Goal: Task Accomplishment & Management: Use online tool/utility

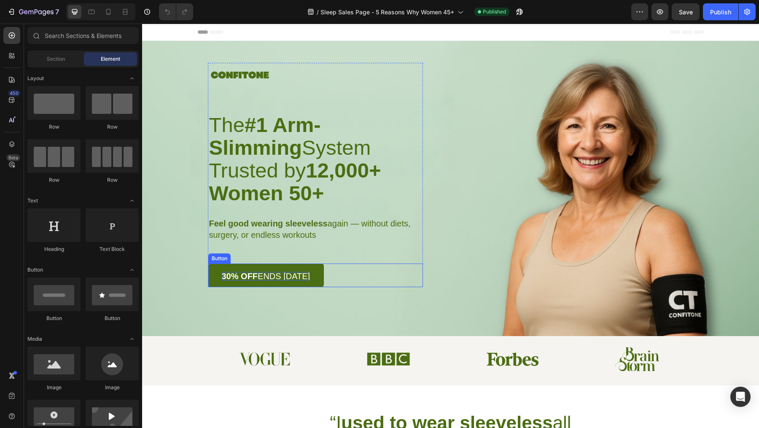
click at [224, 272] on strong "30% OFF" at bounding box center [240, 276] width 36 height 9
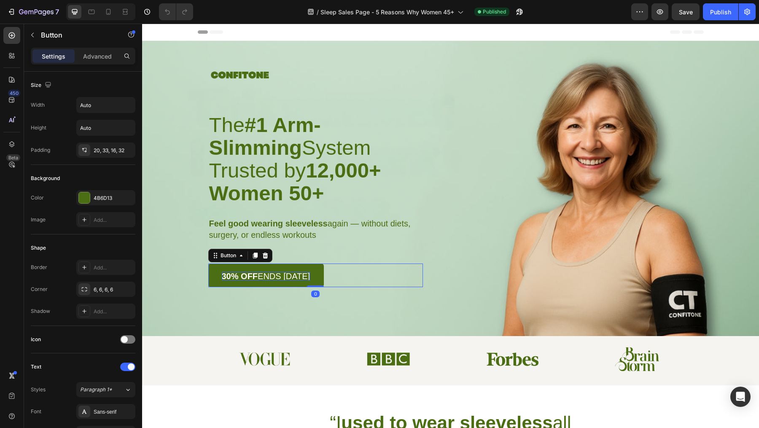
click at [227, 272] on strong "30% OFF" at bounding box center [240, 276] width 36 height 9
click at [277, 313] on div "Background Image" at bounding box center [450, 188] width 617 height 295
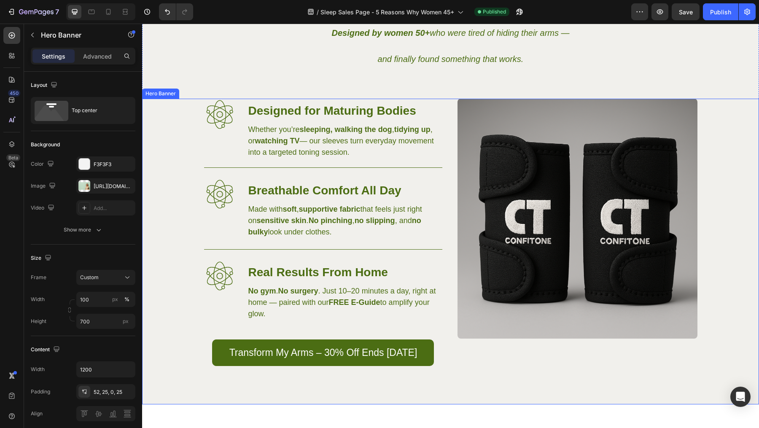
scroll to position [1011, 0]
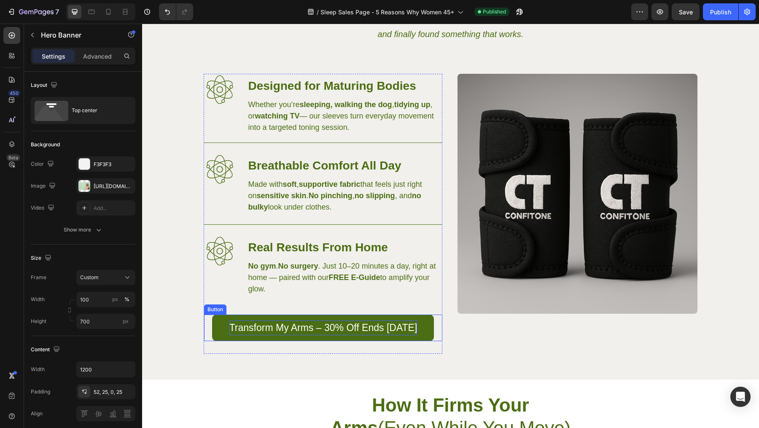
click at [337, 327] on p "Transform My Arms – 30% Off Ends Today" at bounding box center [323, 328] width 188 height 15
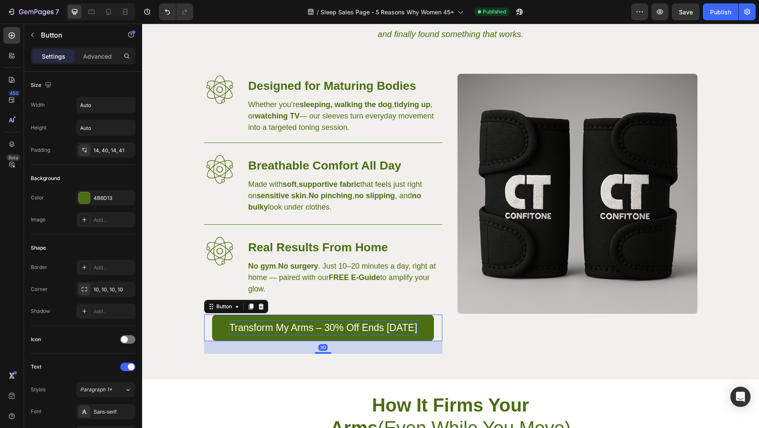
click at [330, 326] on p "Transform My Arms – 30% Off Ends Today" at bounding box center [323, 328] width 188 height 15
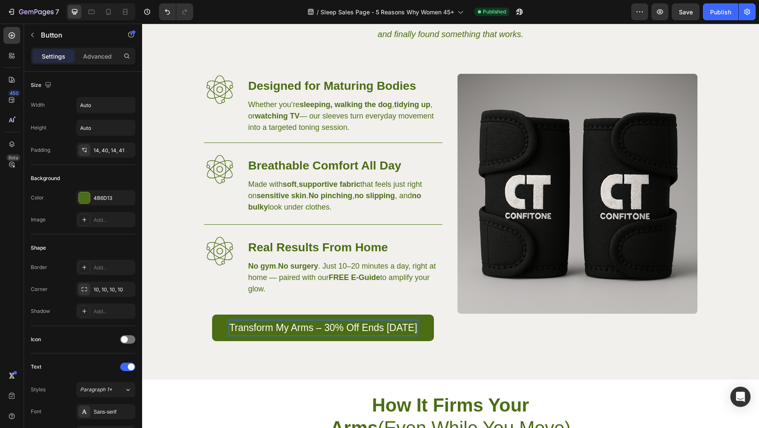
click at [333, 328] on p "Transform My Arms – 30% Off Ends Today" at bounding box center [323, 328] width 188 height 15
click at [352, 280] on strong "FREE E-Guide" at bounding box center [354, 277] width 51 height 8
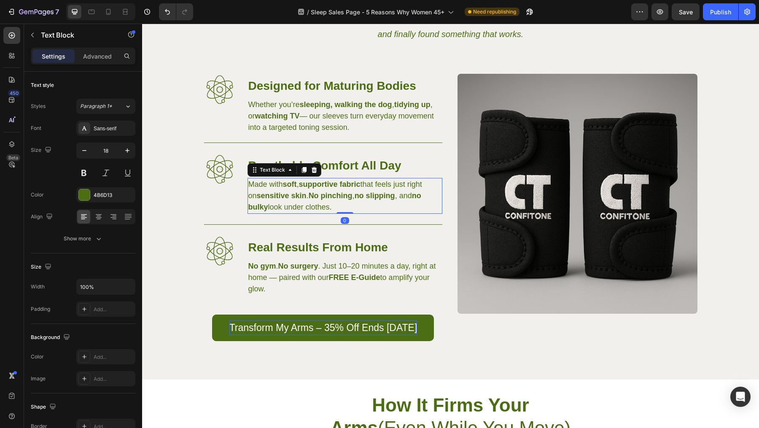
click at [390, 189] on p "Made with soft , supportive fabric that feels just right on sensitive skin . No…" at bounding box center [344, 196] width 193 height 34
click at [380, 135] on div "Image Designed for Maturing Bodies Heading Whether you’re sleeping, walking the…" at bounding box center [323, 214] width 238 height 280
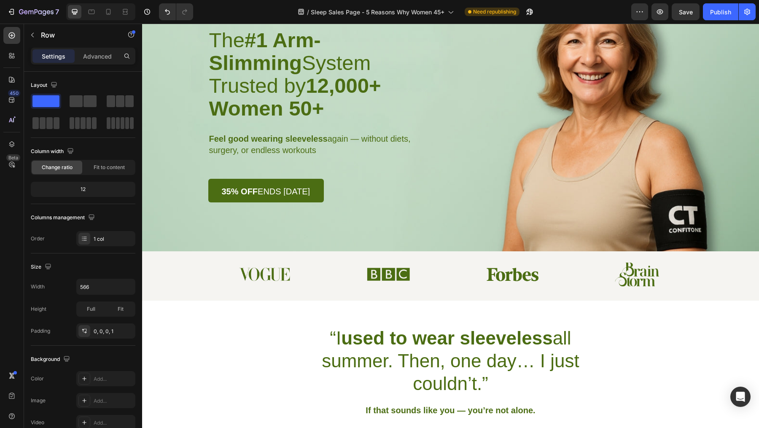
scroll to position [0, 0]
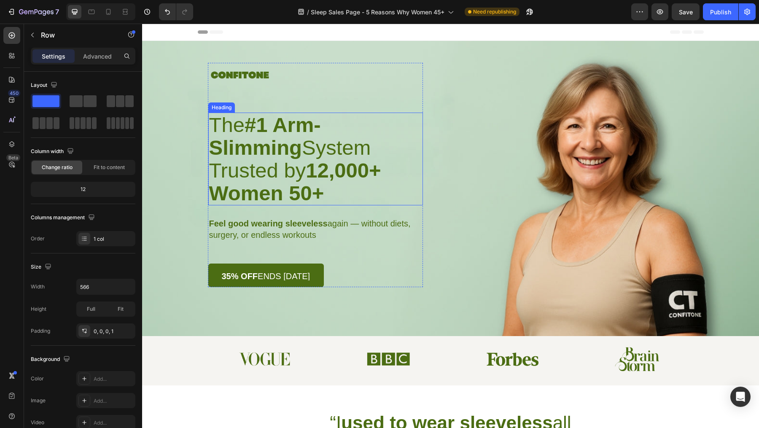
click at [325, 161] on strong "12,000+ Women 50+" at bounding box center [295, 182] width 172 height 46
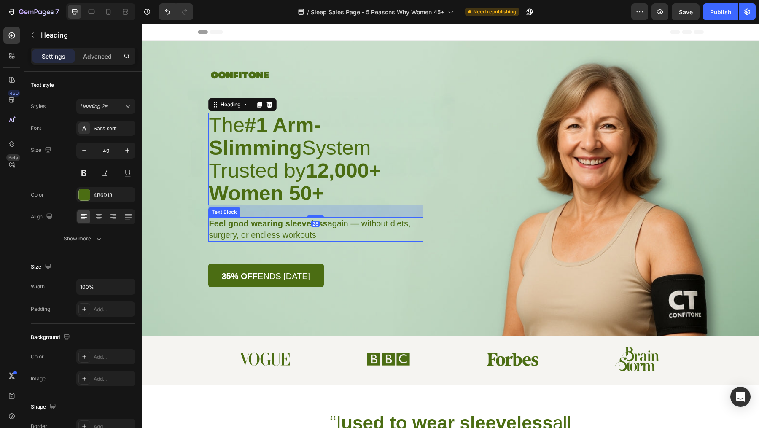
click at [329, 218] on p "Feel good wearing sleeveless again — without diets, surgery, or endless workouts" at bounding box center [315, 229] width 213 height 23
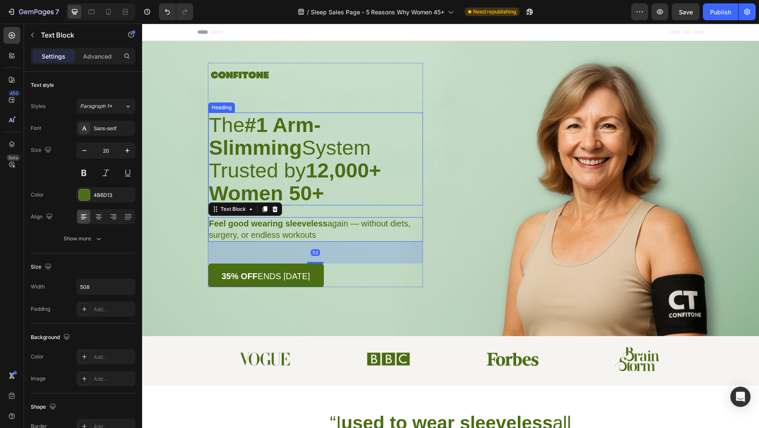
click at [328, 144] on h1 "The #1 Arm-Slimming System Trusted by 12,000+ Women 50+" at bounding box center [315, 159] width 215 height 93
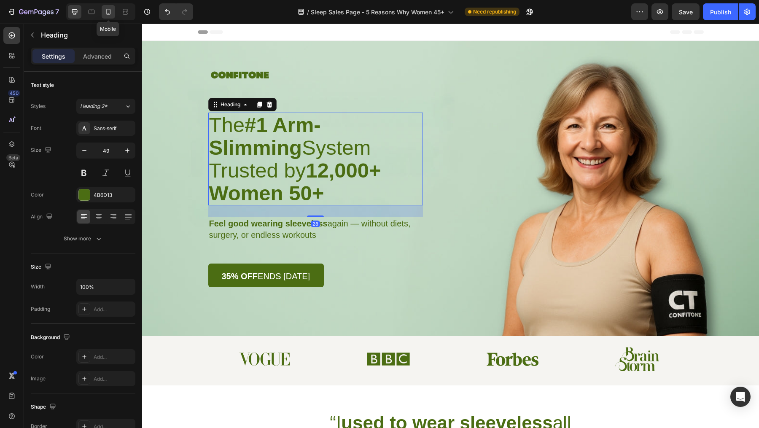
click at [108, 11] on icon at bounding box center [108, 12] width 8 height 8
type input "31"
type input "274"
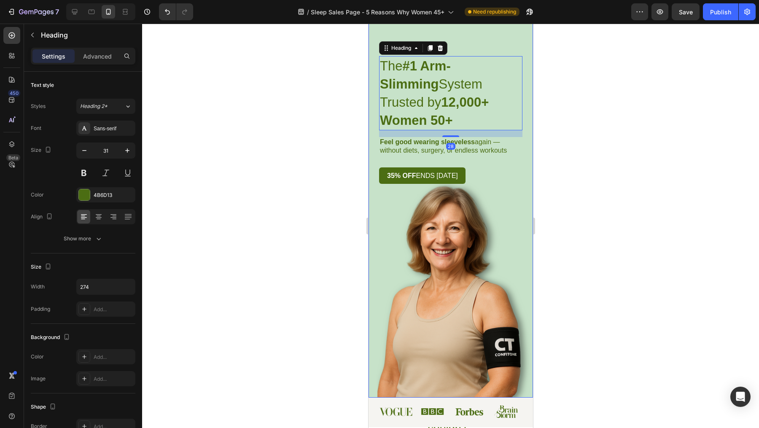
scroll to position [59, 0]
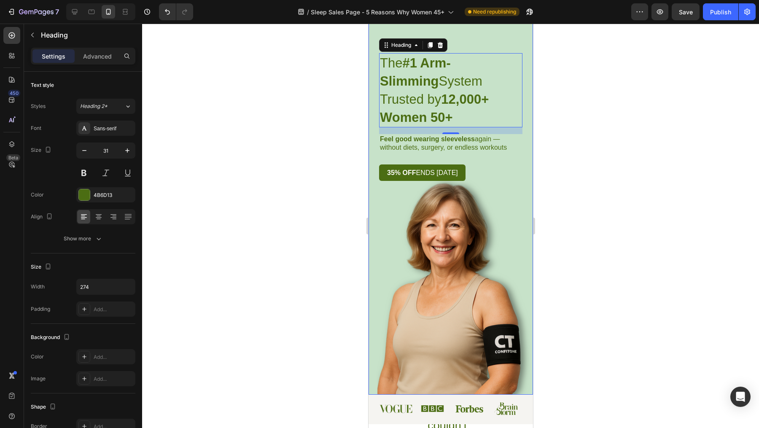
click at [607, 240] on div at bounding box center [450, 226] width 617 height 404
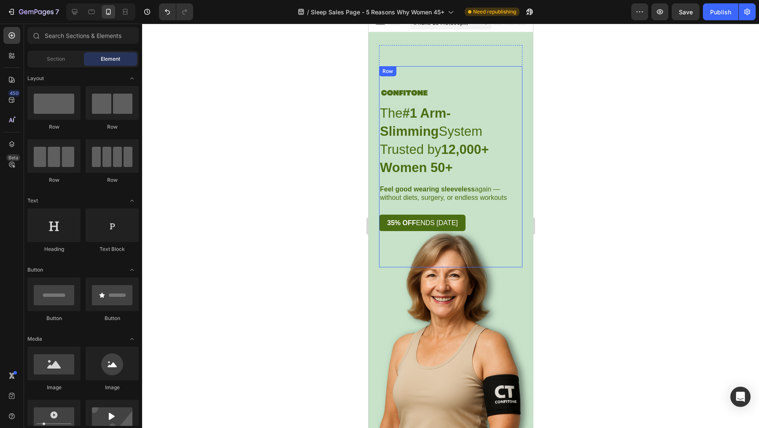
scroll to position [0, 0]
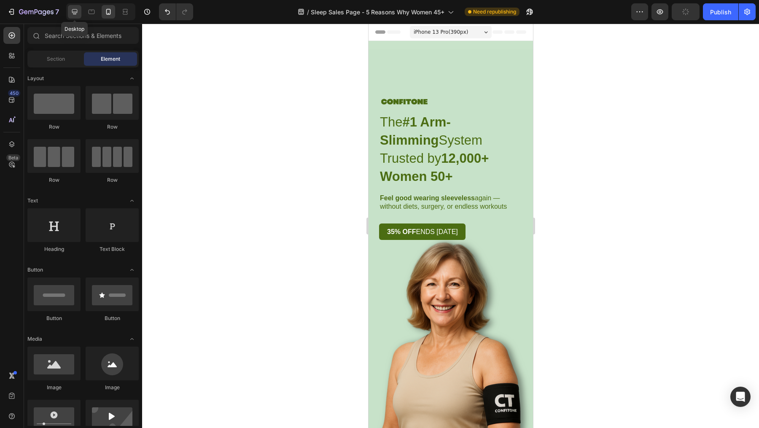
click at [75, 15] on icon at bounding box center [74, 12] width 8 height 8
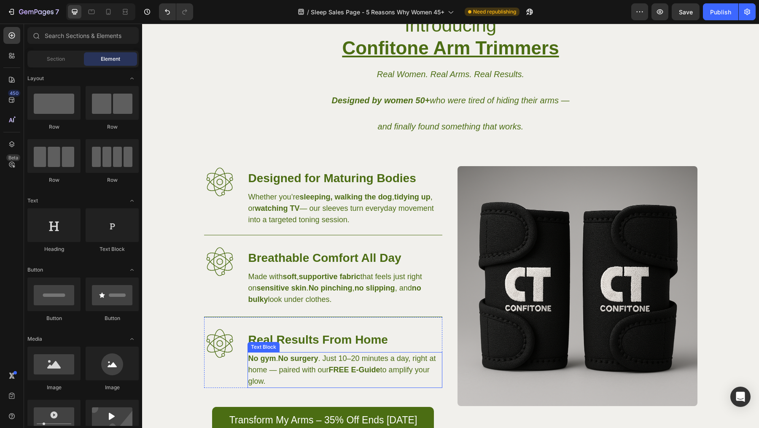
scroll to position [931, 0]
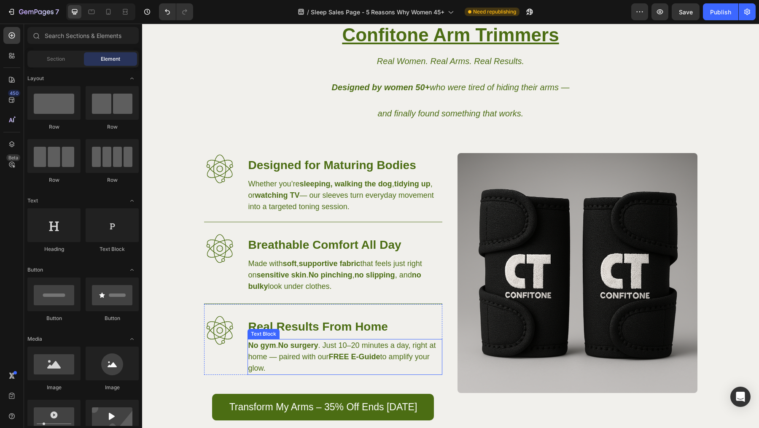
click at [361, 356] on strong "FREE E-Guide" at bounding box center [354, 357] width 51 height 8
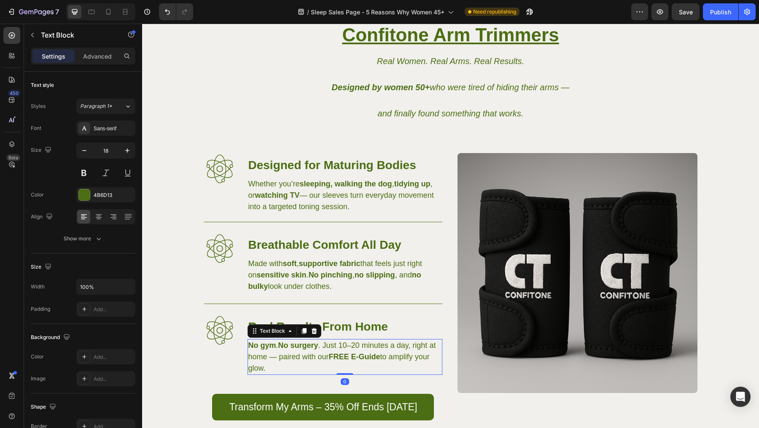
click at [316, 357] on p "No gym . No surgery . Just 10–20 minutes a day, right at home — paired with our…" at bounding box center [344, 357] width 193 height 34
drag, startPoint x: 265, startPoint y: 356, endPoint x: 275, endPoint y: 371, distance: 17.7
click at [275, 371] on p "No gym . No surgery . Just 10–20 minutes a day, right at home — paired with our…" at bounding box center [344, 357] width 193 height 34
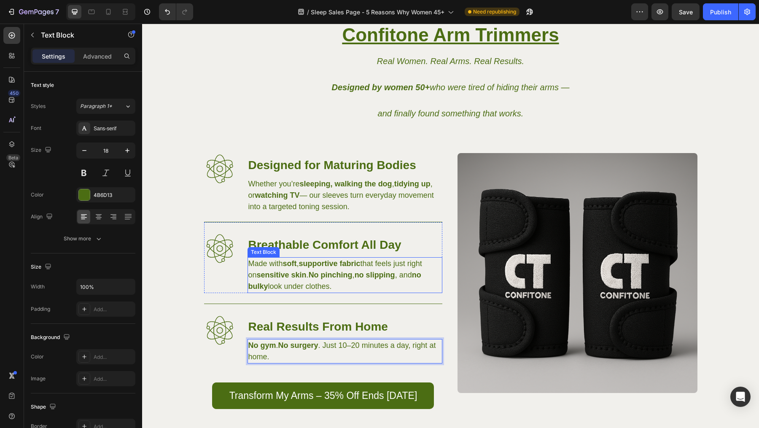
click at [345, 260] on strong "supportive fabric" at bounding box center [330, 263] width 62 height 8
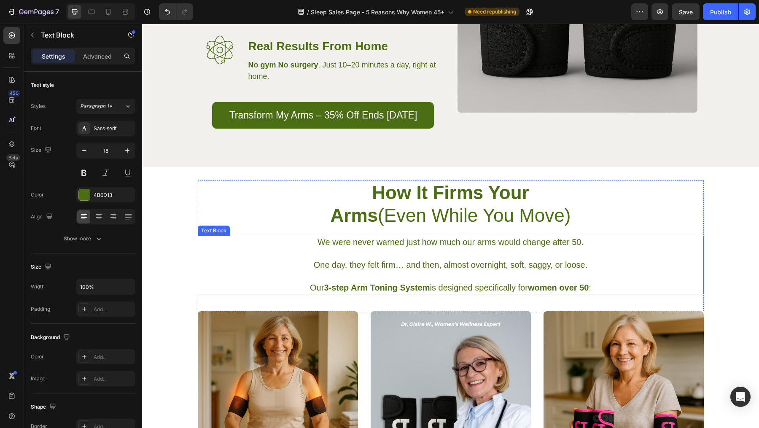
scroll to position [1226, 0]
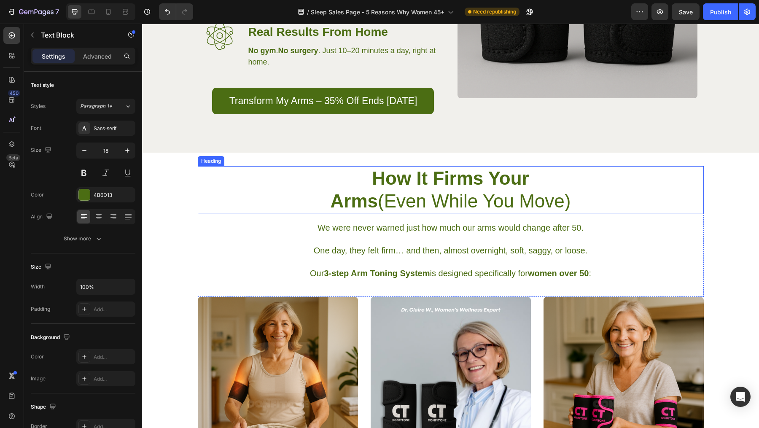
click at [569, 188] on h2 "How It Firms Your Arms (Even While You Move)" at bounding box center [450, 189] width 253 height 47
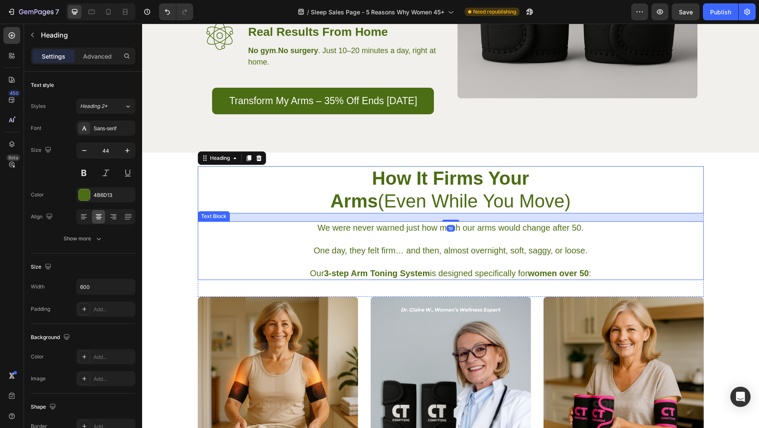
click at [503, 251] on p "One day, they felt firm… and then, almost overnight, soft, saggy, or loose." at bounding box center [451, 250] width 504 height 11
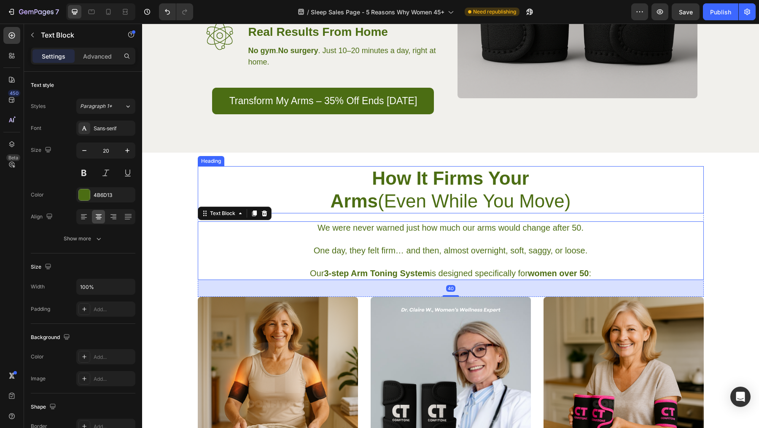
click at [581, 199] on div "How It Firms Your Arms (Even While You Move)" at bounding box center [451, 189] width 506 height 47
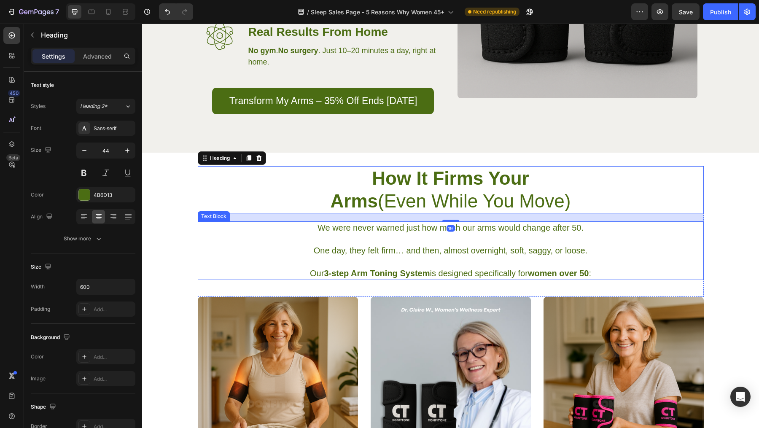
click at [599, 240] on p at bounding box center [451, 239] width 504 height 11
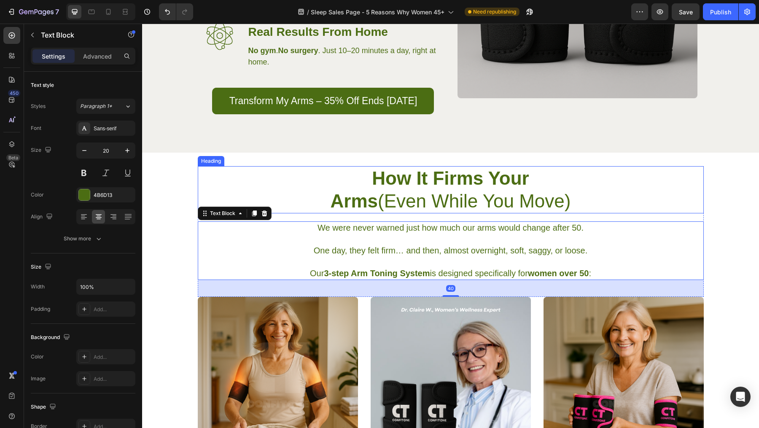
click at [586, 199] on div "How It Firms Your Arms (Even While You Move)" at bounding box center [451, 189] width 506 height 47
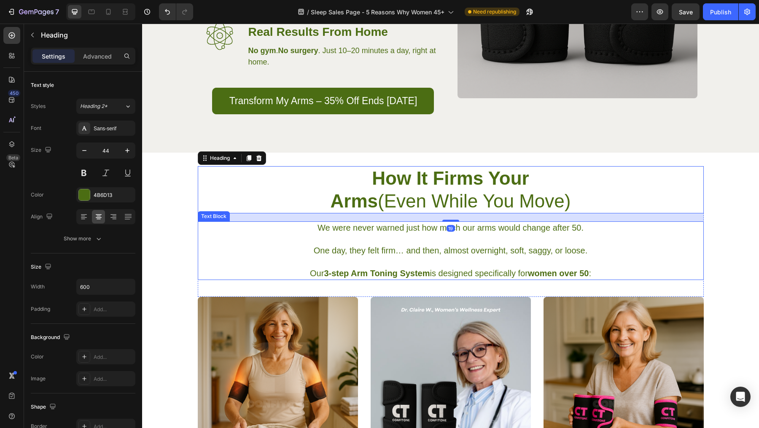
click at [603, 251] on p "One day, they felt firm… and then, almost overnight, soft, saggy, or loose." at bounding box center [451, 250] width 504 height 11
click at [545, 189] on h2 "How It Firms Your Arms (Even While You Move)" at bounding box center [450, 189] width 253 height 47
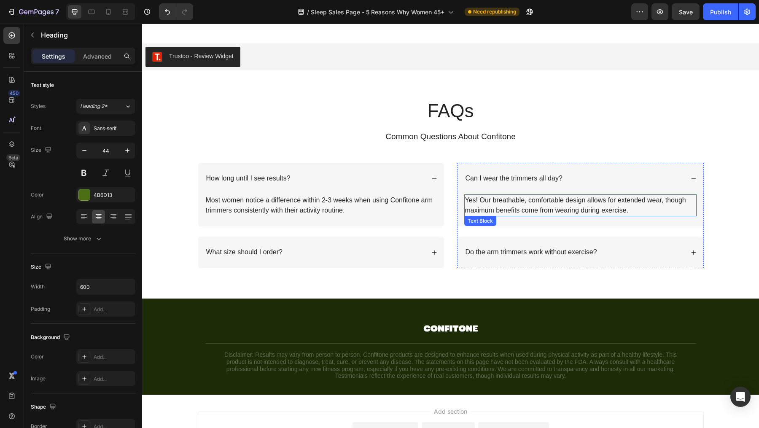
scroll to position [3203, 0]
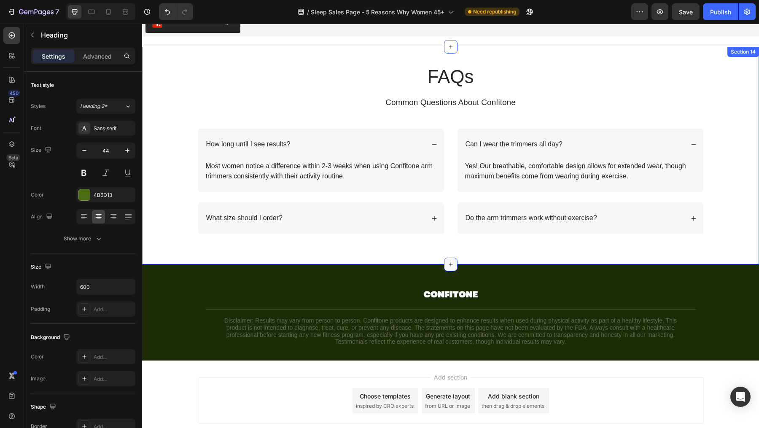
click at [448, 261] on icon at bounding box center [451, 264] width 7 height 7
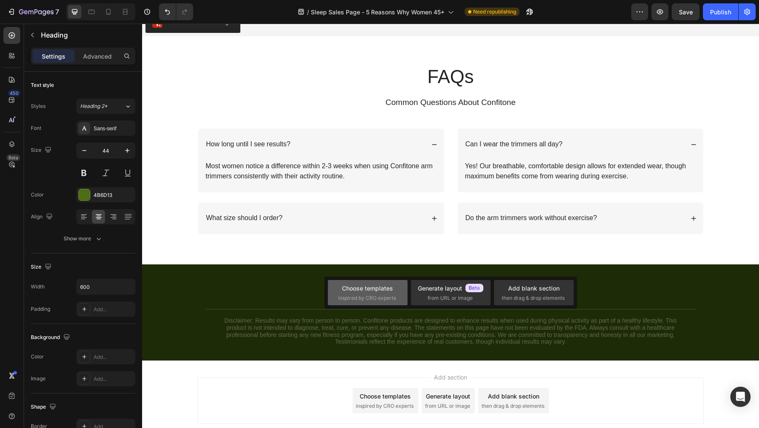
click at [361, 293] on div "Choose templates inspired by CRO experts" at bounding box center [367, 293] width 59 height 18
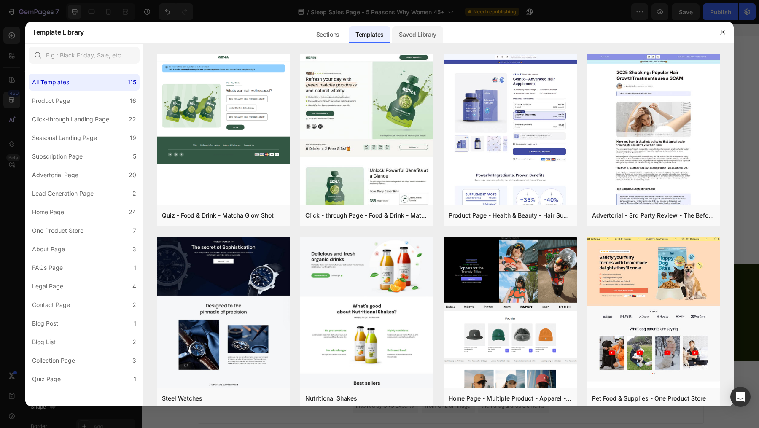
click at [427, 39] on div "Saved Library" at bounding box center [417, 34] width 51 height 17
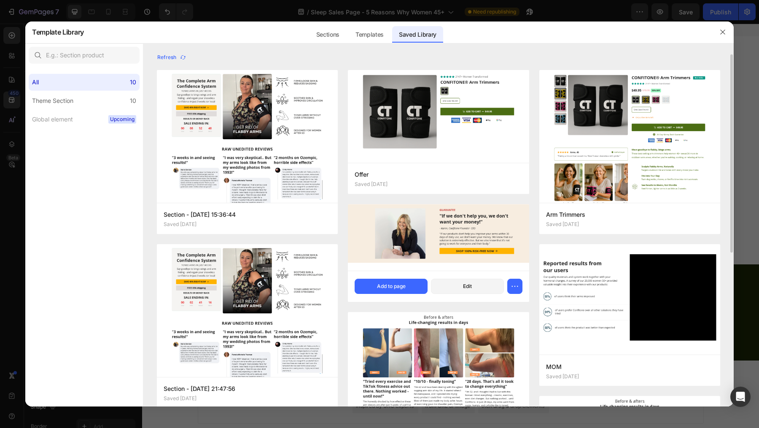
scroll to position [0, 0]
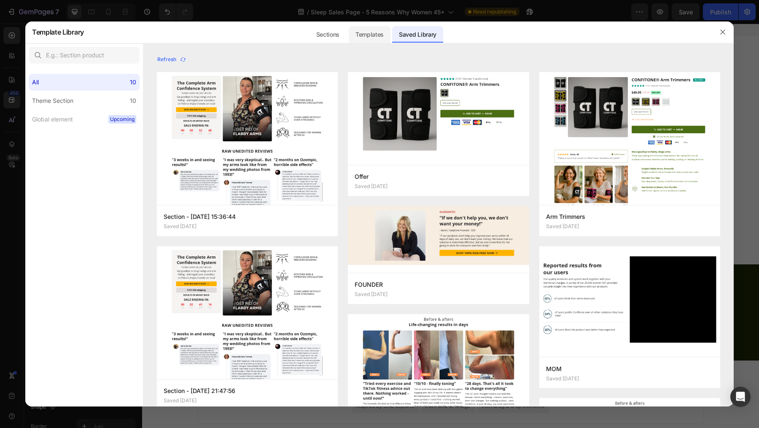
click at [374, 33] on div "Templates" at bounding box center [370, 34] width 42 height 17
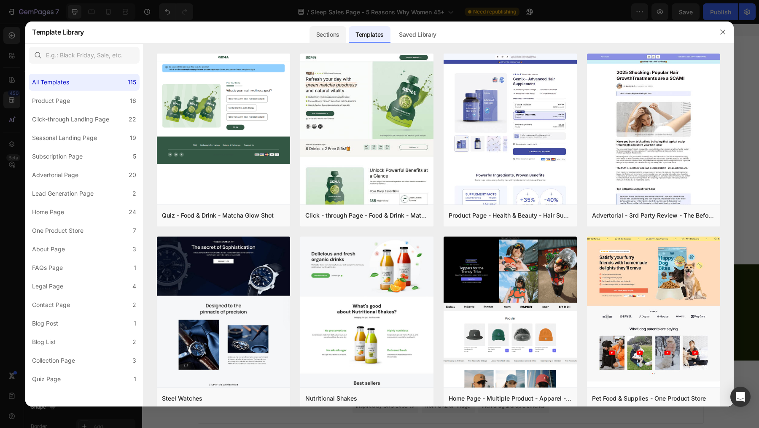
click at [329, 34] on div "Sections" at bounding box center [328, 34] width 37 height 17
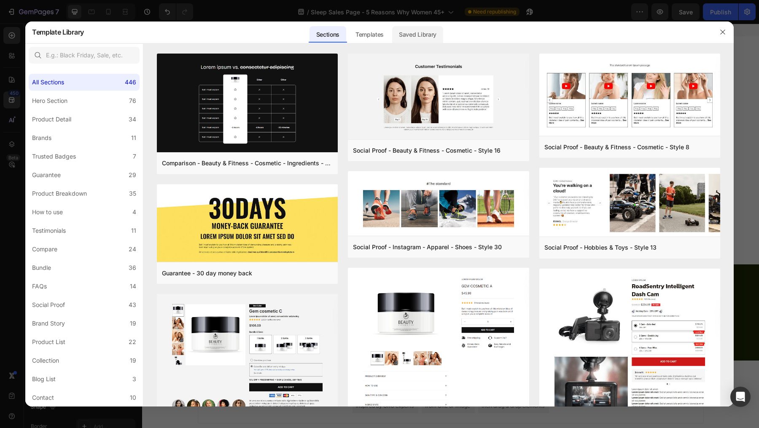
click at [410, 37] on div "Saved Library" at bounding box center [417, 34] width 51 height 17
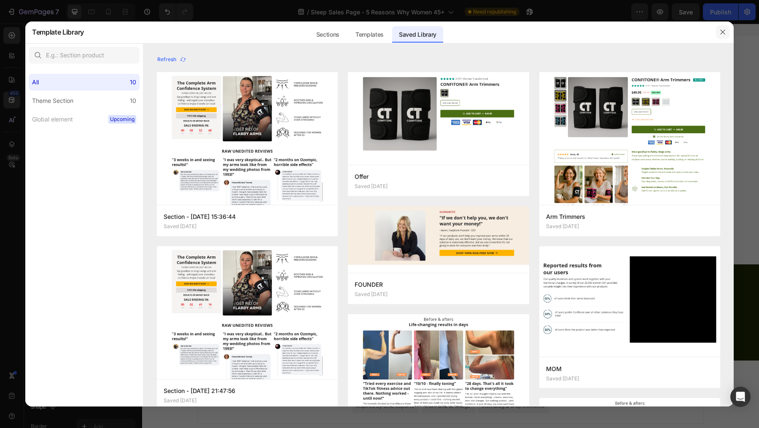
click at [723, 35] on icon "button" at bounding box center [723, 32] width 7 height 7
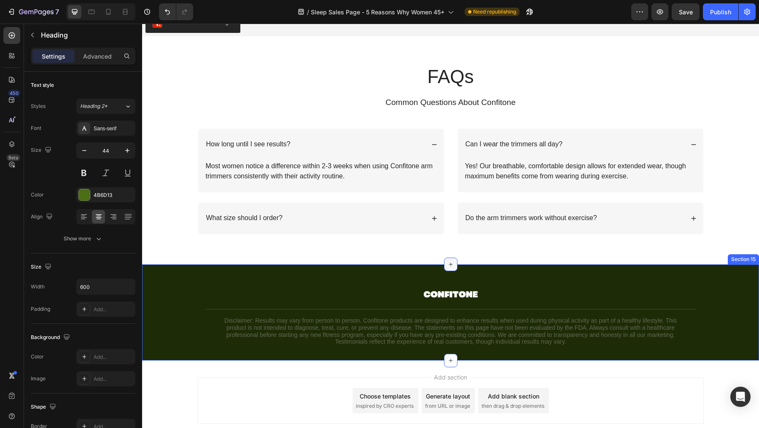
click at [448, 264] on icon at bounding box center [451, 264] width 7 height 7
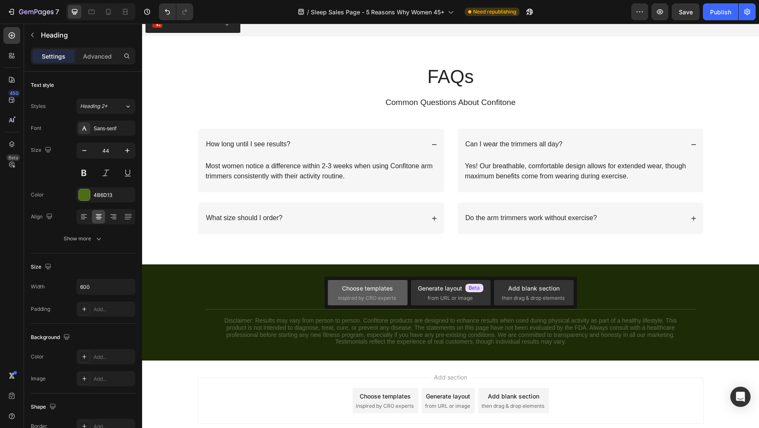
click at [376, 294] on span "inspired by CRO experts" at bounding box center [367, 298] width 58 height 8
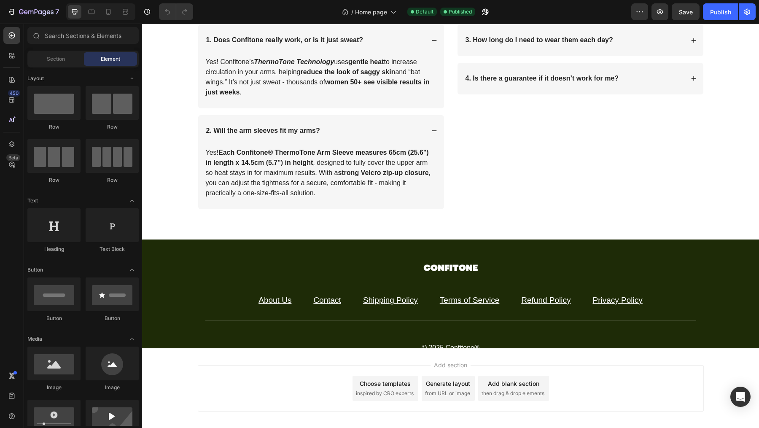
scroll to position [1850, 0]
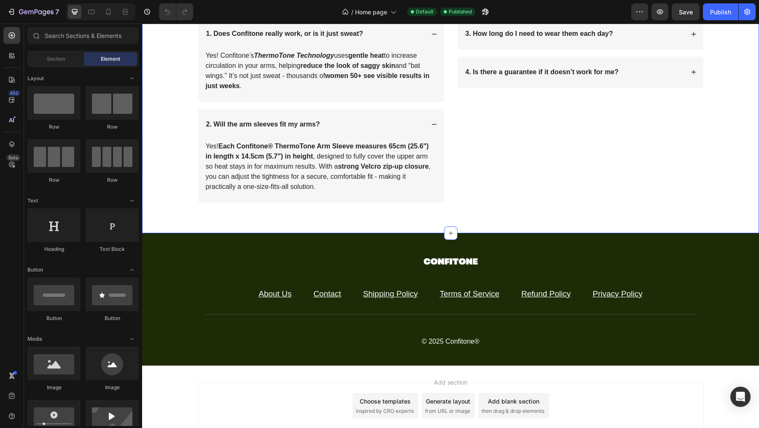
click at [168, 193] on div "1. Does Confitone really work, or is it just sweat? Yes! Confitone’s ThermoTone…" at bounding box center [450, 117] width 566 height 198
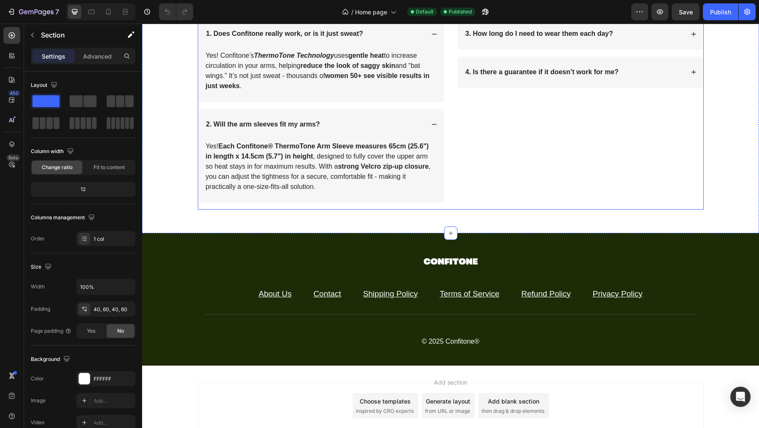
click at [563, 210] on div "3. How long do I need to wear them each day? Accordion 4. Is there a guarantee …" at bounding box center [580, 113] width 247 height 191
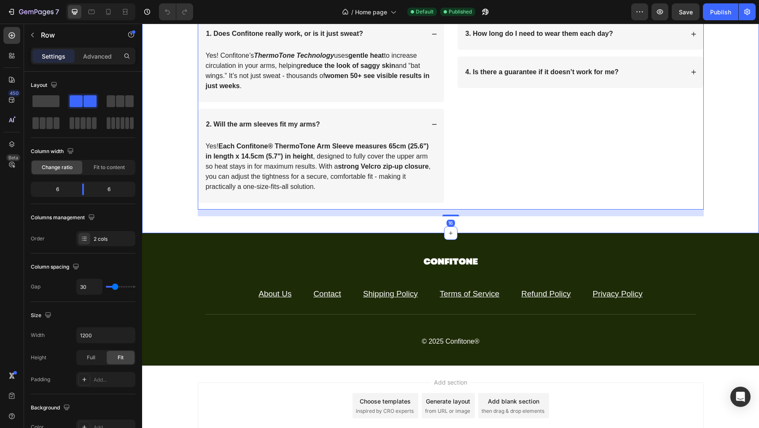
click at [723, 216] on div "1. Does Confitone really work, or is it just sweat? Yes! Confitone’s ThermoTone…" at bounding box center [450, 117] width 566 height 198
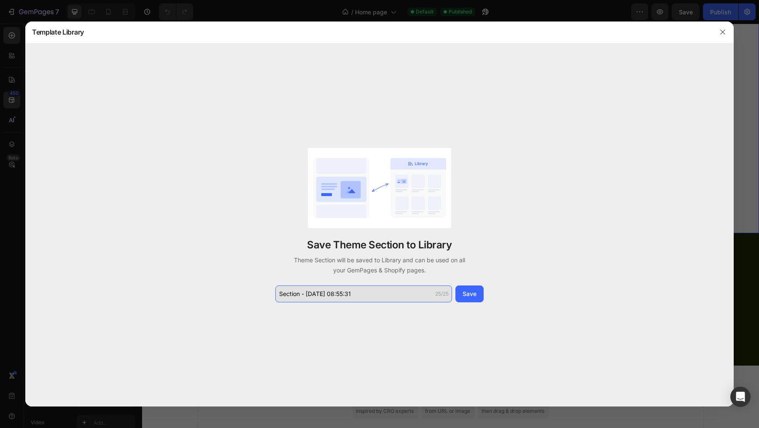
click at [377, 293] on input "Section - Sep 29 08:55:31" at bounding box center [363, 294] width 177 height 17
type input "FAQ"
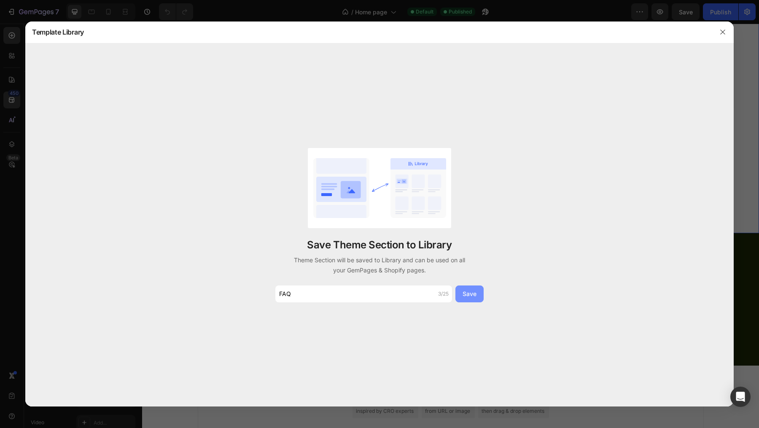
click at [475, 294] on div "Save" at bounding box center [470, 293] width 14 height 9
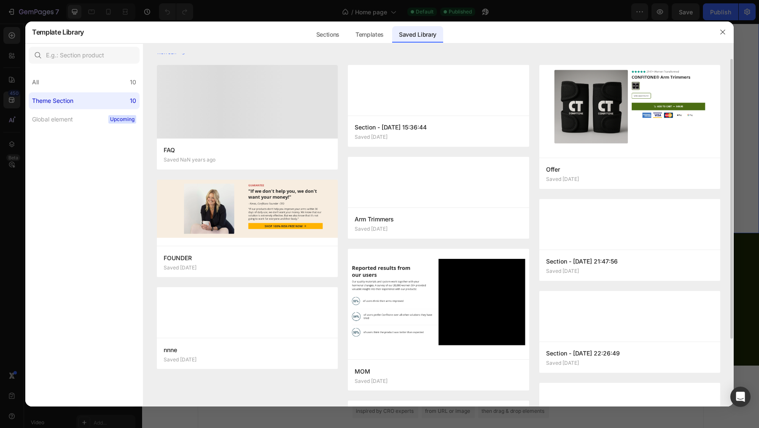
scroll to position [5, 0]
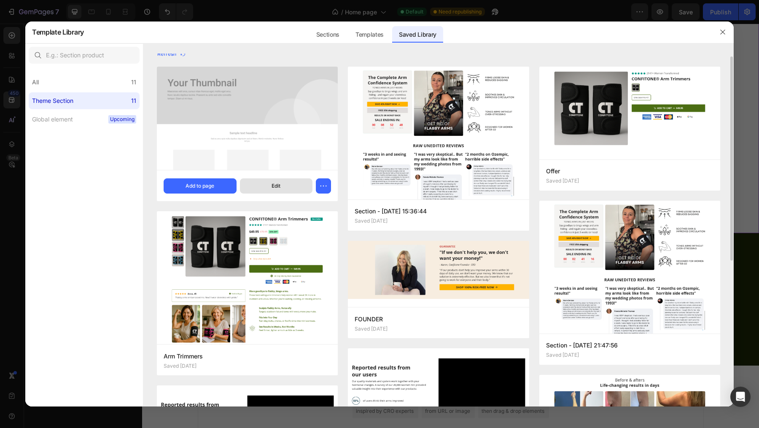
click at [299, 188] on button "Edit" at bounding box center [276, 185] width 73 height 15
click at [329, 190] on button "button" at bounding box center [323, 185] width 15 height 15
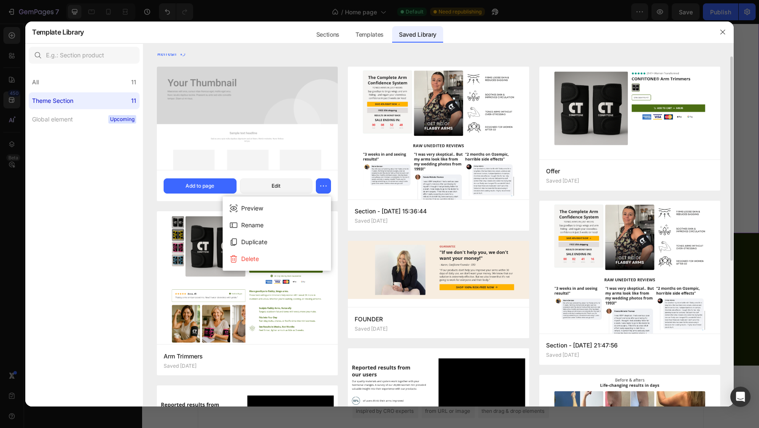
click at [344, 183] on div "FAQ Saved a few seconds ago Add to page Edit Arm Trimmers Saved 5 days ago Add …" at bounding box center [439, 389] width 564 height 645
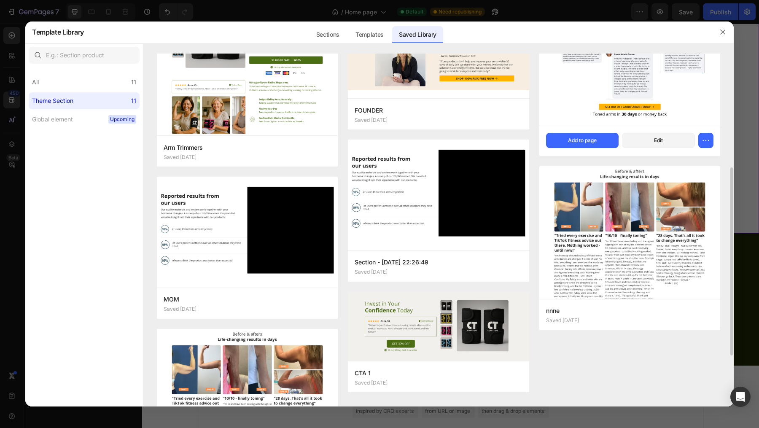
scroll to position [230, 0]
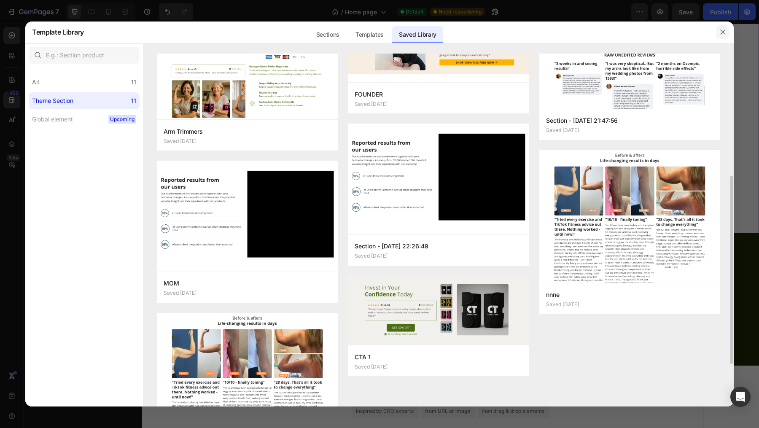
click at [722, 33] on icon "button" at bounding box center [722, 32] width 5 height 5
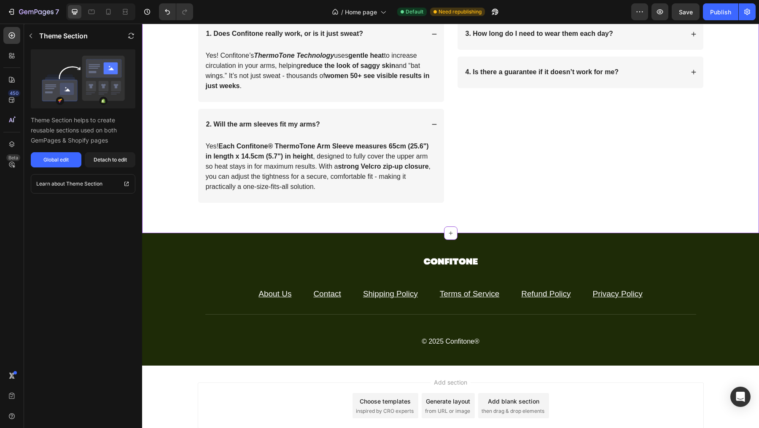
scroll to position [1976, 0]
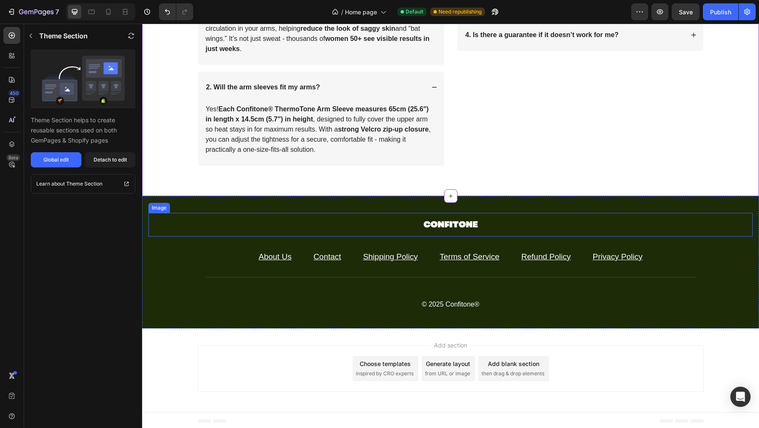
click at [226, 214] on div at bounding box center [450, 225] width 604 height 24
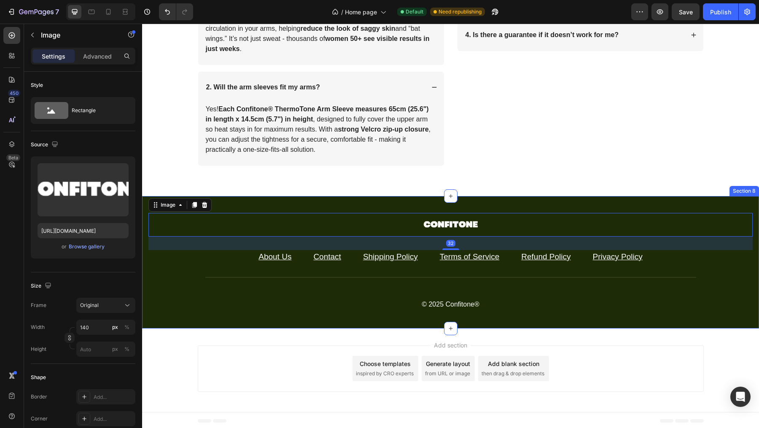
click at [226, 205] on div "Image 32 About Us Text block Contact Text block Shipping Policy Text block Term…" at bounding box center [450, 262] width 617 height 132
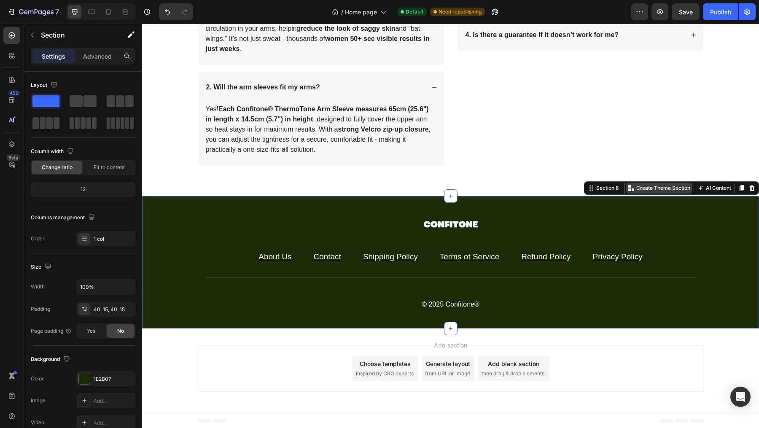
click at [655, 184] on p "Create Theme Section" at bounding box center [663, 188] width 54 height 8
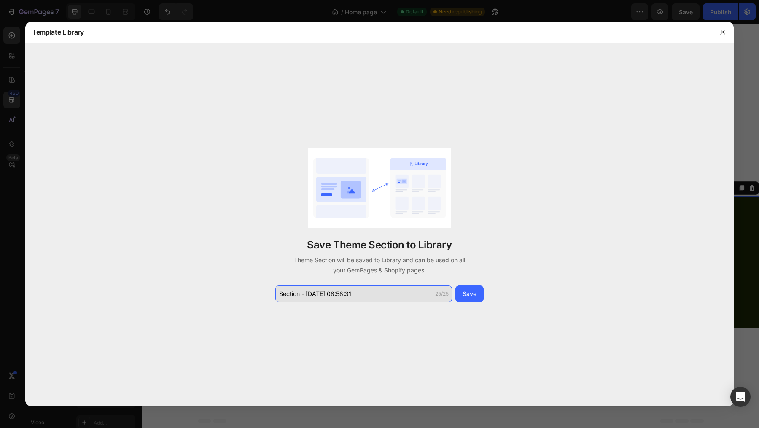
click at [392, 291] on input "Section - Sep 29 08:58:31" at bounding box center [363, 294] width 177 height 17
type input "footer"
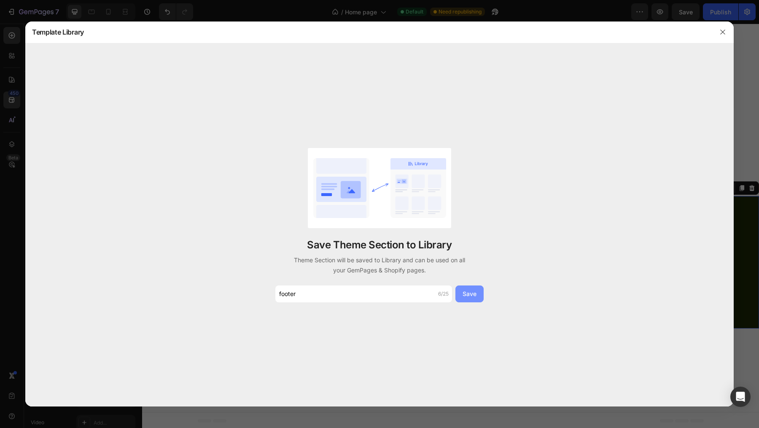
click at [477, 297] on button "Save" at bounding box center [470, 294] width 28 height 17
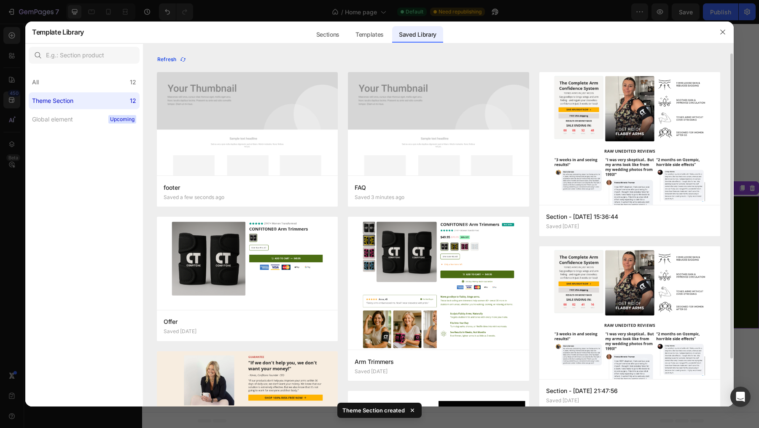
click at [171, 56] on div "Refresh" at bounding box center [171, 60] width 29 height 8
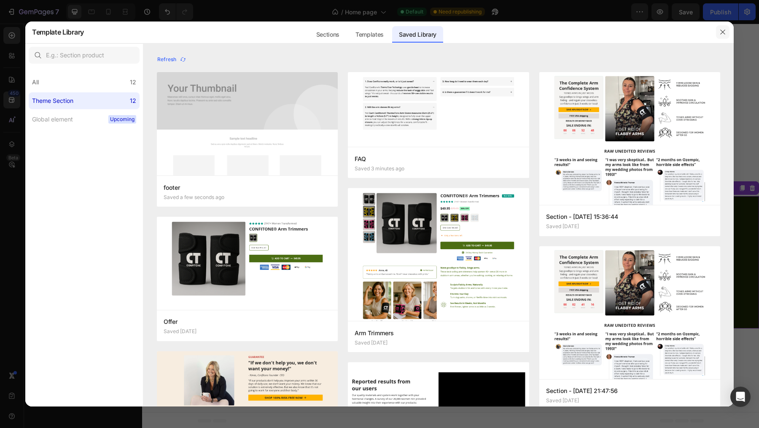
click at [725, 31] on icon "button" at bounding box center [723, 32] width 7 height 7
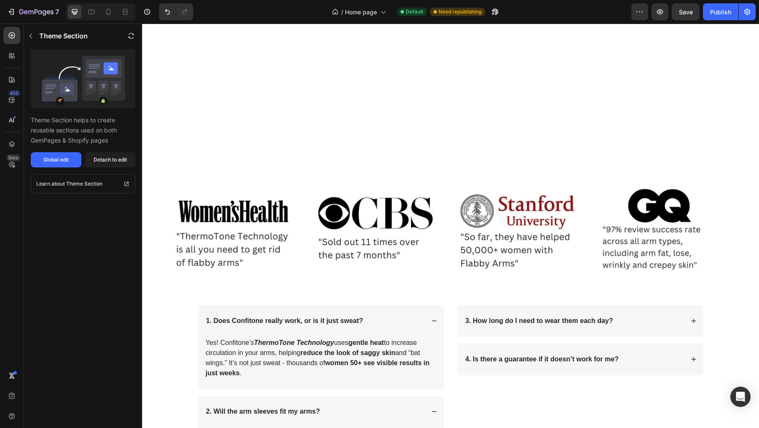
scroll to position [1649, 0]
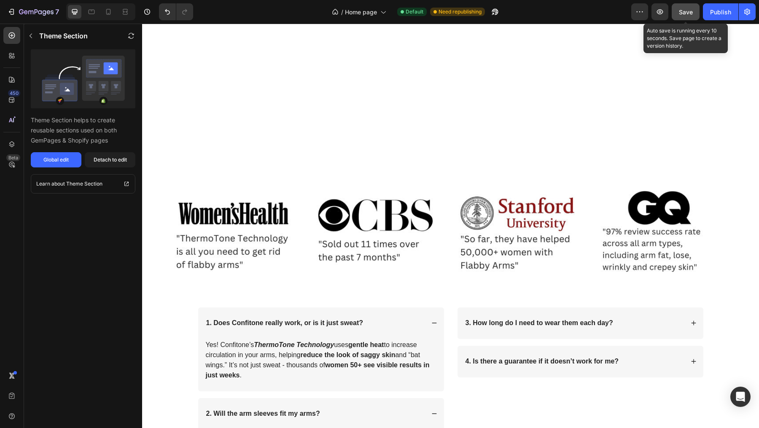
click at [683, 11] on span "Save" at bounding box center [686, 11] width 14 height 7
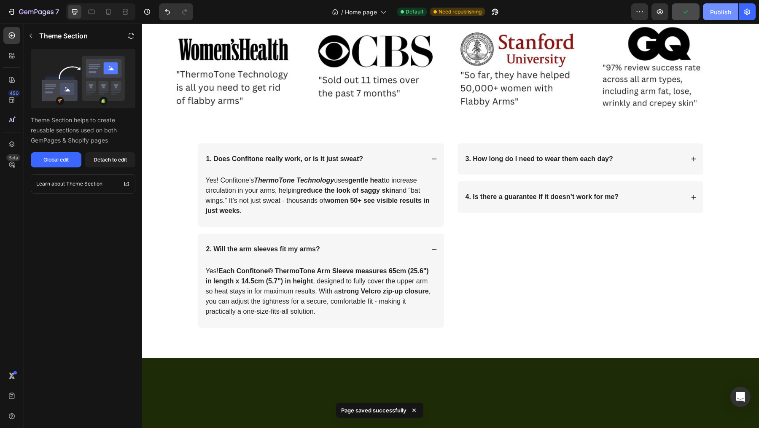
click at [716, 13] on div "Publish" at bounding box center [720, 12] width 21 height 9
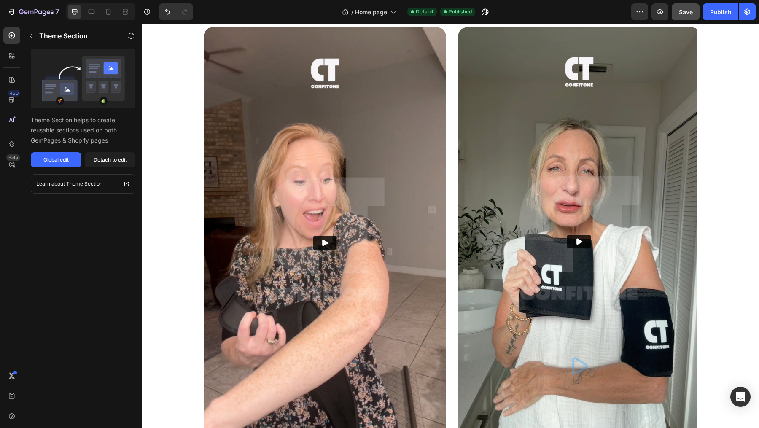
scroll to position [0, 0]
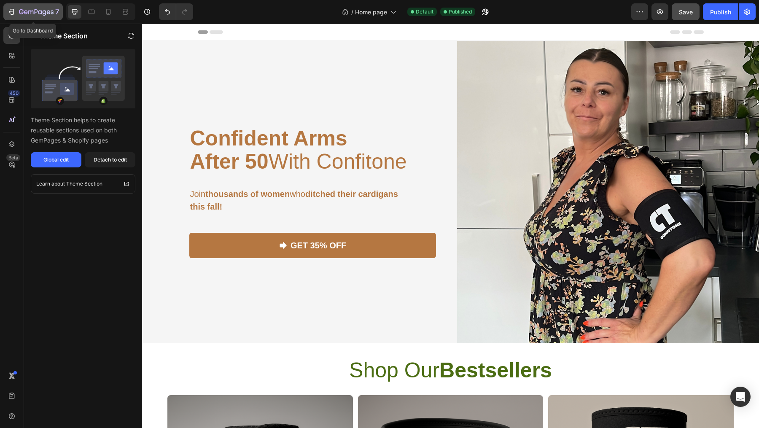
click at [7, 11] on icon "button" at bounding box center [11, 12] width 8 height 8
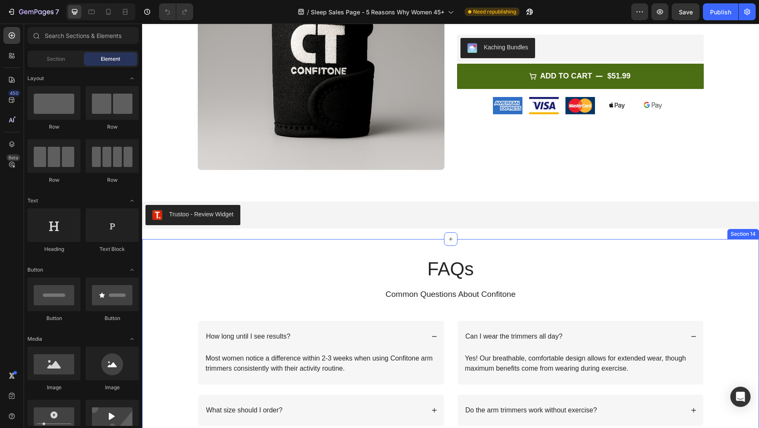
scroll to position [2519, 0]
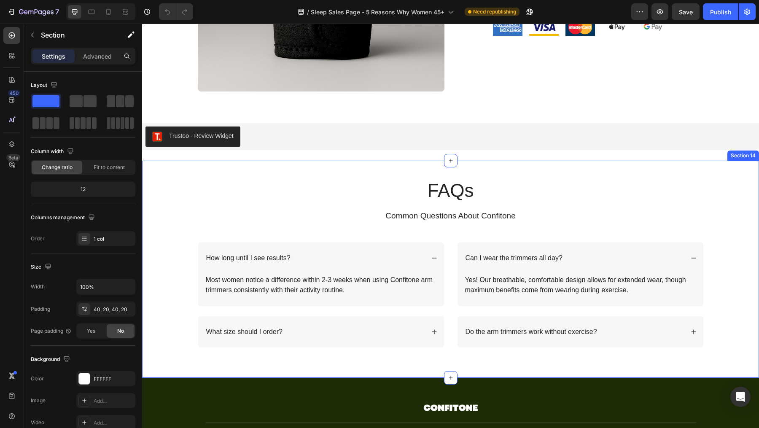
click at [178, 221] on div "FAQs Heading Common Questions About Confitone Text Block Row How long until I s…" at bounding box center [451, 270] width 600 height 184
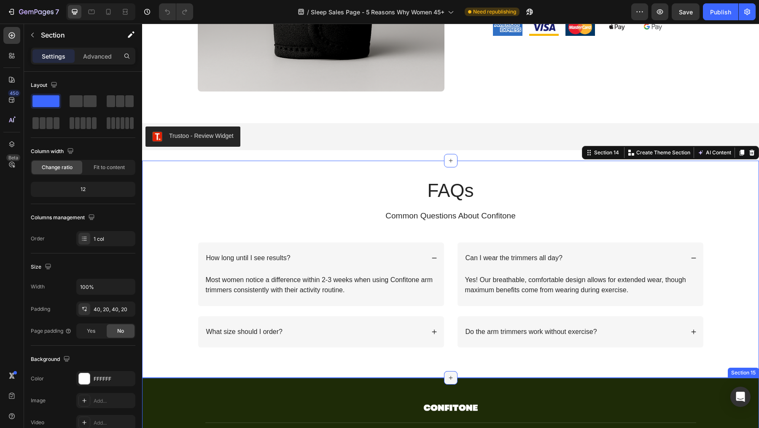
click at [448, 379] on icon at bounding box center [451, 378] width 7 height 7
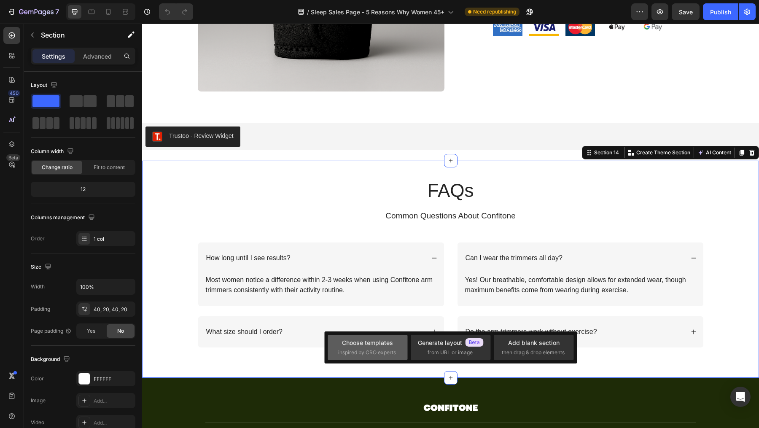
click at [380, 355] on span "inspired by CRO experts" at bounding box center [367, 353] width 58 height 8
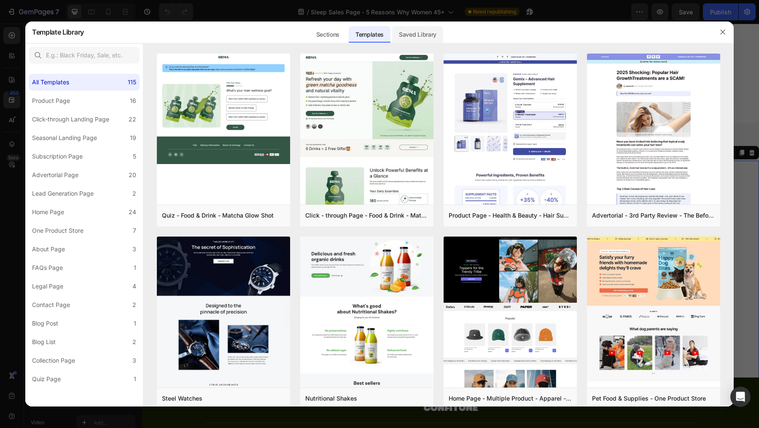
click at [436, 35] on div "Saved Library" at bounding box center [417, 34] width 51 height 17
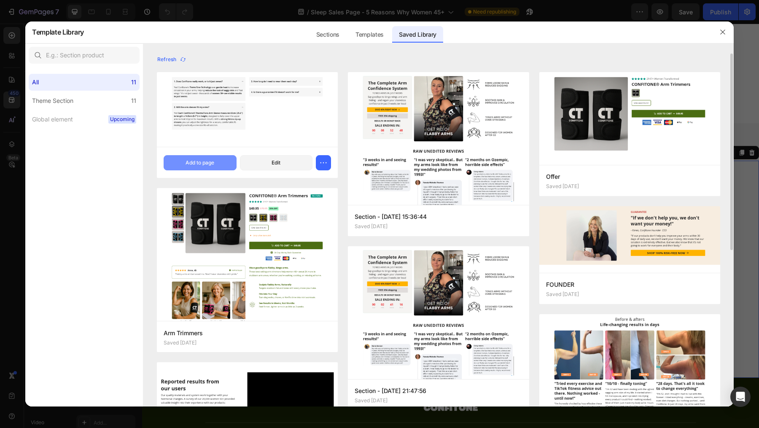
click at [191, 164] on div "Add to page" at bounding box center [200, 163] width 29 height 8
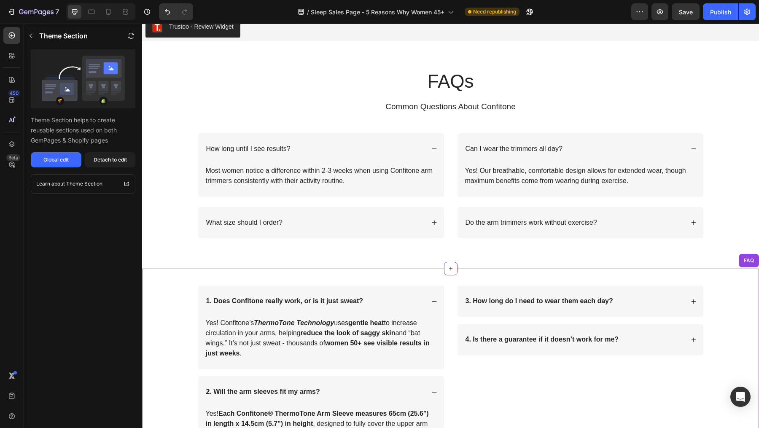
scroll to position [2621, 0]
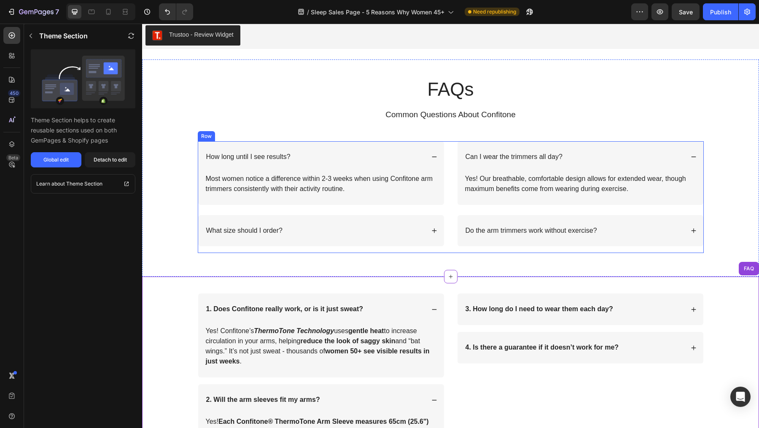
click at [445, 192] on div "How long until I see results? Most women notice a difference within 2-3 weeks w…" at bounding box center [451, 197] width 506 height 112
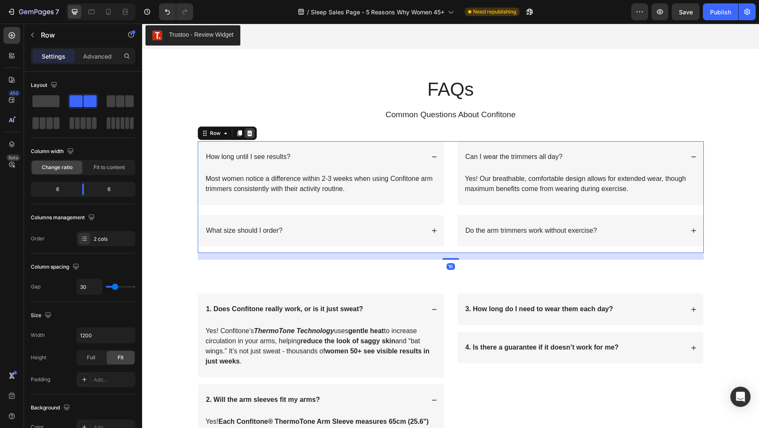
click at [246, 130] on icon at bounding box center [249, 133] width 7 height 7
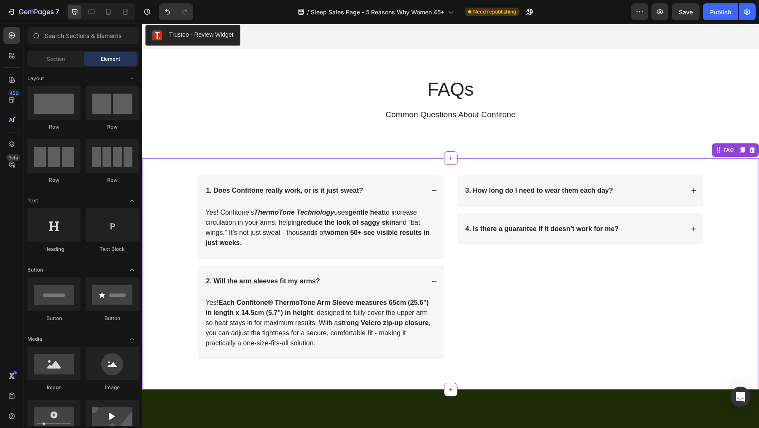
click at [463, 288] on div "3. How long do I need to wear them each day? Accordion 4. Is there a guarantee …" at bounding box center [580, 270] width 247 height 191
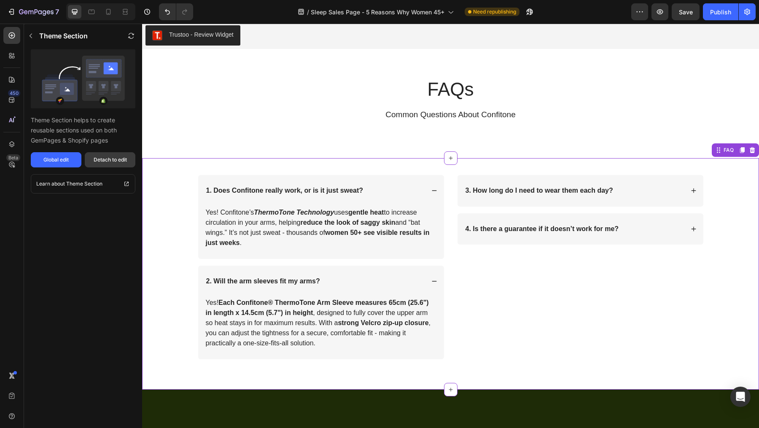
click at [106, 162] on div "Detach to edit" at bounding box center [110, 160] width 33 height 8
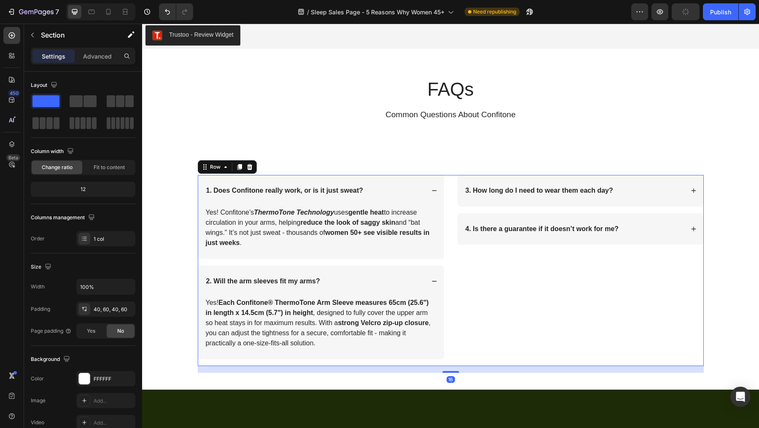
click at [466, 279] on div "3. How long do I need to wear them each day? Accordion 4. Is there a guarantee …" at bounding box center [580, 270] width 247 height 191
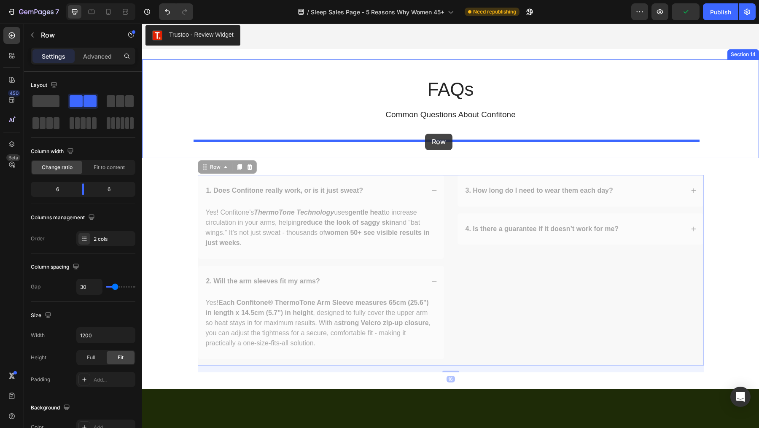
drag, startPoint x: 285, startPoint y: 155, endPoint x: 425, endPoint y: 134, distance: 141.6
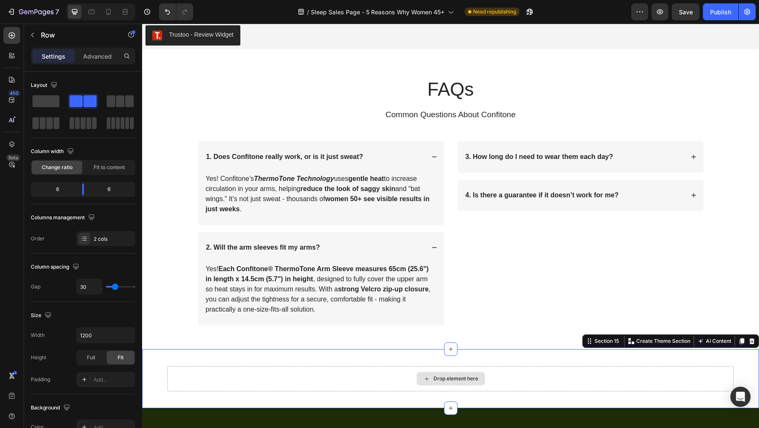
drag, startPoint x: 548, startPoint y: 379, endPoint x: 556, endPoint y: 370, distance: 12.0
click at [549, 379] on div "Drop element here" at bounding box center [450, 378] width 566 height 25
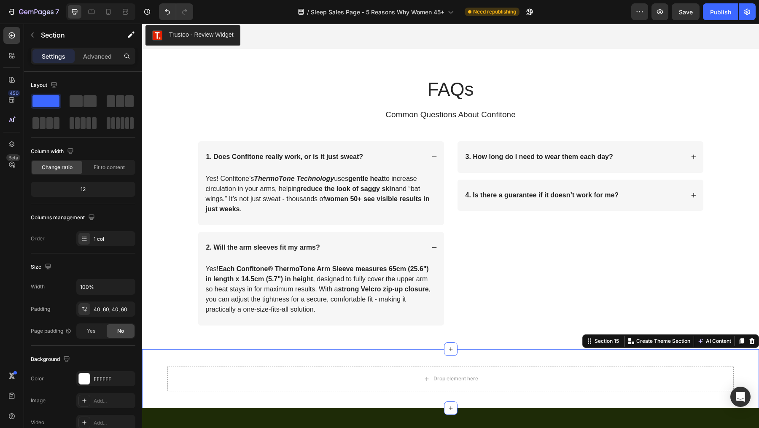
click at [558, 356] on div "Drop element here Section 15 Create Theme Section AI Content Write with GemAI W…" at bounding box center [450, 378] width 617 height 59
click at [749, 340] on icon at bounding box center [752, 341] width 7 height 7
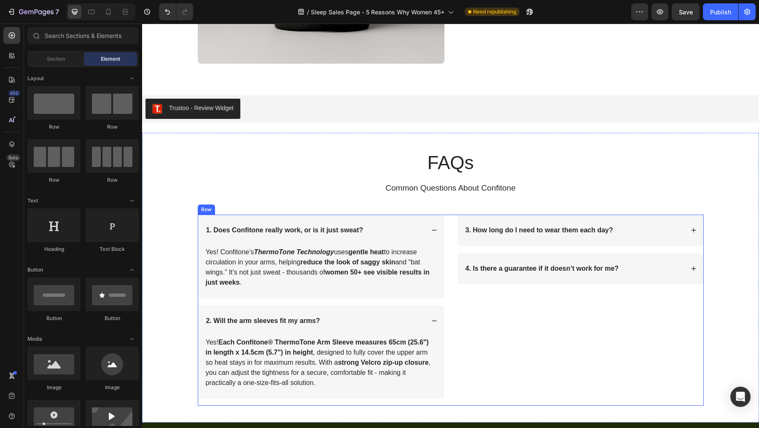
scroll to position [2545, 0]
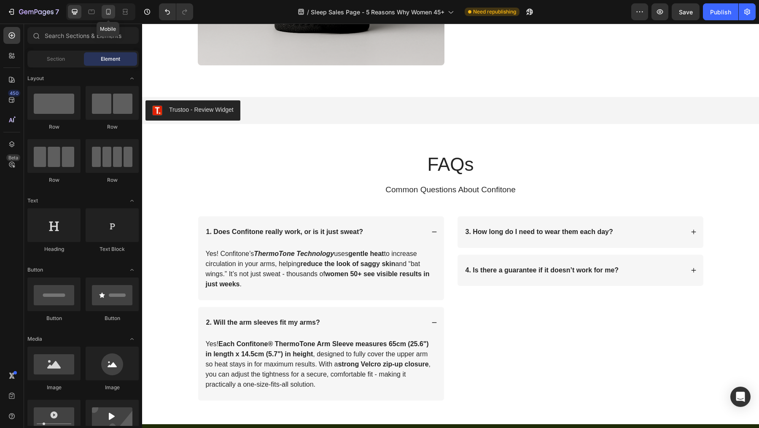
click at [111, 13] on icon at bounding box center [108, 12] width 8 height 8
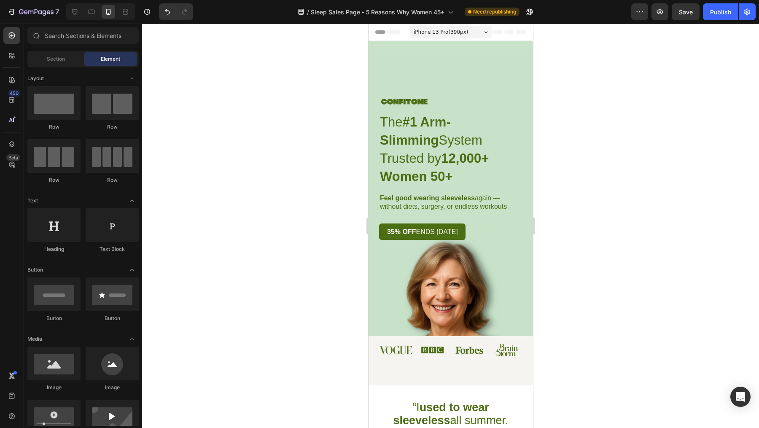
click at [666, 291] on div at bounding box center [450, 226] width 617 height 404
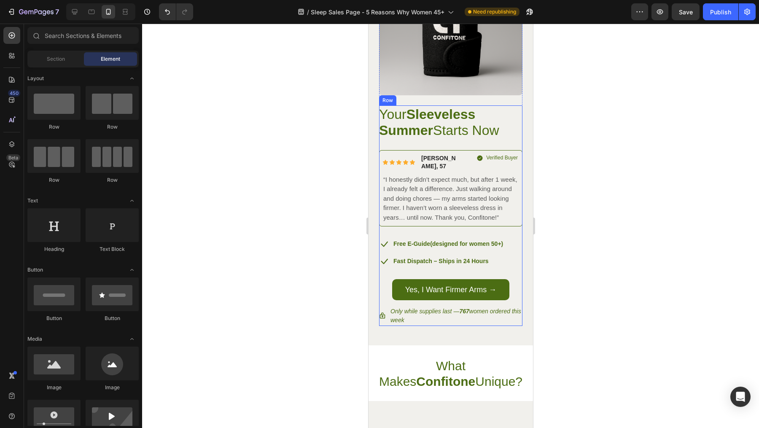
scroll to position [3349, 0]
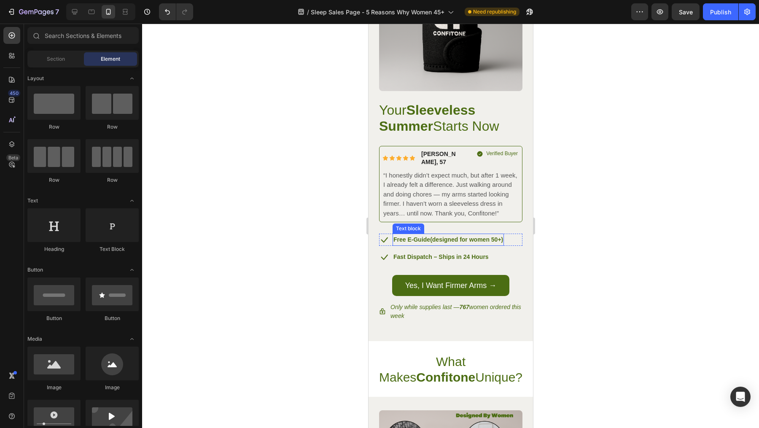
click at [473, 235] on p "Free E-Guide (designed for women 50+)" at bounding box center [448, 240] width 110 height 11
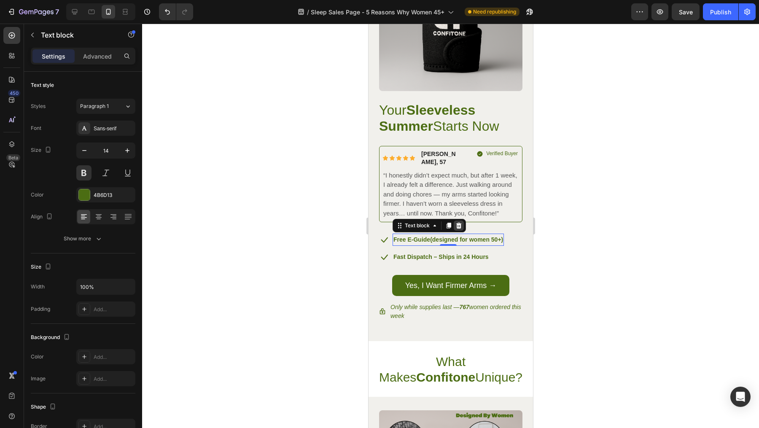
click at [459, 223] on icon at bounding box center [458, 226] width 5 height 6
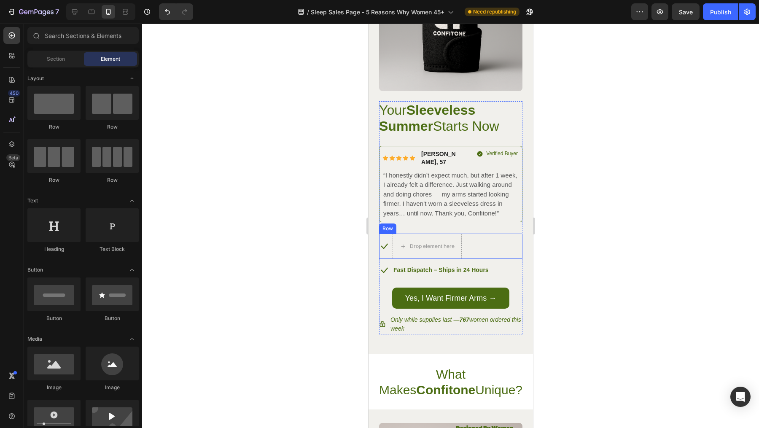
click at [482, 240] on div "Icon Drop element here Row" at bounding box center [450, 246] width 143 height 25
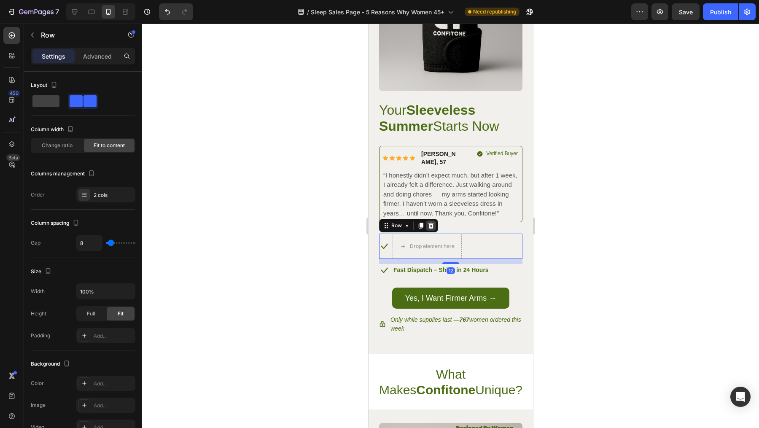
click at [432, 223] on icon at bounding box center [430, 226] width 5 height 6
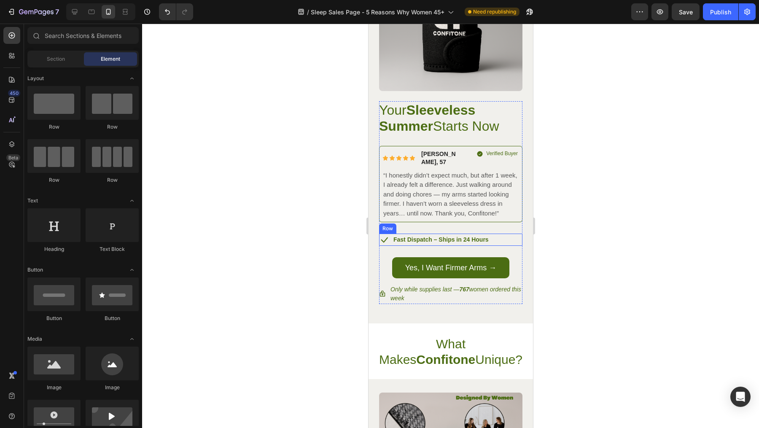
click at [492, 234] on div "Icon Fast Dispatch – Ships in 24 Hours Text block Row" at bounding box center [450, 240] width 143 height 12
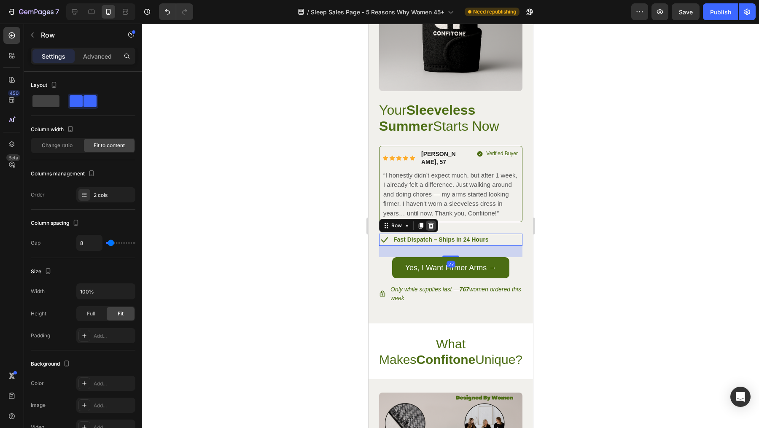
click at [433, 222] on icon at bounding box center [430, 225] width 7 height 7
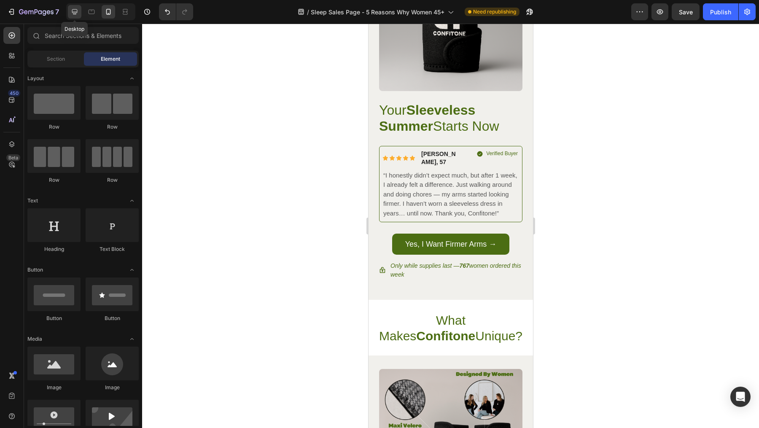
click at [72, 13] on icon at bounding box center [74, 11] width 5 height 5
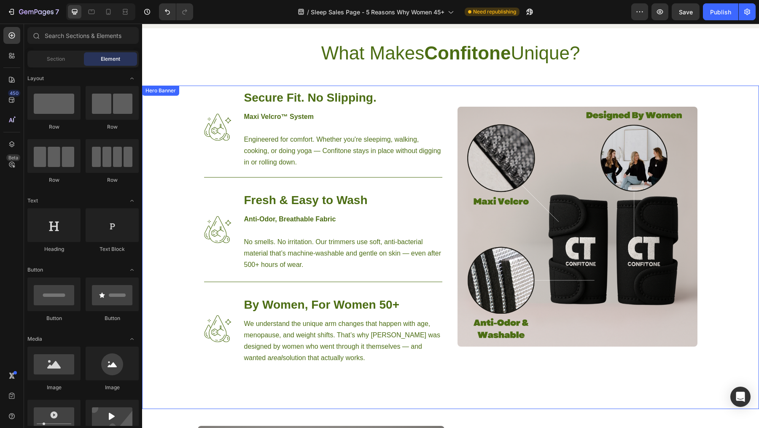
scroll to position [3060, 0]
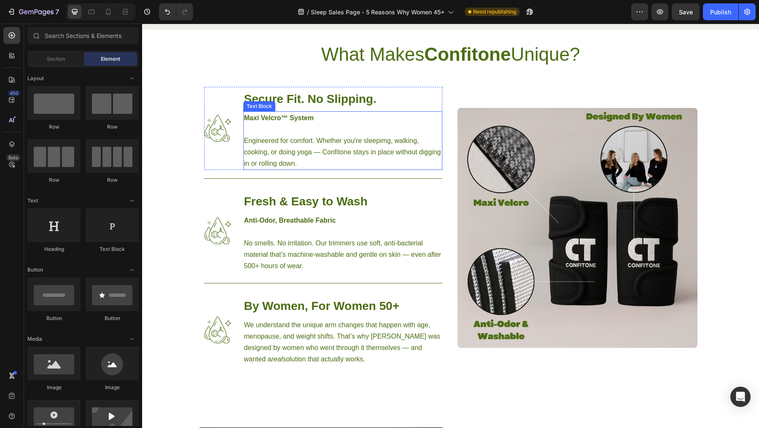
click at [380, 140] on p "Engineered for comfort. Whether you're sleepimg, walking, cooking, or doing yog…" at bounding box center [342, 147] width 197 height 46
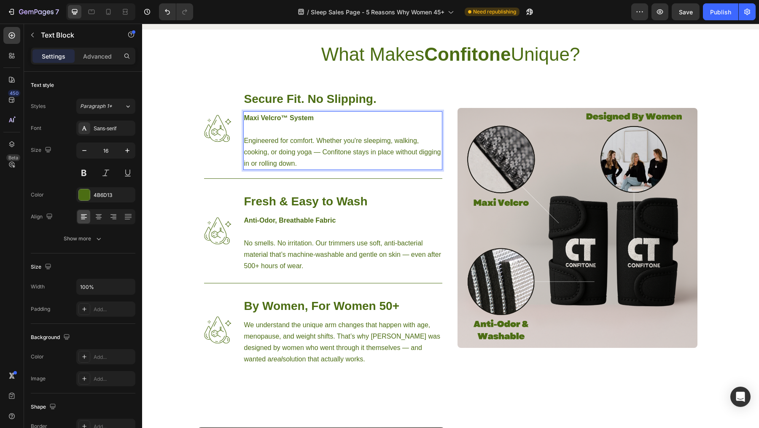
click at [380, 143] on p "Engineered for comfort. Whether you're sleepimg, walking, cooking, or doing yog…" at bounding box center [342, 147] width 197 height 46
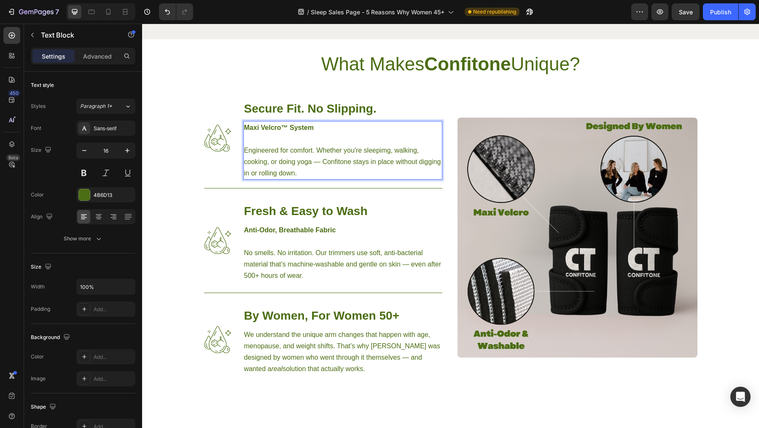
click at [381, 142] on p "Engineered for comfort. Whether you're sleepimg, walking, cooking, or doing yog…" at bounding box center [342, 156] width 197 height 46
click at [380, 106] on h3 "Secure Fit. No Slipping." at bounding box center [342, 109] width 199 height 24
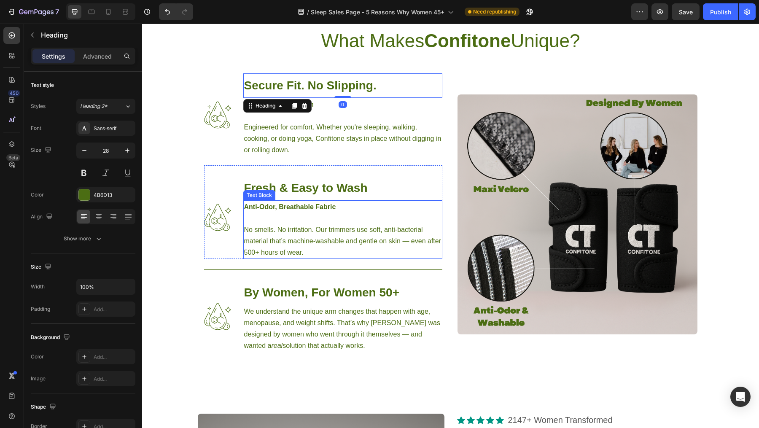
click at [378, 237] on p "No smells. No irritation. Our trimmers use soft, anti-bacterial material that’s…" at bounding box center [342, 241] width 197 height 34
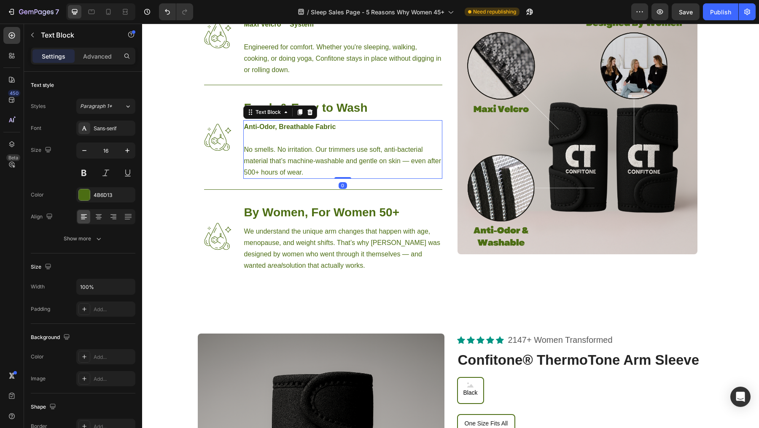
scroll to position [3165, 0]
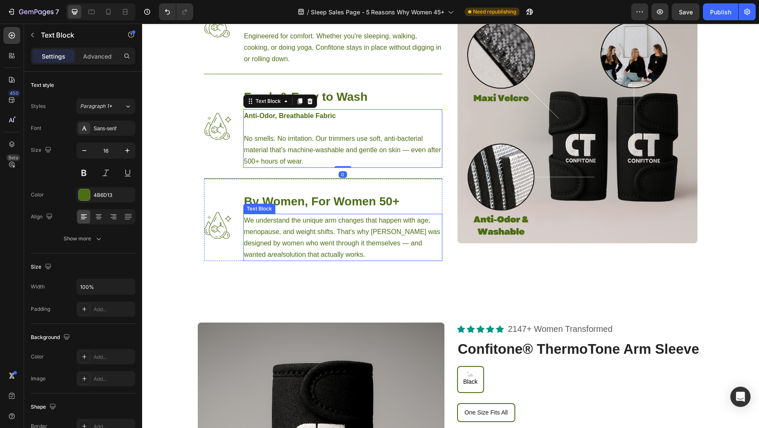
click at [381, 248] on p "We understand the unique arm changes that happen with age, menopause, and weigh…" at bounding box center [342, 238] width 197 height 46
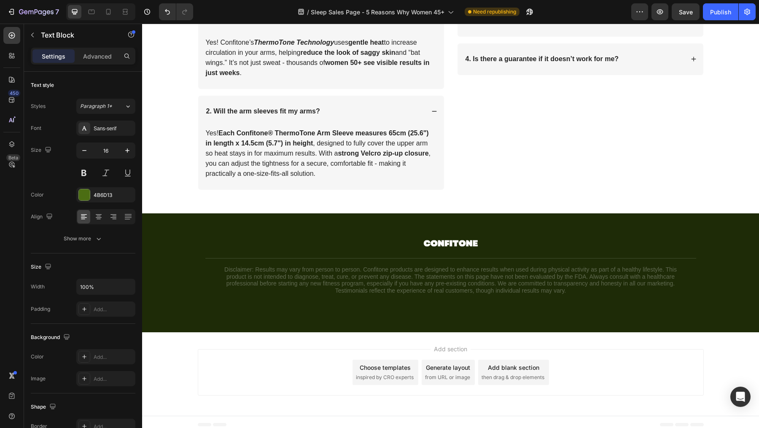
scroll to position [3861, 0]
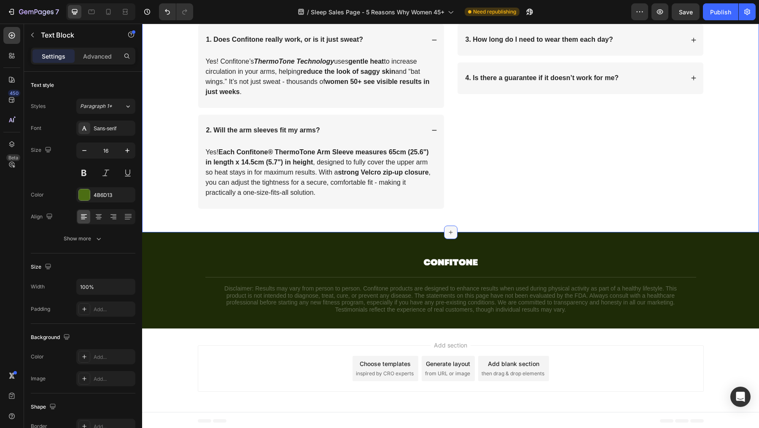
click at [448, 229] on icon at bounding box center [451, 232] width 7 height 7
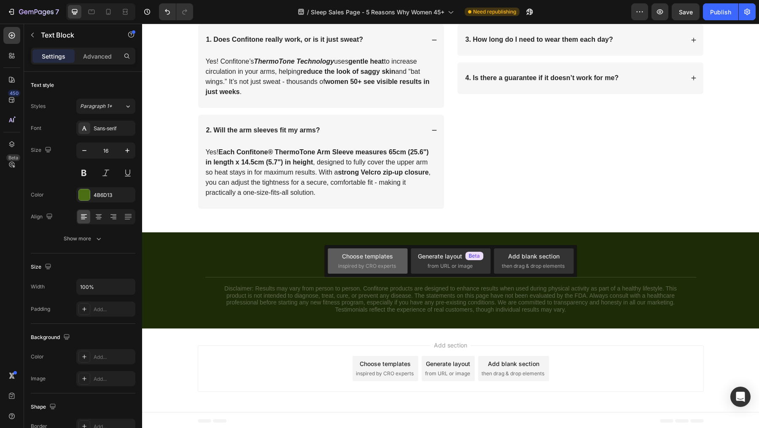
click at [393, 257] on div "Choose templates inspired by CRO experts" at bounding box center [367, 261] width 59 height 18
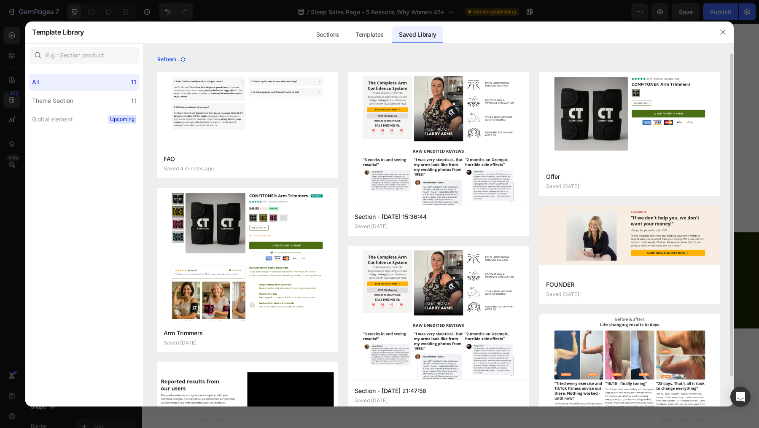
click at [167, 61] on div "Refresh" at bounding box center [171, 60] width 29 height 8
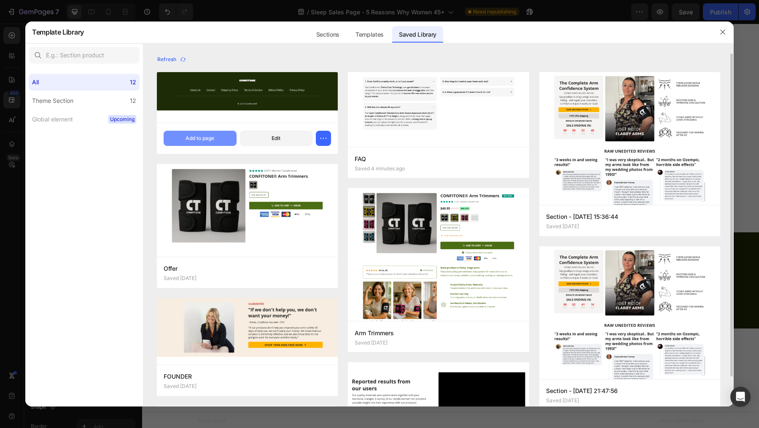
click at [213, 140] on div "Add to page" at bounding box center [200, 139] width 29 height 8
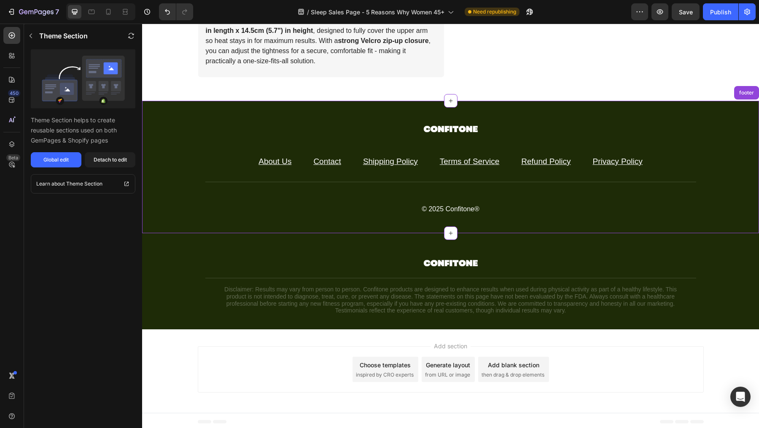
scroll to position [3993, 0]
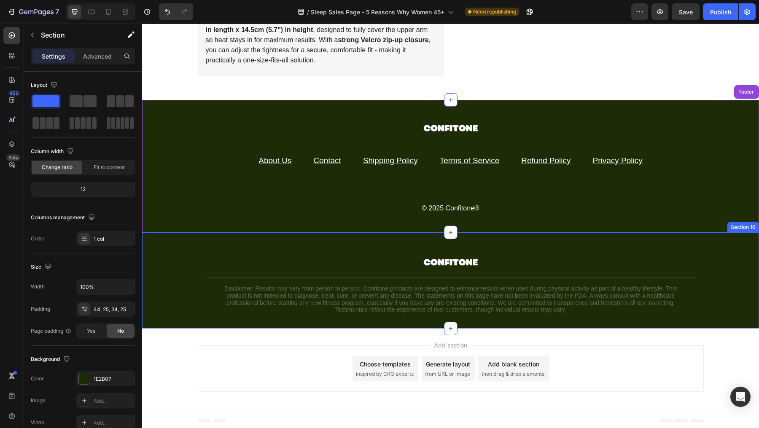
click at [537, 248] on div "Image Title Line Disclaimer: Results may vary from person to person. Confitone …" at bounding box center [450, 280] width 617 height 96
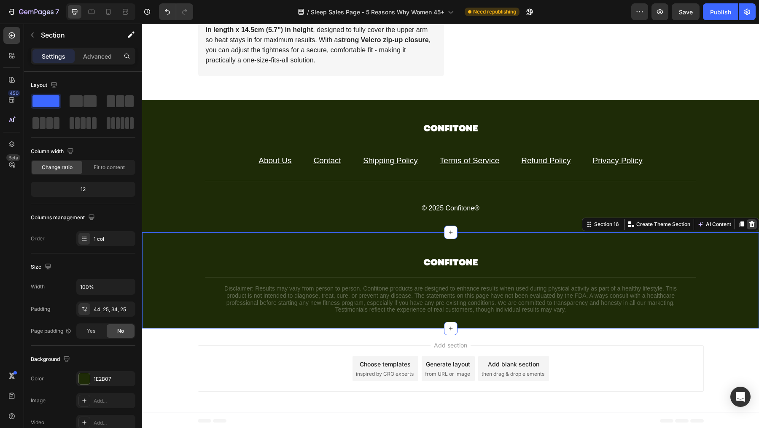
click at [749, 223] on icon at bounding box center [752, 224] width 7 height 7
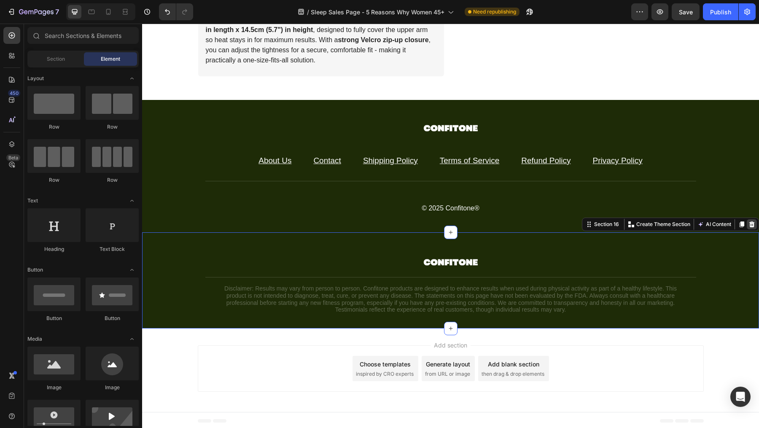
scroll to position [3897, 0]
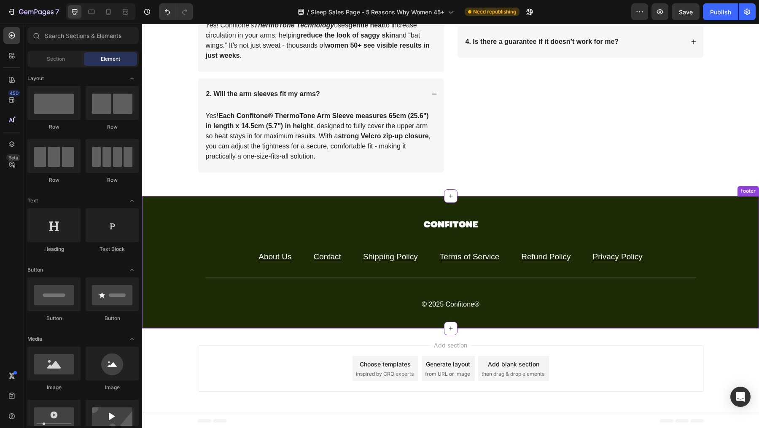
click at [232, 221] on div at bounding box center [450, 225] width 604 height 24
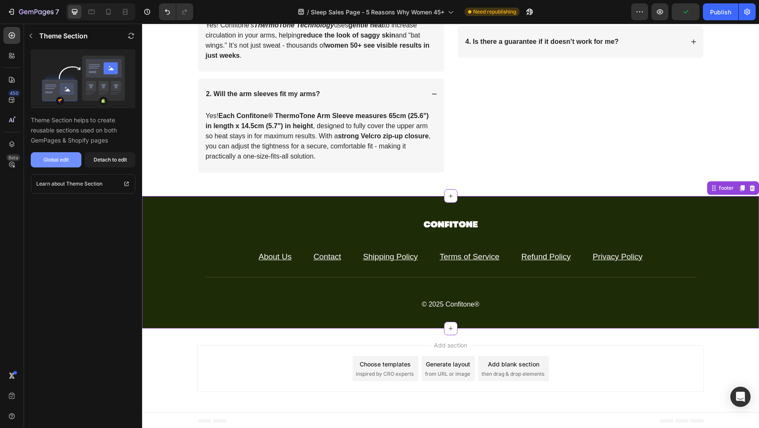
click at [60, 161] on div "Global edit" at bounding box center [55, 160] width 25 height 8
click at [119, 156] on div "Detach to edit" at bounding box center [110, 160] width 33 height 8
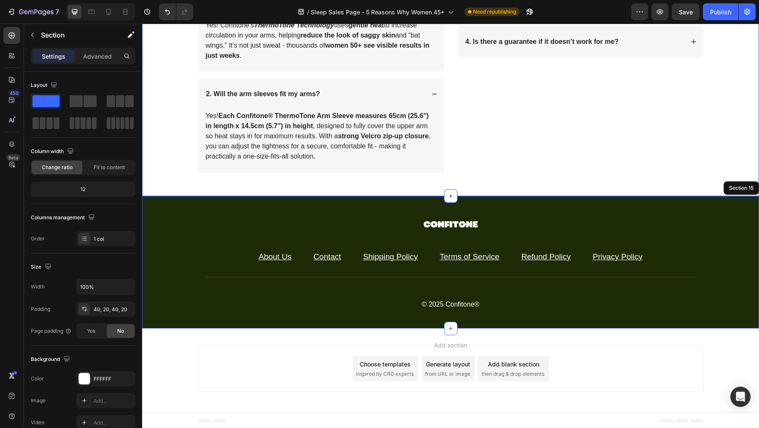
click at [731, 157] on div "FAQs Heading Common Questions About Confitone Text Block Row 1. Does Confitone …" at bounding box center [451, 51] width 600 height 256
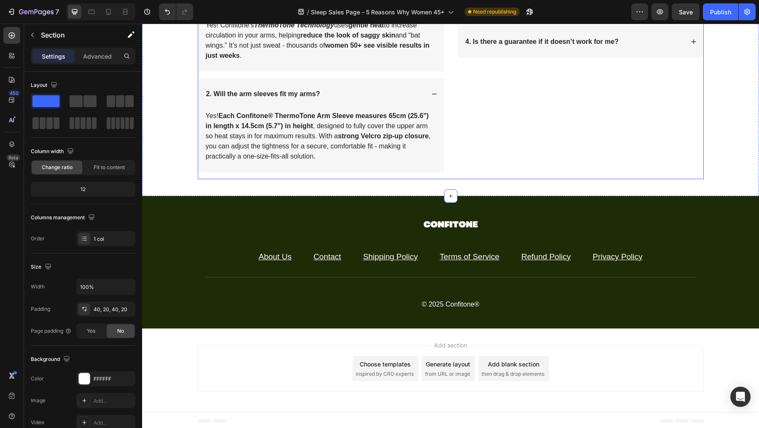
click at [515, 154] on div "3. How long do I need to wear them each day? Accordion 4. Is there a guarantee …" at bounding box center [580, 83] width 247 height 191
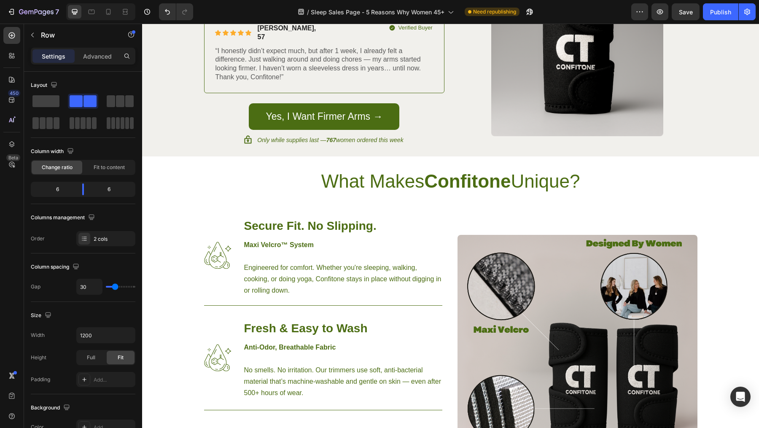
scroll to position [2384, 0]
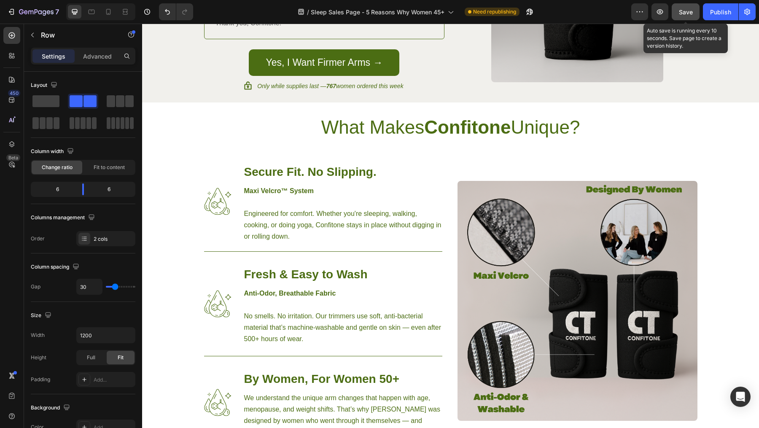
click at [682, 13] on span "Save" at bounding box center [686, 11] width 14 height 7
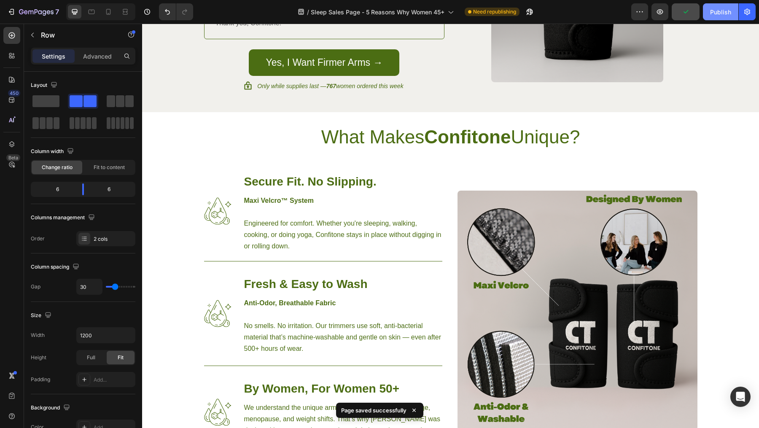
click at [718, 13] on div "Publish" at bounding box center [720, 12] width 21 height 9
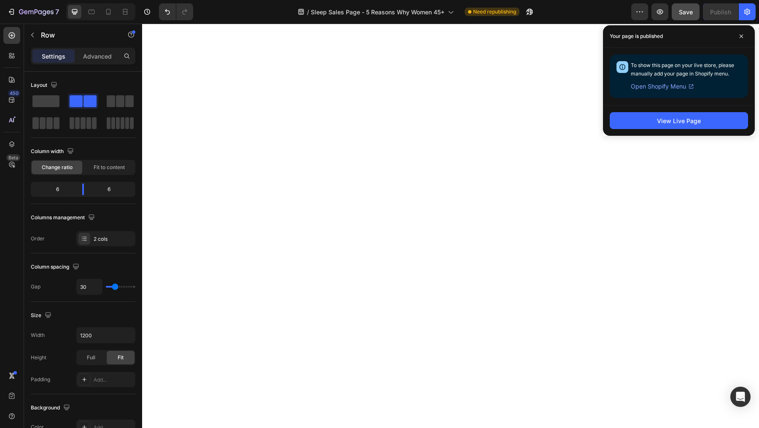
scroll to position [0, 0]
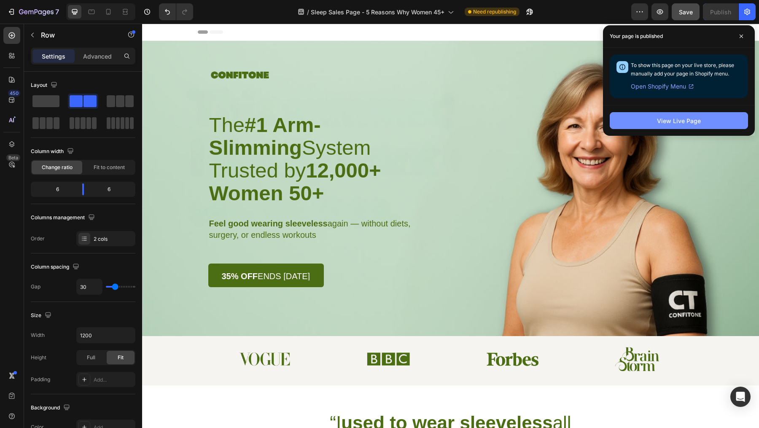
click at [668, 120] on div "View Live Page" at bounding box center [679, 120] width 44 height 9
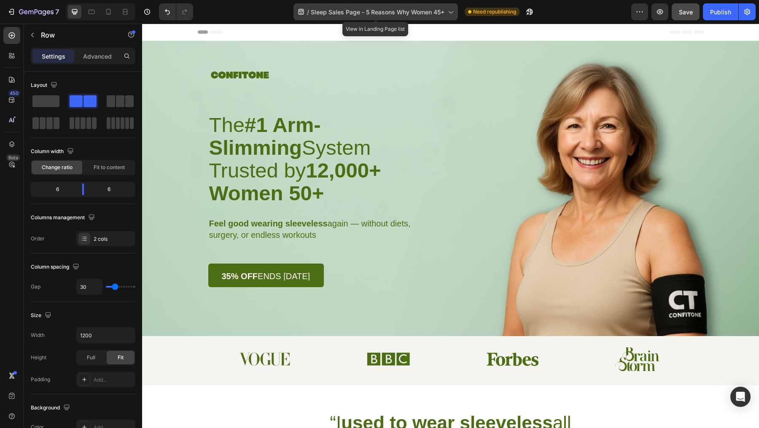
click at [383, 11] on span "Sleep Sales Page - 5 Reasons Why Women 45+" at bounding box center [378, 12] width 134 height 9
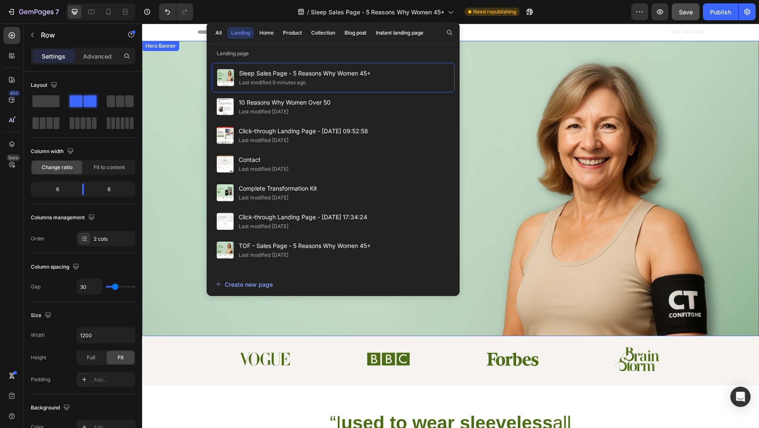
click at [496, 43] on div "Image The #1 Arm-Slimming System Trusted by 12,000+ Women 50+ Heading Feel good…" at bounding box center [451, 164] width 506 height 246
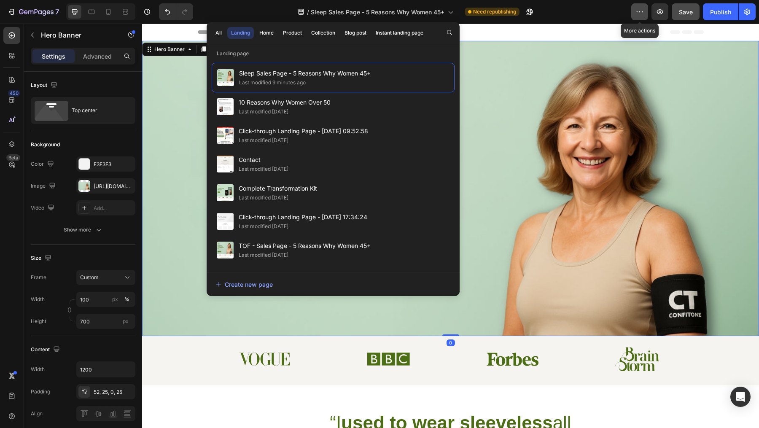
click at [639, 15] on icon "button" at bounding box center [640, 12] width 8 height 8
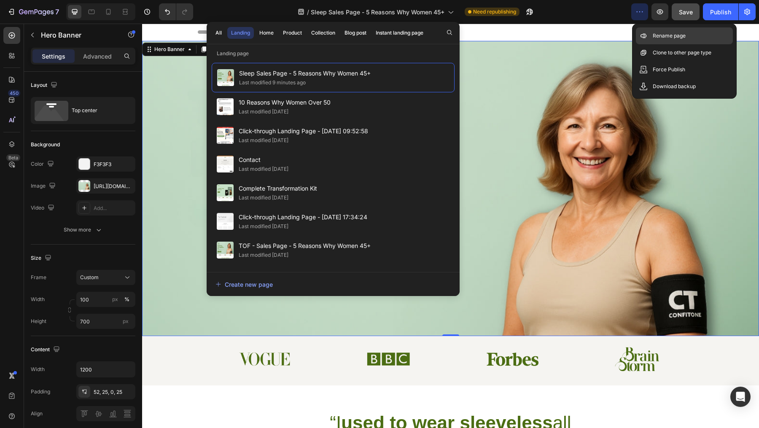
click at [678, 32] on p "Rename page" at bounding box center [669, 36] width 33 height 8
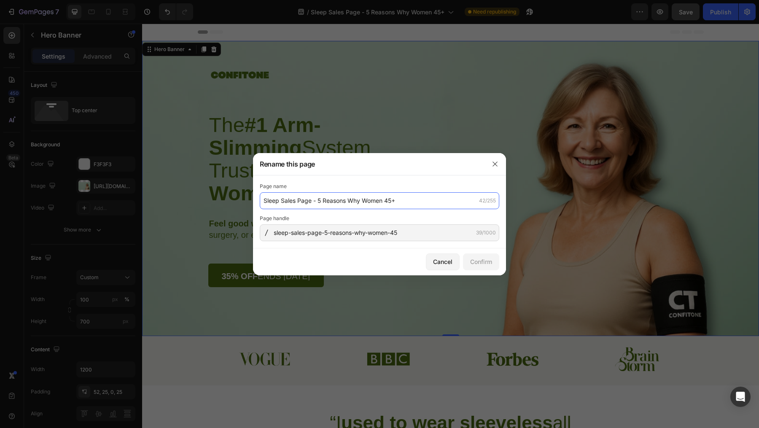
drag, startPoint x: 417, startPoint y: 203, endPoint x: 356, endPoint y: 204, distance: 61.2
click at [356, 204] on input "Sleep Sales Page - 5 Reasons Why Women 45+" at bounding box center [380, 200] width 240 height 17
click at [355, 202] on input "Sleep Sales Page - 5 Reasons Why Women 45+" at bounding box center [380, 200] width 240 height 17
click at [404, 200] on input "Sleep Sales Page - 5 Reasons Why Women 45+" at bounding box center [380, 200] width 240 height 17
drag, startPoint x: 403, startPoint y: 202, endPoint x: 281, endPoint y: 199, distance: 121.9
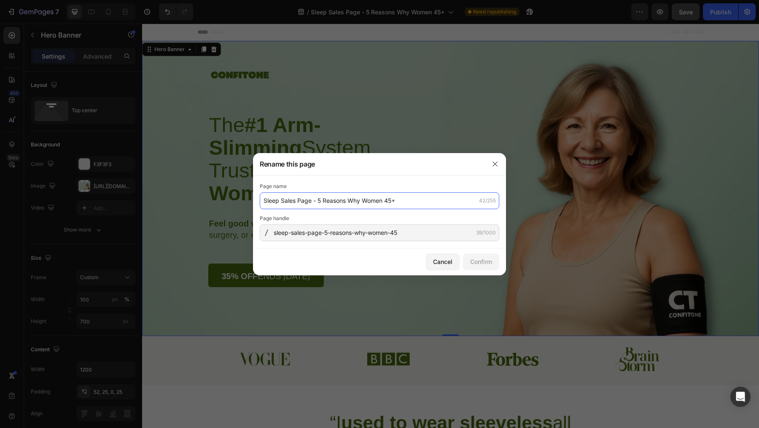
click at [281, 199] on input "Sleep Sales Page - 5 Reasons Why Women 45+" at bounding box center [380, 200] width 240 height 17
type input "Sleep"
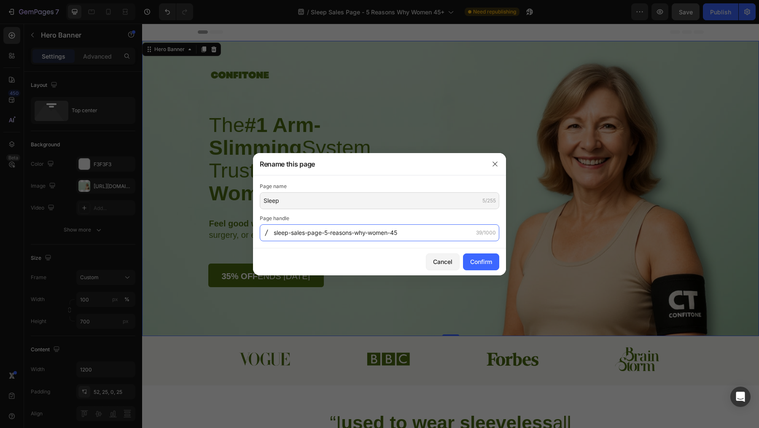
click at [415, 233] on input "sleep-sales-page-5-reasons-why-women-45" at bounding box center [380, 232] width 240 height 17
type input "sleep"
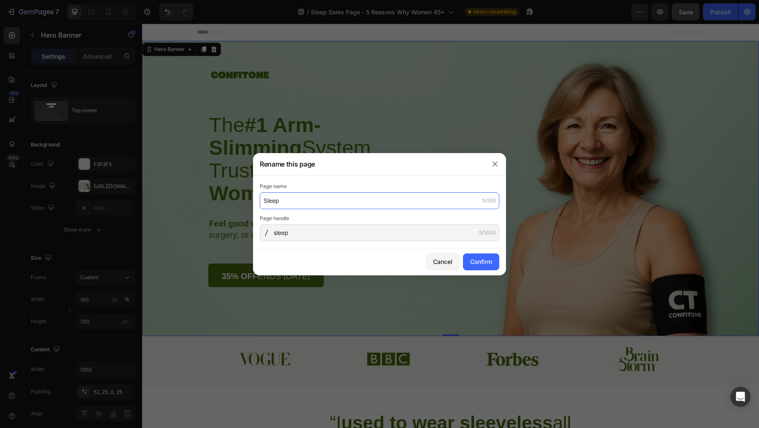
click at [304, 201] on input "Sleep" at bounding box center [380, 200] width 240 height 17
type input "a"
click at [445, 256] on button "Cancel" at bounding box center [443, 261] width 34 height 17
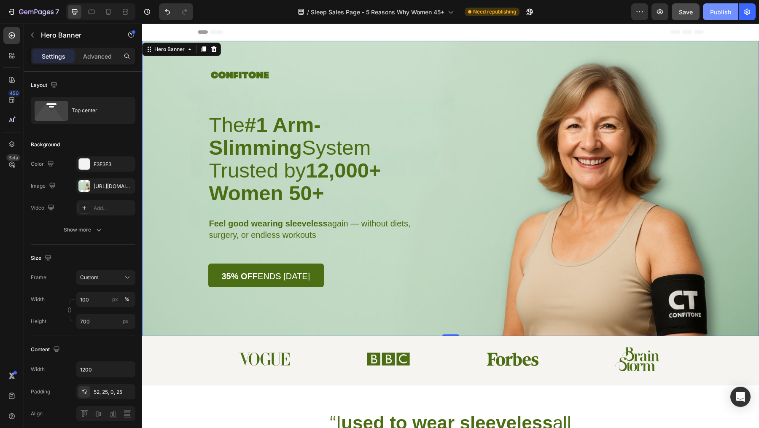
click at [715, 11] on div "Publish" at bounding box center [720, 12] width 21 height 9
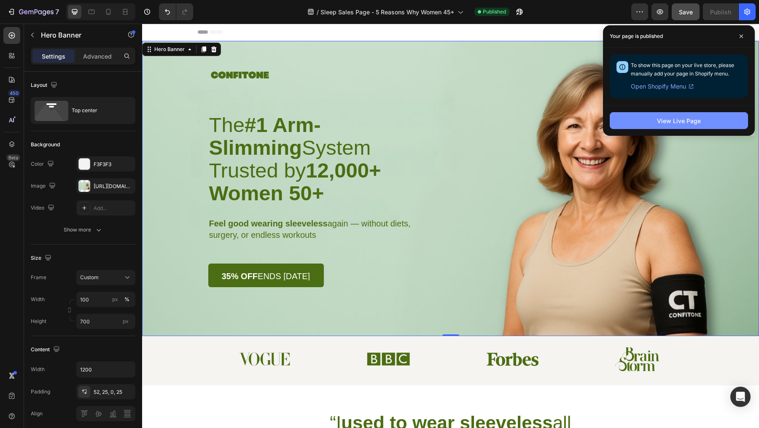
click at [657, 121] on button "View Live Page" at bounding box center [679, 120] width 138 height 17
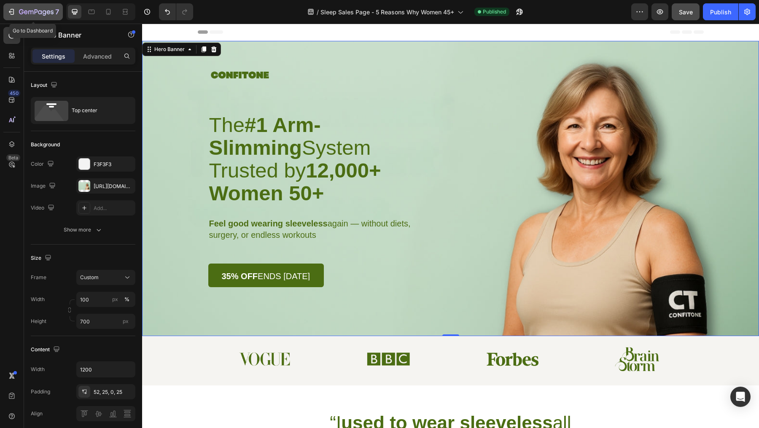
click at [12, 9] on icon "button" at bounding box center [11, 12] width 8 height 8
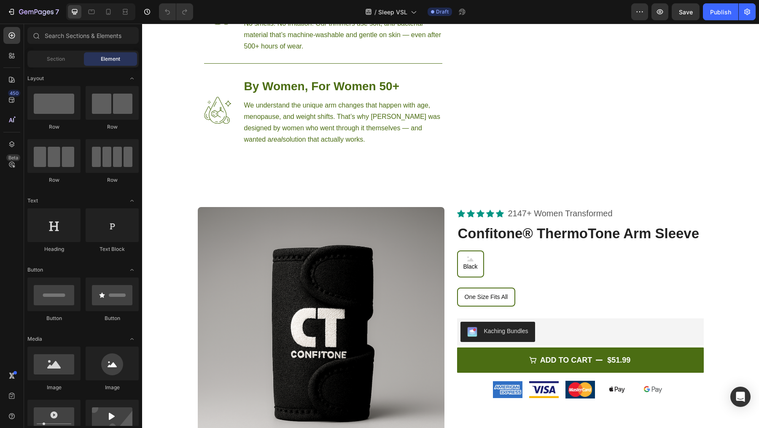
scroll to position [2680, 0]
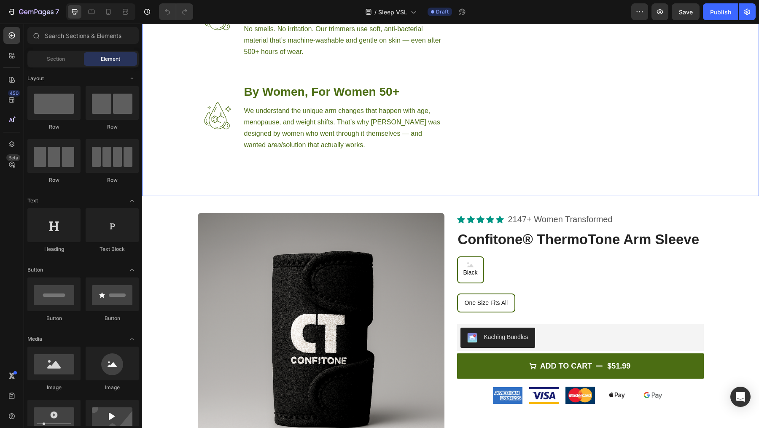
click at [444, 180] on div "Image Secure Fit. No Slipping. Heading Maxi Velcro™ System Engineered for comfo…" at bounding box center [451, 35] width 515 height 324
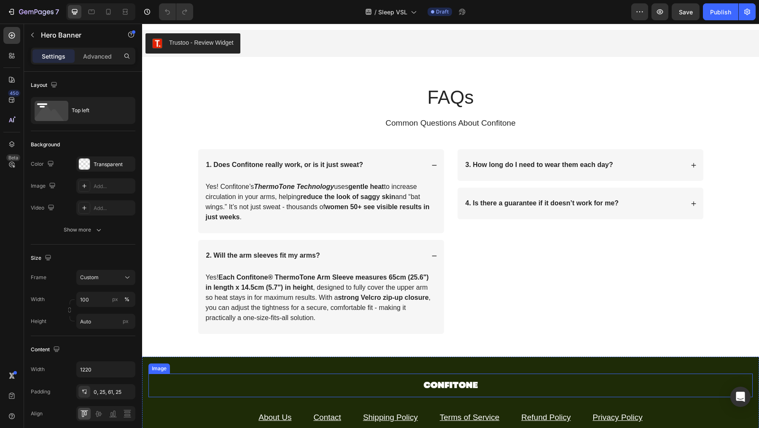
scroll to position [3065, 0]
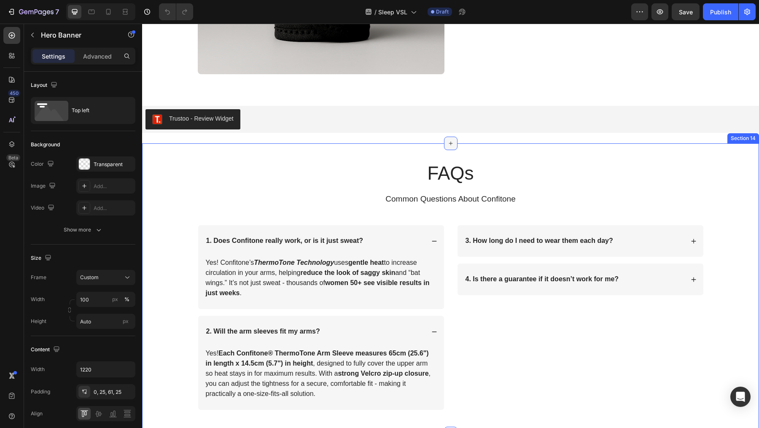
click at [448, 142] on icon at bounding box center [451, 143] width 7 height 7
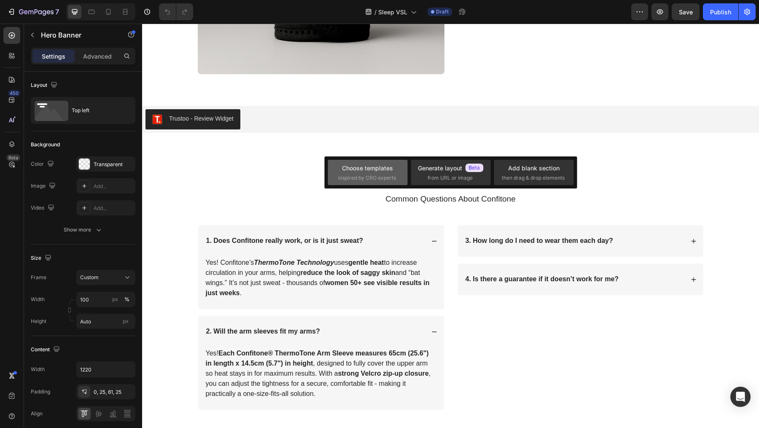
click at [356, 164] on div "Choose templates" at bounding box center [367, 168] width 51 height 9
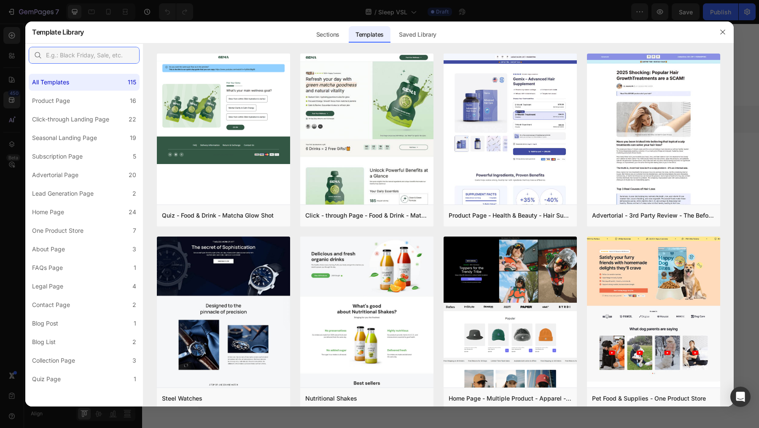
click at [83, 57] on input "text" at bounding box center [84, 55] width 111 height 17
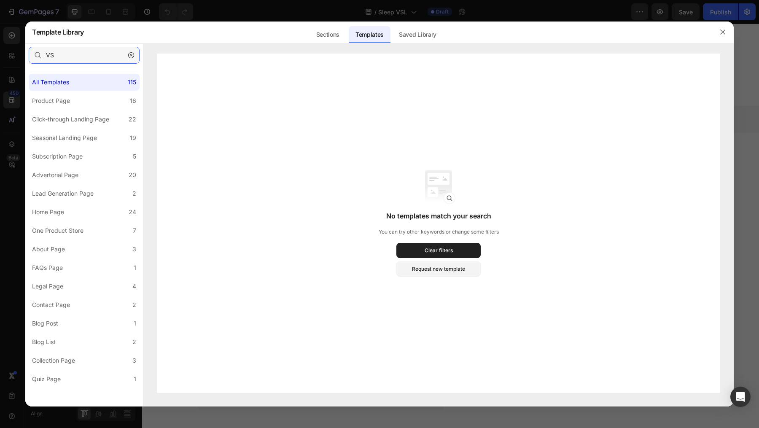
type input "V"
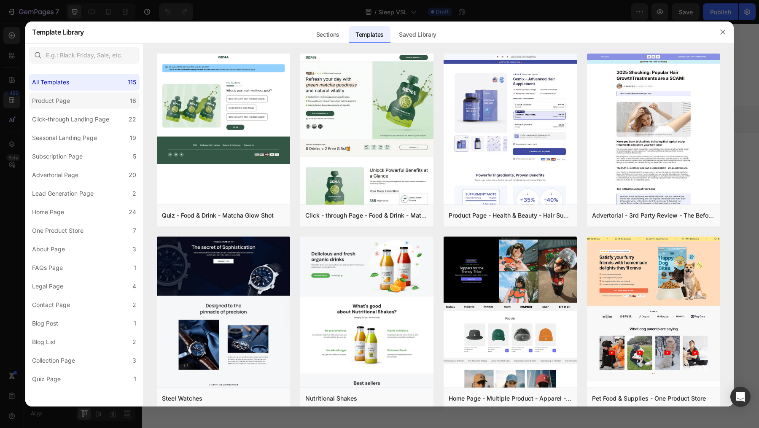
click at [90, 99] on label "Product Page 16" at bounding box center [84, 100] width 111 height 17
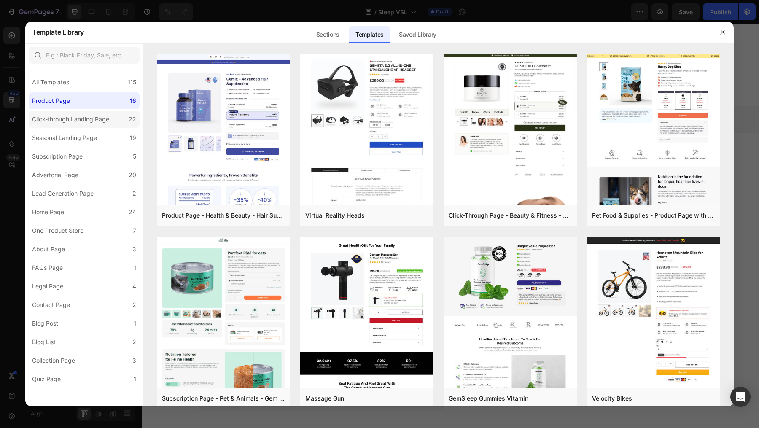
click at [87, 121] on div "Click-through Landing Page" at bounding box center [70, 119] width 77 height 10
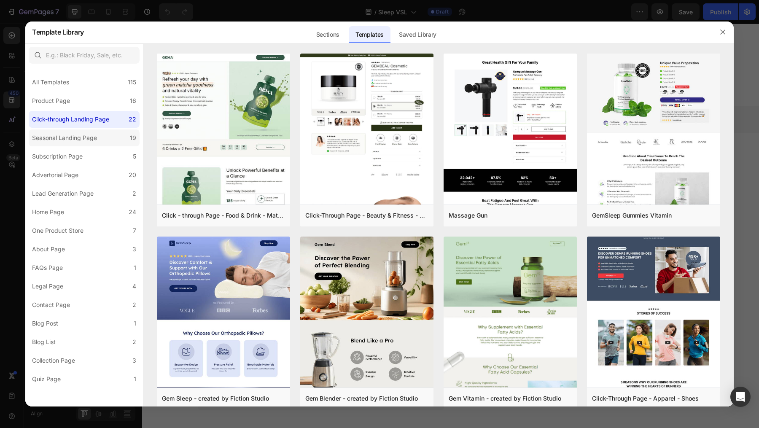
click at [86, 138] on div "Seasonal Landing Page" at bounding box center [64, 138] width 65 height 10
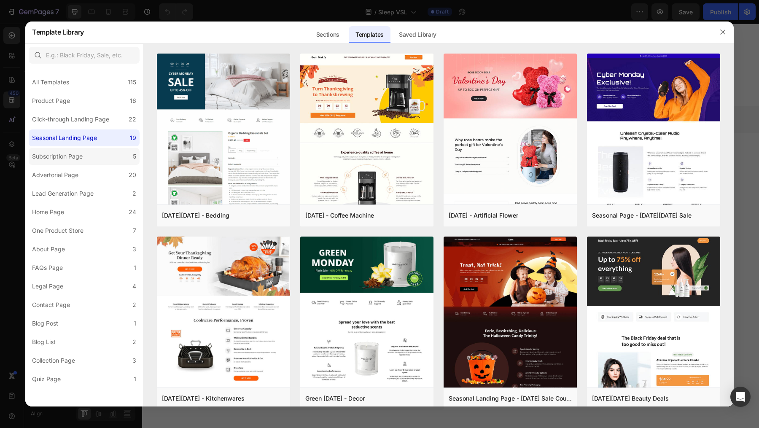
click at [86, 154] on div "Subscription Page" at bounding box center [59, 156] width 54 height 10
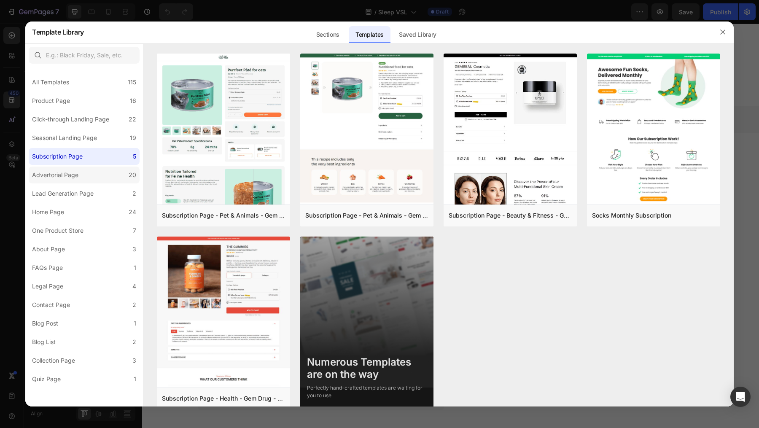
click at [83, 181] on label "Advertorial Page 20" at bounding box center [84, 175] width 111 height 17
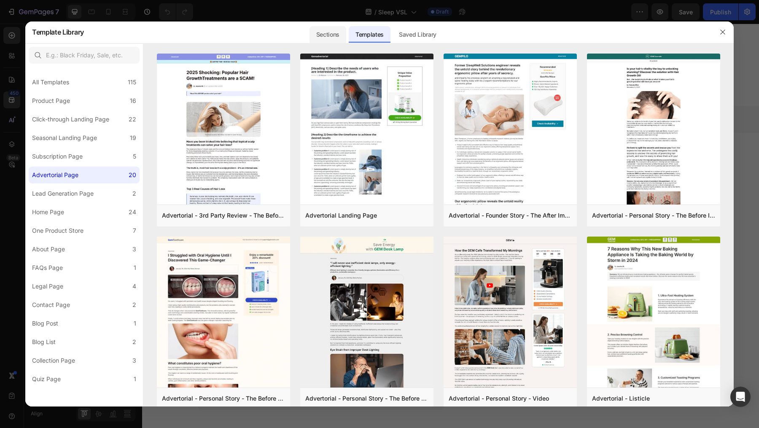
click at [315, 33] on div "Sections" at bounding box center [328, 34] width 37 height 17
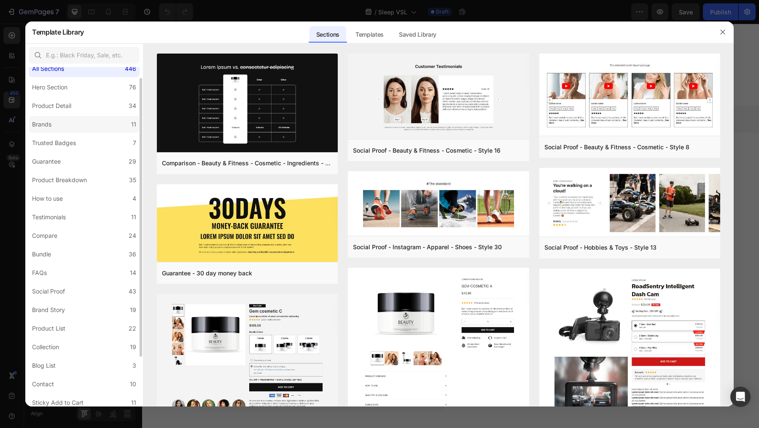
scroll to position [0, 0]
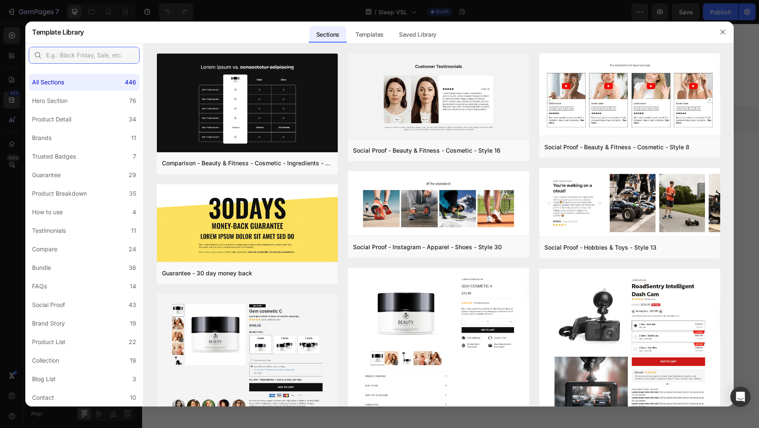
click at [89, 54] on input "text" at bounding box center [84, 55] width 111 height 17
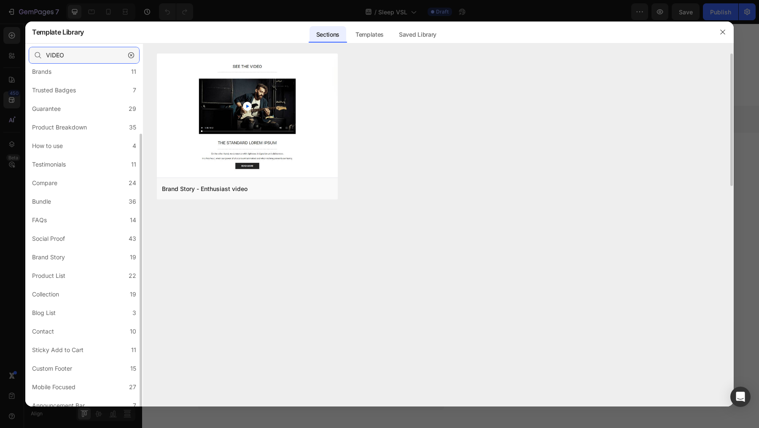
scroll to position [73, 0]
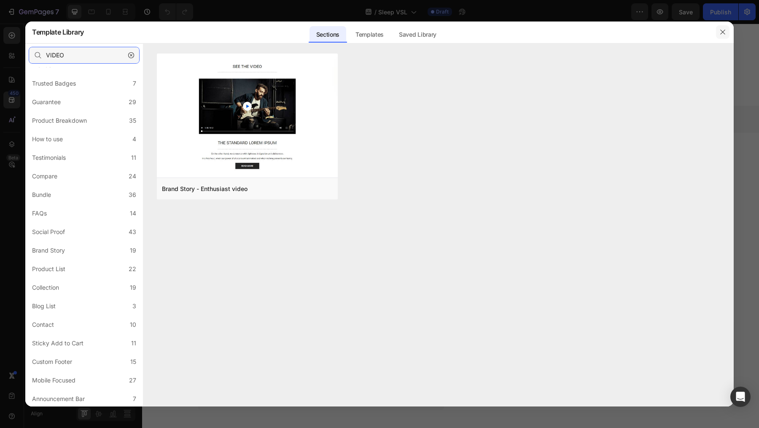
type input "VIDEO"
click at [725, 28] on button "button" at bounding box center [722, 31] width 13 height 13
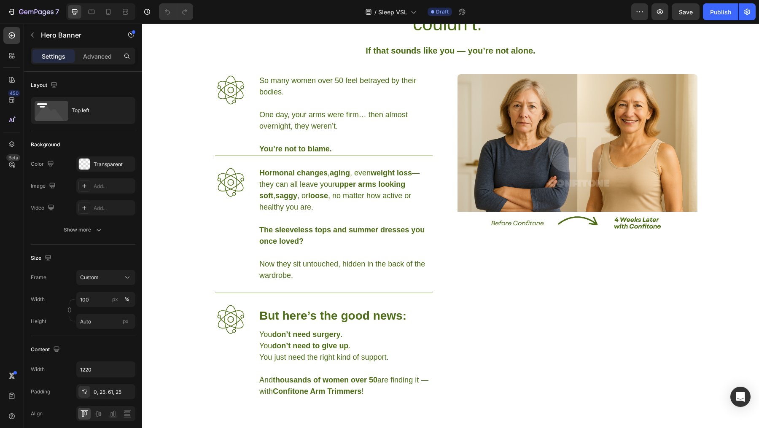
scroll to position [0, 0]
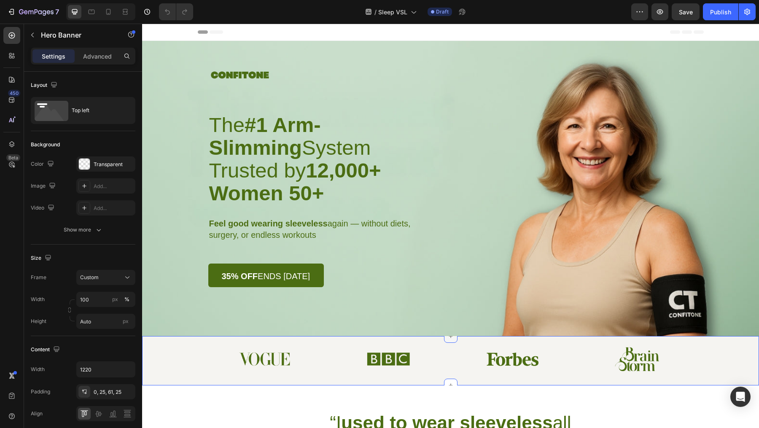
click at [448, 339] on icon at bounding box center [451, 336] width 7 height 7
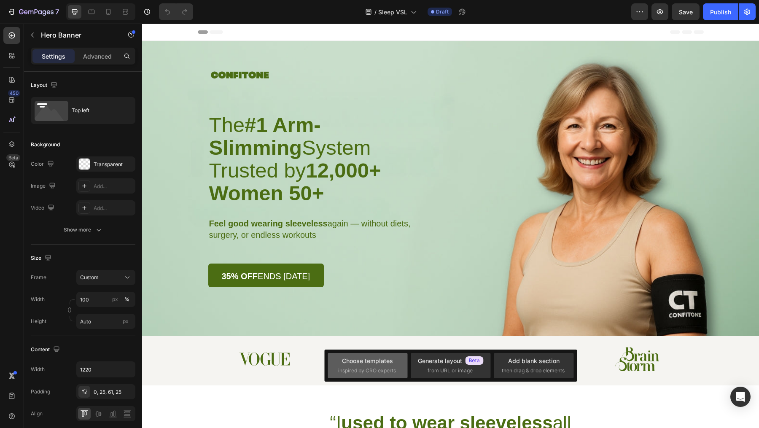
click at [383, 372] on span "inspired by CRO experts" at bounding box center [367, 371] width 58 height 8
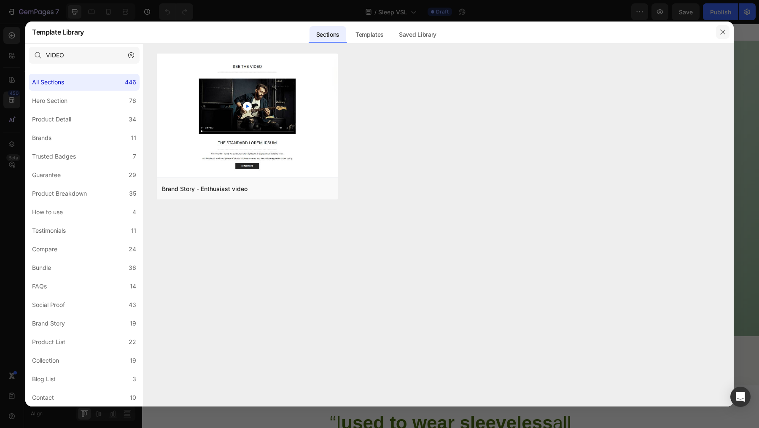
drag, startPoint x: 725, startPoint y: 32, endPoint x: 576, endPoint y: 20, distance: 149.4
click at [725, 32] on icon "button" at bounding box center [723, 32] width 7 height 7
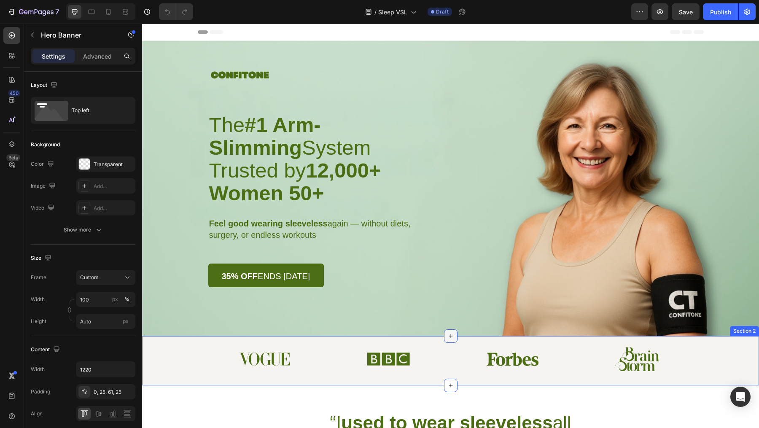
click at [449, 335] on icon at bounding box center [451, 336] width 4 height 4
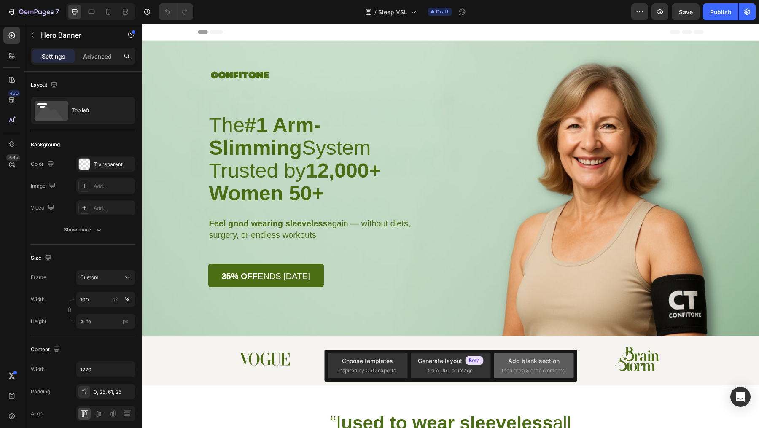
click at [547, 377] on div "Add blank section then drag & drop elements" at bounding box center [534, 365] width 80 height 25
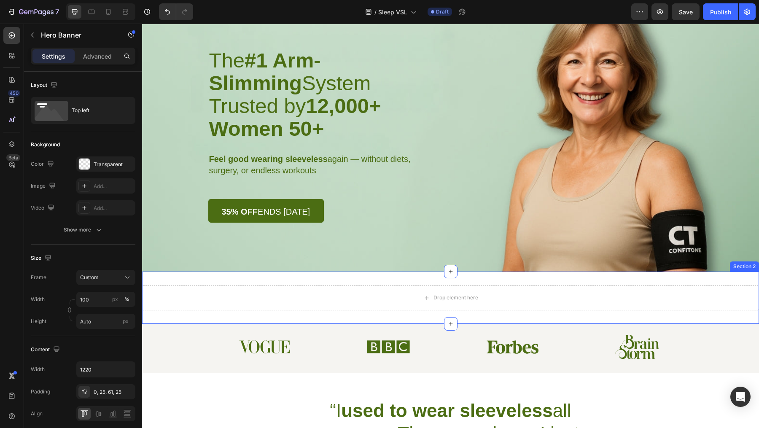
scroll to position [73, 0]
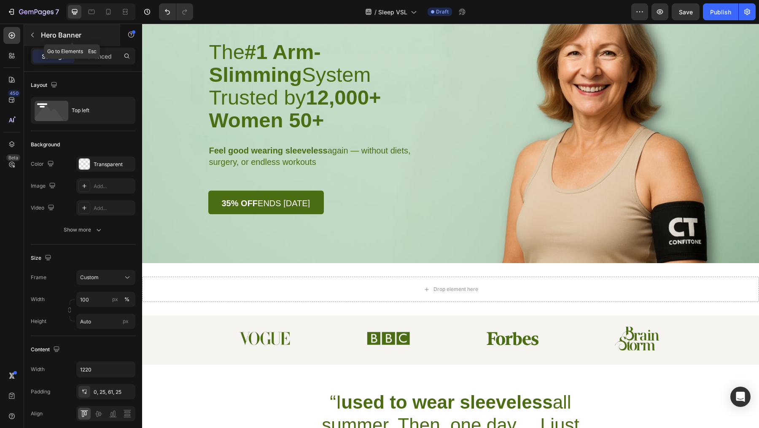
click at [37, 38] on button "button" at bounding box center [32, 34] width 13 height 13
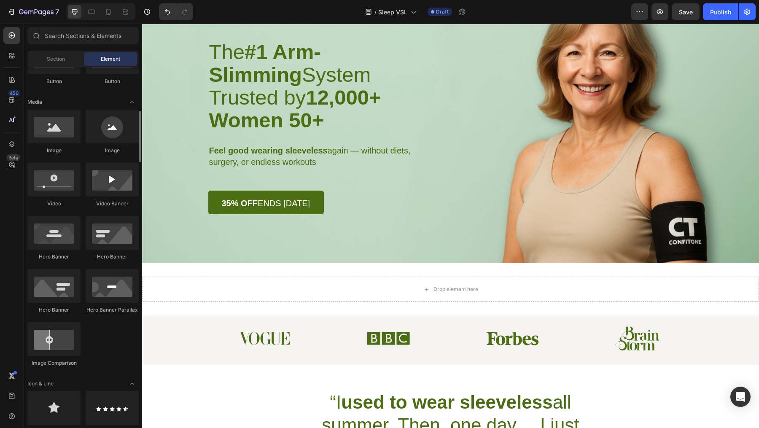
scroll to position [246, 0]
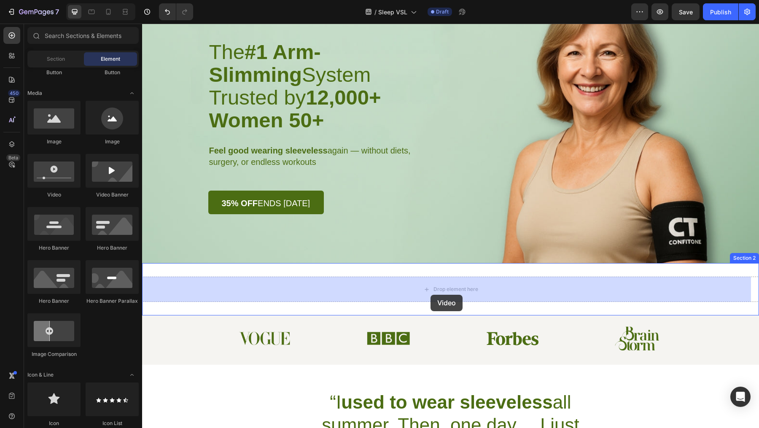
drag, startPoint x: 204, startPoint y: 197, endPoint x: 430, endPoint y: 294, distance: 246.6
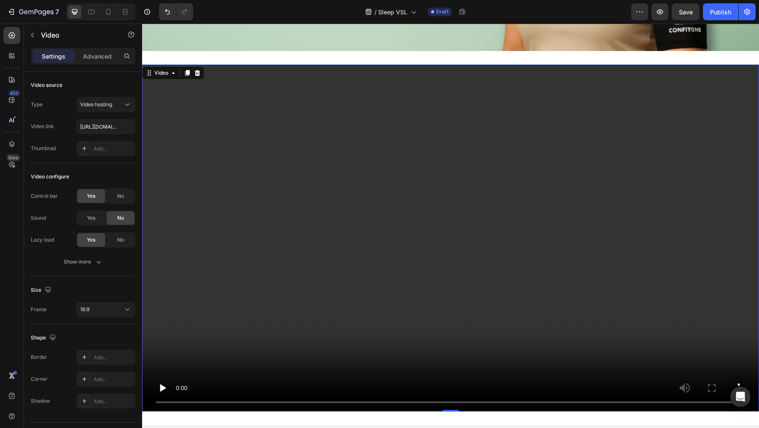
scroll to position [290, 0]
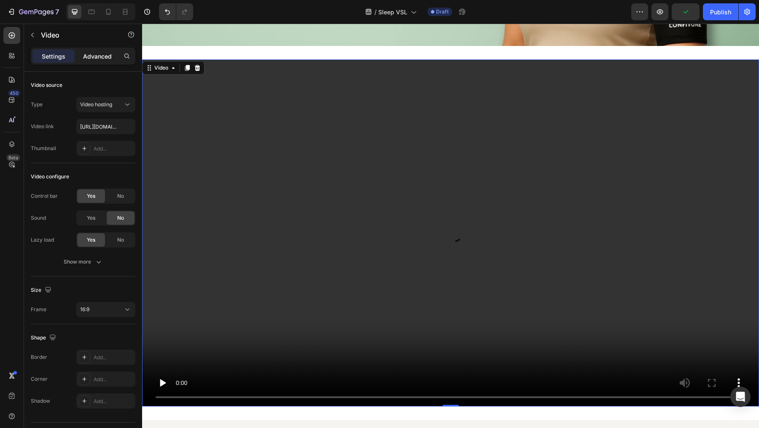
click at [104, 56] on p "Advanced" at bounding box center [97, 56] width 29 height 9
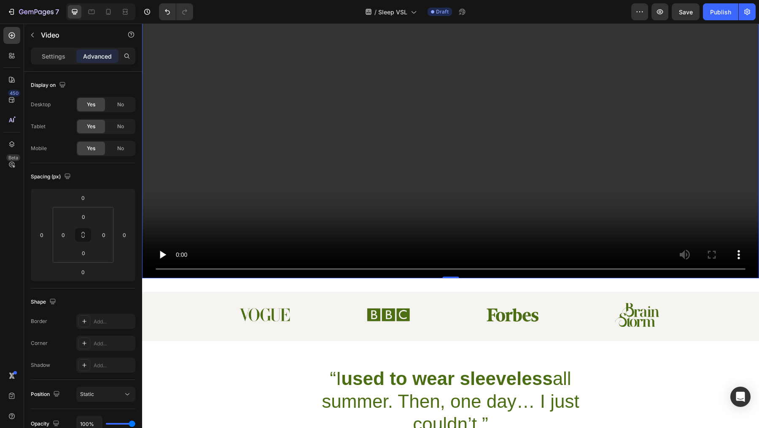
scroll to position [496, 0]
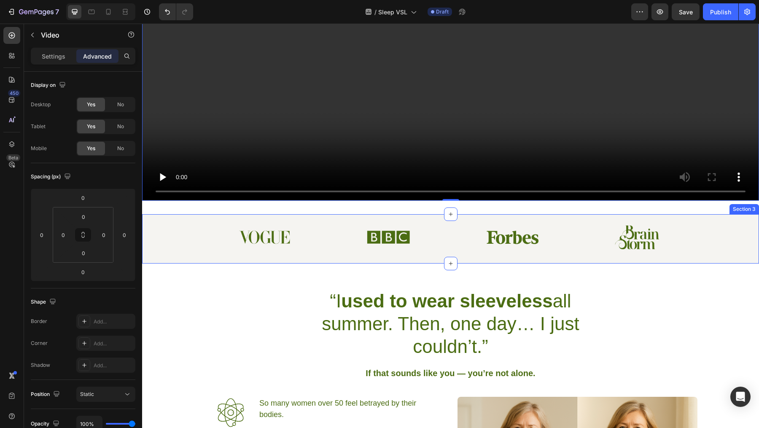
click at [185, 237] on div "Image Image Image Image Row" at bounding box center [451, 237] width 596 height 24
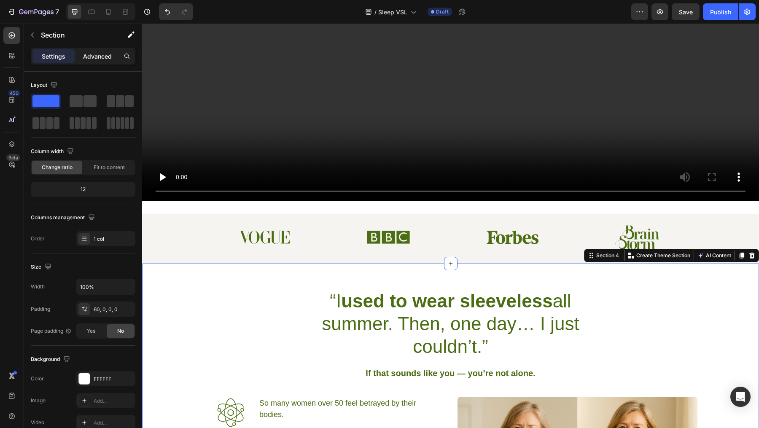
click at [98, 52] on p "Advanced" at bounding box center [97, 56] width 29 height 9
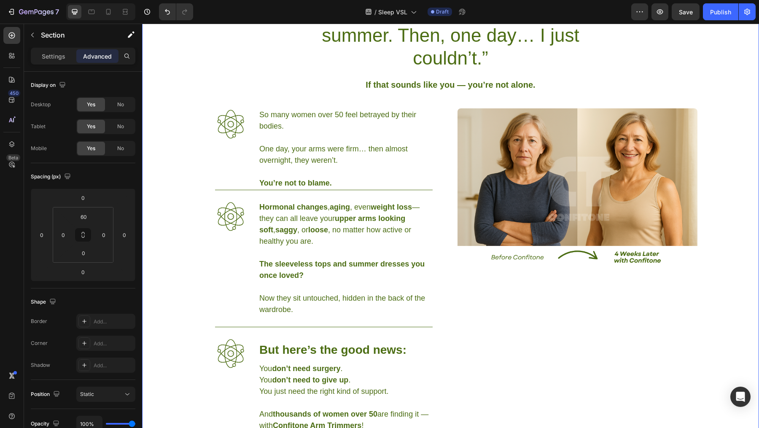
scroll to position [789, 0]
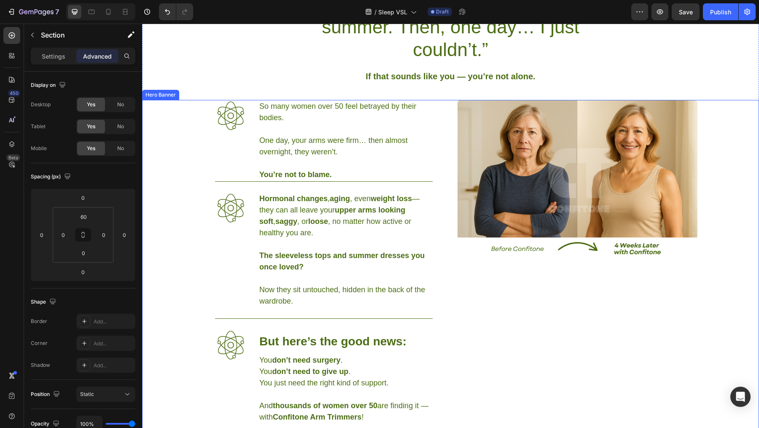
click at [450, 127] on div "Image So many women over 50 feel betrayed by their bodies. One day, your arms w…" at bounding box center [451, 284] width 515 height 369
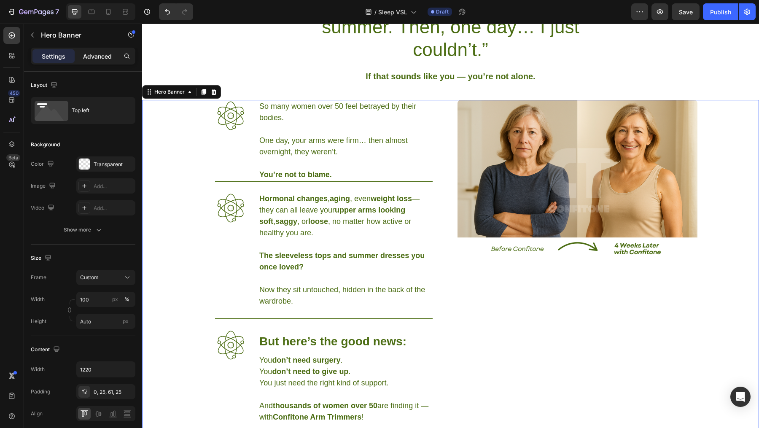
click at [97, 59] on p "Advanced" at bounding box center [97, 56] width 29 height 9
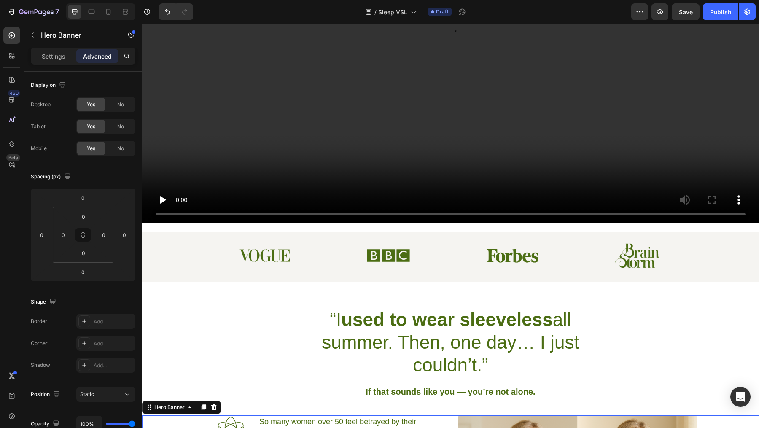
scroll to position [197, 0]
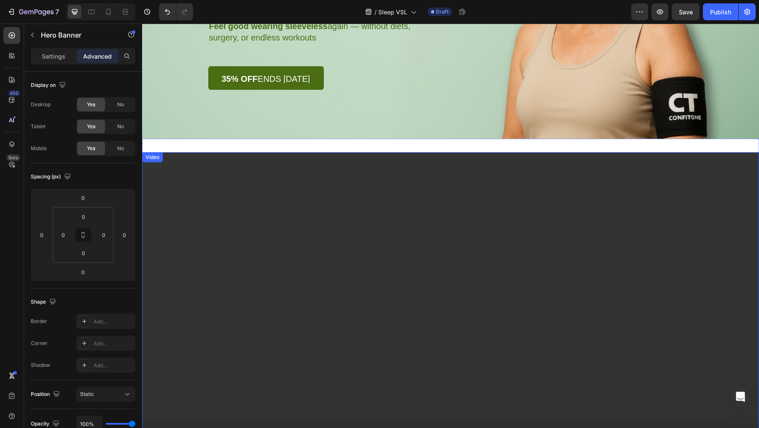
click at [303, 272] on video at bounding box center [450, 325] width 617 height 347
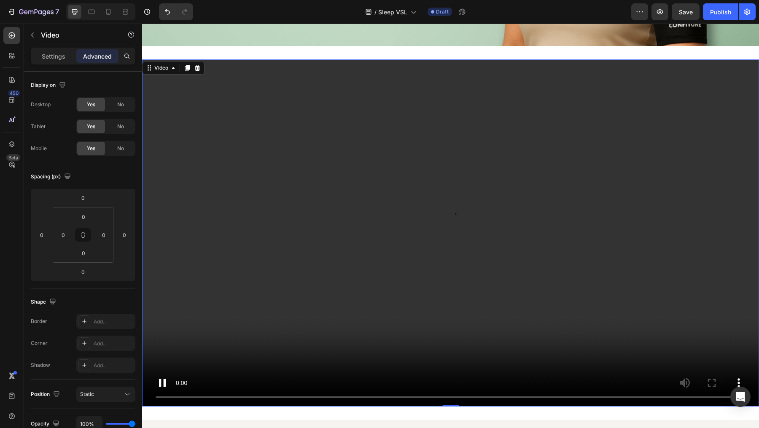
scroll to position [291, 0]
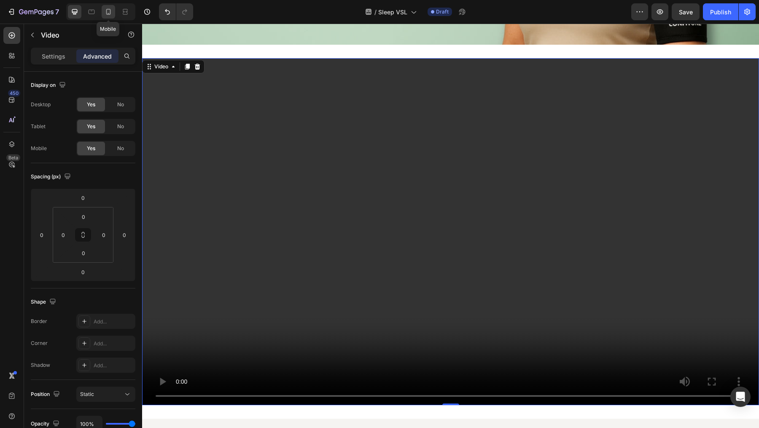
click at [112, 12] on icon at bounding box center [108, 12] width 8 height 8
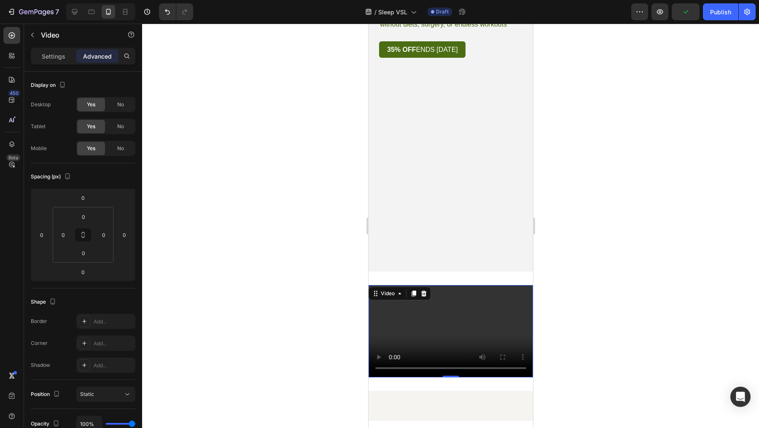
scroll to position [102, 0]
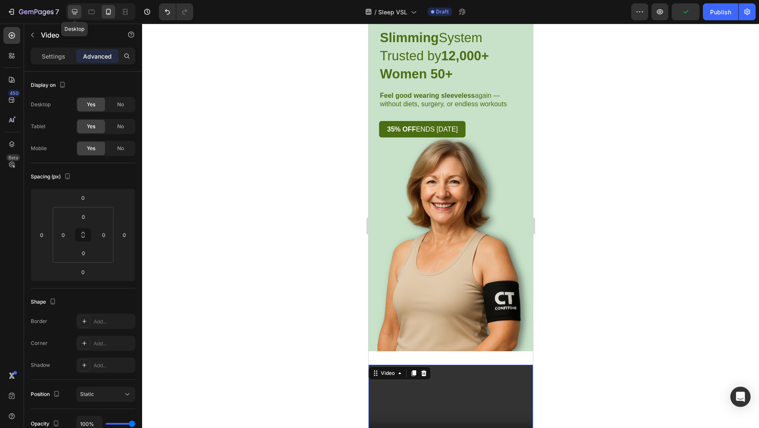
click at [75, 11] on icon at bounding box center [74, 12] width 8 height 8
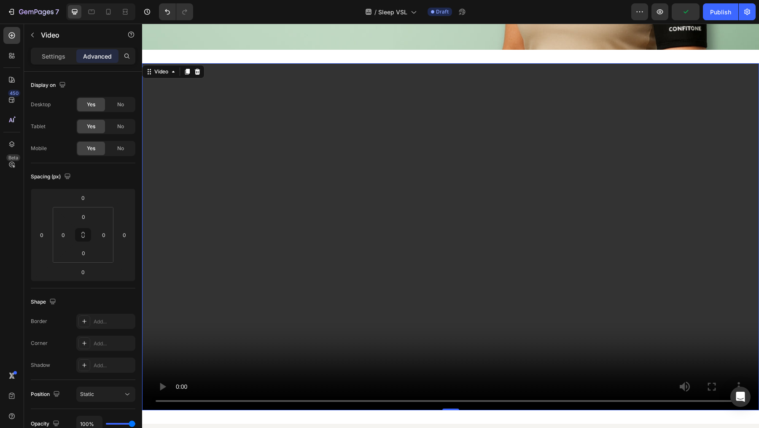
scroll to position [296, 0]
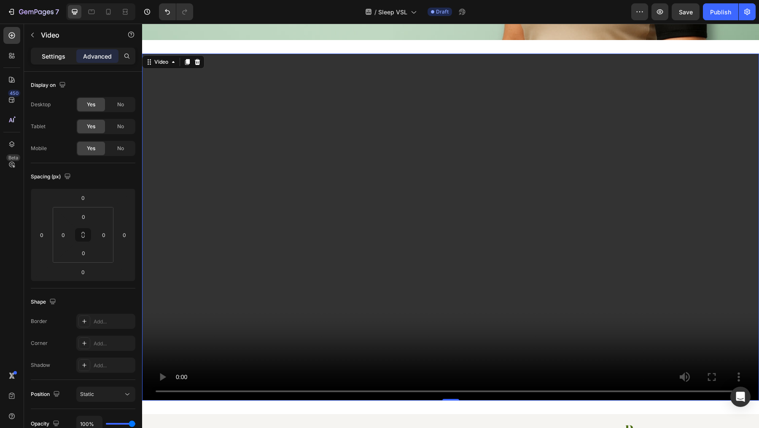
click at [52, 60] on p "Settings" at bounding box center [54, 56] width 24 height 9
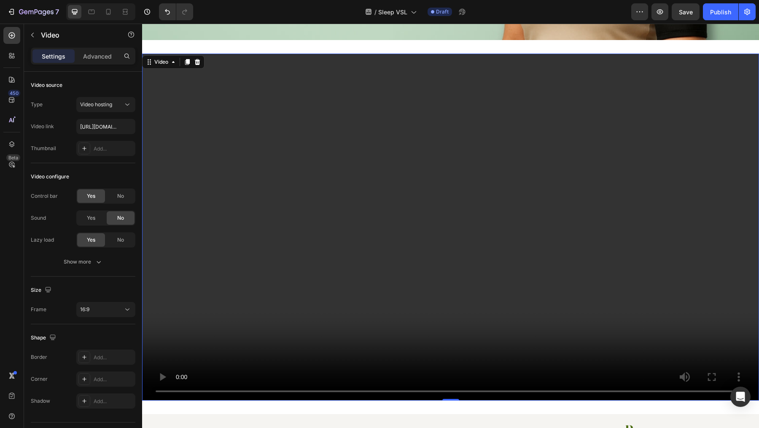
click at [240, 205] on video at bounding box center [450, 227] width 617 height 347
click at [112, 108] on button "Video hosting" at bounding box center [105, 104] width 59 height 15
click at [107, 158] on span "Video hosting" at bounding box center [96, 157] width 32 height 8
click at [114, 129] on input "https://cdn.shopify.com/videos/c/o/v/2cd3deb506b54b009063f7270ab5cf2e.mp4" at bounding box center [105, 126] width 59 height 15
click at [112, 128] on input "https://cdn.shopify.com/videos/c/o/v/2cd3deb506b54b009063f7270ab5cf2e.mp4" at bounding box center [105, 126] width 59 height 15
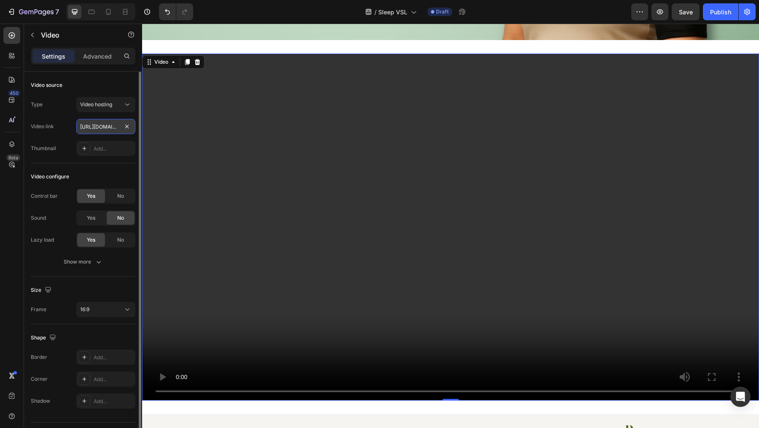
click at [112, 128] on input "https://cdn.shopify.com/videos/c/o/v/2cd3deb506b54b009063f7270ab5cf2e.mp4" at bounding box center [105, 126] width 59 height 15
paste input "4cbba79d93ff40568cf62133b90d8e5c"
type input "https://cdn.shopify.com/videos/c/o/v/4cbba79d93ff40568cf62133b90d8e5c.mp4"
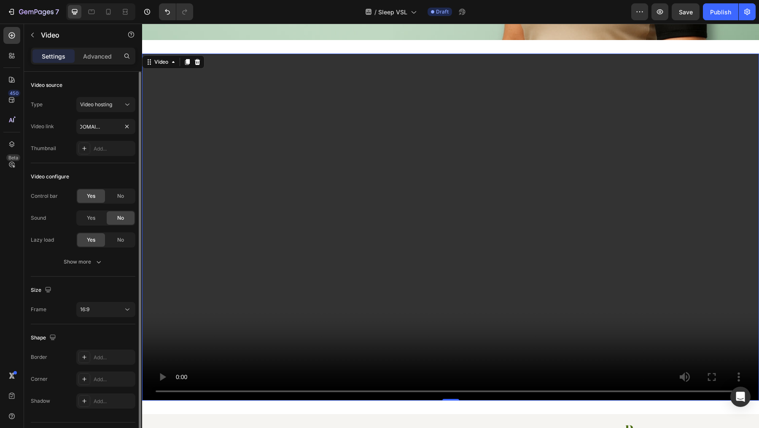
click at [105, 167] on div "Video configure Control bar Yes No Sound Yes No Lazy load Yes No Show more" at bounding box center [83, 219] width 105 height 113
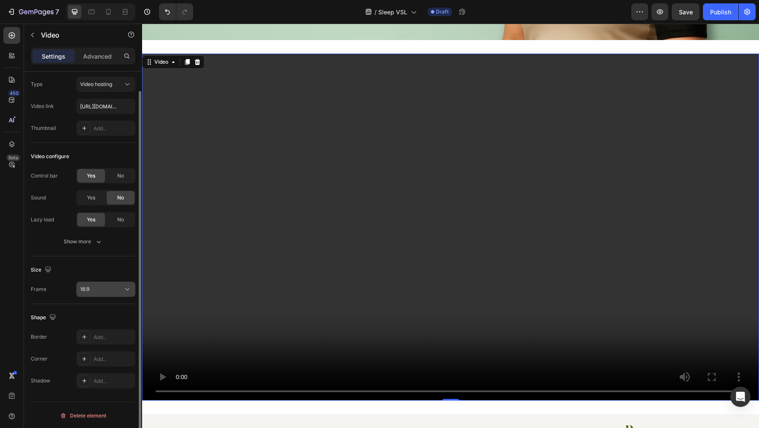
click at [105, 288] on div "16:9" at bounding box center [101, 290] width 43 height 8
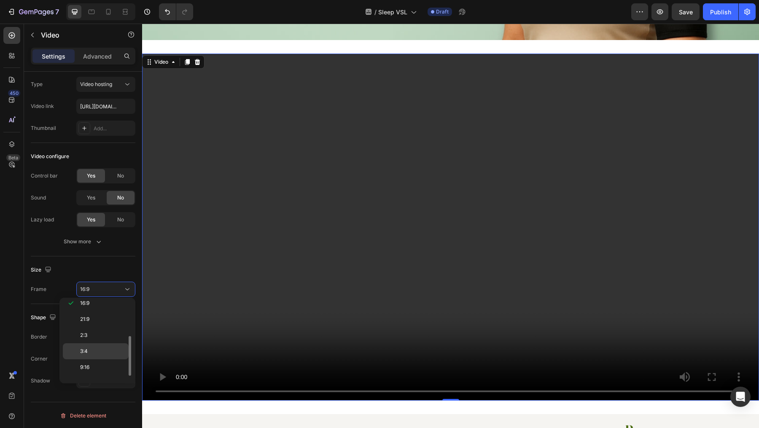
scroll to position [78, 0]
click at [98, 357] on p "9:16" at bounding box center [102, 360] width 45 height 8
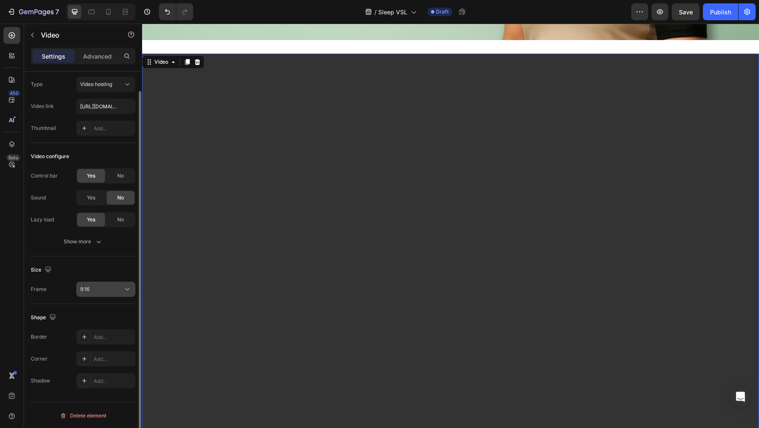
click at [110, 282] on button "9:16" at bounding box center [105, 289] width 59 height 15
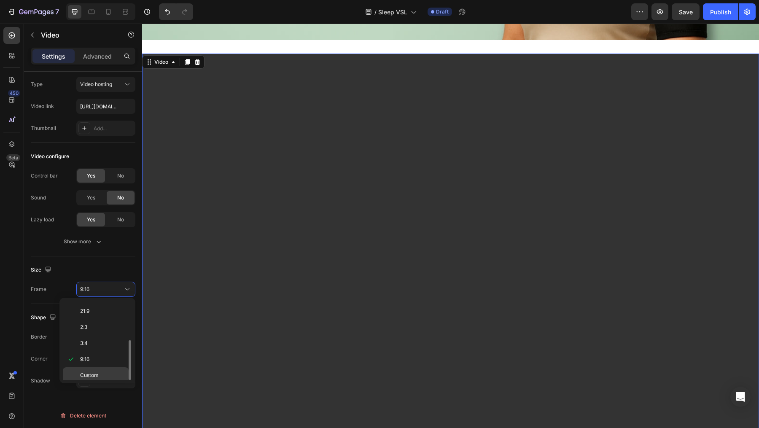
click at [97, 372] on span "Custom" at bounding box center [89, 376] width 19 height 8
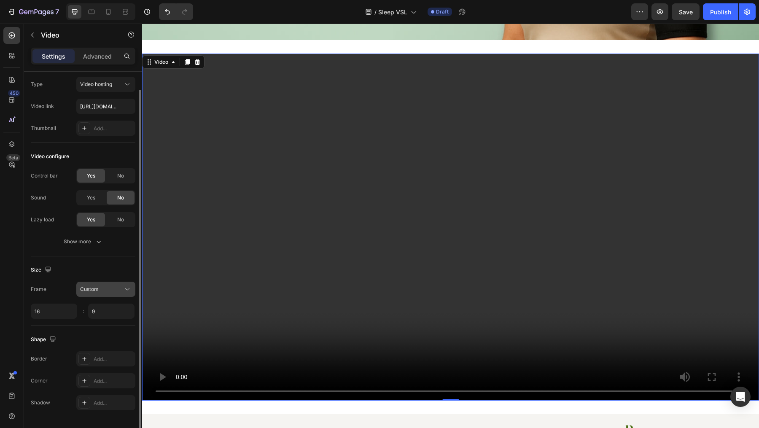
click at [112, 288] on div "Custom" at bounding box center [101, 290] width 43 height 8
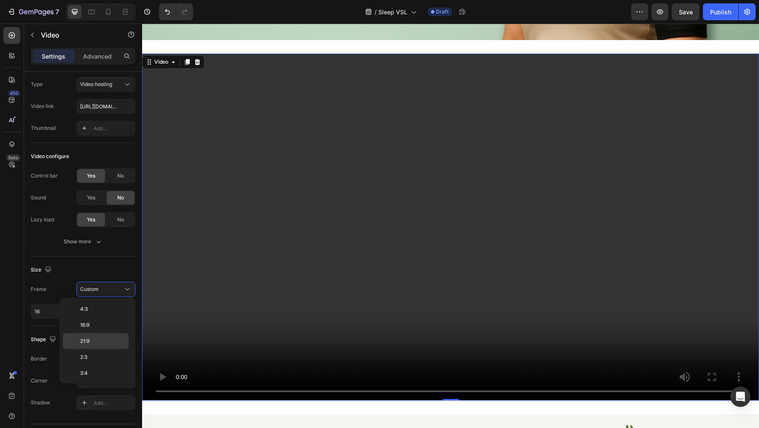
scroll to position [0, 0]
click at [108, 309] on p "Original" at bounding box center [102, 309] width 45 height 8
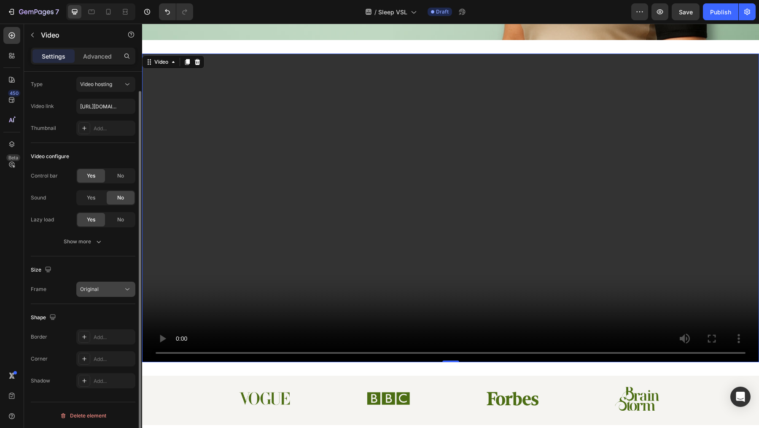
click at [110, 291] on div "Original" at bounding box center [101, 290] width 43 height 8
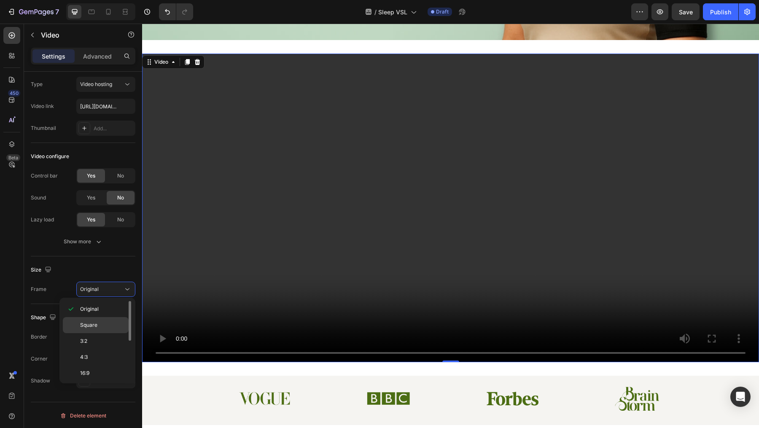
click at [103, 326] on p "Square" at bounding box center [102, 325] width 45 height 8
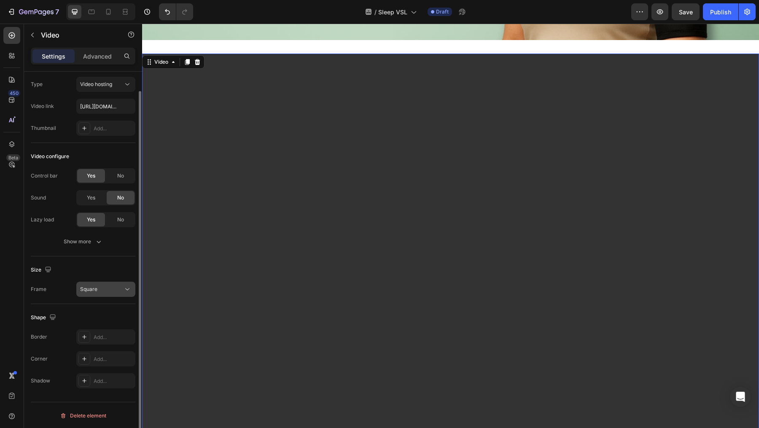
click at [110, 289] on div "Square" at bounding box center [101, 290] width 43 height 8
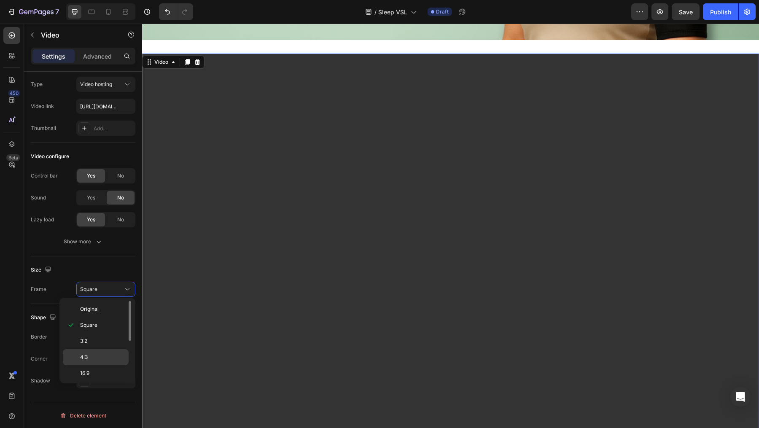
click at [103, 353] on p "4:3" at bounding box center [102, 357] width 45 height 8
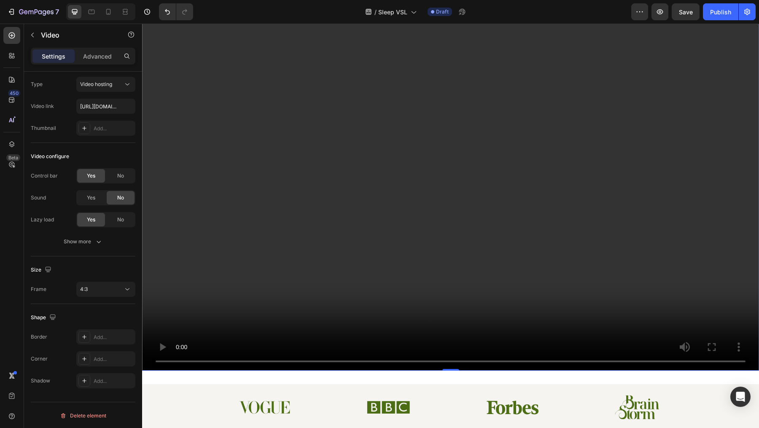
scroll to position [436, 0]
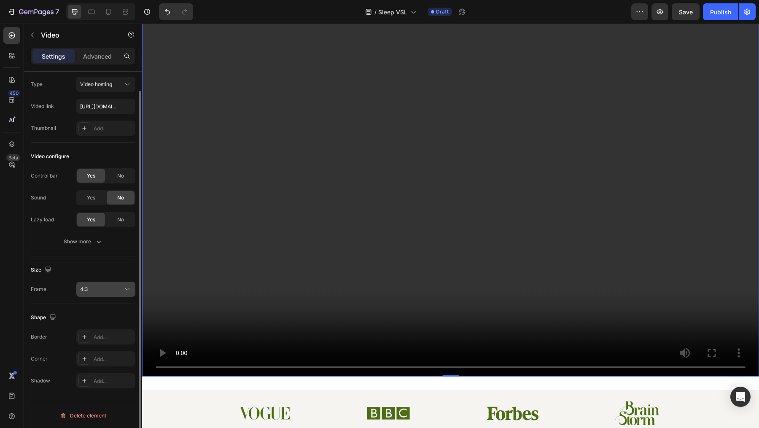
click at [120, 291] on div "4:3" at bounding box center [101, 290] width 43 height 8
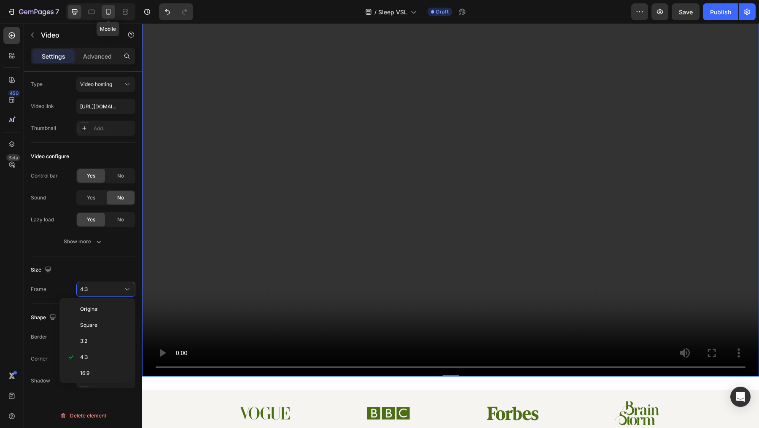
click at [108, 6] on div at bounding box center [108, 11] width 13 height 13
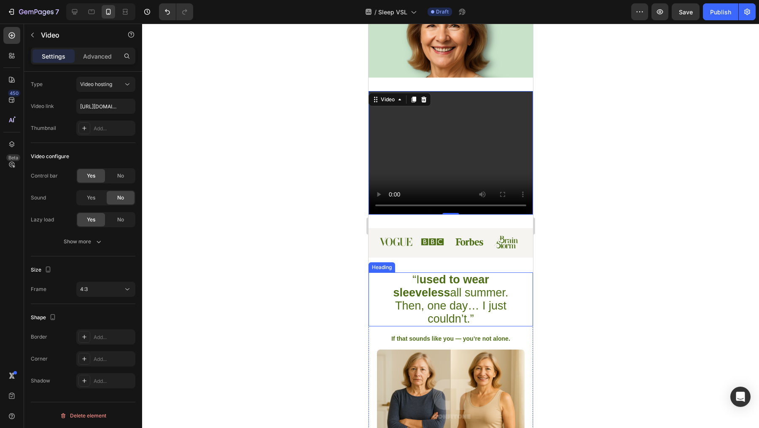
scroll to position [192, 0]
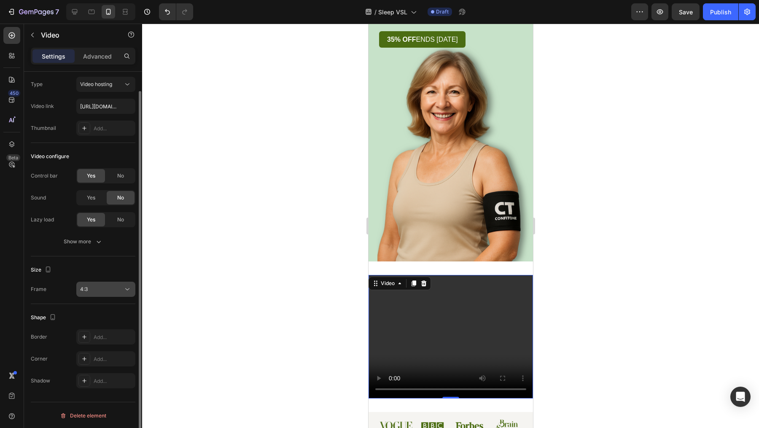
click at [110, 292] on div "4:3" at bounding box center [101, 290] width 43 height 8
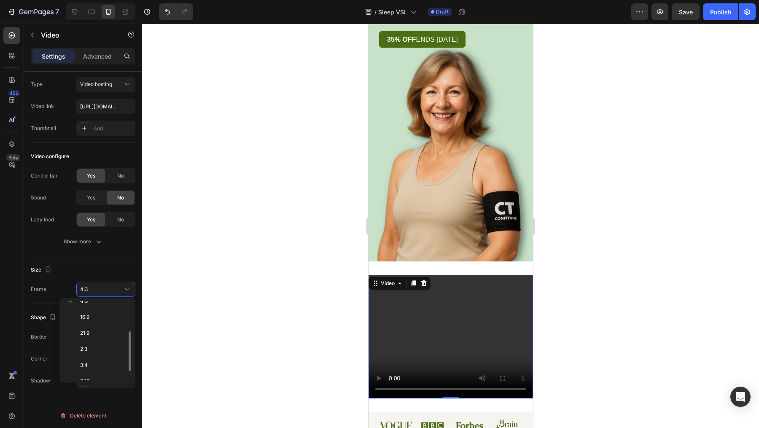
scroll to position [58, 0]
click at [99, 313] on p "16:9" at bounding box center [102, 316] width 45 height 8
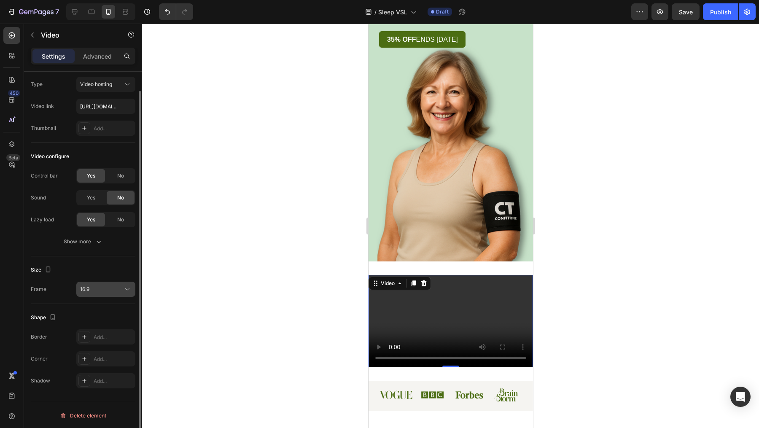
click at [109, 288] on div "16:9" at bounding box center [101, 290] width 43 height 8
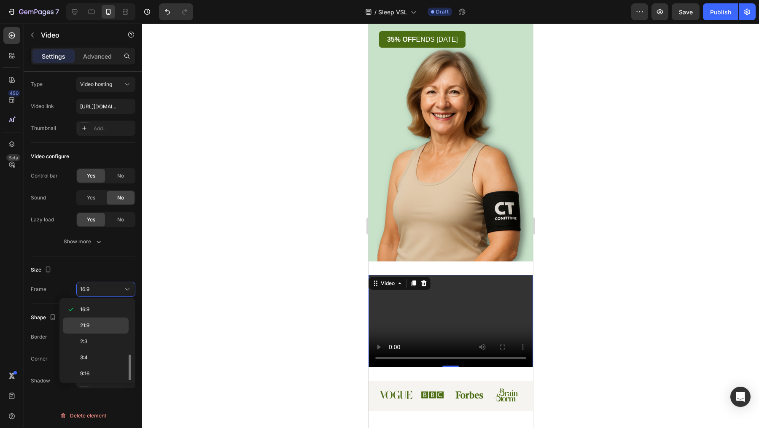
scroll to position [78, 0]
click at [101, 356] on p "9:16" at bounding box center [102, 360] width 45 height 8
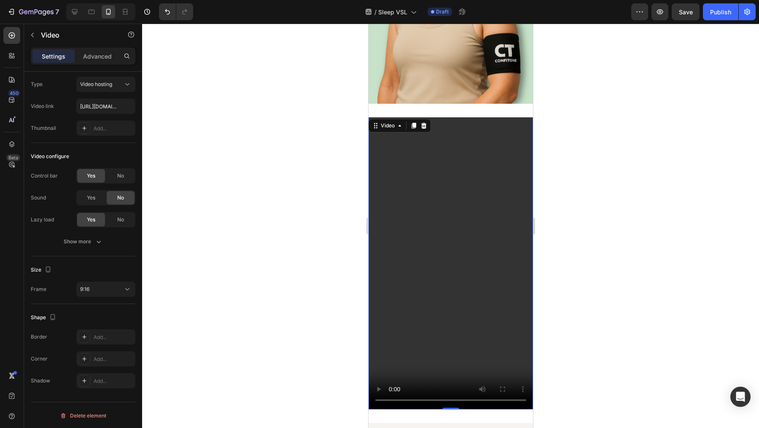
scroll to position [360, 0]
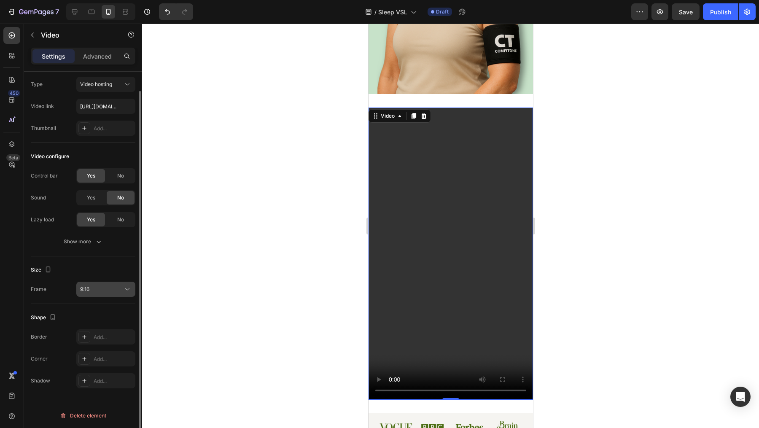
click at [108, 291] on div "9:16" at bounding box center [101, 290] width 43 height 8
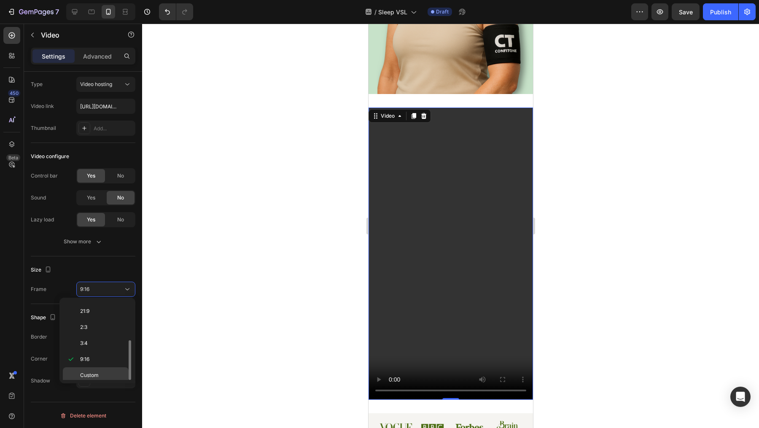
click at [103, 372] on p "Custom" at bounding box center [102, 376] width 45 height 8
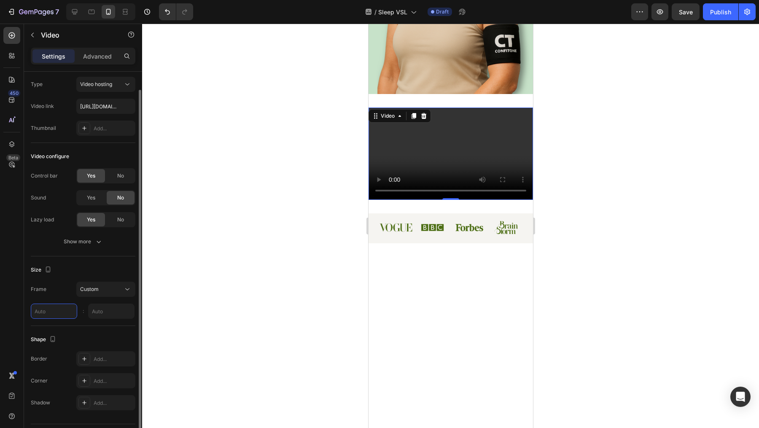
click at [57, 312] on input "text" at bounding box center [54, 311] width 46 height 15
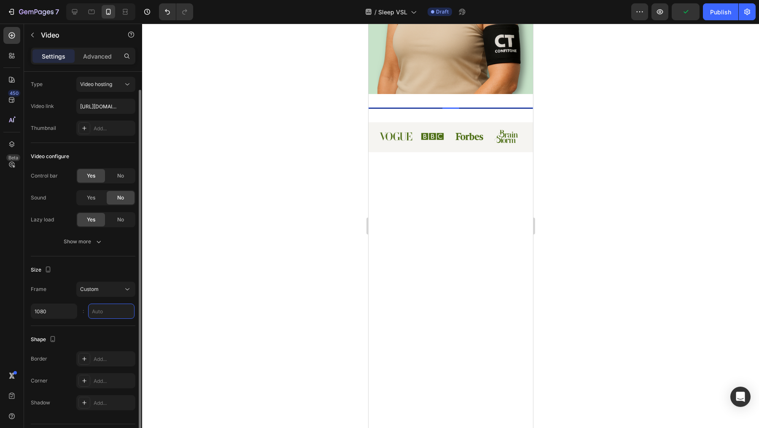
type input "1080"
click at [106, 312] on input "9" at bounding box center [111, 311] width 46 height 15
type input "1350"
click at [84, 328] on div "Shape Border Add... Corner Add... Shadow Add..." at bounding box center [83, 371] width 105 height 91
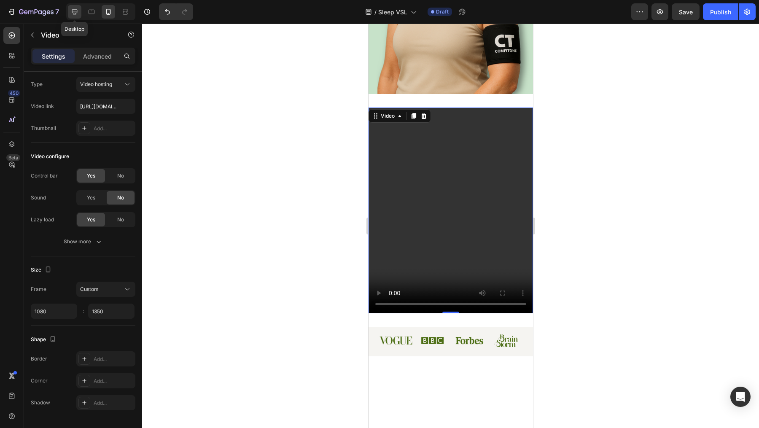
click at [76, 13] on icon at bounding box center [74, 12] width 8 height 8
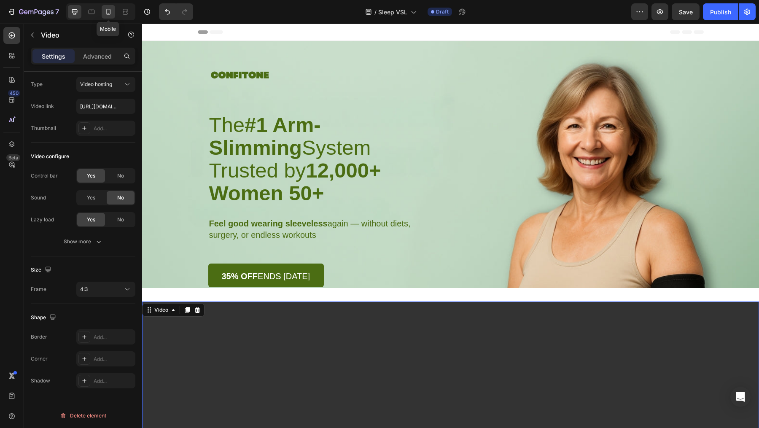
click at [109, 6] on div at bounding box center [108, 11] width 13 height 13
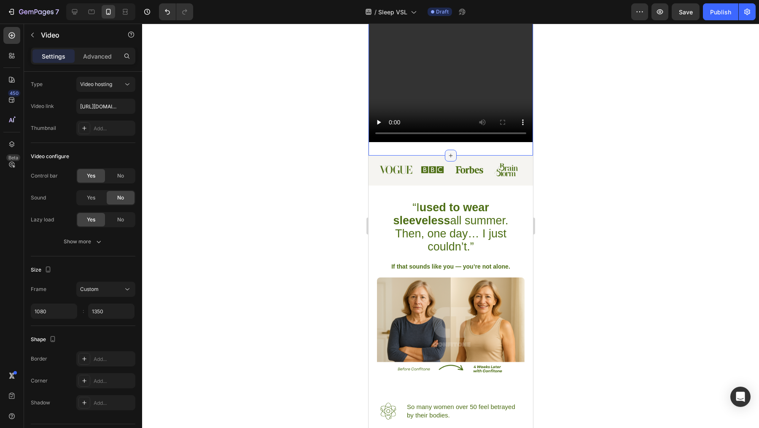
scroll to position [542, 0]
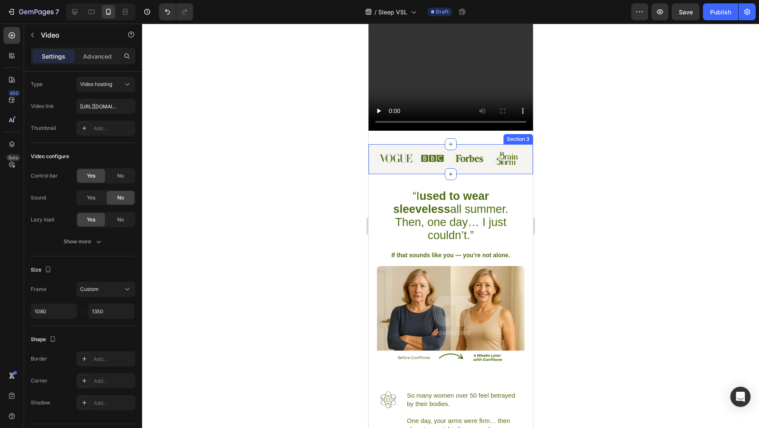
click at [388, 162] on div "Image Image Image Image Row Section 3" at bounding box center [450, 159] width 164 height 30
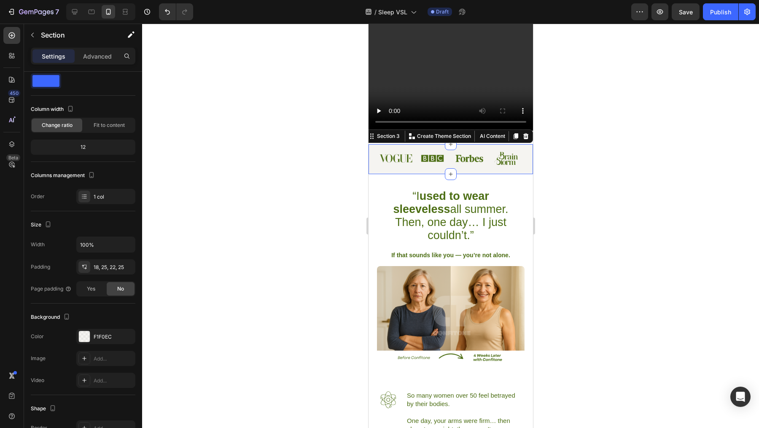
scroll to position [0, 0]
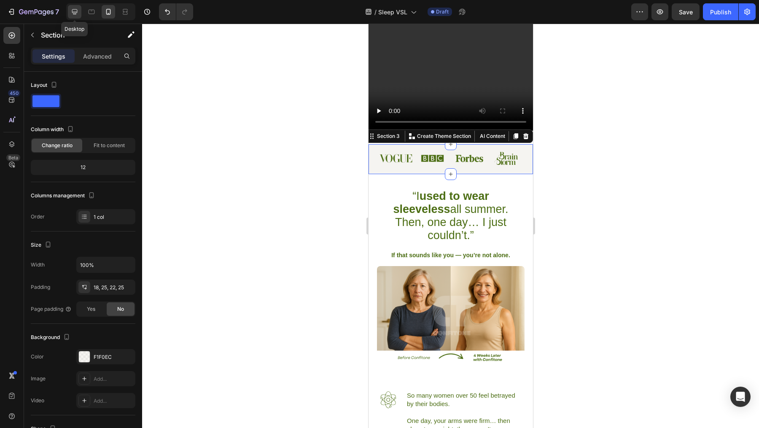
click at [76, 11] on icon at bounding box center [74, 11] width 5 height 5
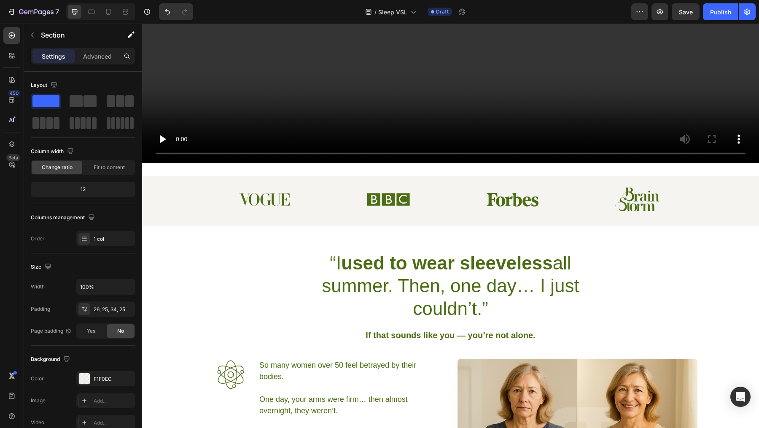
scroll to position [665, 0]
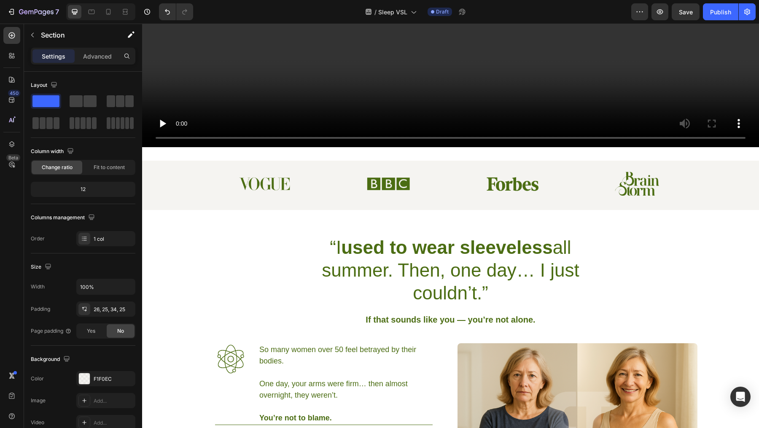
click at [200, 172] on div "Image Image Image Image Row" at bounding box center [451, 184] width 596 height 24
click at [186, 172] on div "Image Image Image Image Row" at bounding box center [451, 184] width 596 height 24
click at [312, 181] on div at bounding box center [264, 183] width 121 height 13
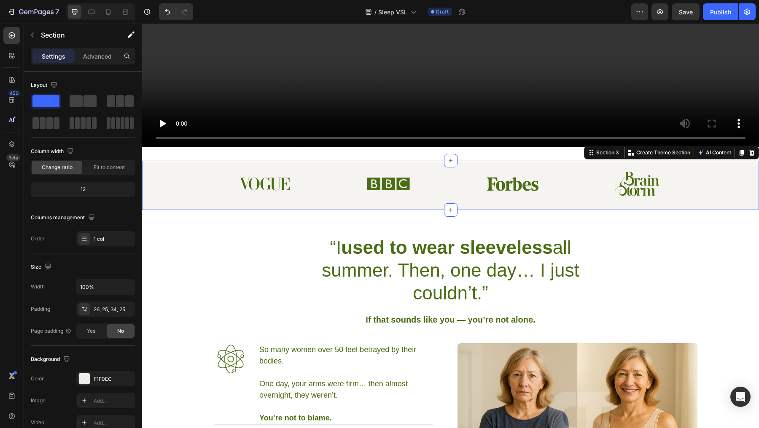
click at [315, 162] on div "Image Image Image Image Row Section 3 Create Theme Section AI Content Write wit…" at bounding box center [450, 185] width 617 height 49
click at [749, 149] on icon at bounding box center [752, 152] width 7 height 7
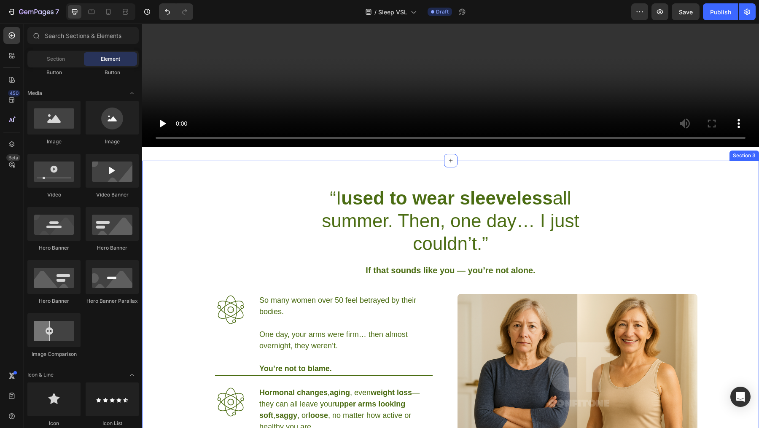
click at [575, 165] on div "“I used to wear sleeveless all summer. Then, one day… I just couldn’t.” Heading…" at bounding box center [450, 412] width 617 height 502
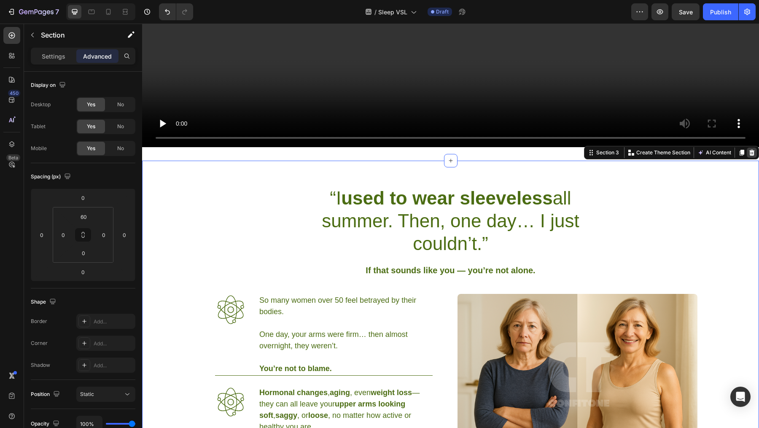
click at [750, 150] on icon at bounding box center [752, 153] width 5 height 6
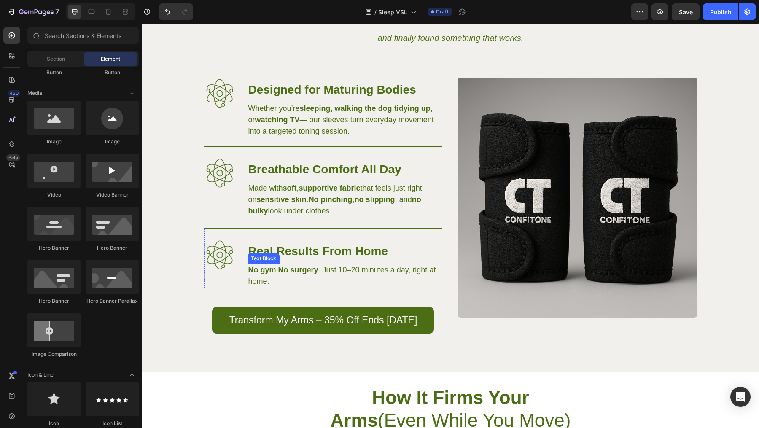
scroll to position [933, 0]
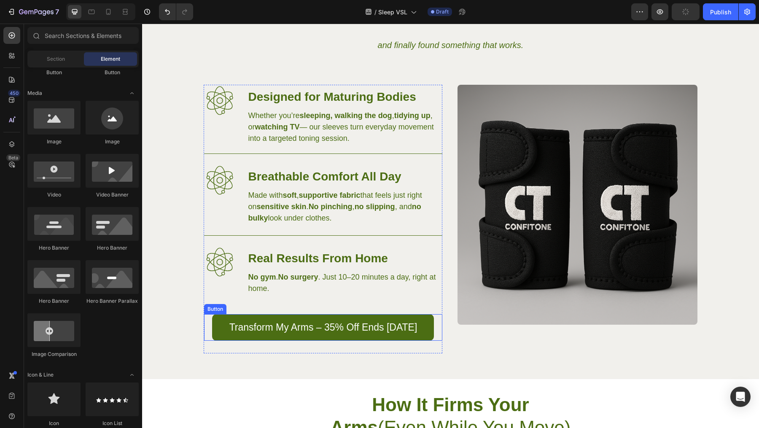
click at [432, 327] on div "Transform My Arms – 35% Off Ends Today Button" at bounding box center [323, 327] width 238 height 27
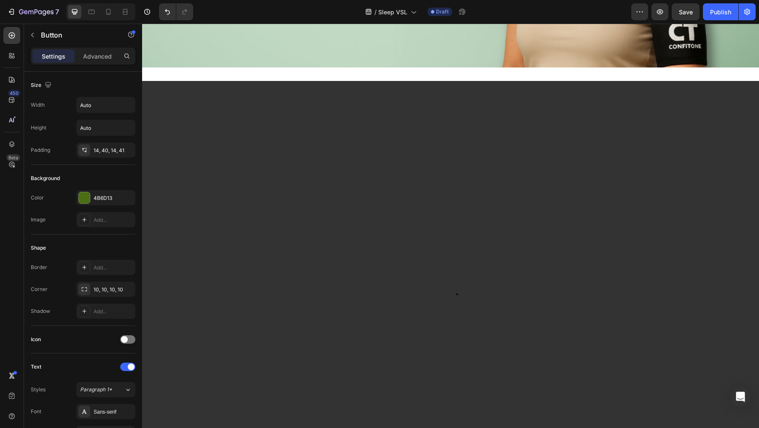
scroll to position [0, 0]
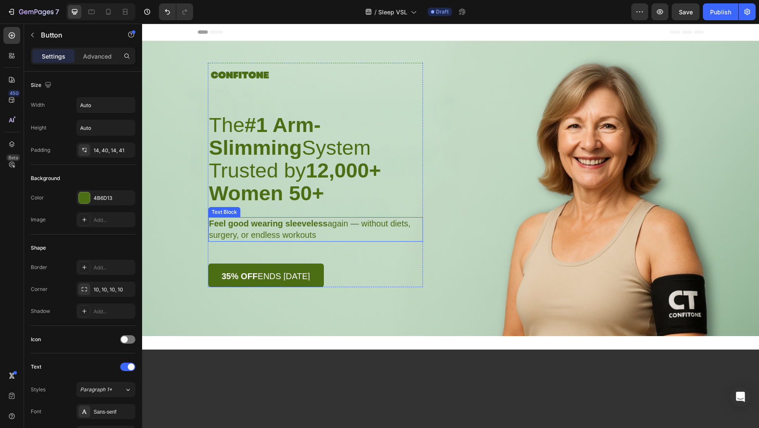
click at [315, 218] on p "Feel good wearing sleeveless again — without diets, surgery, or endless workouts" at bounding box center [315, 229] width 213 height 23
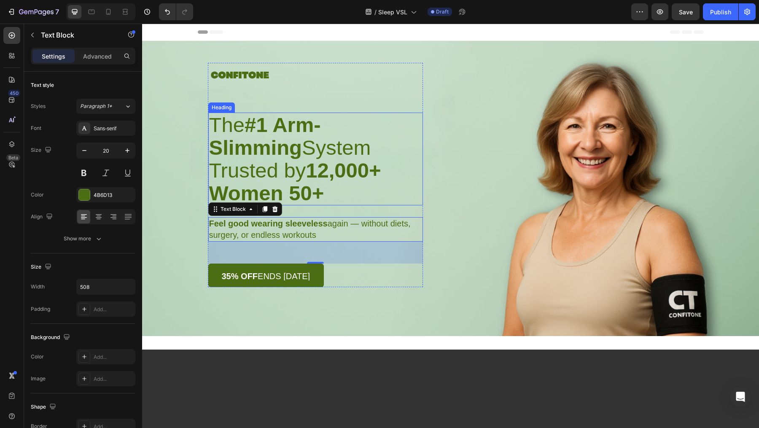
click at [355, 159] on strong "12,000+ Women 50+" at bounding box center [295, 182] width 172 height 46
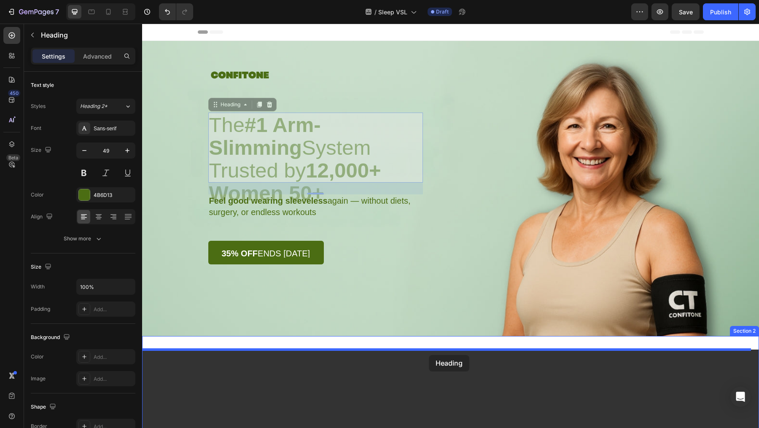
drag, startPoint x: 210, startPoint y: 106, endPoint x: 430, endPoint y: 353, distance: 331.3
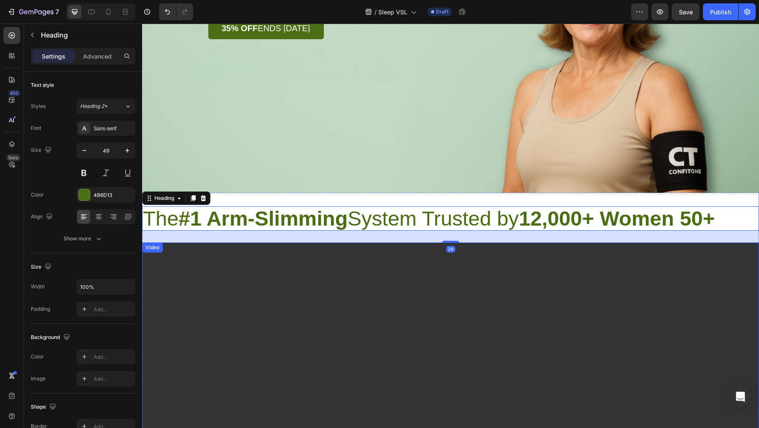
scroll to position [181, 0]
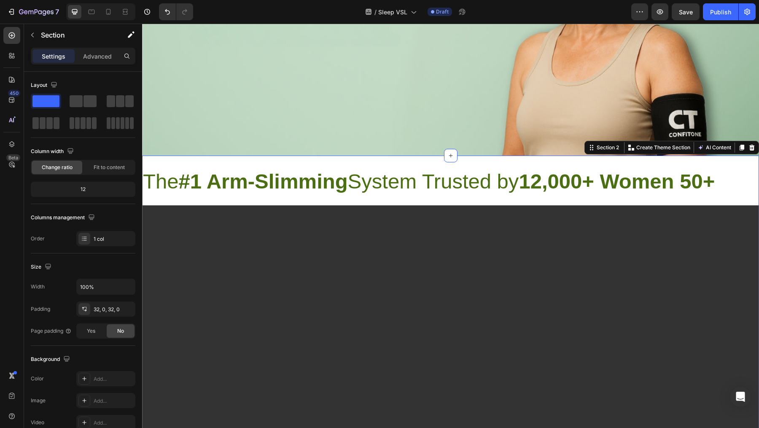
click at [450, 164] on div "The #1 Arm-Slimming System Trusted by 12,000+ Women 50+ Heading Video Section 2…" at bounding box center [450, 419] width 617 height 526
click at [94, 58] on p "Advanced" at bounding box center [97, 56] width 29 height 9
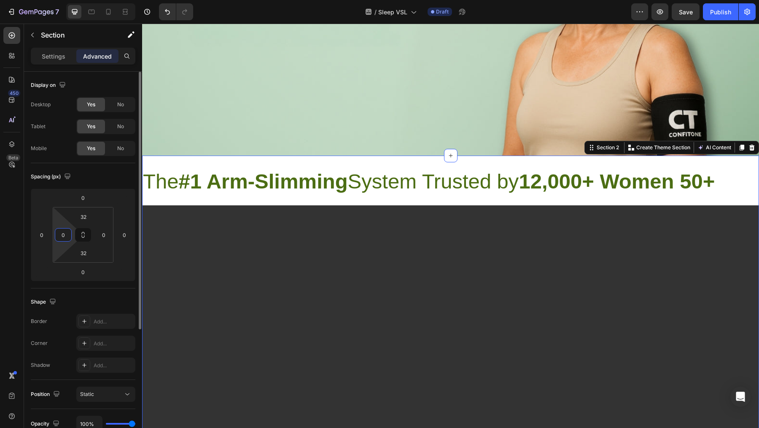
click at [66, 234] on input "0" at bounding box center [63, 235] width 13 height 13
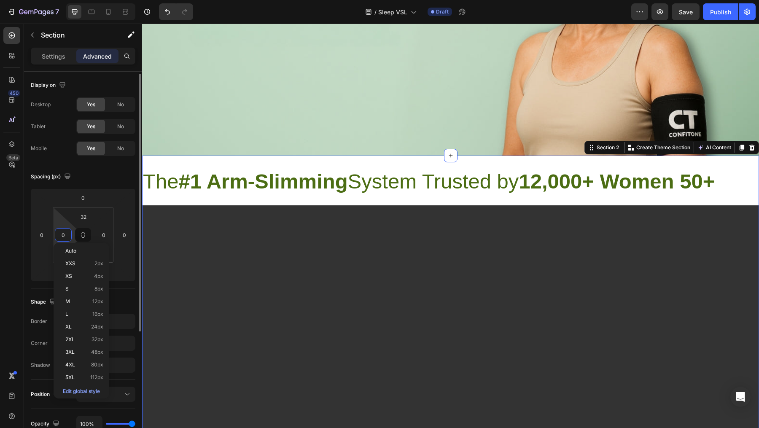
scroll to position [3, 0]
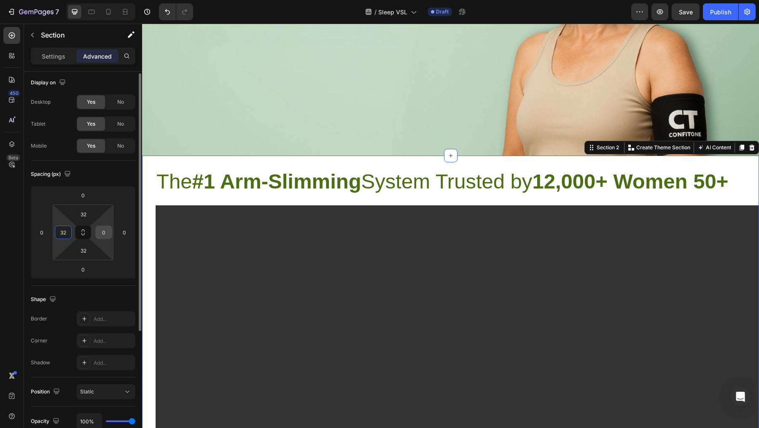
type input "32"
click at [106, 231] on input "0" at bounding box center [103, 232] width 13 height 13
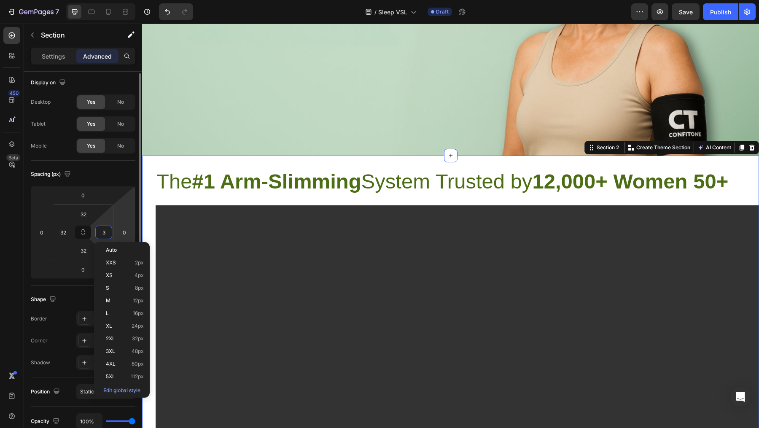
type input "32"
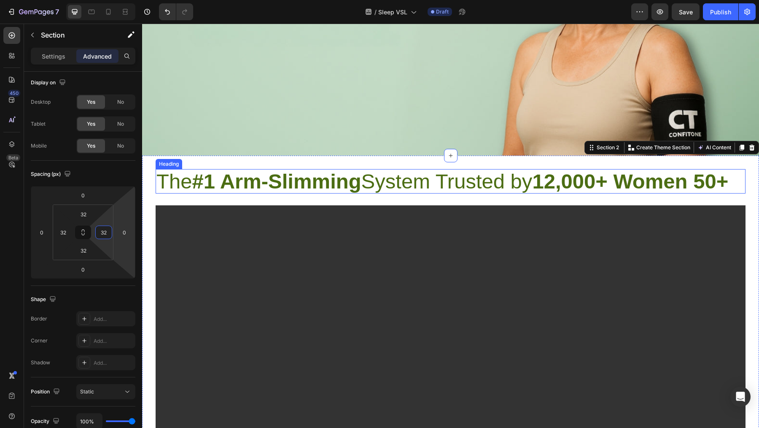
click at [235, 128] on div "Background Image" at bounding box center [450, 7] width 617 height 295
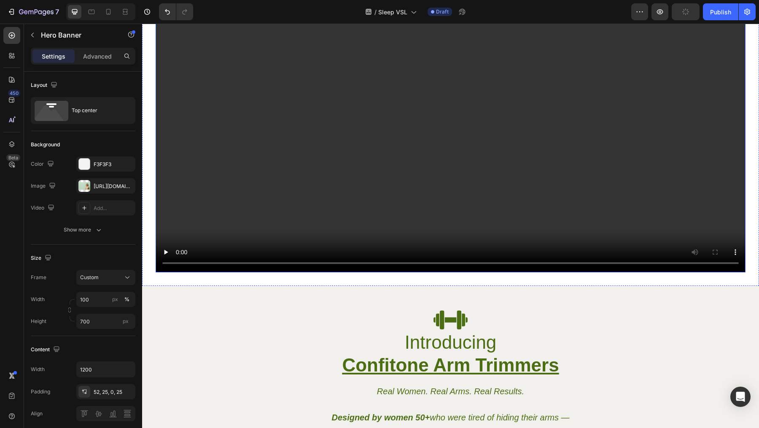
scroll to position [560, 0]
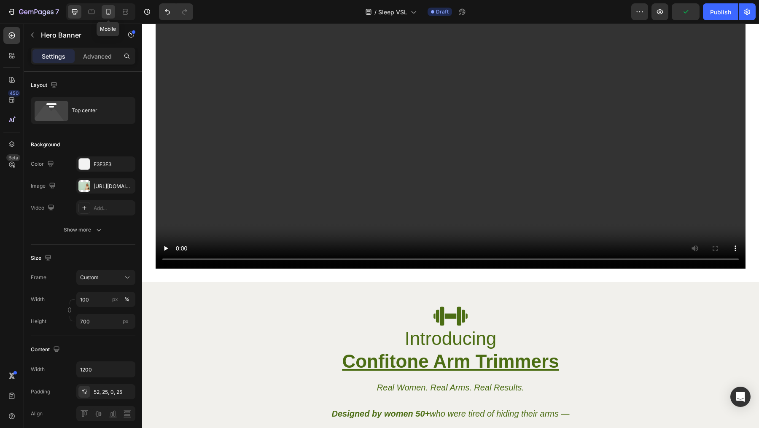
click at [113, 12] on div at bounding box center [108, 11] width 13 height 13
type input "100 vh"
type input "100%"
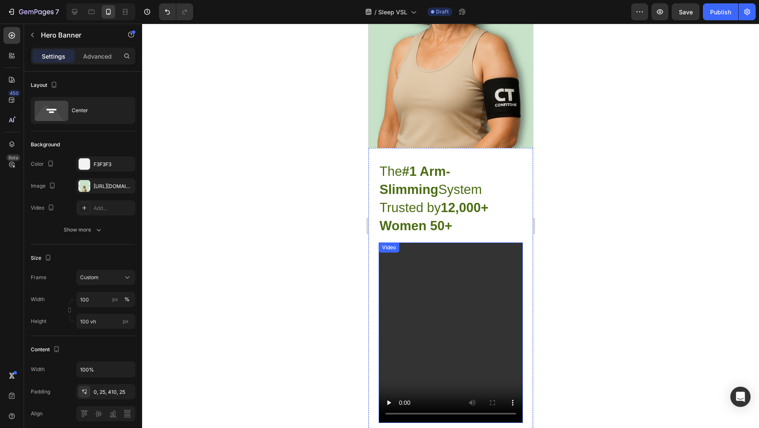
scroll to position [307, 0]
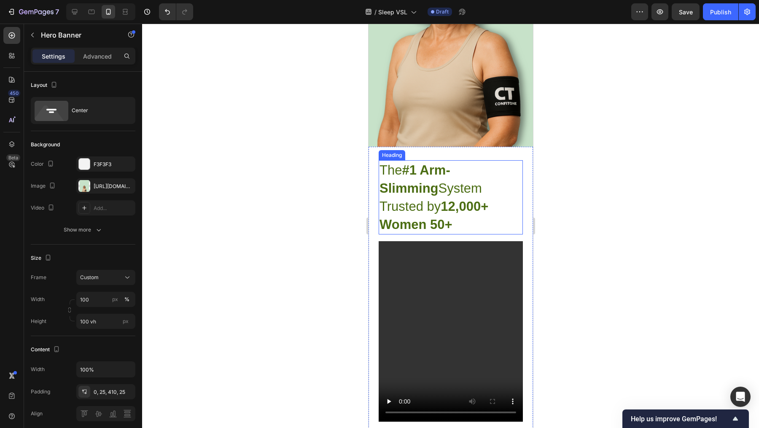
click at [429, 205] on h1 "The #1 Arm-Slimming System Trusted by 12,000+ Women 50+" at bounding box center [436, 197] width 116 height 74
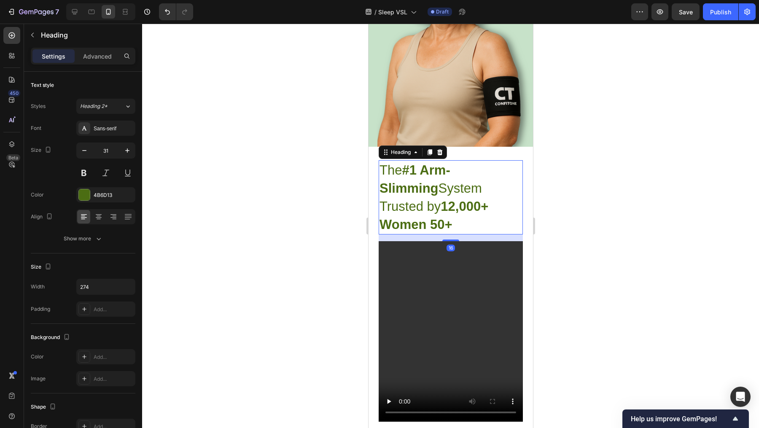
click at [429, 205] on h1 "The #1 Arm-Slimming System Trusted by 12,000+ Women 50+" at bounding box center [436, 197] width 116 height 74
click at [429, 205] on p "The #1 Arm-Slimming System Trusted by 12,000+ Women 50+" at bounding box center [436, 197] width 114 height 73
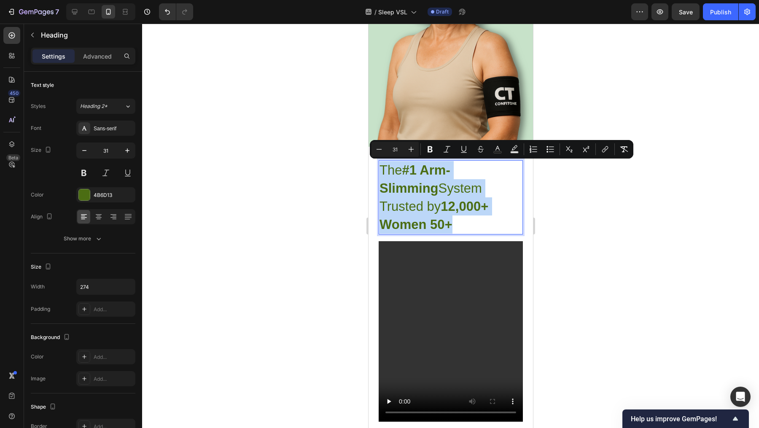
click at [471, 216] on p "The #1 Arm-Slimming System Trusted by 12,000+ Women 50+" at bounding box center [436, 197] width 114 height 73
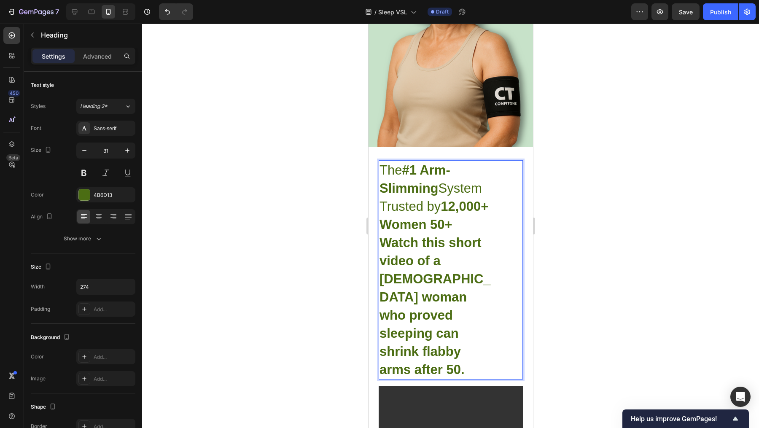
click at [426, 246] on strong "12,000+ Women 50+ Watch this short video of a 58-year-old woman who proved slee…" at bounding box center [434, 288] width 111 height 178
click at [459, 248] on strong "12,000+ Women 50+ Watch This short video of a 58-year-old woman who proved slee…" at bounding box center [434, 288] width 111 height 178
click at [386, 262] on strong "12,000+ Women 50+ Watch This Short video of a 58-year-old woman who proved slee…" at bounding box center [434, 288] width 111 height 178
click at [426, 265] on strong "12,000+ Women 50+ Watch This Short Video of a 58-year-old woman who proved slee…" at bounding box center [434, 288] width 111 height 178
click at [442, 263] on strong "12,000+ Women 50+ Watch This Short Video of a 58-year-old woman who proved slee…" at bounding box center [434, 288] width 111 height 178
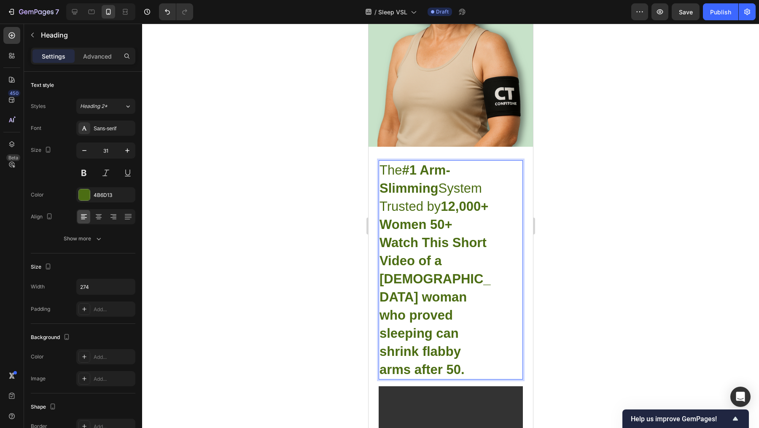
click at [458, 264] on strong "12,000+ Women 50+ Watch This Short Video of a 58-year-old woman who proved slee…" at bounding box center [434, 288] width 111 height 178
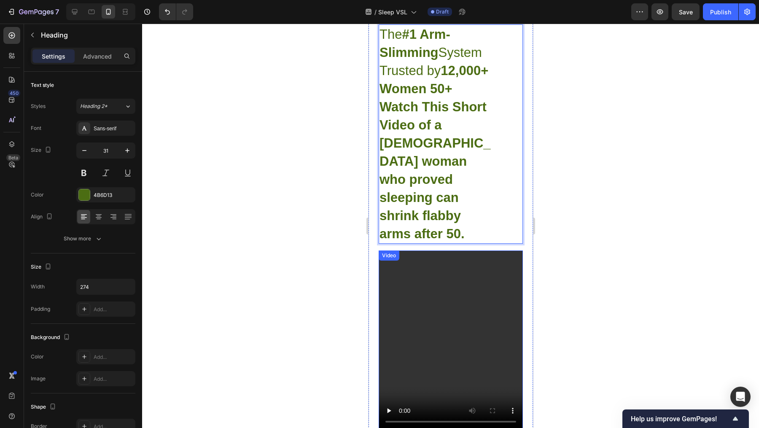
scroll to position [449, 0]
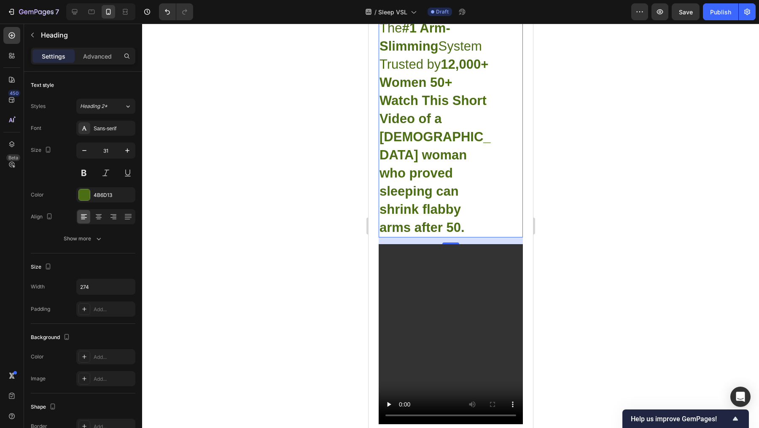
click at [458, 121] on strong "12,000+ Women 50+ Watch This Short Video of a 58-year-old woman who proved slee…" at bounding box center [434, 146] width 111 height 178
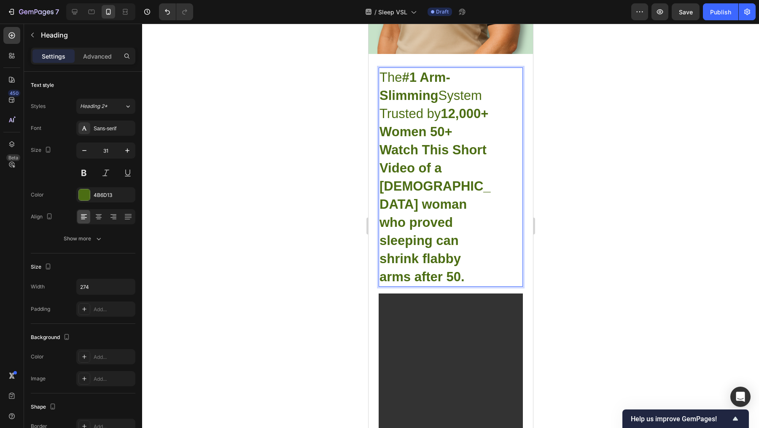
click at [432, 210] on strong "12,000+ Women 50+ Watch This Short Video of a 57-year-old woman who proved slee…" at bounding box center [434, 195] width 111 height 178
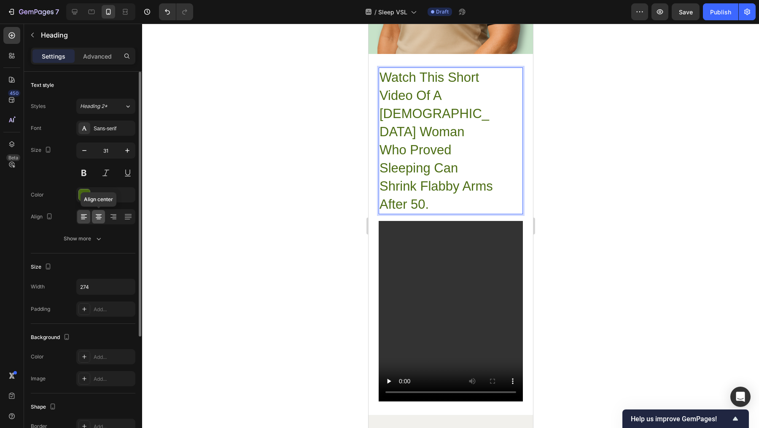
click at [99, 216] on icon at bounding box center [98, 217] width 8 height 8
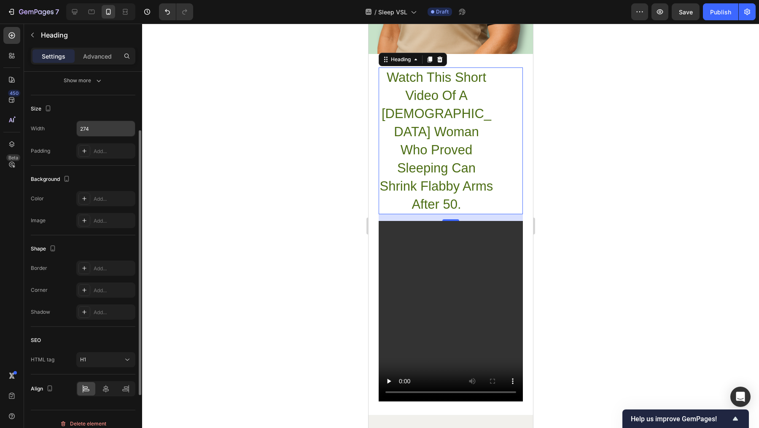
scroll to position [165, 0]
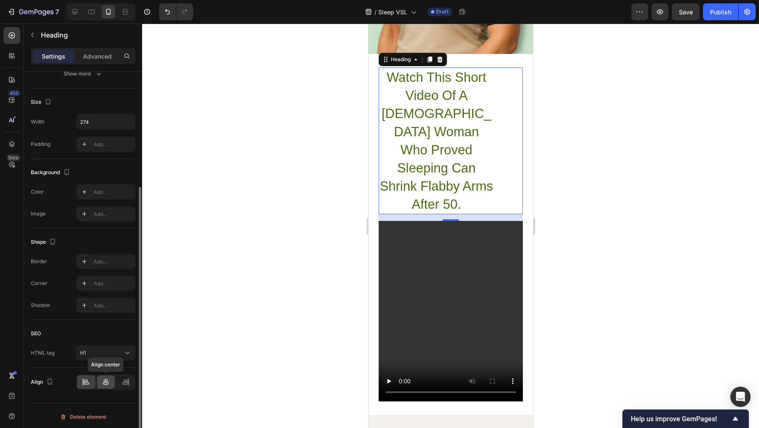
click at [106, 379] on icon at bounding box center [106, 382] width 8 height 8
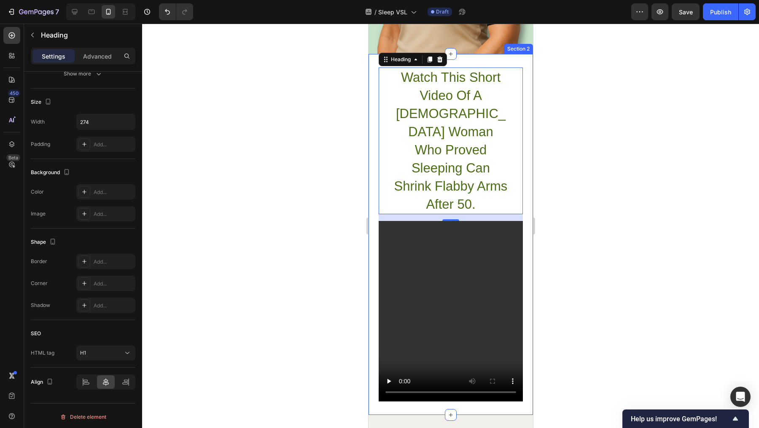
click at [640, 242] on div at bounding box center [450, 226] width 617 height 404
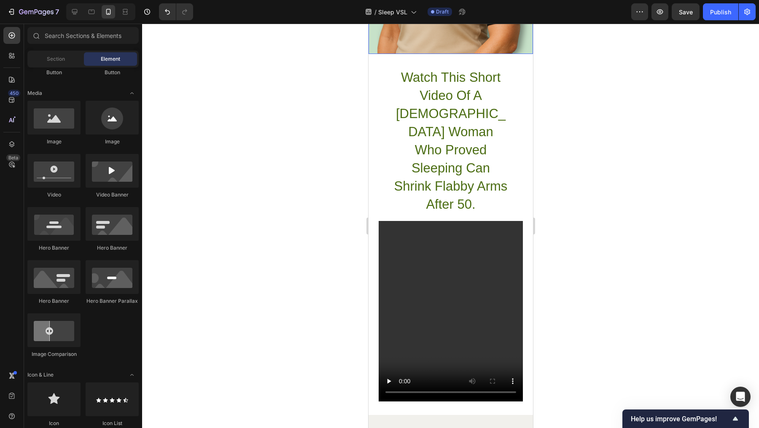
click at [453, 71] on p "Watch This Short Video Of A 58-Year-Old Woman Who Proved Sleeping Can Shrink Fl…" at bounding box center [451, 140] width 114 height 145
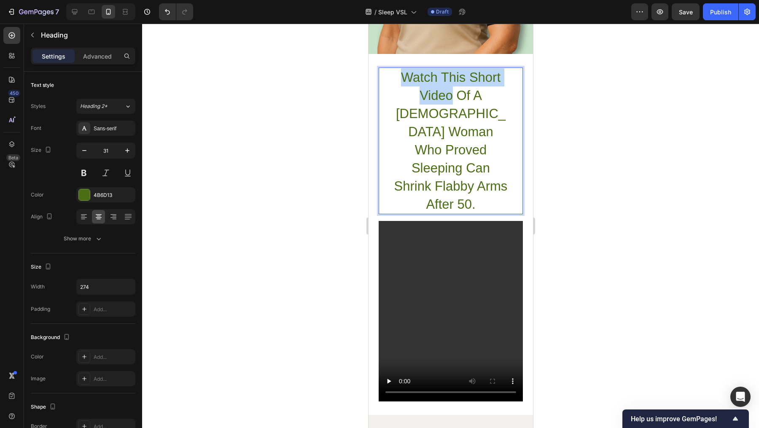
drag, startPoint x: 396, startPoint y: 77, endPoint x: 438, endPoint y: 98, distance: 46.8
click at [438, 98] on p "Watch This Short Video Of A 58-Year-Old Woman Who Proved Sleeping Can Shrink Fl…" at bounding box center [451, 140] width 114 height 145
click at [449, 125] on p "Watch This Short Video Of A 58-Year-Old Woman Who Proved Sleeping Can Shrink Fl…" at bounding box center [451, 140] width 114 height 145
click at [426, 157] on p "Watch This Short Video Of A 58-Year-Old Woman Who Proved Sleeping Can Shrink Fl…" at bounding box center [451, 140] width 114 height 145
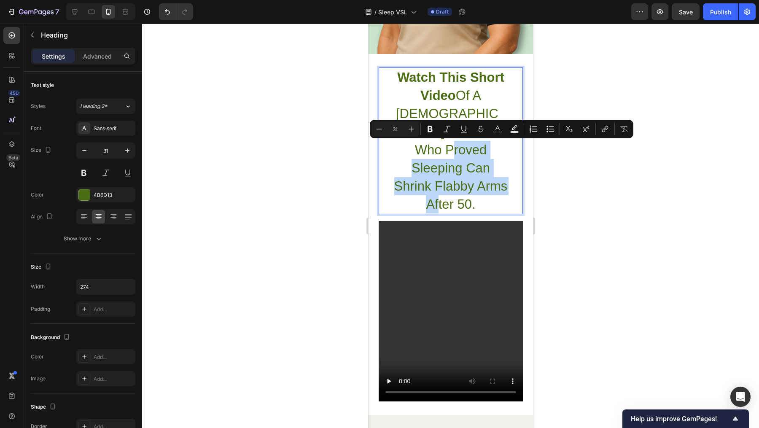
drag, startPoint x: 408, startPoint y: 147, endPoint x: 467, endPoint y: 187, distance: 71.4
click at [467, 187] on p "Watch This Short Video Of A 58-Year-Old Woman Who Proved Sleeping Can Shrink Fl…" at bounding box center [451, 140] width 114 height 145
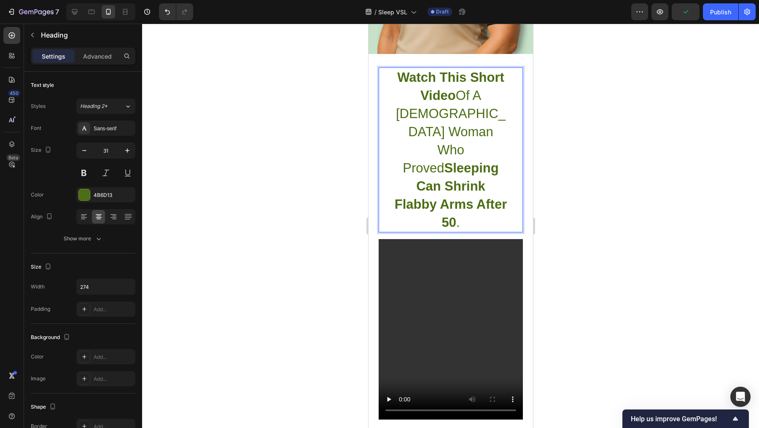
click at [496, 189] on p "Watch This Short Video Of A 58-Year-Old Woman Who Proved Sleeping Can Shrink Fl…" at bounding box center [451, 149] width 114 height 163
click at [590, 206] on div at bounding box center [450, 226] width 617 height 404
click at [490, 166] on p "⁠⁠⁠⁠⁠⁠⁠ Watch This Short Video Of A 58-Year-Old Woman Who Proved Sleeping Can S…" at bounding box center [451, 149] width 114 height 163
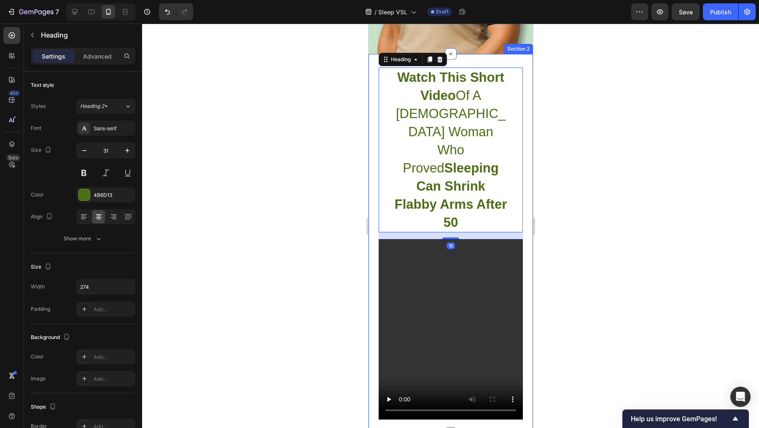
click at [372, 147] on div "⁠⁠⁠⁠⁠⁠⁠ Watch This Short Video Of A 58-Year-Old Woman Who Proved Sleeping Can S…" at bounding box center [450, 243] width 164 height 379
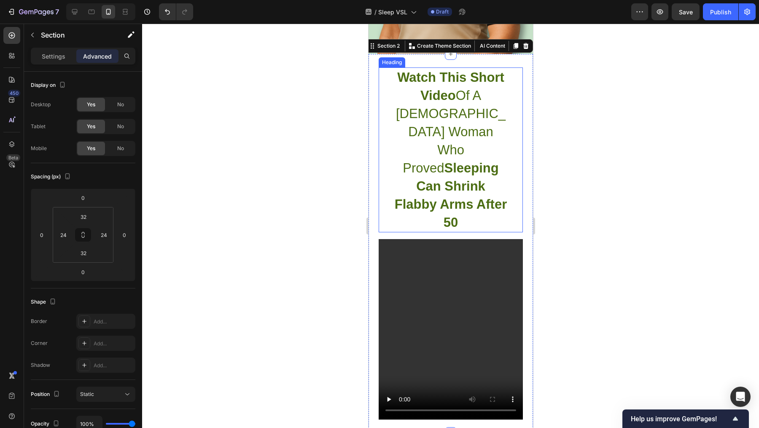
click at [394, 148] on p "⁠⁠⁠⁠⁠⁠⁠ Watch This Short Video Of A 58-Year-Old Woman Who Proved Sleeping Can S…" at bounding box center [451, 149] width 114 height 163
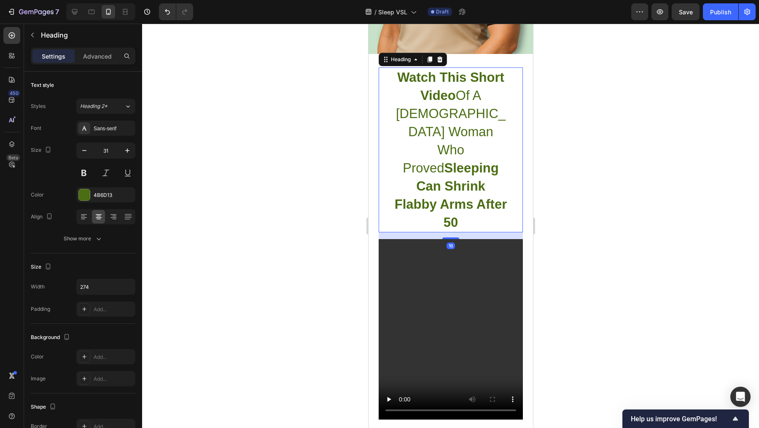
click at [96, 63] on div "Settings Advanced" at bounding box center [83, 56] width 105 height 17
click at [94, 60] on div "Advanced" at bounding box center [97, 55] width 42 height 13
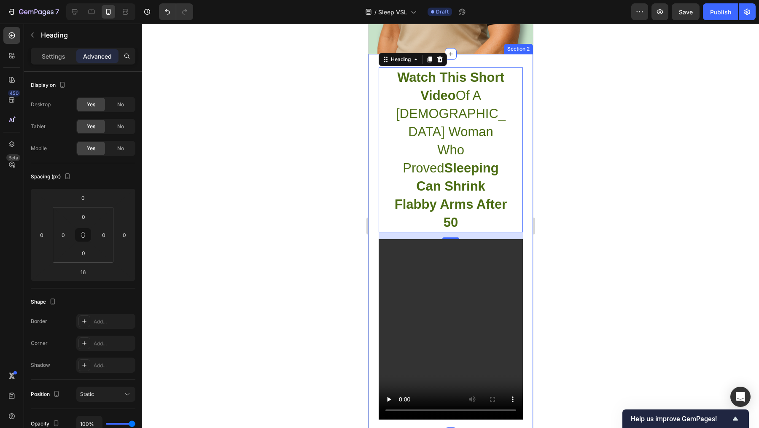
click at [374, 222] on div "⁠⁠⁠⁠⁠⁠⁠ Watch This Short Video Of A 58-Year-Old Woman Who Proved Sleeping Can S…" at bounding box center [450, 243] width 164 height 379
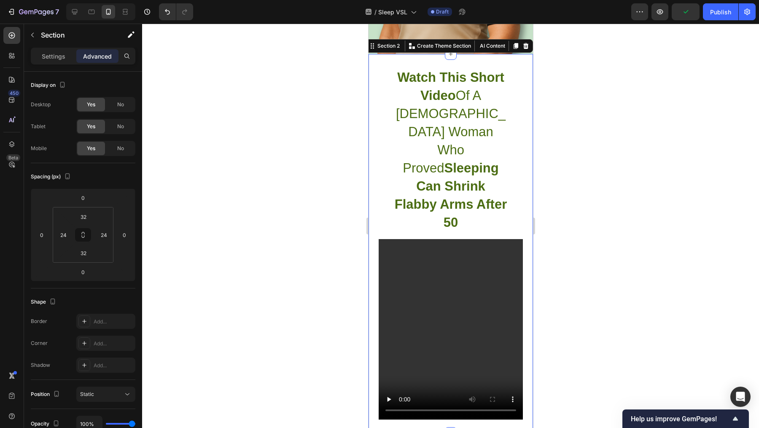
click at [457, 198] on div "⁠⁠⁠⁠⁠⁠⁠ Watch This Short Video Of A 58-Year-Old Woman Who Proved Sleeping Can S…" at bounding box center [450, 243] width 144 height 352
click at [65, 230] on input "24" at bounding box center [63, 235] width 13 height 13
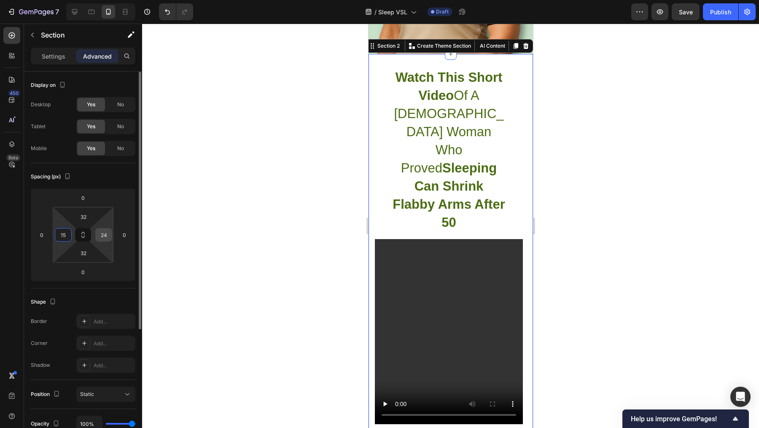
type input "15"
click at [107, 231] on input "24" at bounding box center [103, 235] width 13 height 13
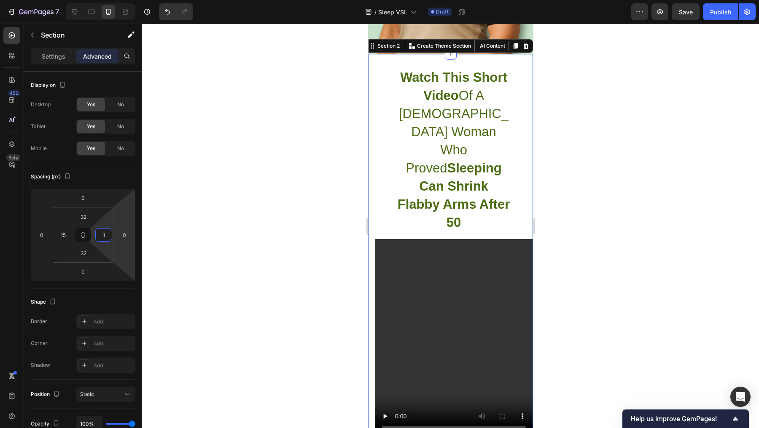
type input "15"
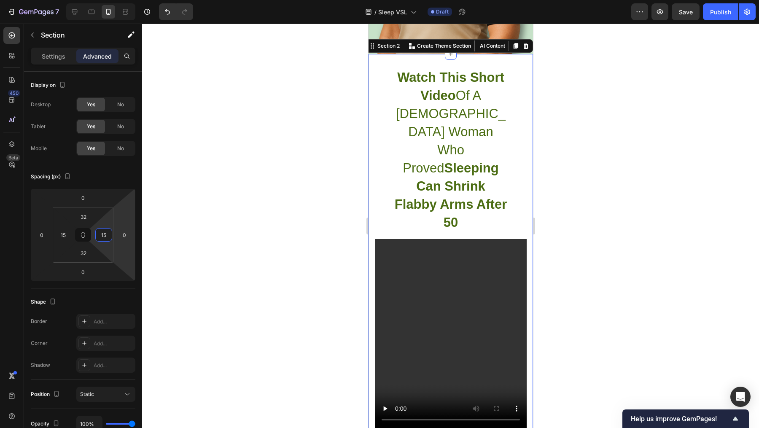
click at [307, 278] on div at bounding box center [450, 226] width 617 height 404
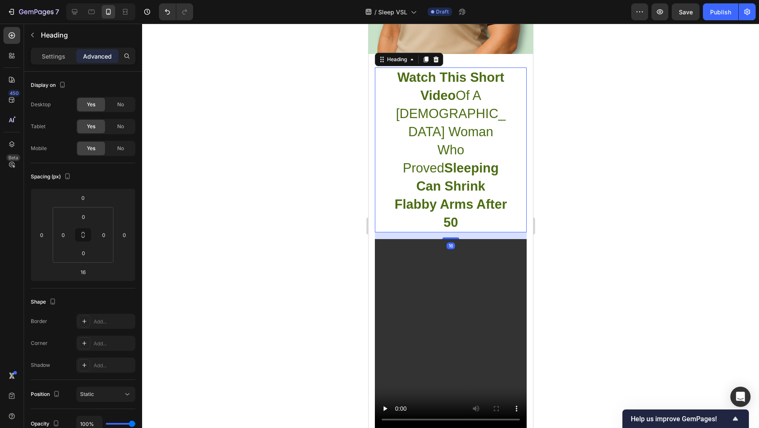
click at [472, 159] on p "⁠⁠⁠⁠⁠⁠⁠ Watch This Short Video Of A 58-Year-Old Woman Who Proved Sleeping Can S…" at bounding box center [451, 149] width 114 height 163
click at [59, 59] on p "Settings" at bounding box center [54, 56] width 24 height 9
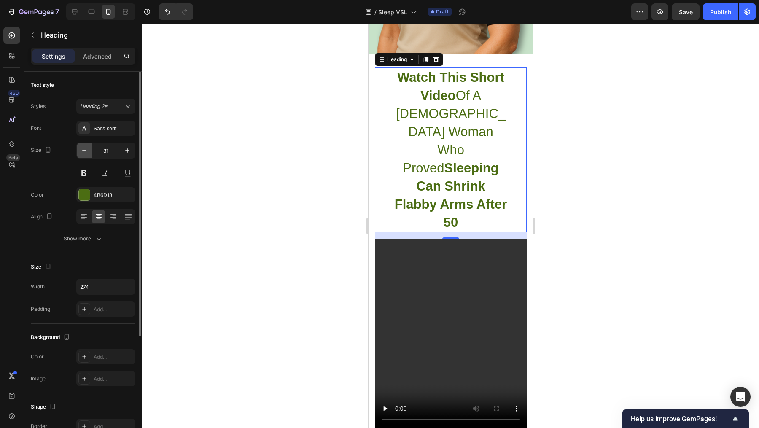
click at [86, 152] on icon "button" at bounding box center [84, 150] width 8 height 8
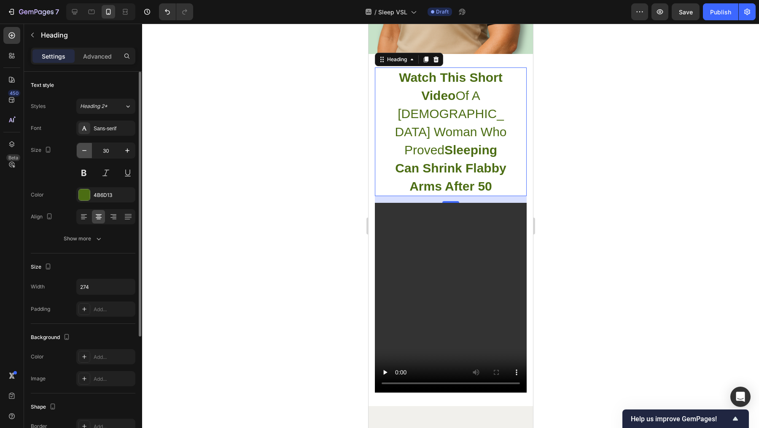
click at [86, 152] on icon "button" at bounding box center [84, 150] width 8 height 8
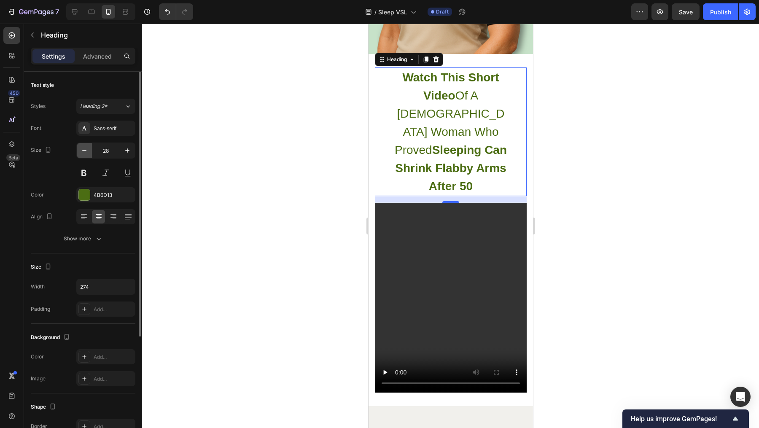
click at [86, 152] on icon "button" at bounding box center [84, 150] width 8 height 8
type input "27"
click at [290, 197] on div at bounding box center [450, 226] width 617 height 404
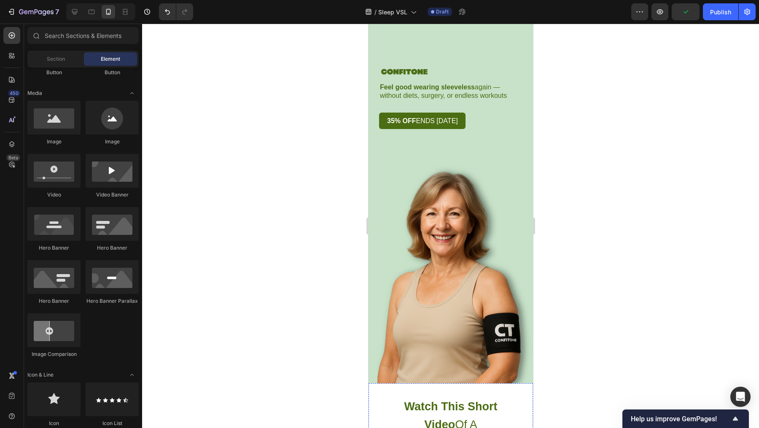
scroll to position [0, 0]
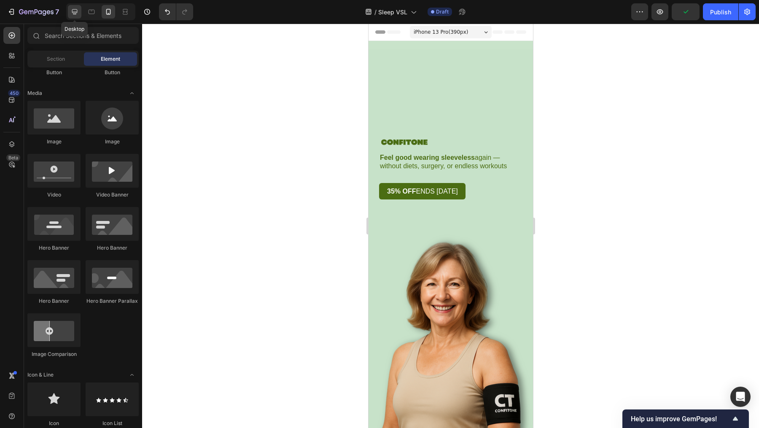
click at [77, 10] on icon at bounding box center [74, 11] width 5 height 5
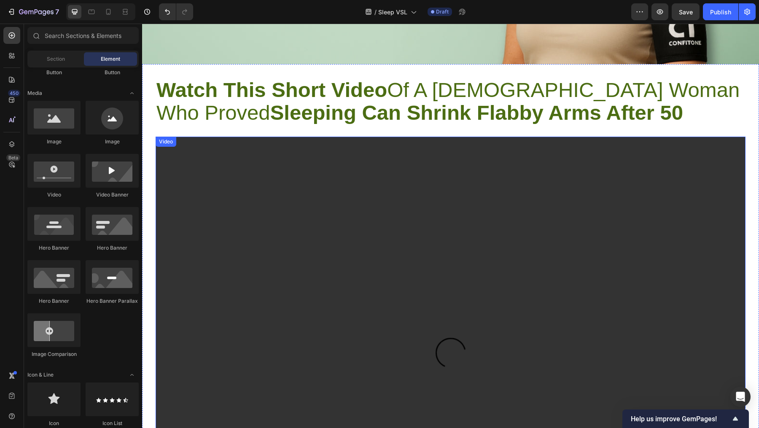
scroll to position [267, 0]
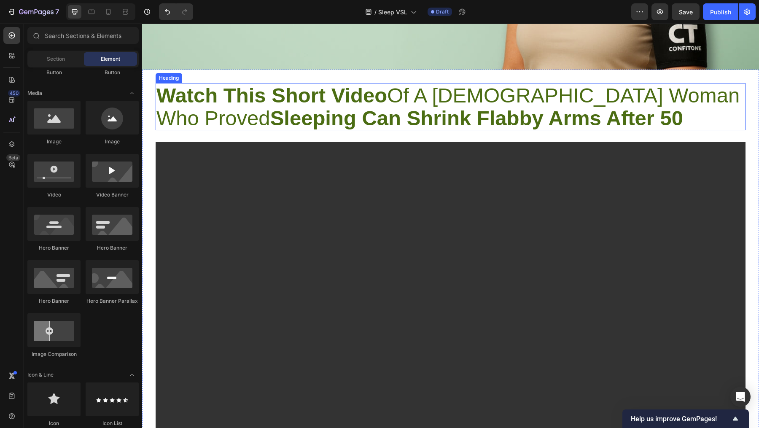
click at [474, 119] on strong "Sleeping Can Shrink Flabby Arms After 50" at bounding box center [476, 118] width 413 height 23
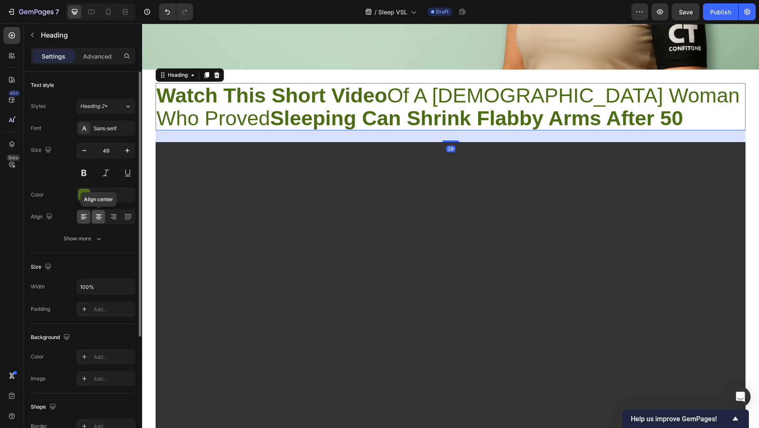
click at [99, 217] on icon at bounding box center [98, 217] width 8 height 8
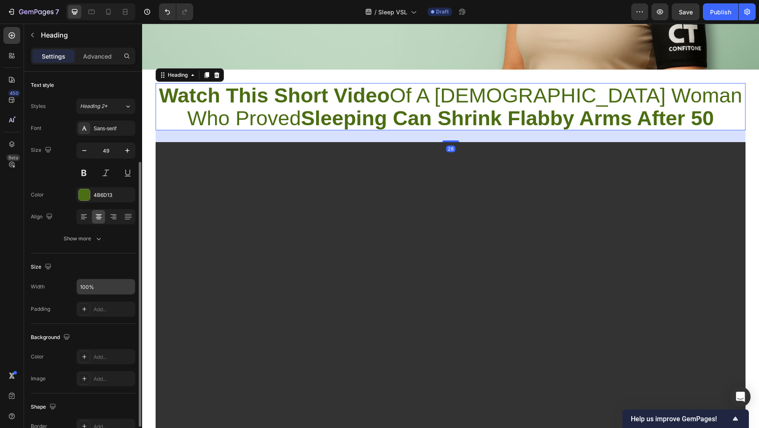
scroll to position [165, 0]
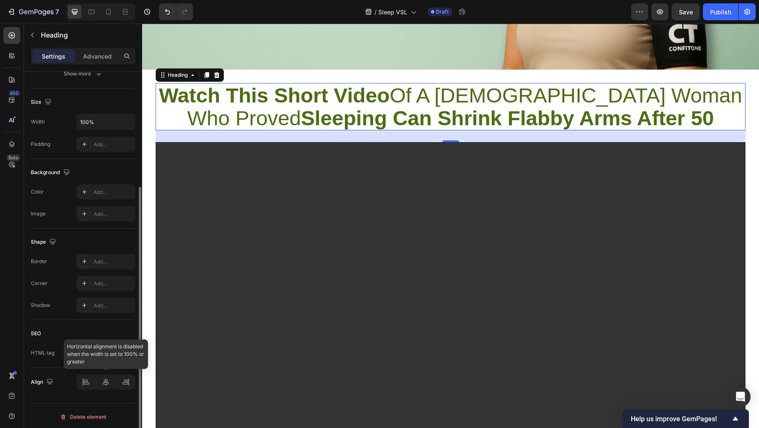
click at [106, 381] on div at bounding box center [105, 382] width 59 height 15
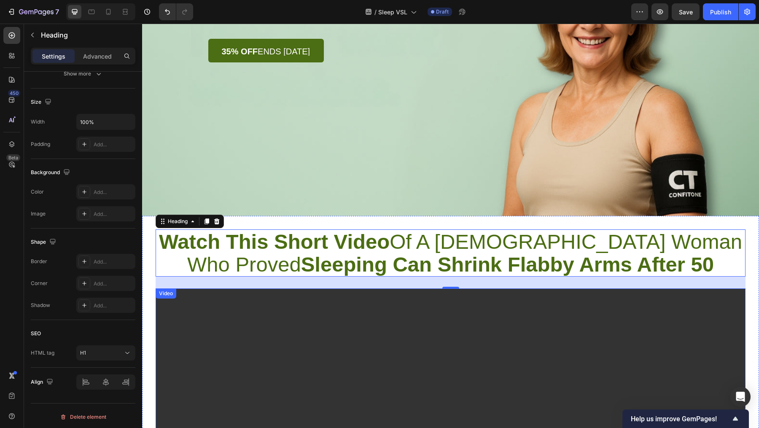
scroll to position [117, 0]
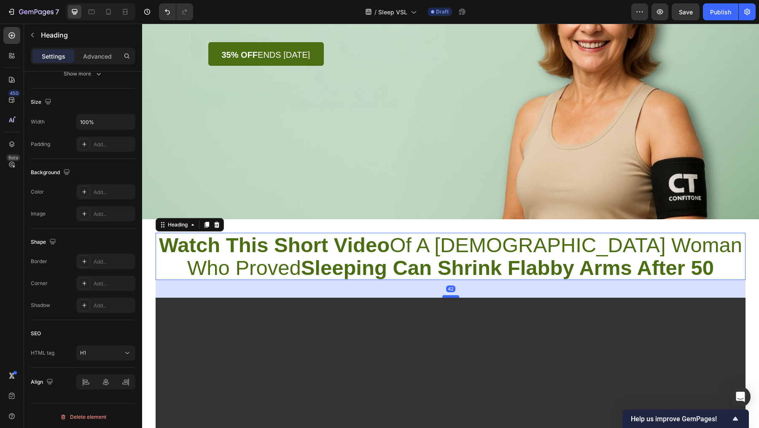
drag, startPoint x: 447, startPoint y: 291, endPoint x: 448, endPoint y: 297, distance: 5.9
click at [448, 297] on div at bounding box center [450, 296] width 17 height 3
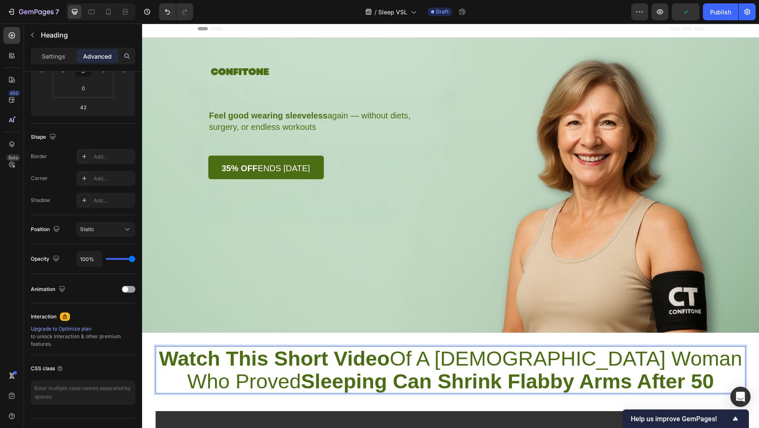
scroll to position [0, 0]
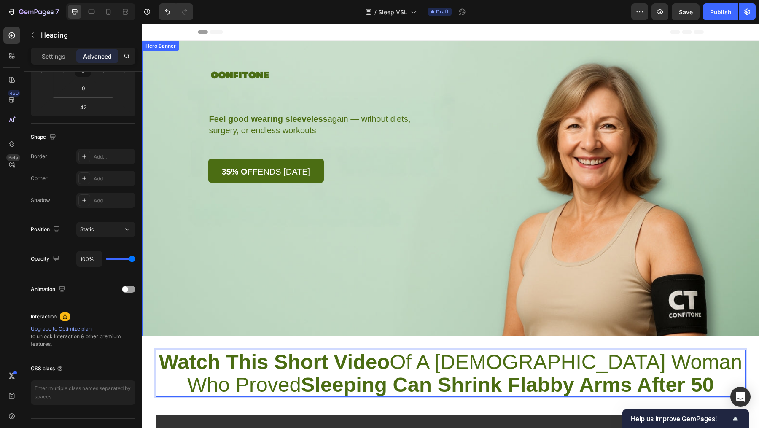
click at [190, 74] on div "Background Image" at bounding box center [450, 188] width 617 height 295
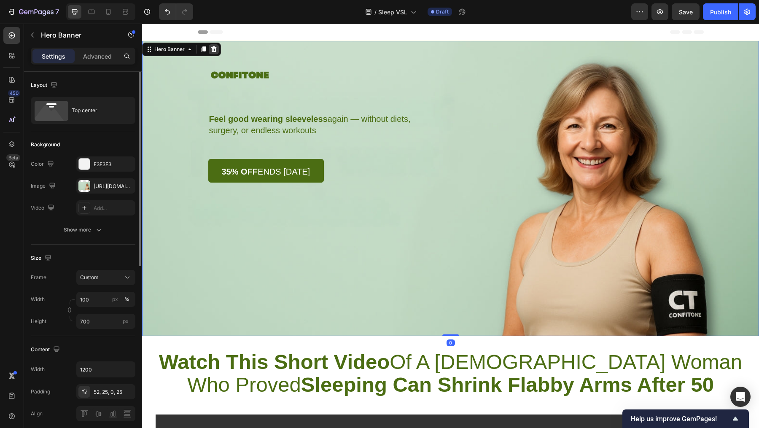
click at [214, 51] on icon at bounding box center [213, 49] width 5 height 6
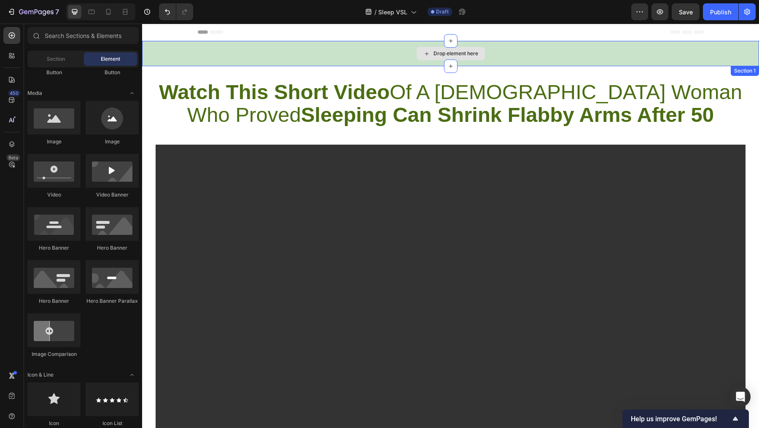
click at [256, 53] on div "Drop element here" at bounding box center [450, 53] width 617 height 25
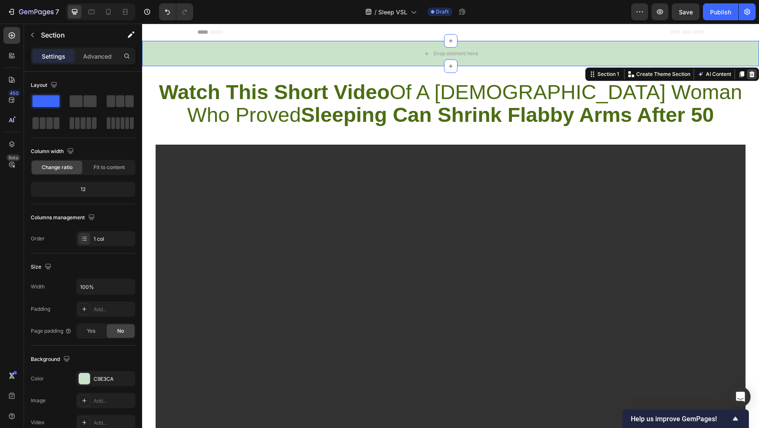
click at [747, 75] on div at bounding box center [752, 74] width 10 height 10
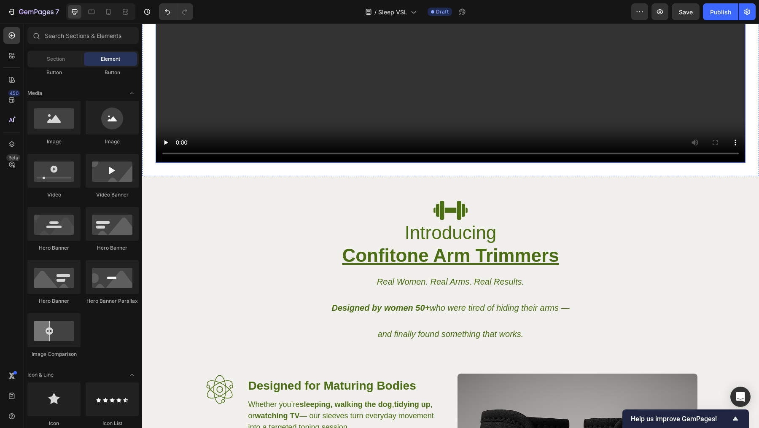
scroll to position [406, 0]
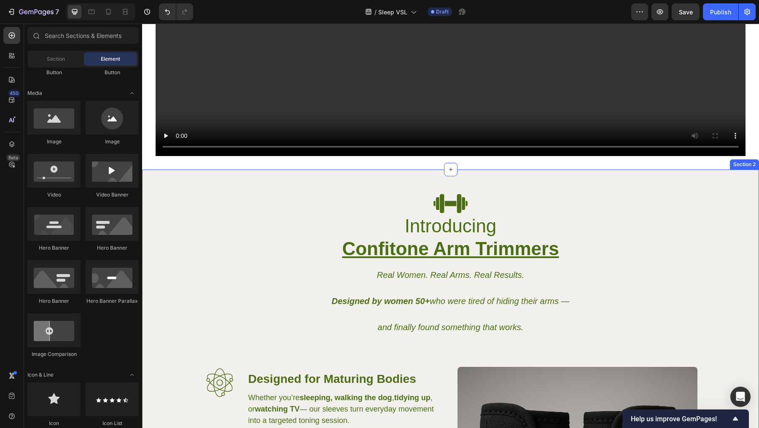
click at [257, 170] on div "Image Introducing Confitone Arm Trimmers Real Women. Real Arms. Real Results. D…" at bounding box center [450, 416] width 617 height 492
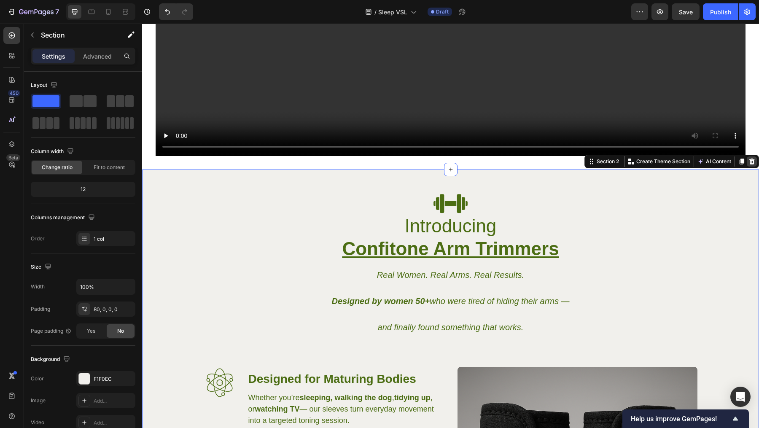
click at [749, 158] on icon at bounding box center [752, 161] width 7 height 7
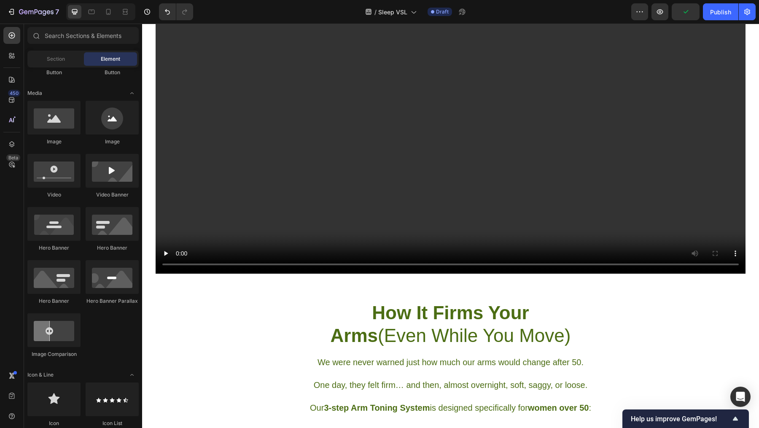
scroll to position [285, 0]
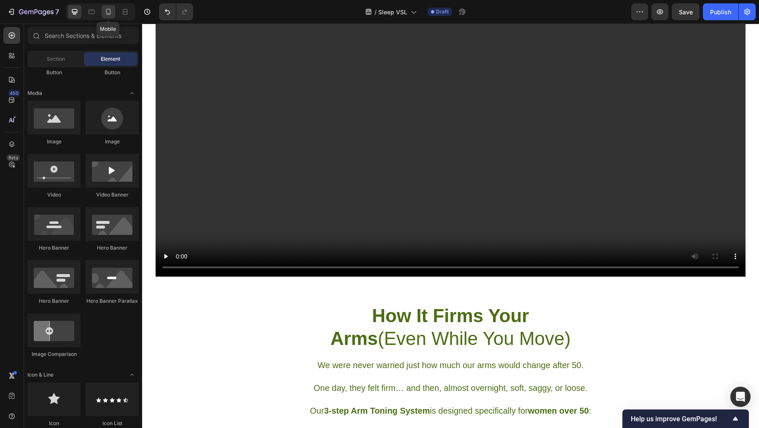
click at [111, 16] on div at bounding box center [108, 11] width 13 height 13
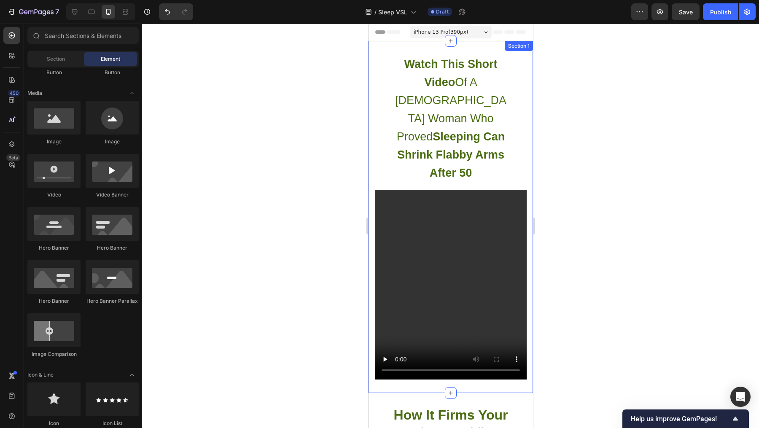
click at [431, 48] on div "⁠⁠⁠⁠⁠⁠⁠ Watch This Short Video Of A 58-Year-Old Woman Who Proved Sleeping Can S…" at bounding box center [450, 217] width 164 height 352
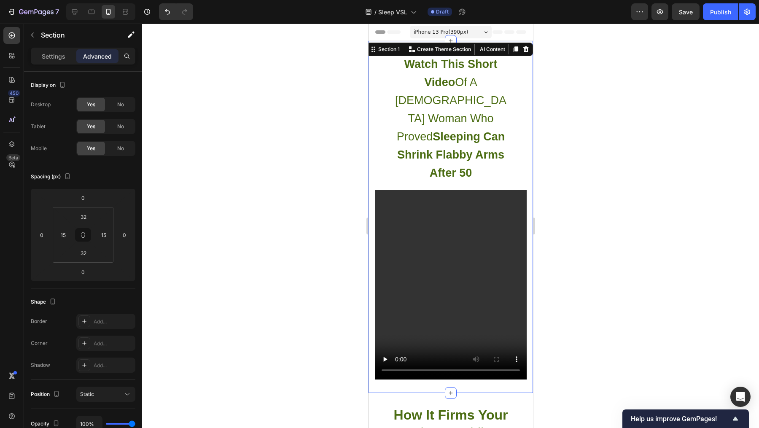
click at [638, 156] on div at bounding box center [450, 226] width 617 height 404
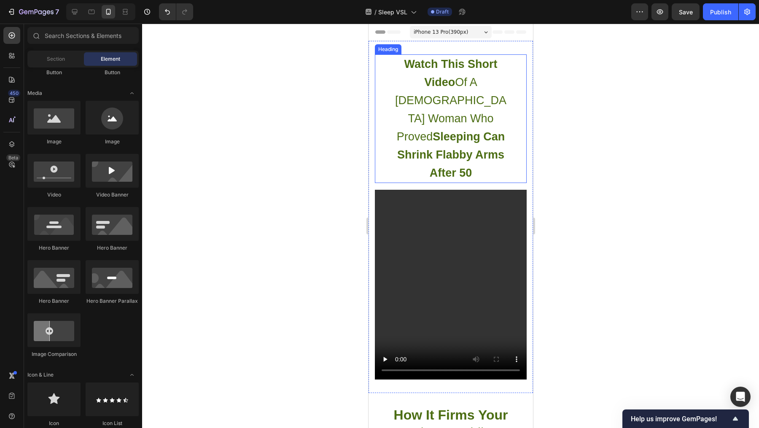
click at [456, 130] on strong "Sleeping Can Shrink Flabby Arms After 50" at bounding box center [451, 154] width 108 height 49
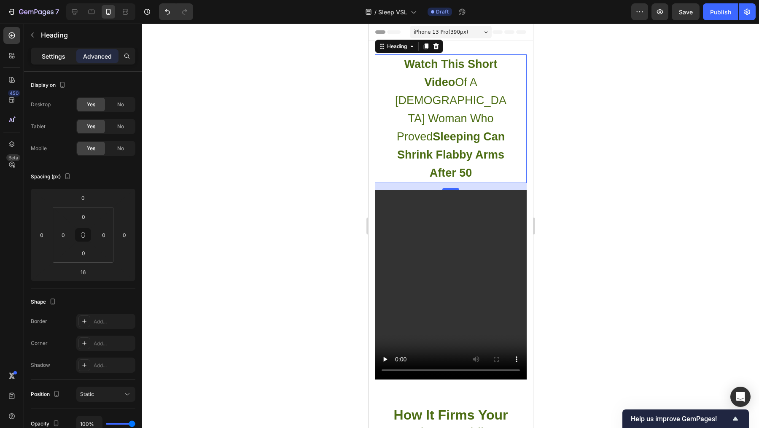
click at [54, 54] on p "Settings" at bounding box center [54, 56] width 24 height 9
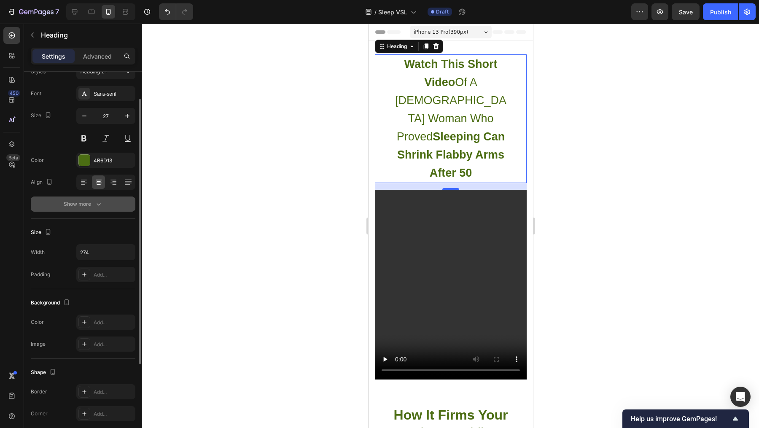
scroll to position [37, 0]
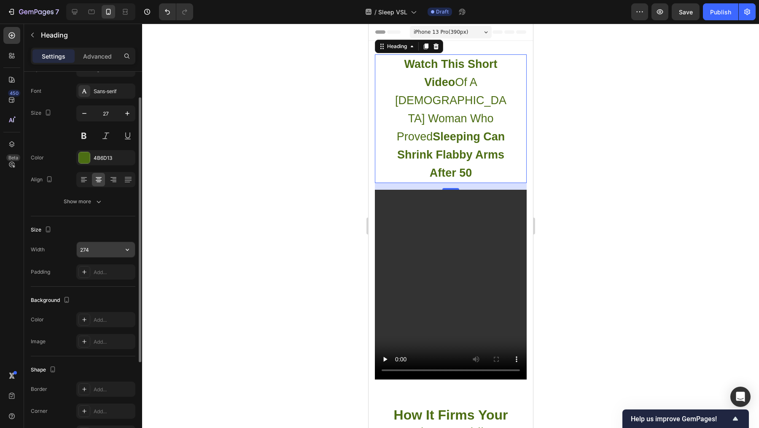
click at [103, 248] on input "274" at bounding box center [106, 249] width 58 height 15
click at [132, 253] on button "button" at bounding box center [127, 249] width 15 height 15
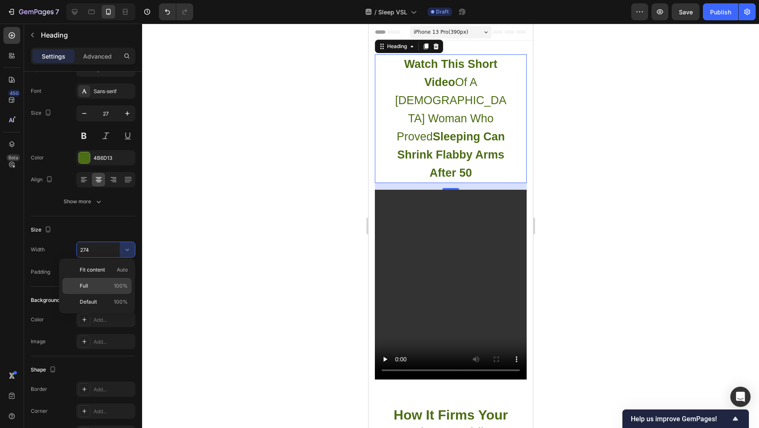
click at [96, 285] on p "Full 100%" at bounding box center [104, 286] width 48 height 8
type input "100%"
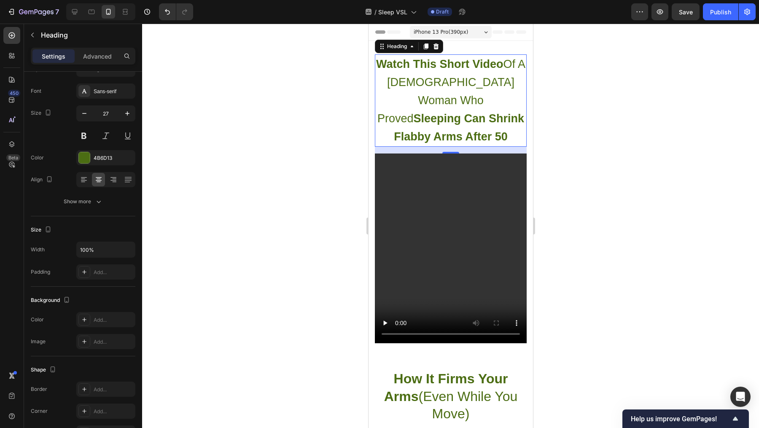
click at [607, 241] on div at bounding box center [450, 226] width 617 height 404
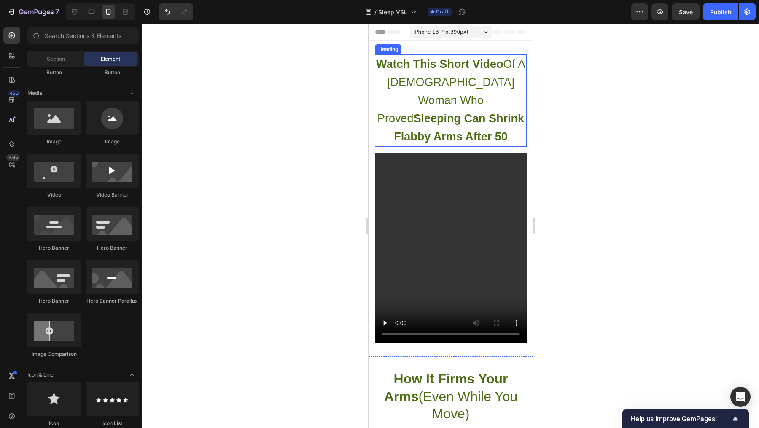
click at [474, 119] on strong "Sleeping Can Shrink Flabby Arms After 50" at bounding box center [459, 127] width 130 height 31
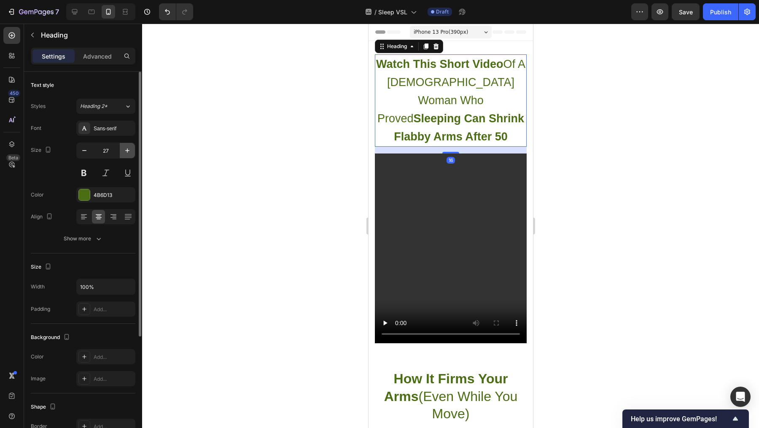
click at [124, 151] on icon "button" at bounding box center [127, 150] width 8 height 8
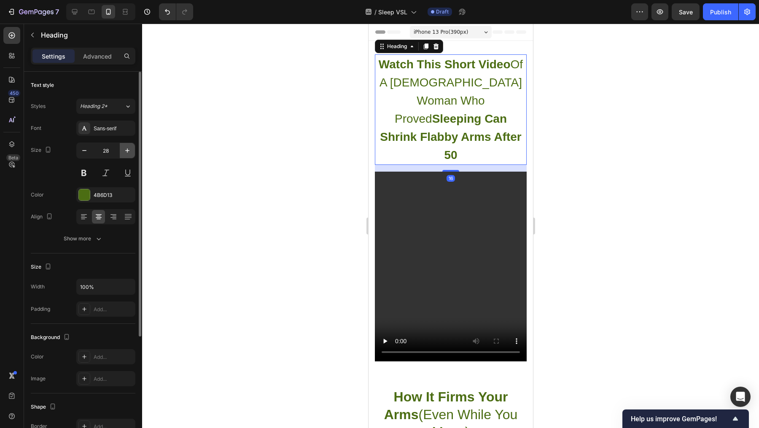
click at [124, 151] on icon "button" at bounding box center [127, 150] width 8 height 8
click at [129, 150] on icon "button" at bounding box center [127, 150] width 4 height 4
type input "30"
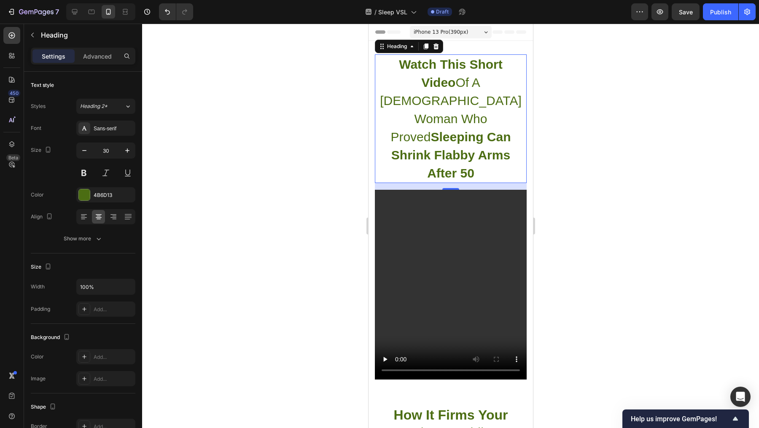
click at [590, 198] on div at bounding box center [450, 226] width 617 height 404
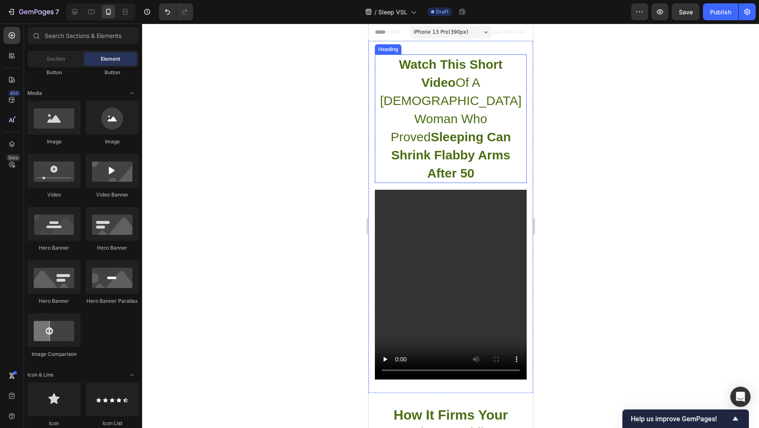
click at [420, 85] on p "⁠⁠⁠⁠⁠⁠⁠ Watch This Short Video Of A 58-Year-Old Woman Who Proved Sleeping Can S…" at bounding box center [450, 118] width 150 height 127
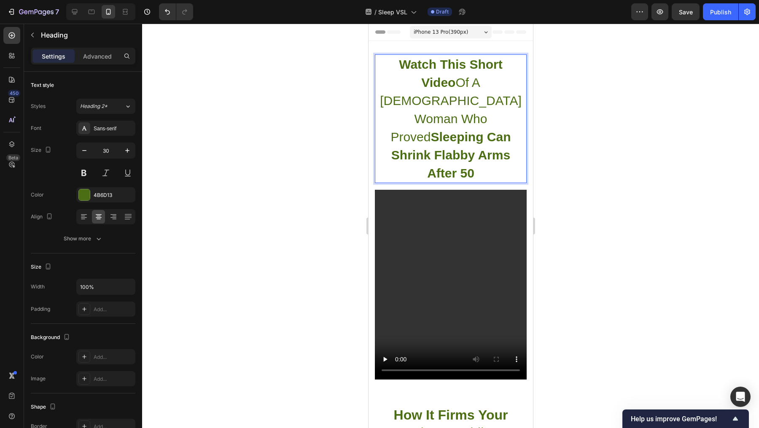
click at [423, 86] on p "Watch This Short Video Of A 58-Year-Old Woman Who Proved Sleeping Can Shrink Fl…" at bounding box center [450, 118] width 150 height 127
click at [451, 86] on p "Watch This Short Video Of A 58 Year-Old Woman Who Proved Sleeping Can Shrink Fl…" at bounding box center [450, 118] width 150 height 127
click at [581, 151] on div at bounding box center [450, 226] width 617 height 404
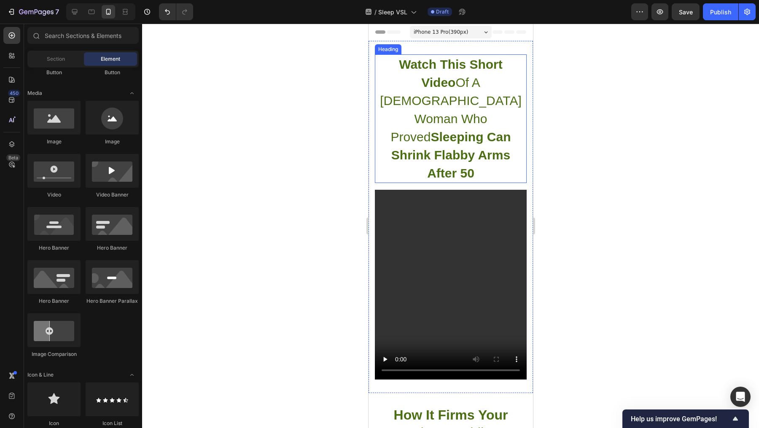
click at [387, 87] on p "⁠⁠⁠⁠⁠⁠⁠ Watch This Short Video Of A 58 Year Old Woman Who Proved Sleeping Can S…" at bounding box center [450, 118] width 150 height 127
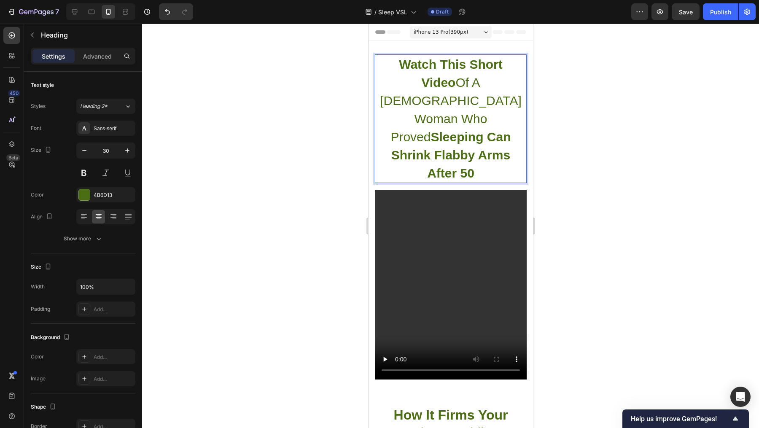
click at [386, 84] on p "Watch This Short Video Of A 58 Year Old Woman Who Proved Sleeping Can Shrink Fl…" at bounding box center [450, 118] width 150 height 127
click at [397, 86] on p "Watch This Short Video of A 58 Year Old Woman Who Proved Sleeping Can Shrink Fl…" at bounding box center [450, 118] width 150 height 127
click at [628, 159] on div at bounding box center [450, 226] width 617 height 404
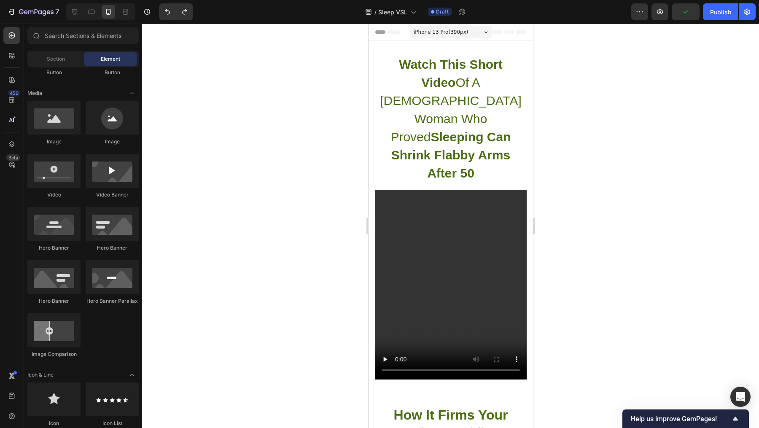
click at [569, 155] on div at bounding box center [450, 226] width 617 height 404
click at [493, 138] on h1 "Watch This Short Video Of A 58 Year Old Woman Who Proved Sleeping Can Shrink Fl…" at bounding box center [451, 118] width 152 height 129
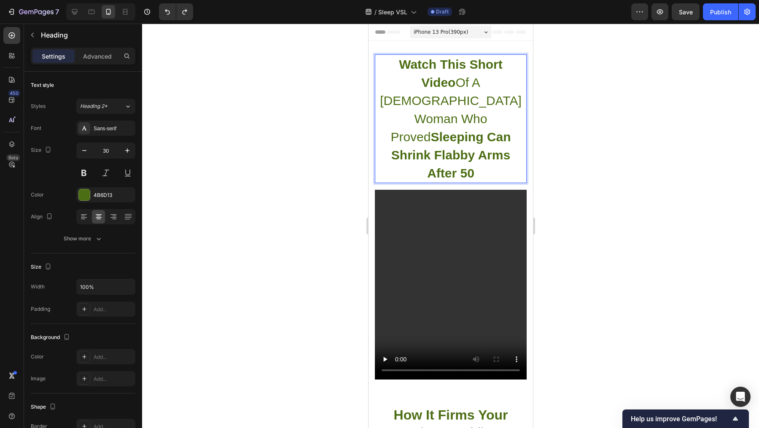
click at [493, 138] on h1 "Watch This Short Video Of A 58 Year Old Woman Who Proved Sleeping Can Shrink Fl…" at bounding box center [451, 118] width 152 height 129
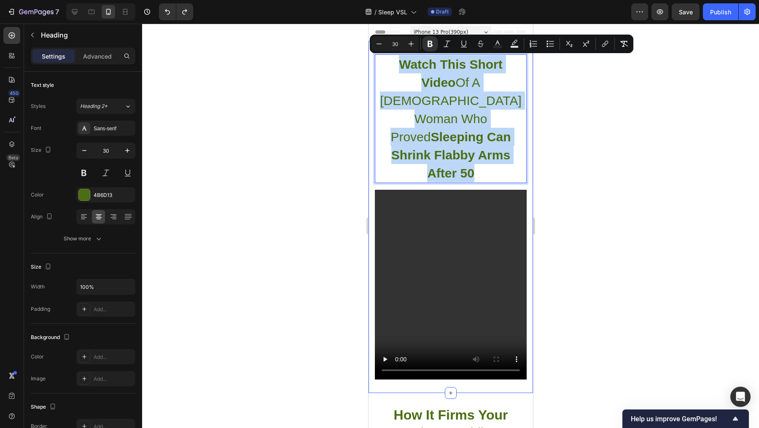
drag, startPoint x: 501, startPoint y: 138, endPoint x: 373, endPoint y: 68, distance: 145.5
click at [373, 68] on div "Watch This Short Video Of A 58 Year Old Woman Who Proved Sleeping Can Shrink Fl…" at bounding box center [450, 217] width 164 height 352
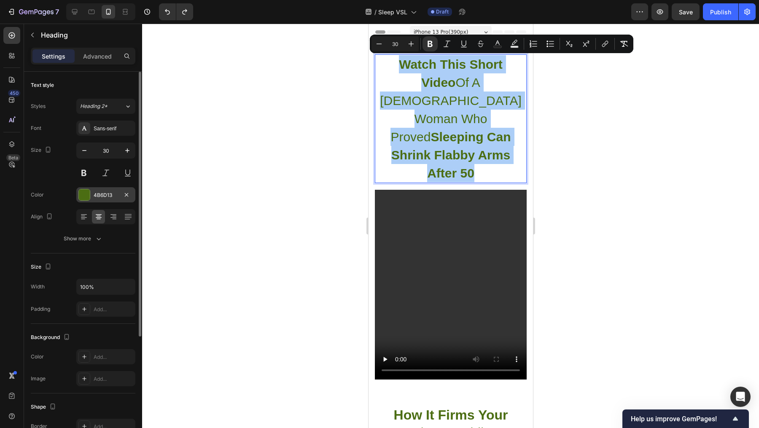
click at [113, 192] on div "4B6D13" at bounding box center [106, 195] width 24 height 8
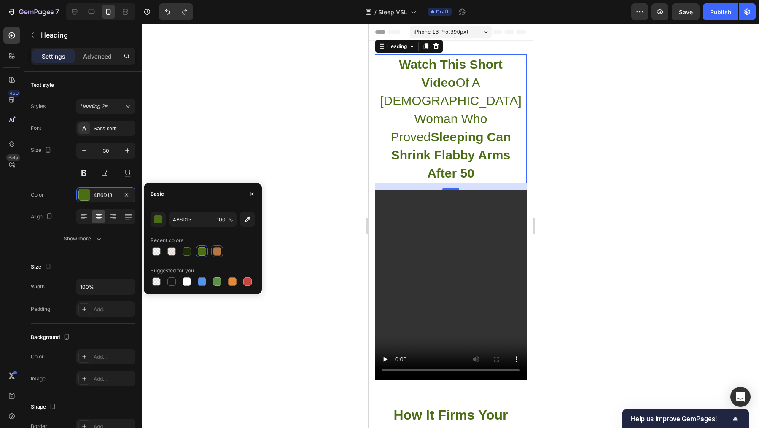
click at [219, 253] on div at bounding box center [217, 251] width 8 height 8
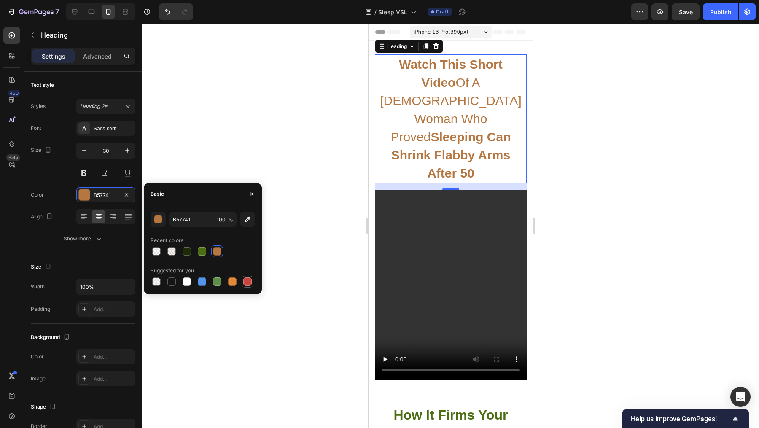
click at [246, 281] on div at bounding box center [247, 282] width 8 height 8
type input "C5453F"
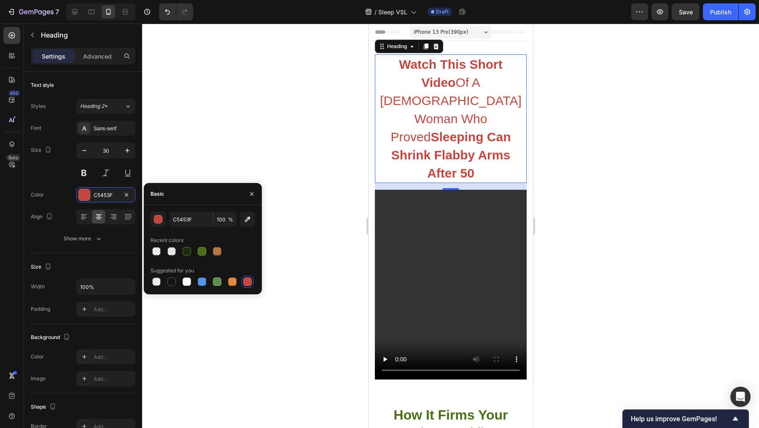
click at [616, 293] on div at bounding box center [450, 226] width 617 height 404
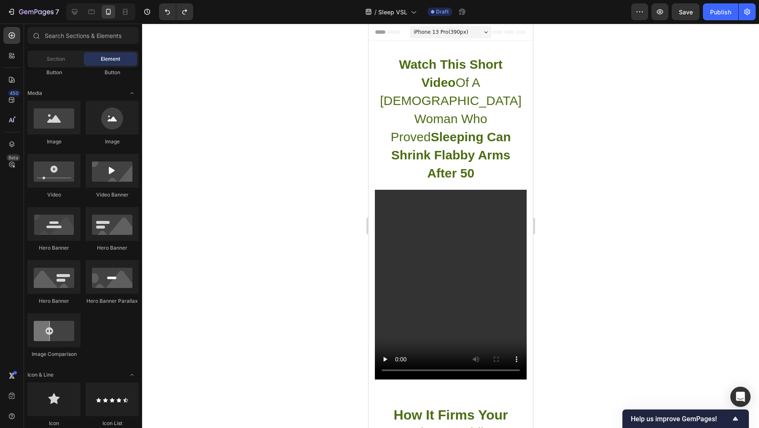
click at [584, 217] on div at bounding box center [450, 226] width 617 height 404
click at [481, 130] on strong "Sleeping Can Shrink Flabby Arms After 50" at bounding box center [451, 155] width 120 height 50
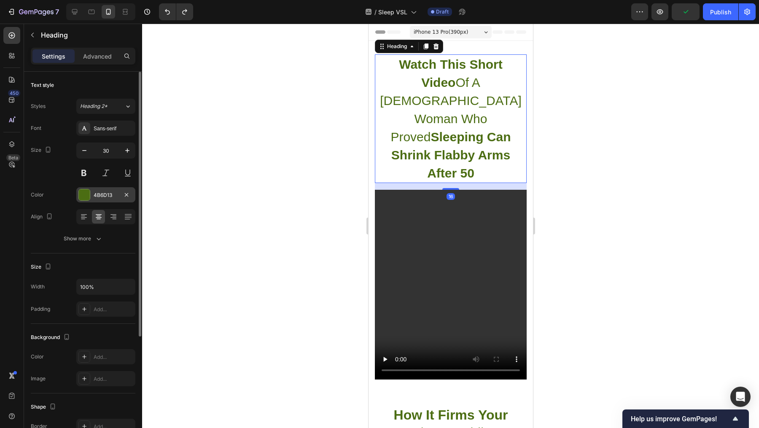
click at [97, 196] on div "4B6D13" at bounding box center [106, 195] width 24 height 8
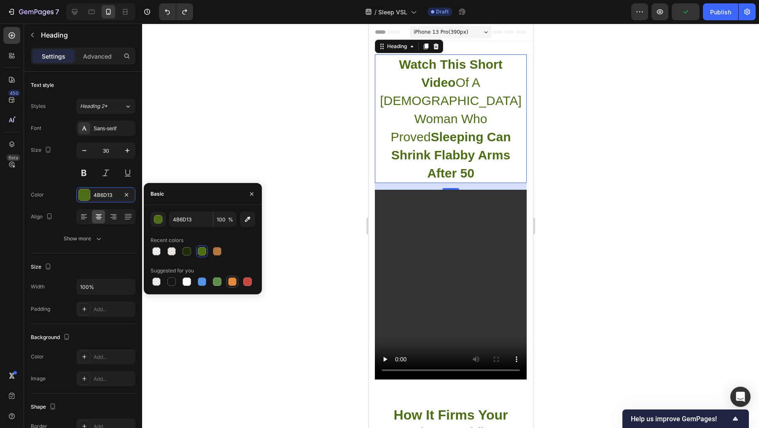
click at [234, 278] on div at bounding box center [232, 282] width 8 height 8
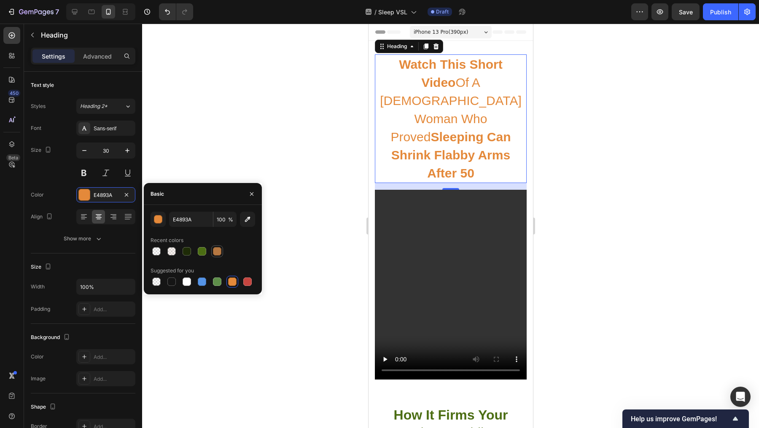
click at [221, 254] on div at bounding box center [217, 251] width 10 height 10
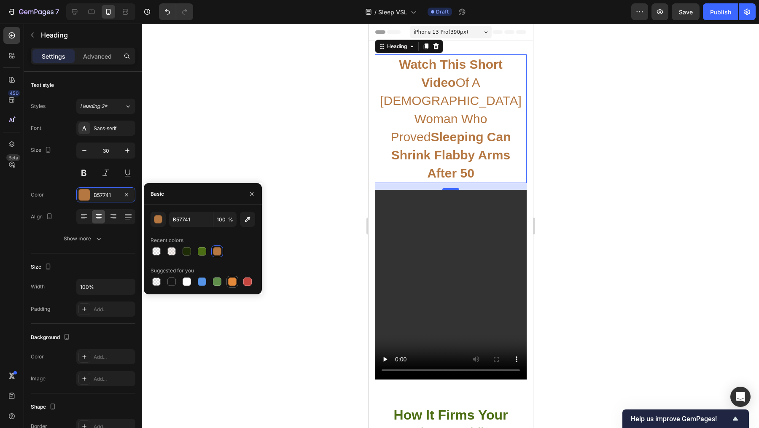
click at [232, 282] on div at bounding box center [232, 282] width 8 height 8
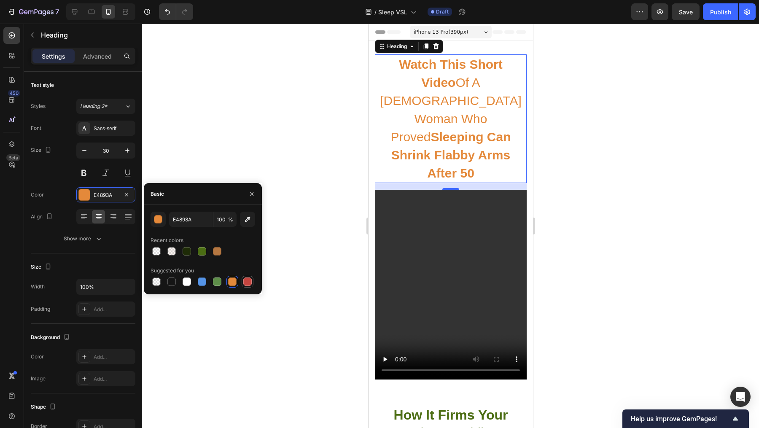
click at [248, 281] on div at bounding box center [247, 282] width 8 height 8
type input "C5453F"
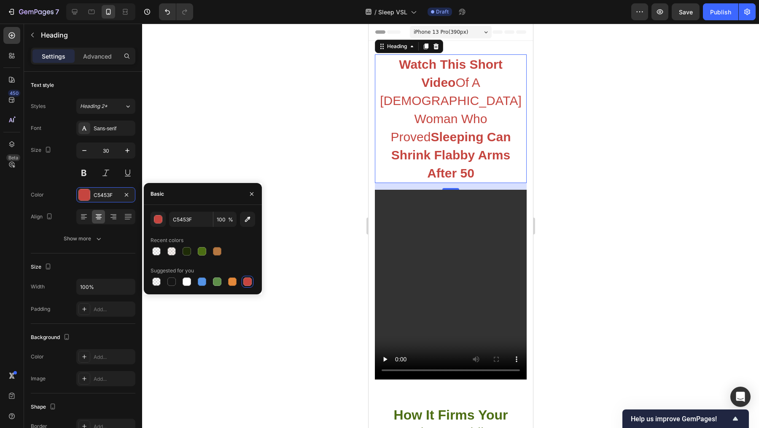
click at [601, 217] on div at bounding box center [450, 226] width 617 height 404
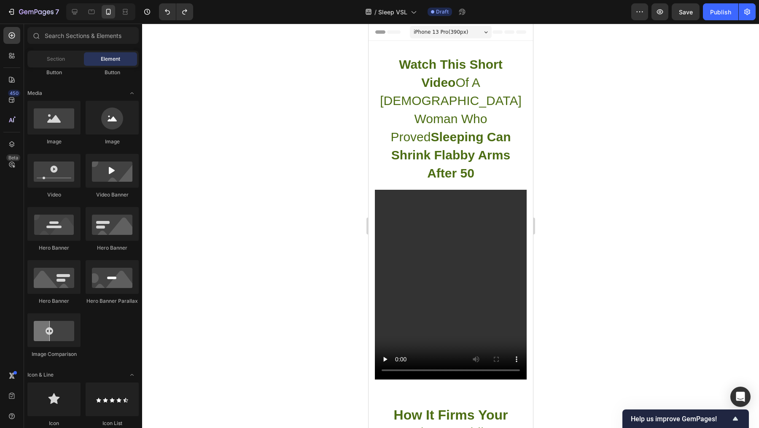
click at [593, 183] on div at bounding box center [450, 226] width 617 height 404
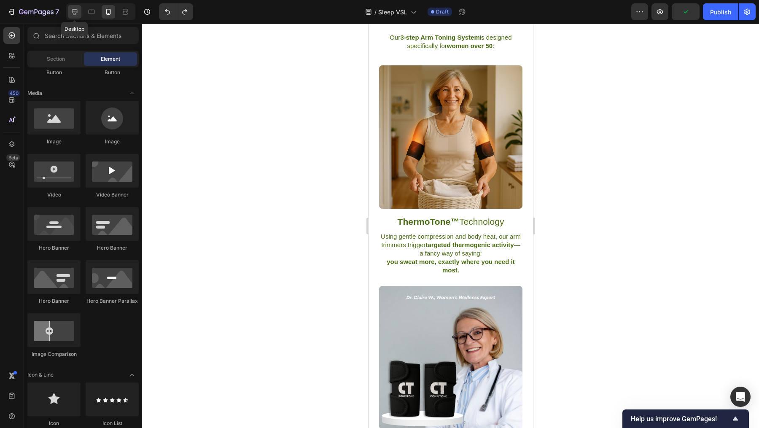
click at [73, 9] on icon at bounding box center [74, 11] width 5 height 5
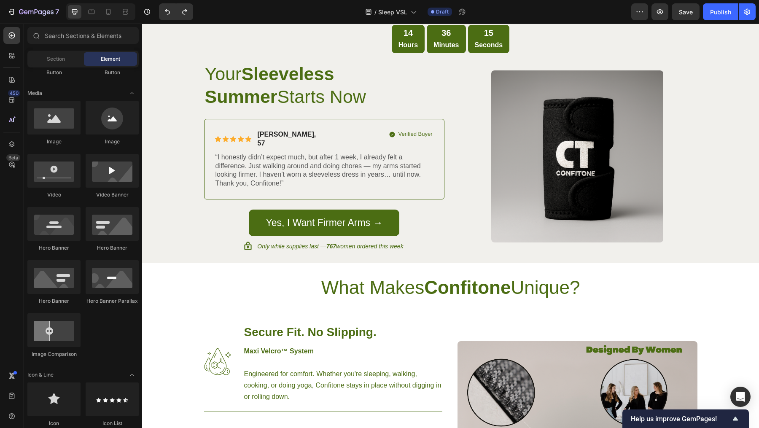
scroll to position [1192, 0]
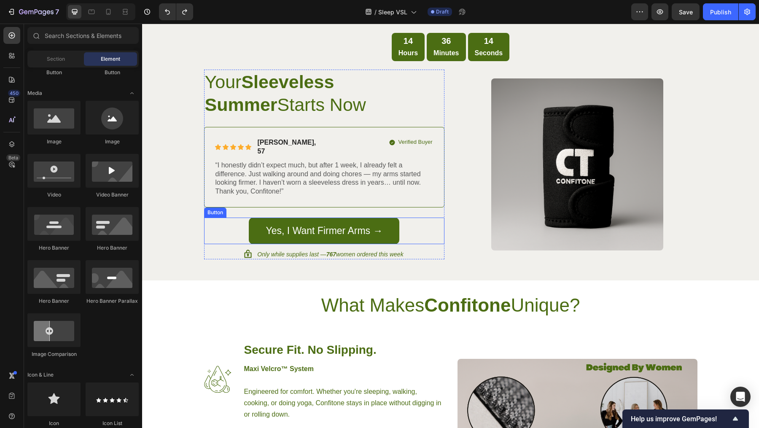
click at [403, 221] on div "Yes, I Want Firmer Arms → Button" at bounding box center [324, 231] width 240 height 27
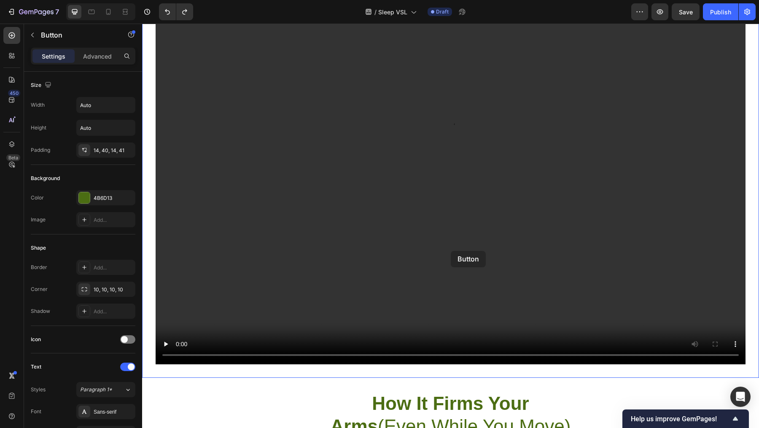
scroll to position [332, 0]
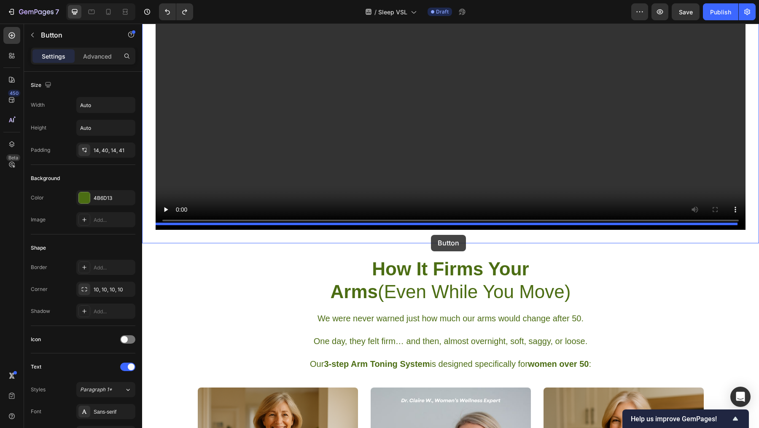
drag, startPoint x: 206, startPoint y: 201, endPoint x: 431, endPoint y: 235, distance: 227.3
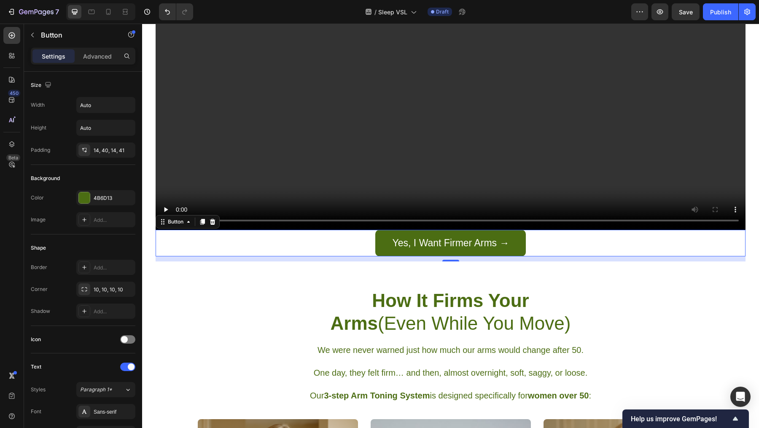
click at [566, 235] on div "Yes, I Want Firmer Arms → Button 12" at bounding box center [451, 243] width 590 height 27
click at [310, 291] on div "How It Firms Your Arms (Even While You Move)" at bounding box center [451, 312] width 506 height 47
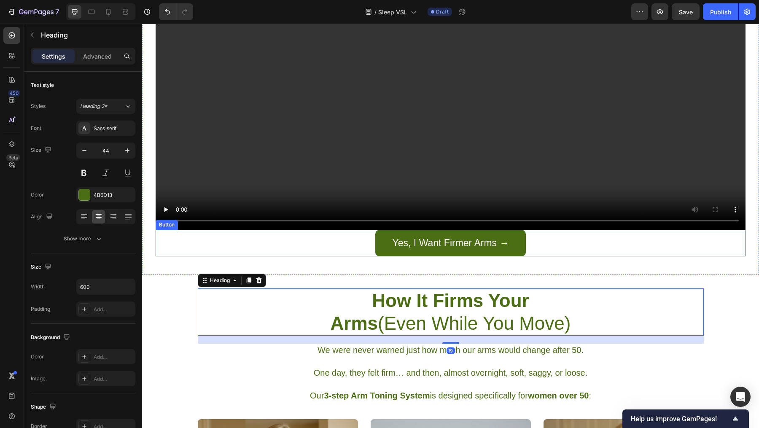
click at [198, 236] on div "Yes, I Want Firmer Arms → Button" at bounding box center [451, 243] width 590 height 27
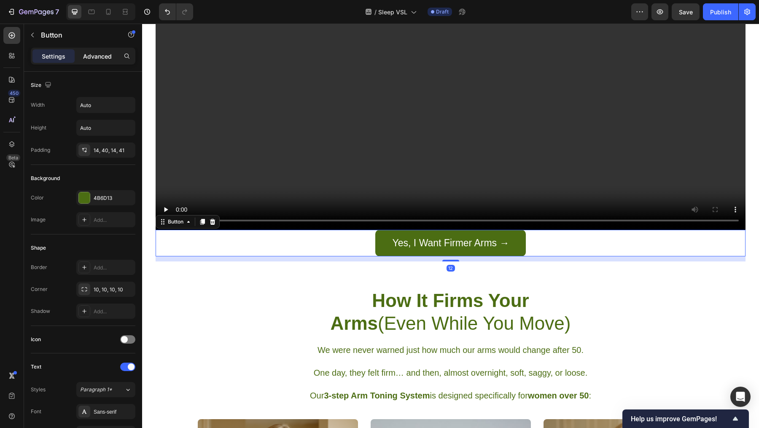
click at [101, 59] on p "Advanced" at bounding box center [97, 56] width 29 height 9
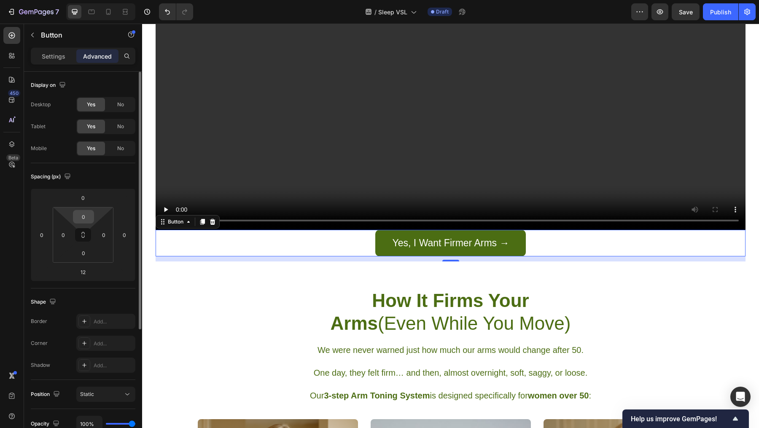
click at [87, 218] on input "0" at bounding box center [83, 216] width 17 height 13
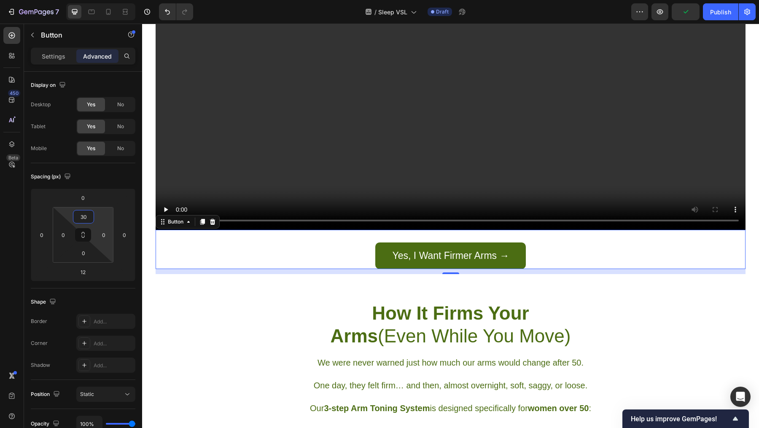
type input "3"
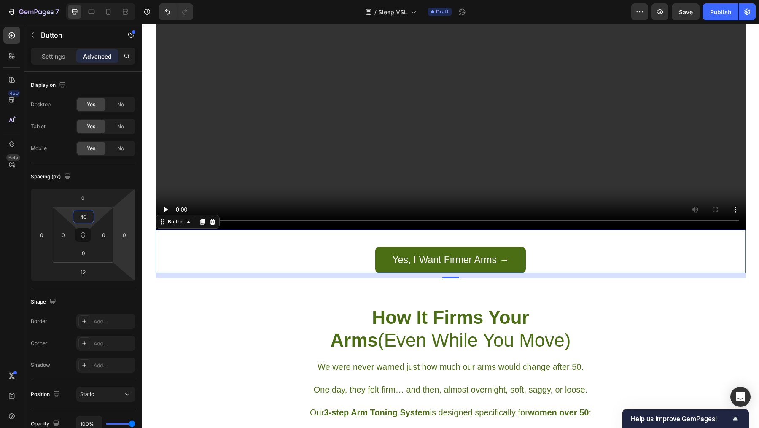
type input "40"
click at [377, 251] on link "Yes, I Want Firmer Arms →" at bounding box center [450, 260] width 151 height 27
click at [256, 249] on div "Yes, I Want Firmer Arms → Button 12" at bounding box center [451, 251] width 590 height 43
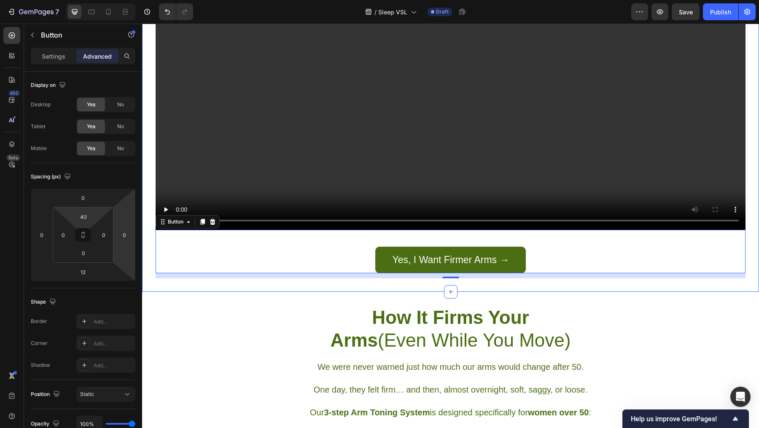
click at [256, 322] on div "How It Firms Your Arms (Even While You Move)" at bounding box center [451, 328] width 506 height 47
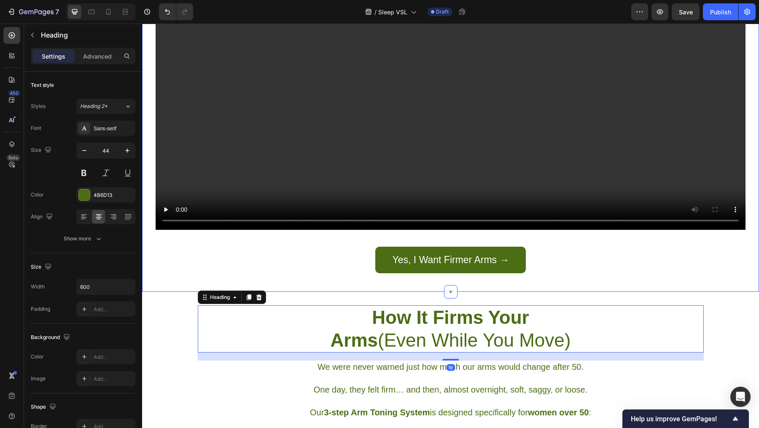
click at [328, 271] on div "Yes, I Want Firmer Arms → Button" at bounding box center [451, 254] width 590 height 49
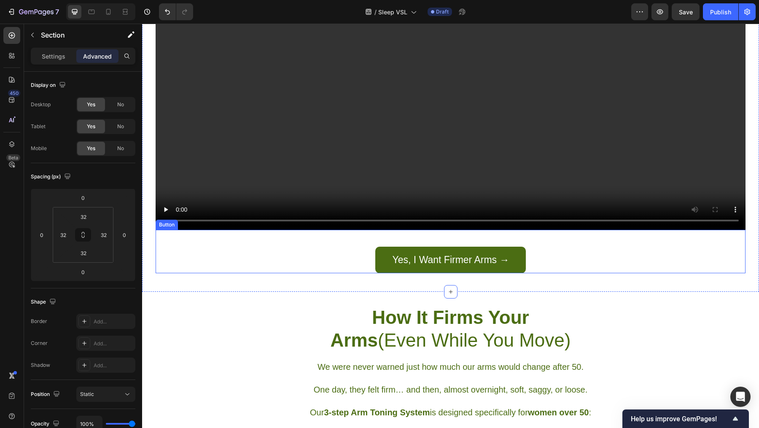
click at [367, 251] on div "Yes, I Want Firmer Arms → Button" at bounding box center [451, 251] width 590 height 43
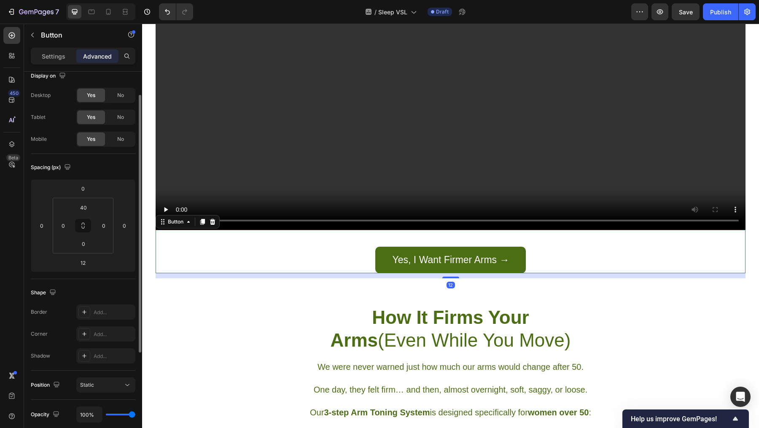
scroll to position [0, 0]
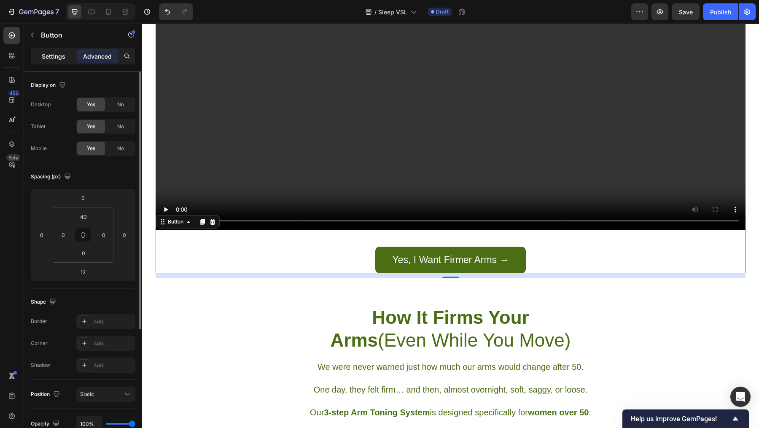
click at [57, 57] on p "Settings" at bounding box center [54, 56] width 24 height 9
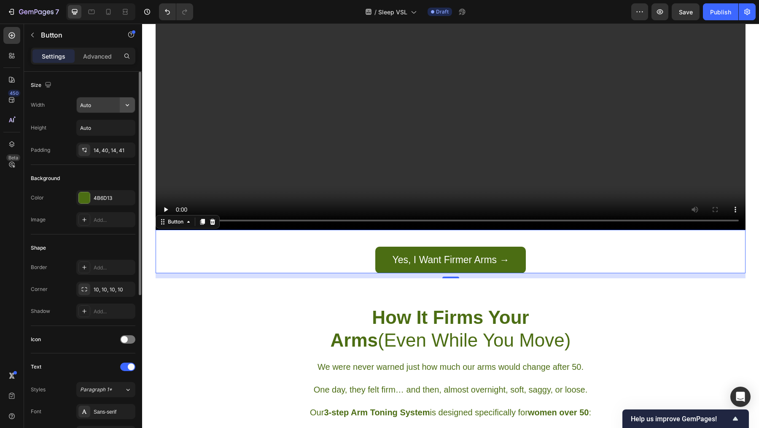
click at [127, 105] on icon "button" at bounding box center [127, 105] width 3 height 2
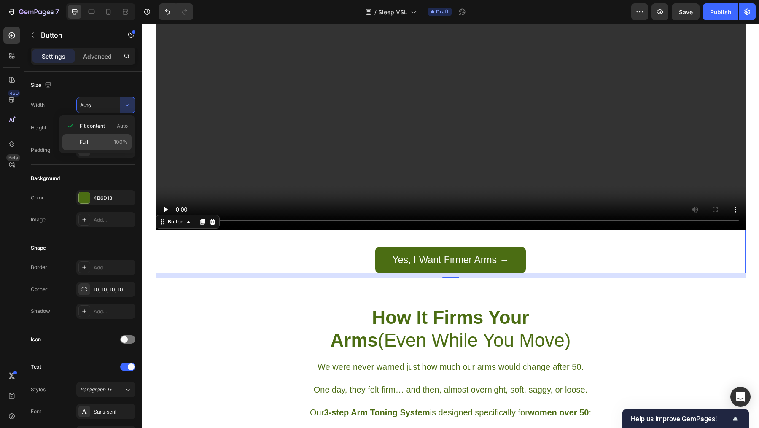
click at [99, 138] on p "Full 100%" at bounding box center [104, 142] width 48 height 8
type input "100%"
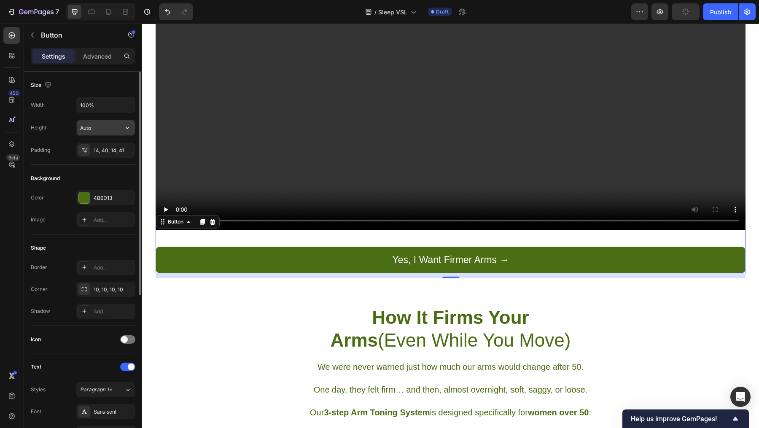
click at [97, 129] on input "Auto" at bounding box center [106, 127] width 58 height 15
click at [124, 127] on icon "button" at bounding box center [127, 128] width 8 height 8
click at [96, 148] on span "Fit content" at bounding box center [92, 149] width 25 height 8
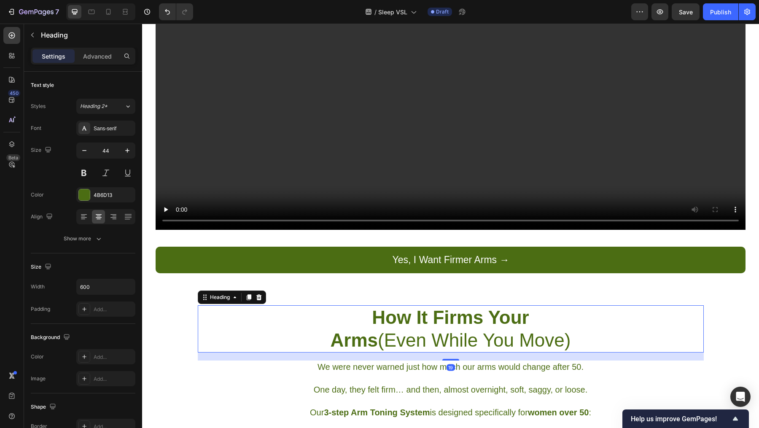
click at [245, 341] on div "How It Firms Your Arms (Even While You Move)" at bounding box center [451, 328] width 506 height 47
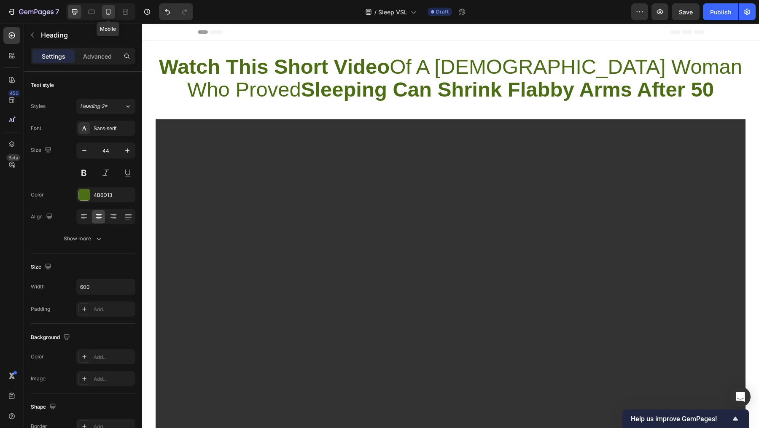
click at [111, 17] on div at bounding box center [108, 11] width 13 height 13
type input "32"
type input "100%"
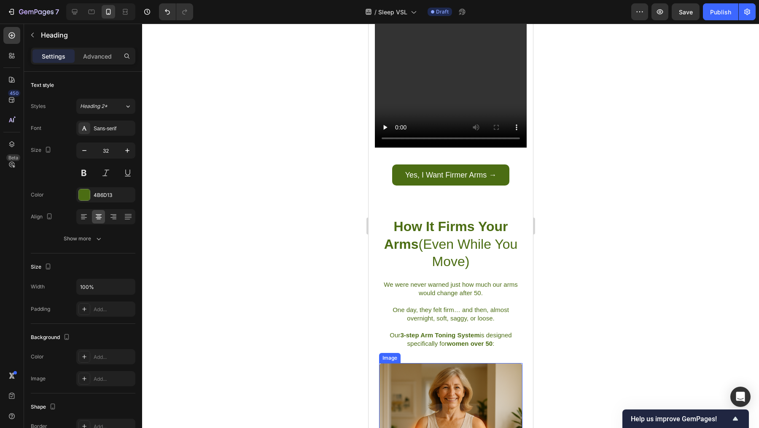
scroll to position [145, 0]
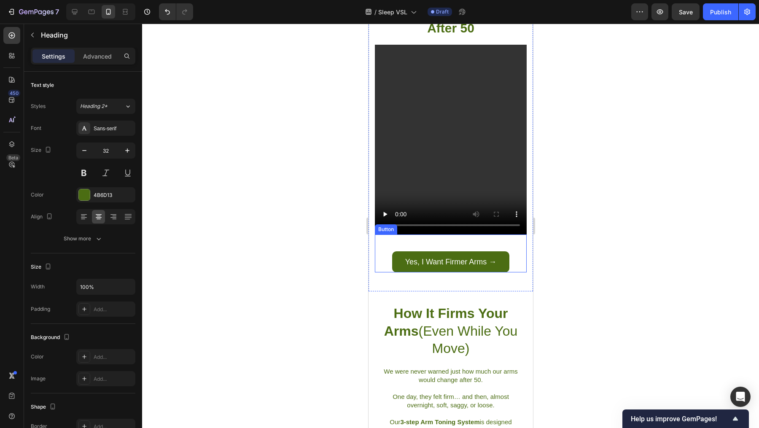
click at [506, 235] on div "Yes, I Want Firmer Arms → Button" at bounding box center [451, 254] width 152 height 38
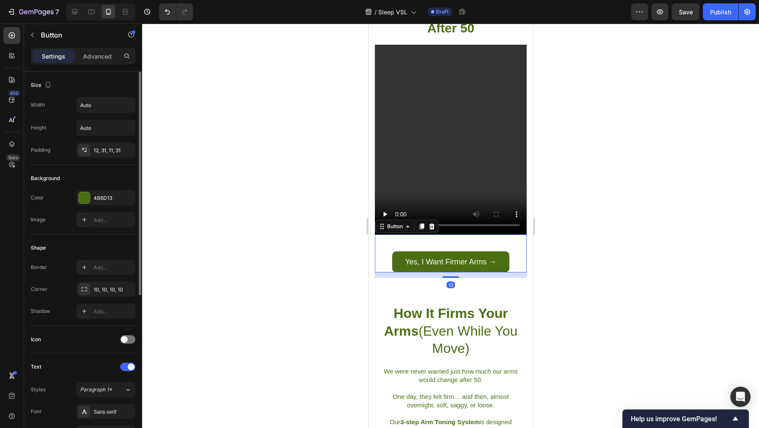
click at [108, 114] on div "Width Auto Height Auto Padding 12, 31, 11, 31" at bounding box center [83, 127] width 105 height 61
click at [129, 106] on icon "button" at bounding box center [127, 105] width 8 height 8
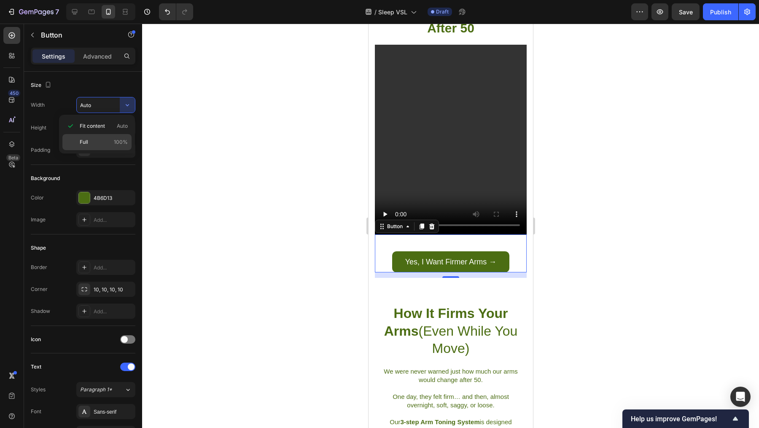
click at [101, 142] on p "Full 100%" at bounding box center [104, 142] width 48 height 8
type input "100%"
click at [628, 340] on div at bounding box center [450, 226] width 617 height 404
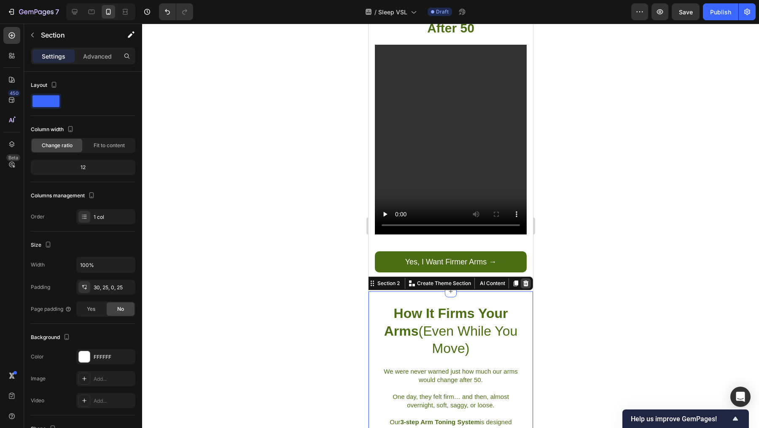
click at [522, 280] on icon at bounding box center [525, 283] width 7 height 7
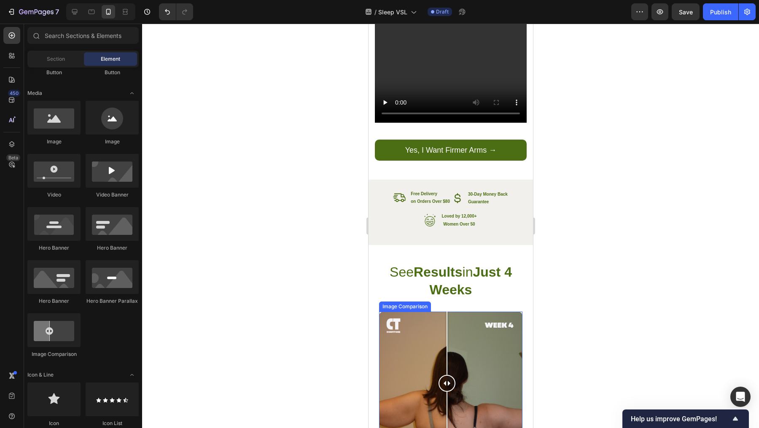
scroll to position [284, 0]
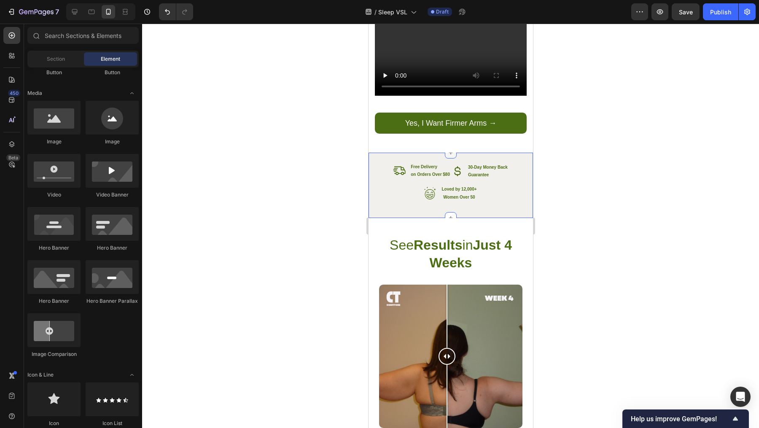
click at [447, 147] on div at bounding box center [451, 153] width 12 height 12
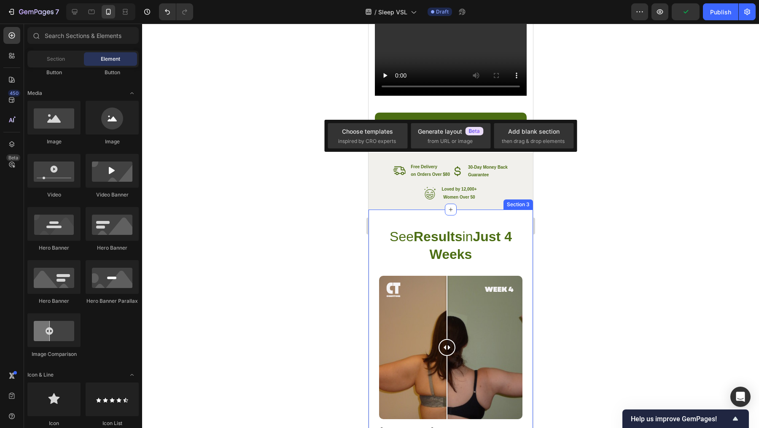
click at [514, 201] on div "Section 3" at bounding box center [518, 205] width 26 height 8
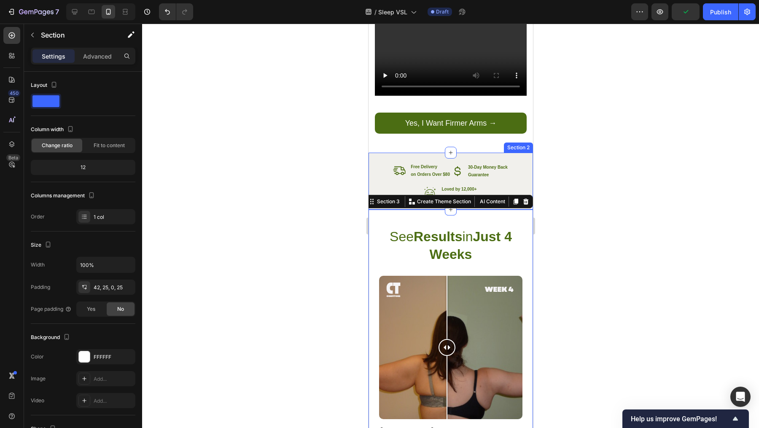
click at [520, 153] on div "Icon Free Delivery Text Block on Orders Over $80 Text Block Advanced List Icon …" at bounding box center [450, 181] width 164 height 57
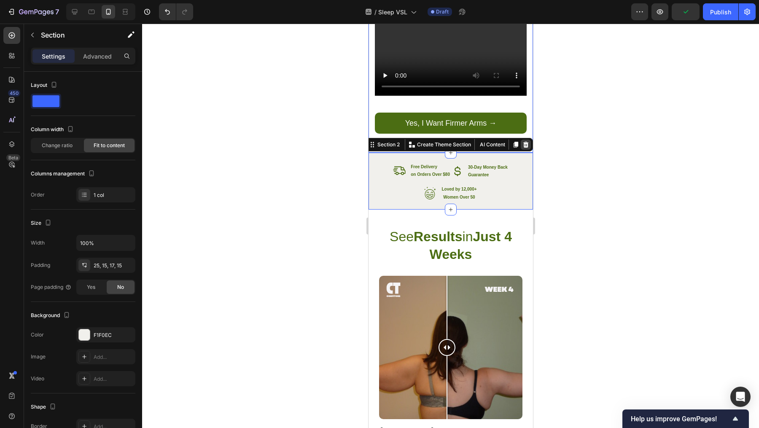
click at [522, 140] on div at bounding box center [525, 145] width 10 height 10
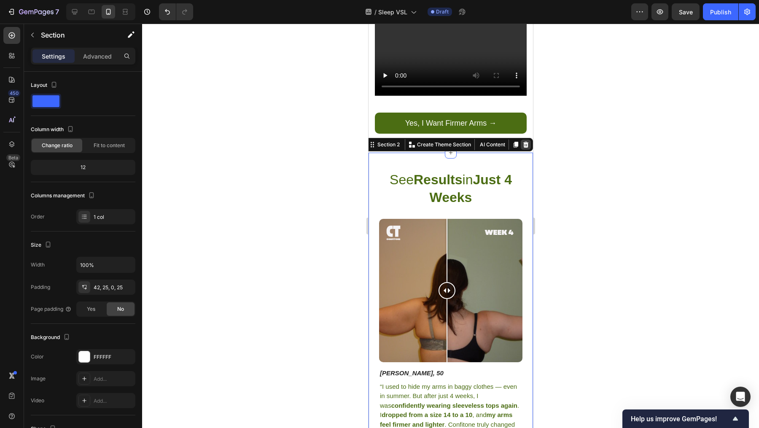
click at [522, 140] on div at bounding box center [525, 145] width 10 height 10
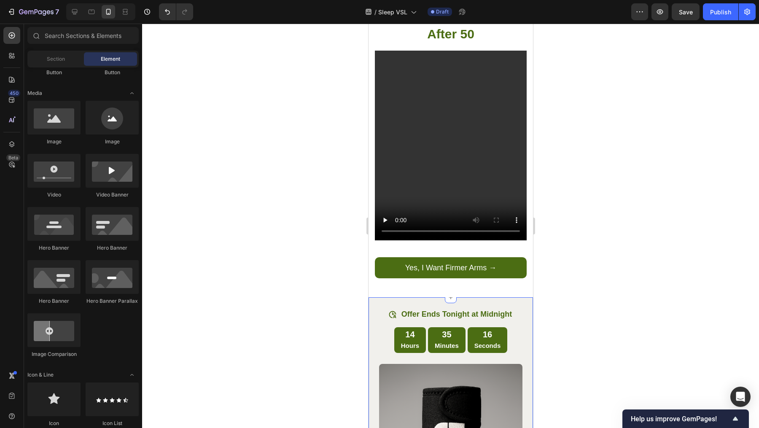
scroll to position [164, 0]
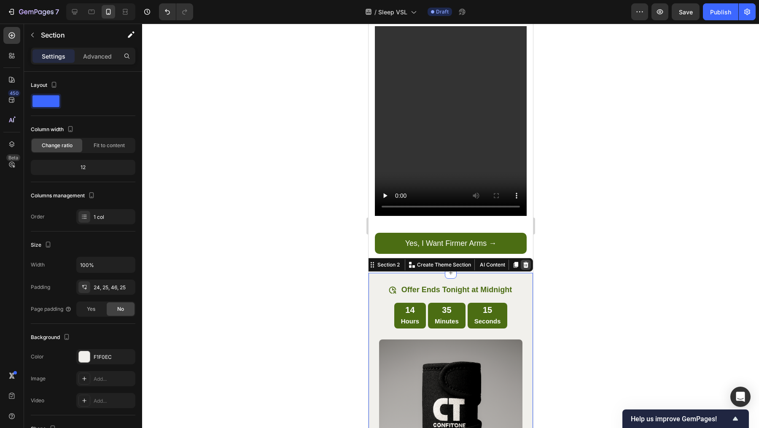
click at [523, 262] on icon at bounding box center [525, 265] width 5 height 6
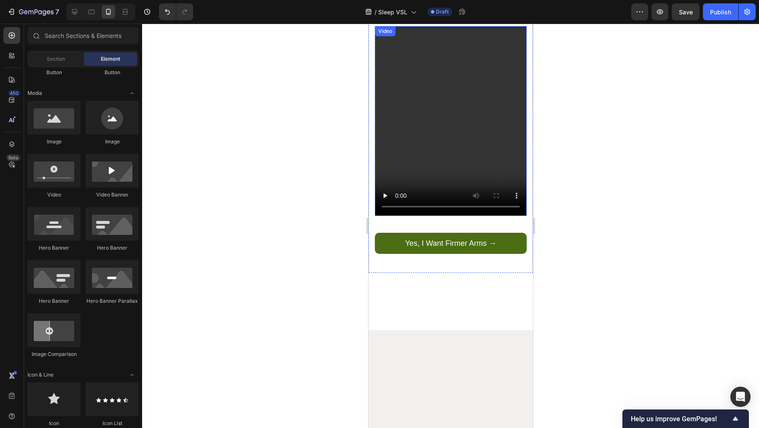
click at [450, 124] on video at bounding box center [451, 121] width 152 height 190
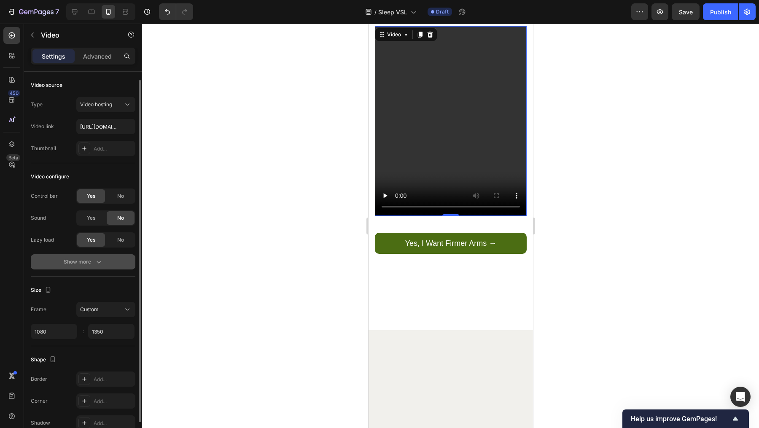
scroll to position [11, 0]
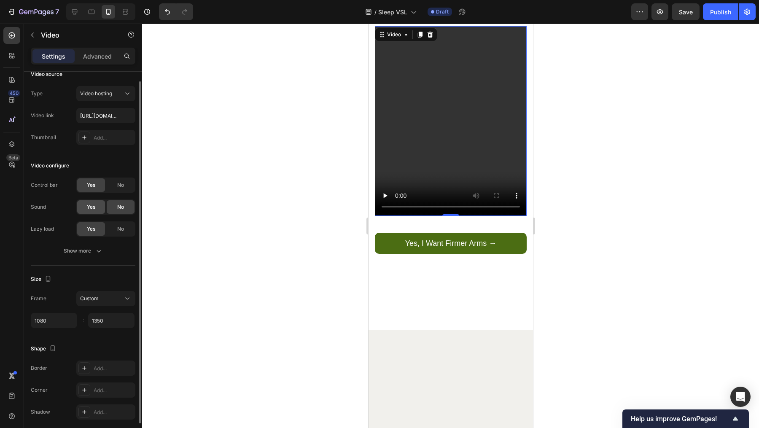
click at [94, 207] on span "Yes" at bounding box center [91, 207] width 8 height 8
click at [96, 249] on icon "button" at bounding box center [98, 251] width 8 height 8
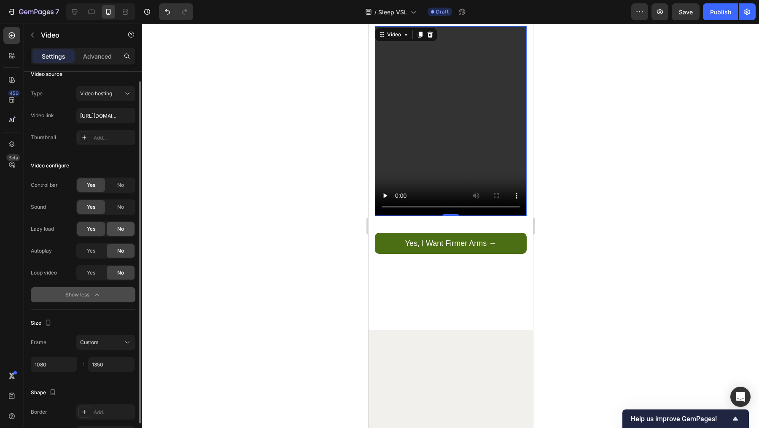
click at [119, 229] on span "No" at bounding box center [120, 229] width 7 height 8
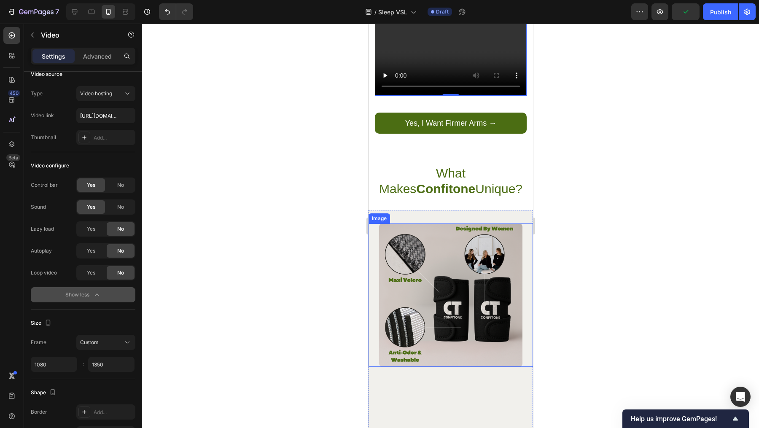
scroll to position [237, 0]
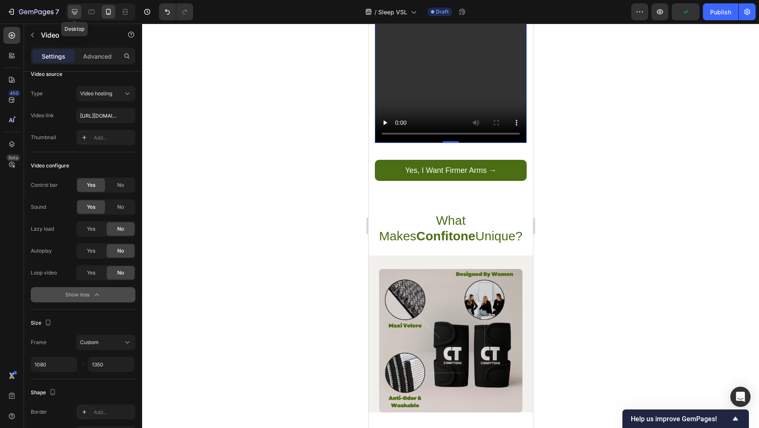
click at [69, 11] on div at bounding box center [74, 11] width 13 height 13
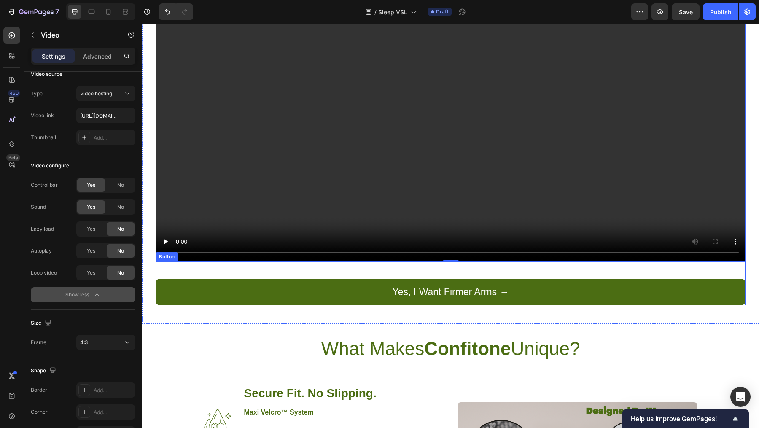
scroll to position [448, 0]
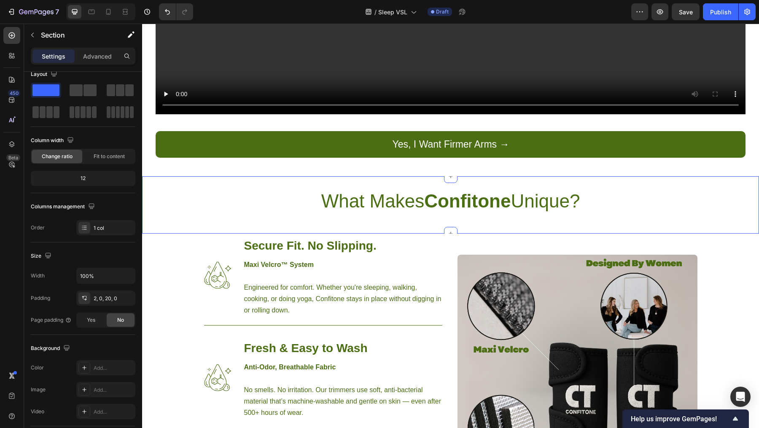
click at [230, 177] on div "What Makes Confitone Unique? Heading" at bounding box center [450, 201] width 617 height 48
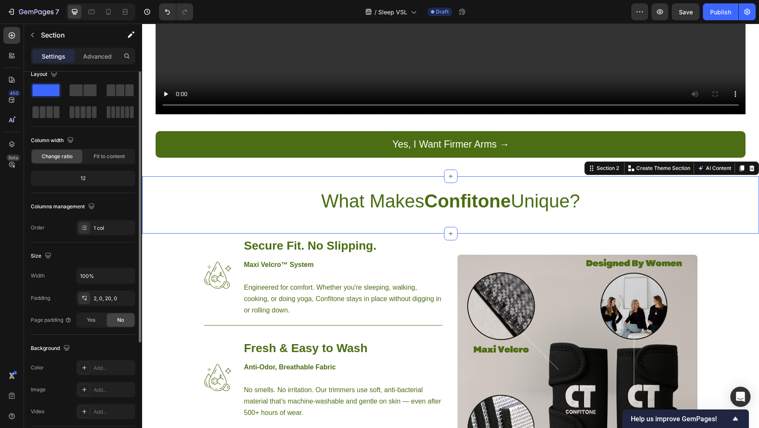
scroll to position [0, 0]
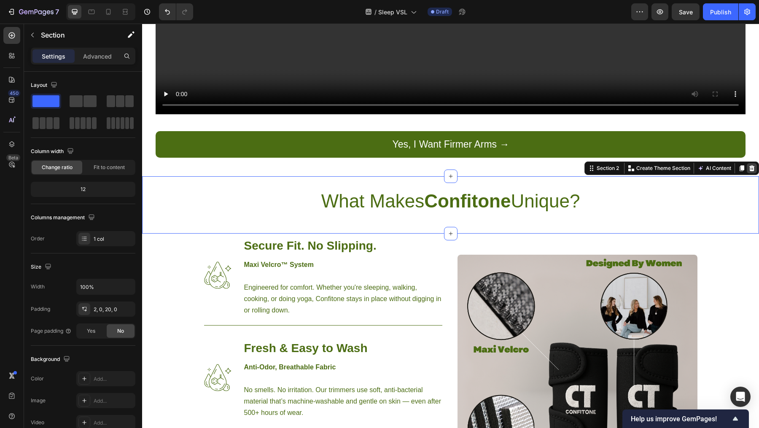
click at [749, 165] on icon at bounding box center [752, 168] width 7 height 7
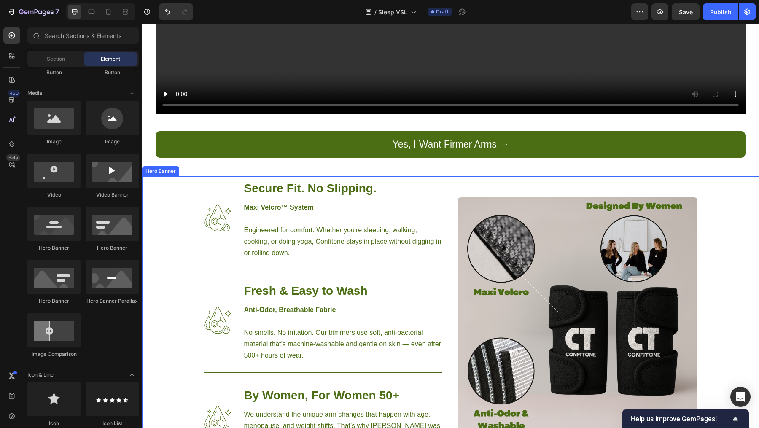
click at [731, 176] on div "Background Image" at bounding box center [450, 338] width 617 height 324
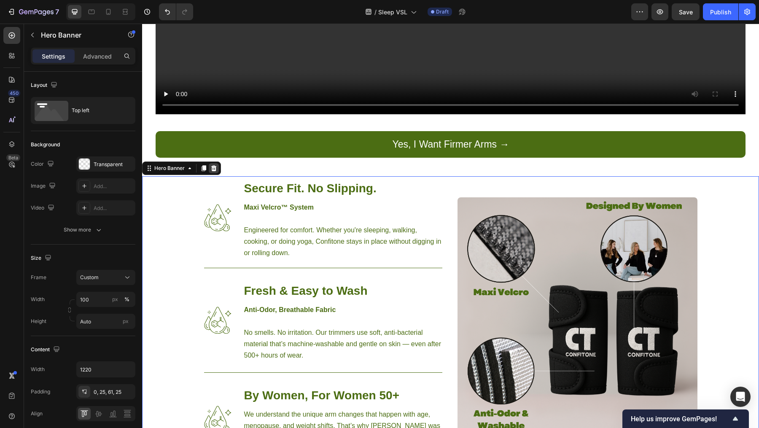
click at [217, 163] on div at bounding box center [214, 168] width 10 height 10
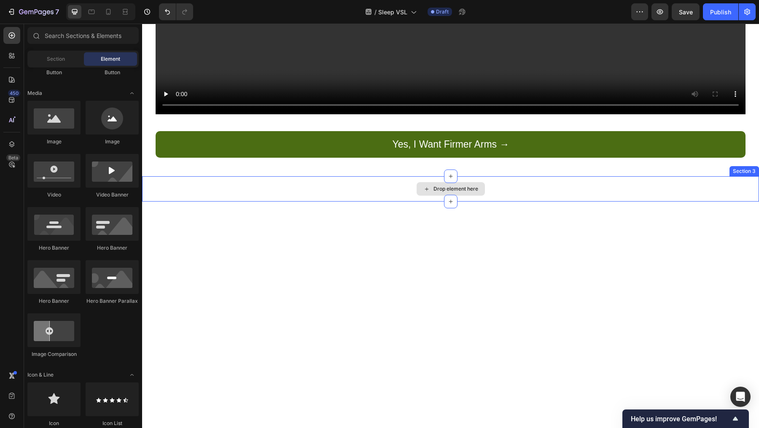
click at [319, 182] on div "Drop element here" at bounding box center [450, 188] width 617 height 25
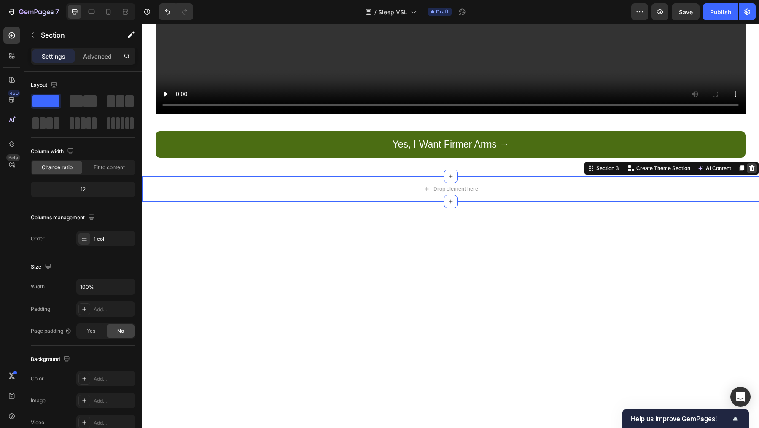
click at [748, 163] on div at bounding box center [752, 168] width 10 height 10
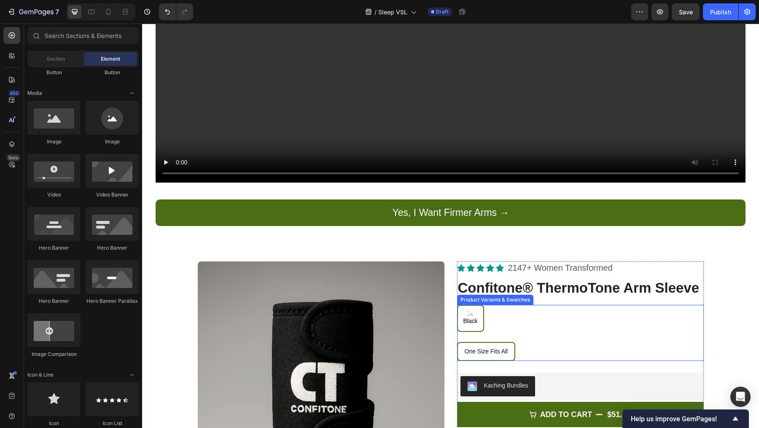
scroll to position [437, 0]
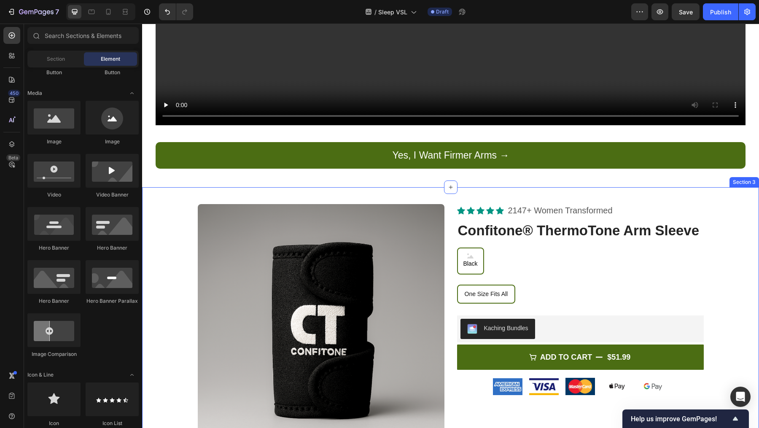
click at [176, 237] on div "Product Images Icon Icon Icon Icon Icon Icon List 2147+ Women Transformed Text …" at bounding box center [450, 333] width 604 height 259
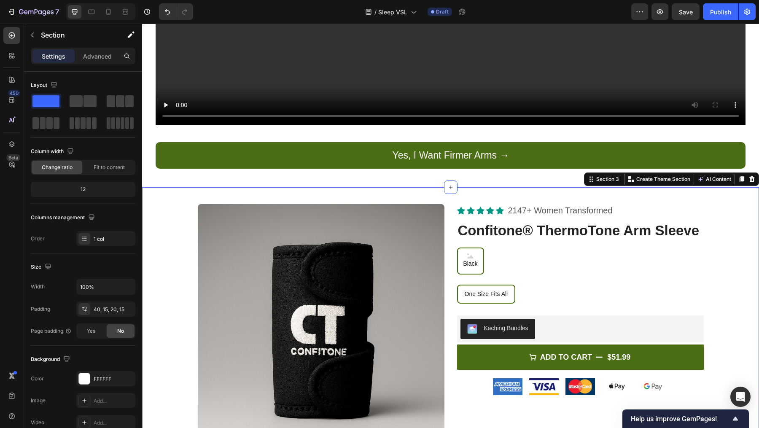
click at [749, 173] on div "Section 3 Create Theme Section AI Content Write with GemAI What would you like …" at bounding box center [671, 179] width 175 height 13
click at [750, 176] on icon at bounding box center [752, 179] width 5 height 6
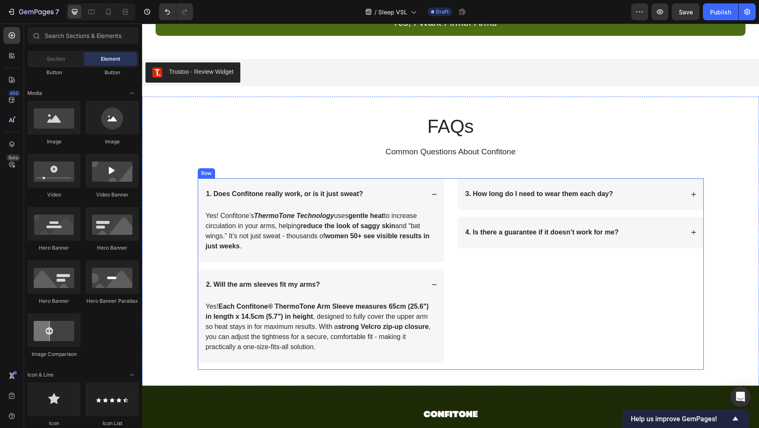
scroll to position [540, 0]
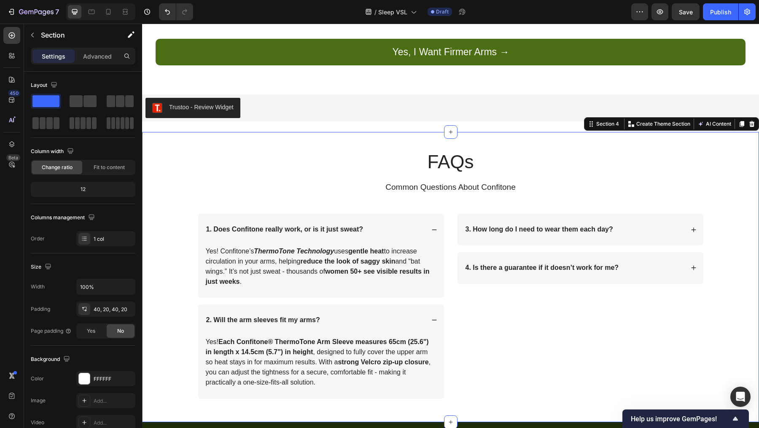
click at [323, 138] on div "FAQs Heading Common Questions About Confitone Text Block Row 1. Does Confitone …" at bounding box center [450, 277] width 617 height 290
click at [750, 121] on icon at bounding box center [752, 124] width 5 height 6
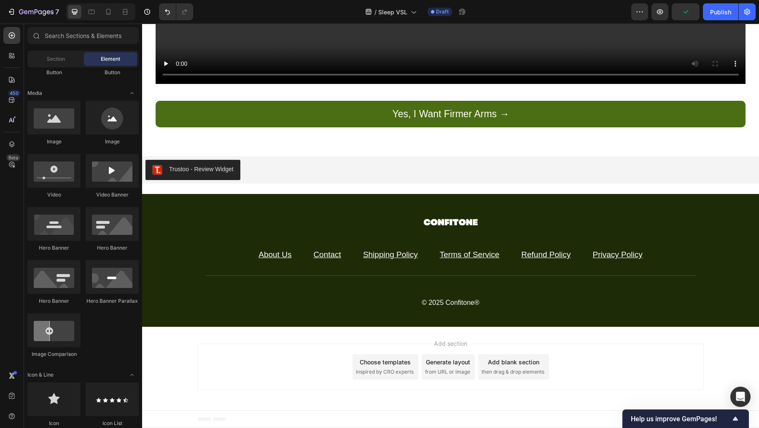
scroll to position [471, 0]
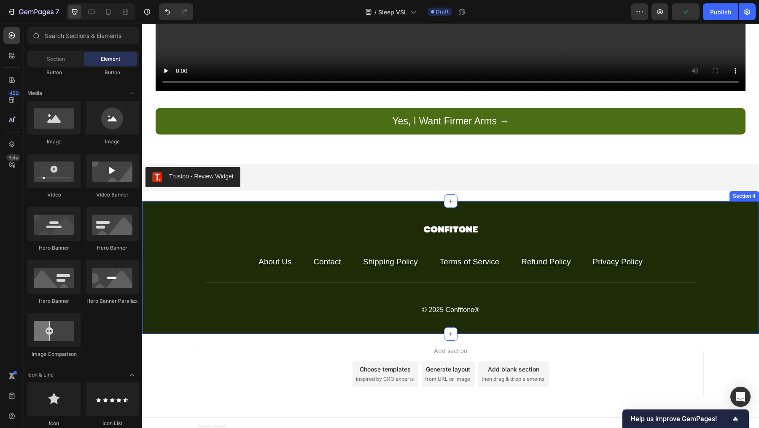
click at [675, 204] on div "Image About Us Text block Contact Text block Shipping Policy Text block Terms o…" at bounding box center [450, 267] width 617 height 132
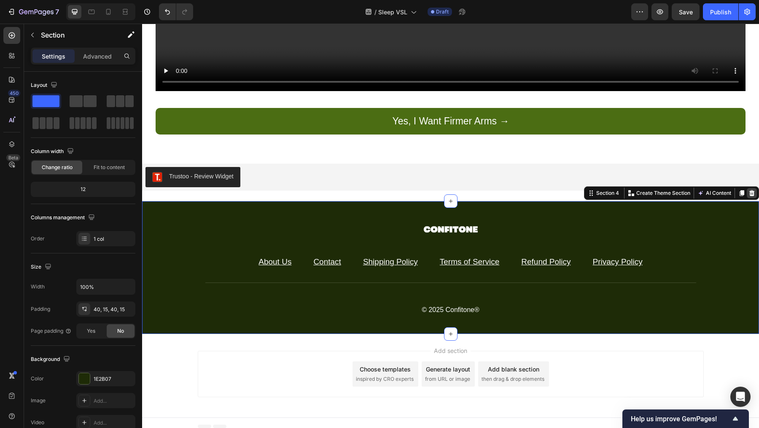
click at [750, 190] on icon at bounding box center [752, 193] width 5 height 6
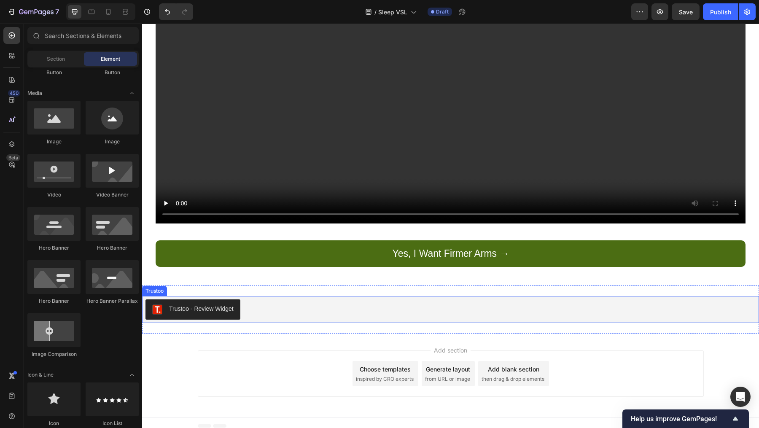
click at [625, 299] on div "Trustoo - Review Widget" at bounding box center [451, 309] width 610 height 20
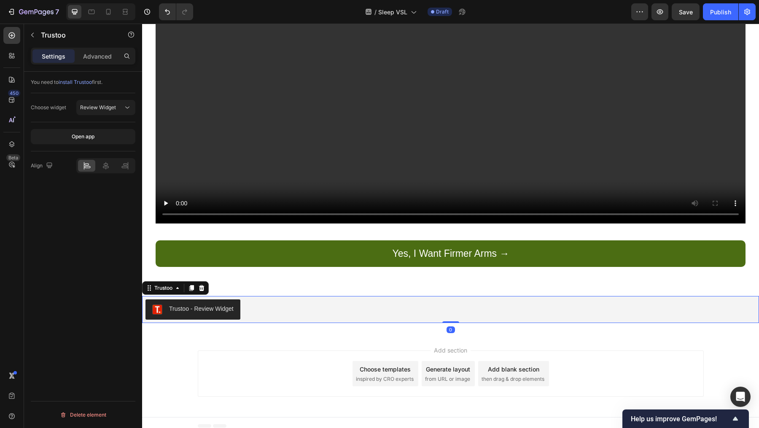
click at [634, 287] on div "Trustoo - Review Widget Trustoo 0 Section 3" at bounding box center [450, 310] width 617 height 48
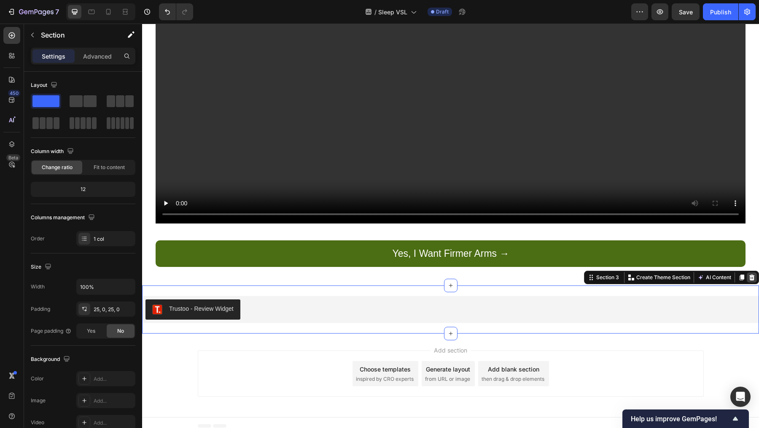
click at [747, 272] on div at bounding box center [752, 277] width 10 height 10
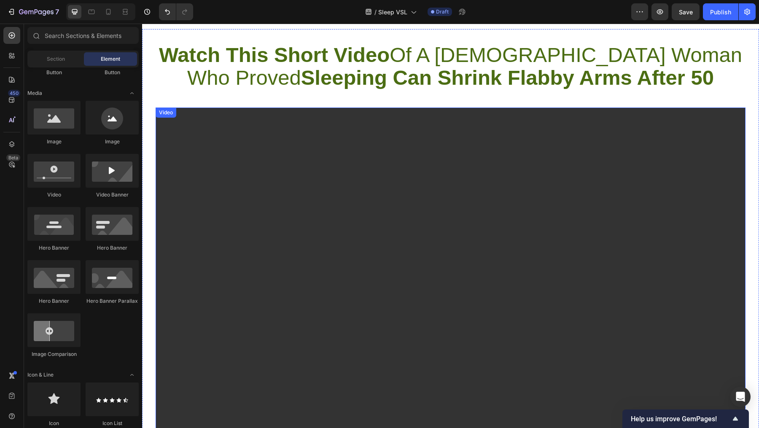
scroll to position [0, 0]
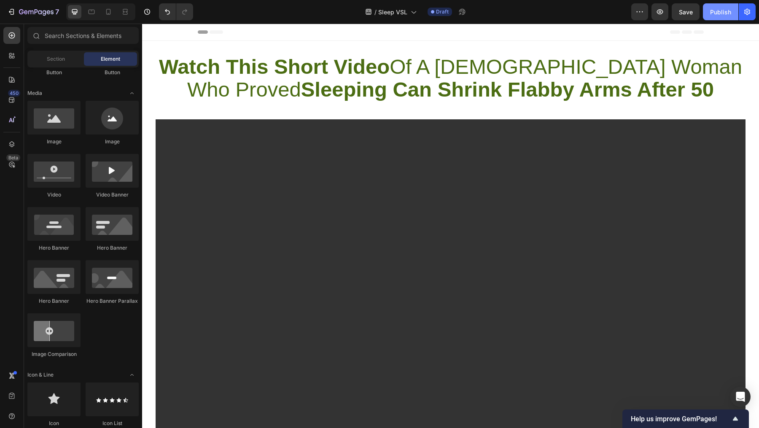
click at [715, 16] on div "Publish" at bounding box center [720, 12] width 21 height 9
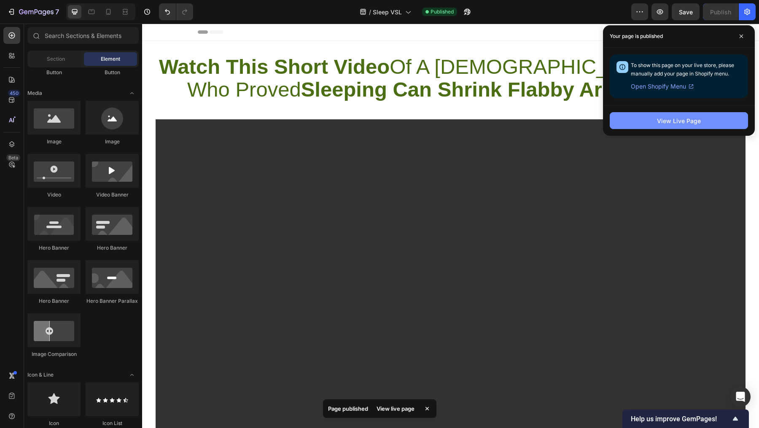
click at [663, 122] on div "View Live Page" at bounding box center [679, 120] width 44 height 9
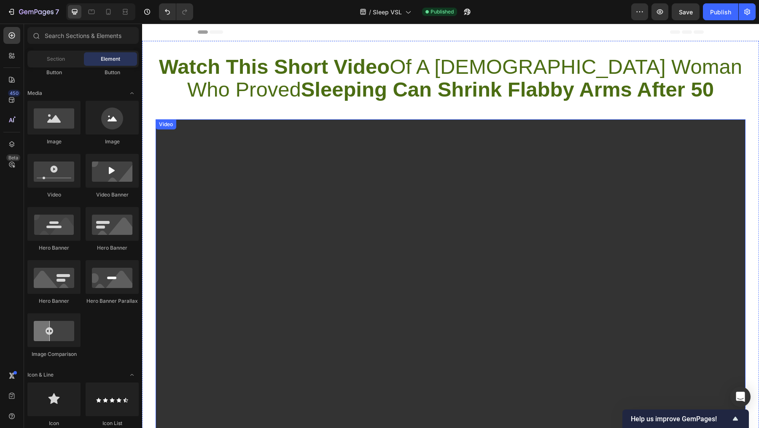
scroll to position [1, 0]
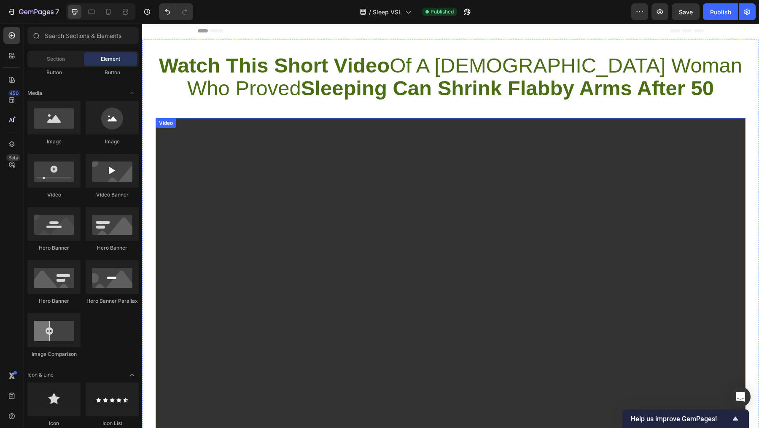
click at [215, 201] on video at bounding box center [451, 339] width 590 height 442
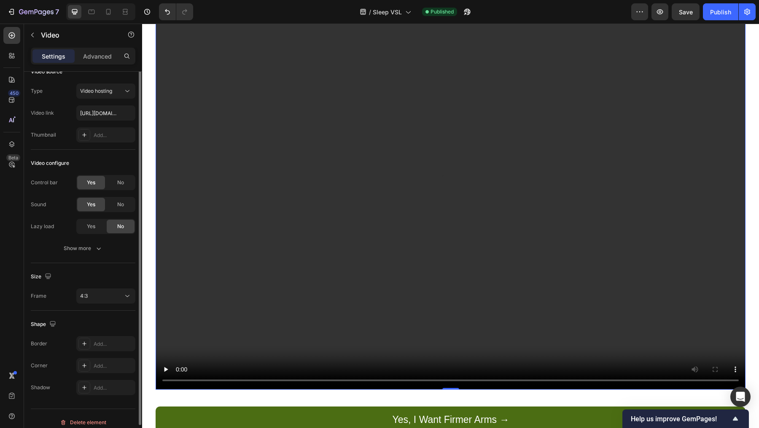
scroll to position [20, 0]
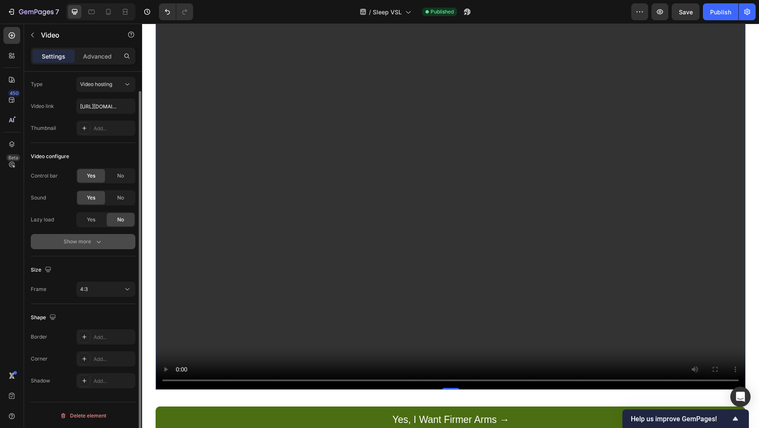
click at [94, 241] on icon "button" at bounding box center [98, 241] width 8 height 8
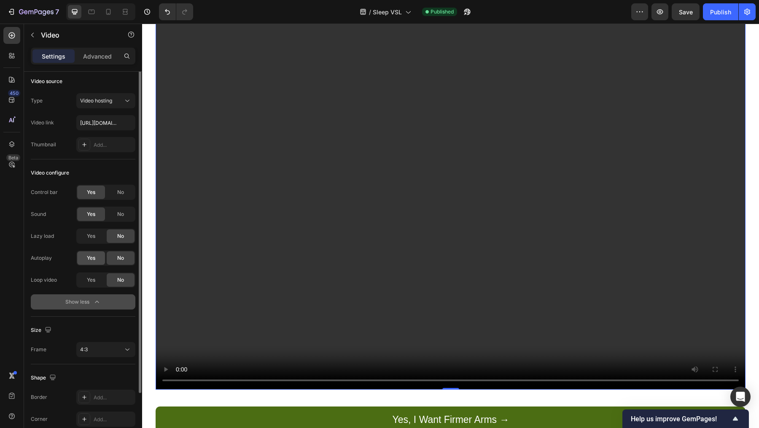
scroll to position [0, 0]
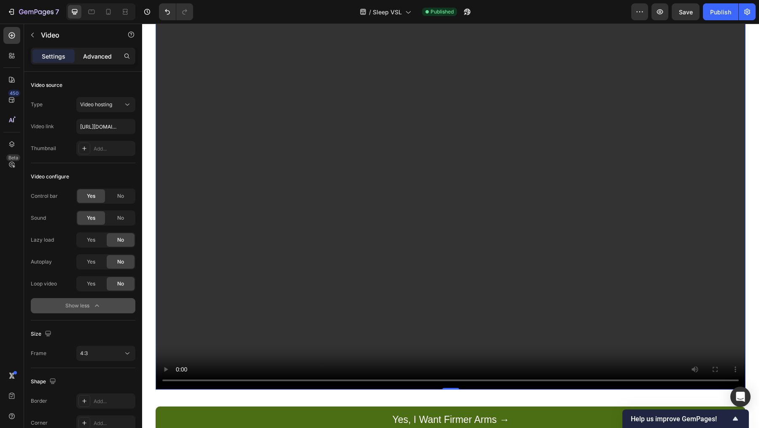
click at [102, 54] on p "Advanced" at bounding box center [97, 56] width 29 height 9
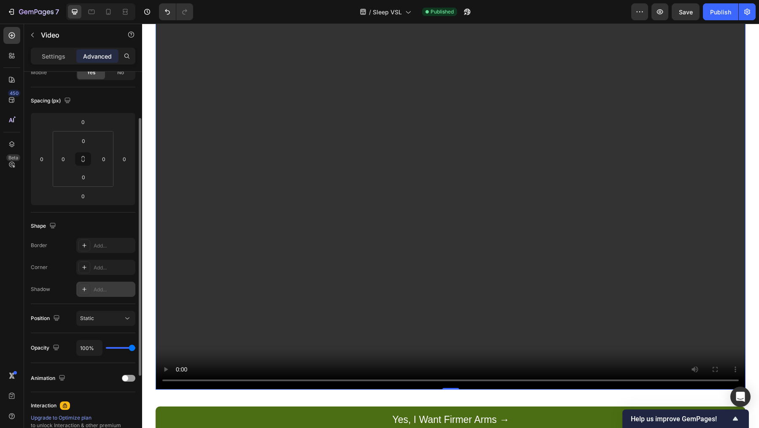
scroll to position [71, 0]
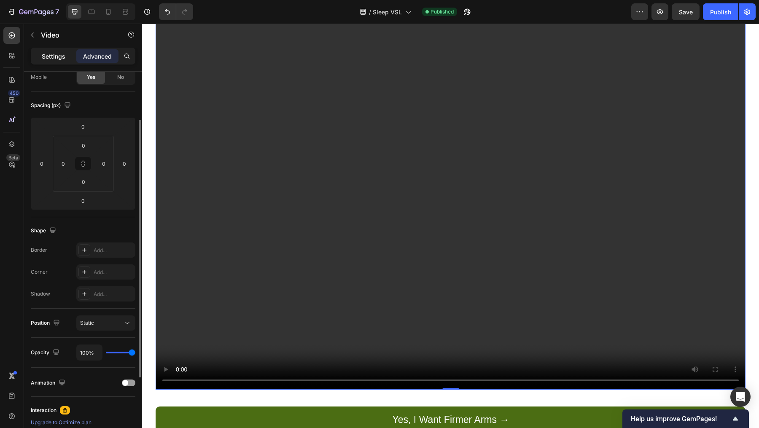
click at [51, 54] on p "Settings" at bounding box center [54, 56] width 24 height 9
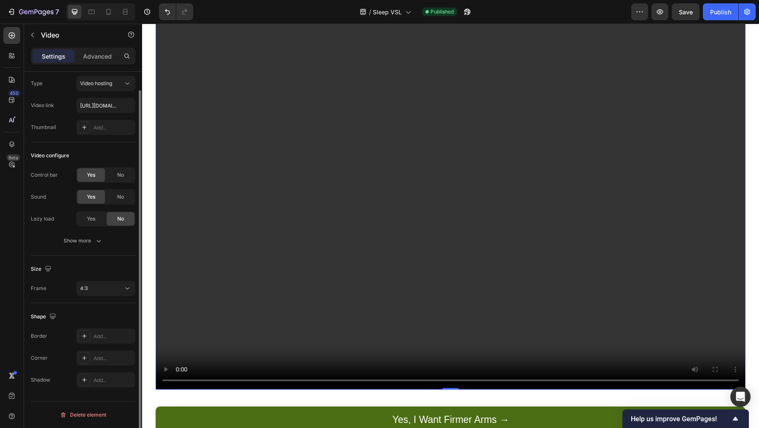
scroll to position [20, 0]
click at [86, 245] on div "Show more" at bounding box center [83, 241] width 39 height 8
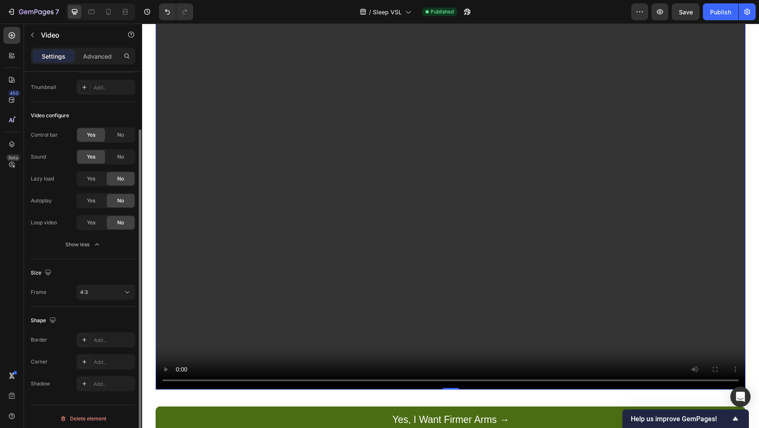
scroll to position [64, 0]
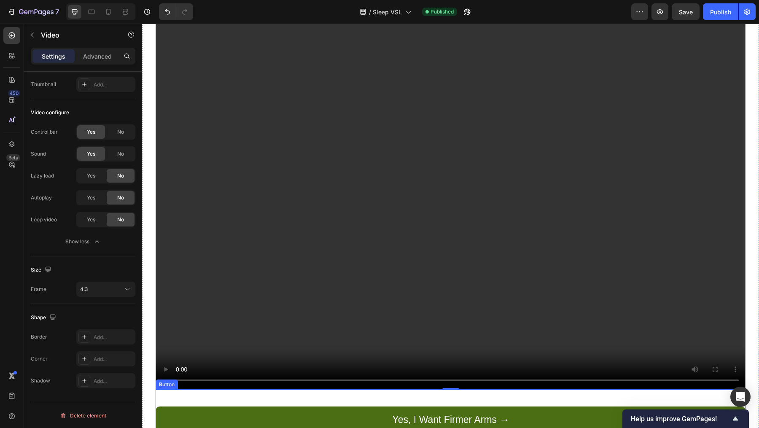
click at [204, 407] on link "Yes, I Want Firmer Arms →" at bounding box center [451, 420] width 590 height 27
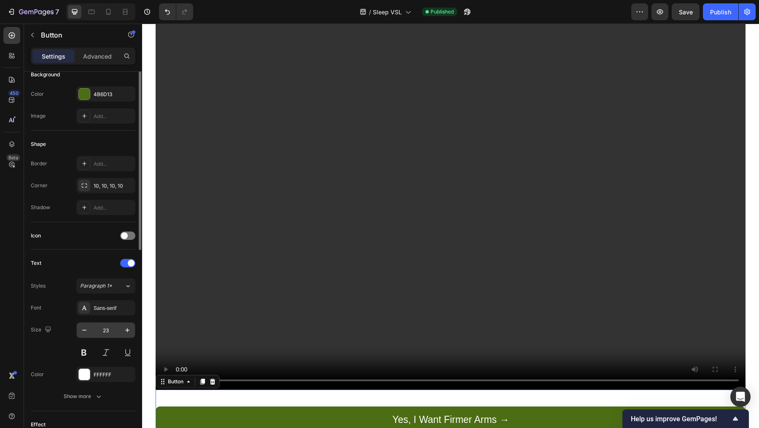
scroll to position [266, 0]
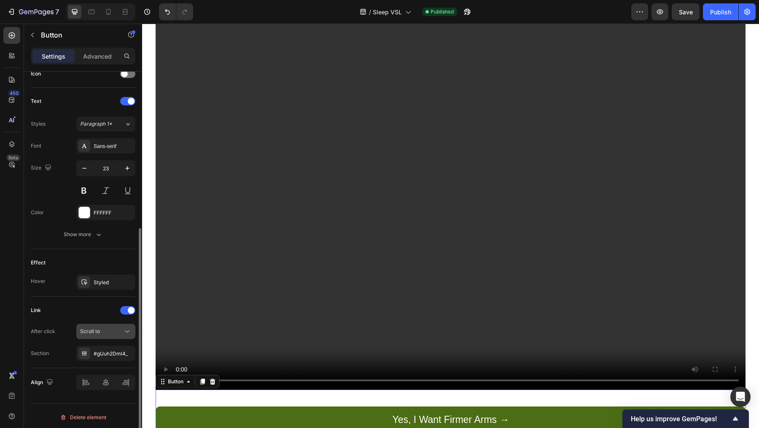
click at [127, 334] on button "Scroll to" at bounding box center [105, 331] width 59 height 15
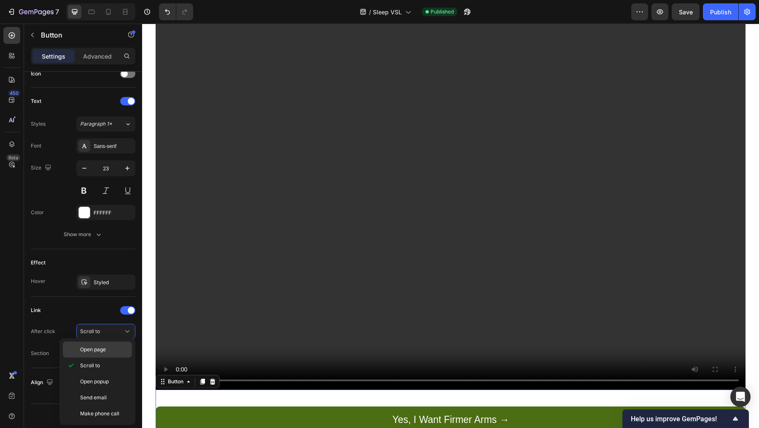
click at [110, 349] on p "Open page" at bounding box center [104, 350] width 48 height 8
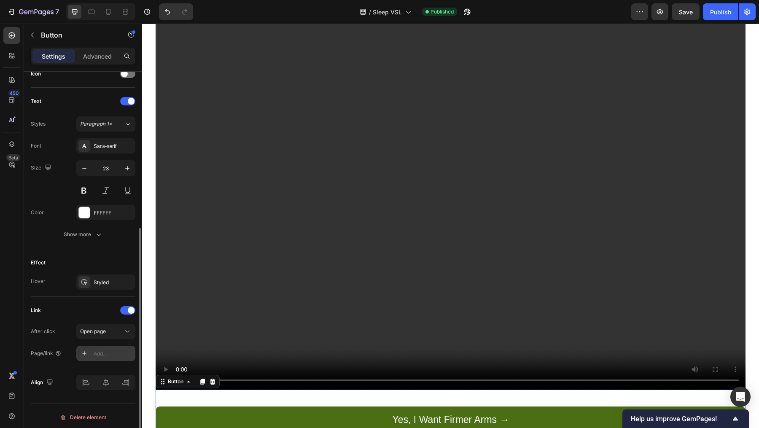
click at [112, 350] on div "Add..." at bounding box center [114, 354] width 40 height 8
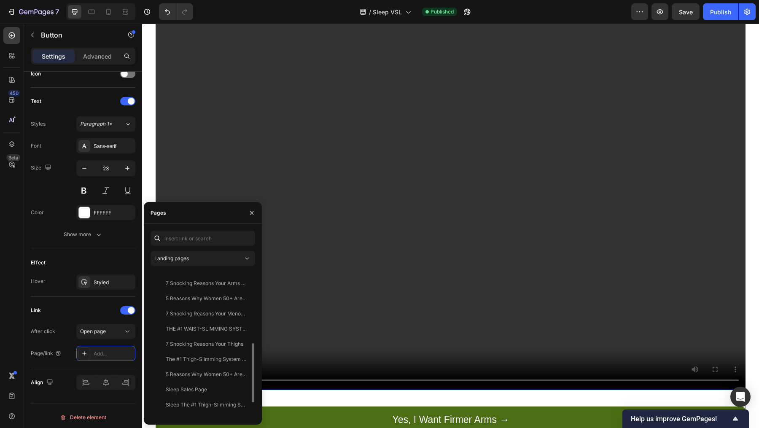
scroll to position [217, 0]
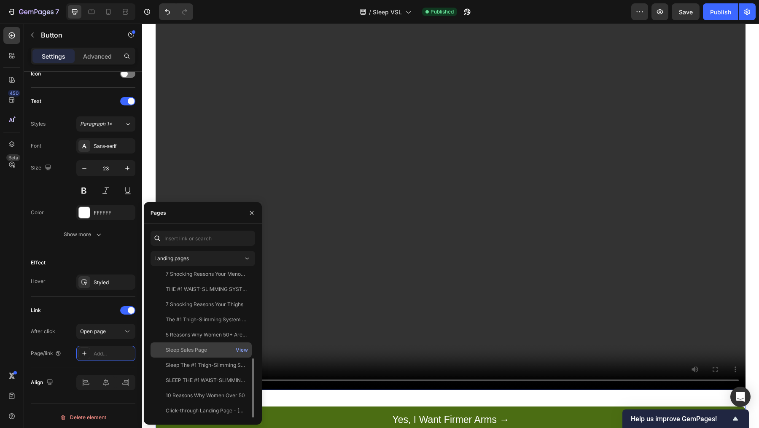
click at [205, 350] on div "Sleep Sales Page" at bounding box center [186, 350] width 41 height 8
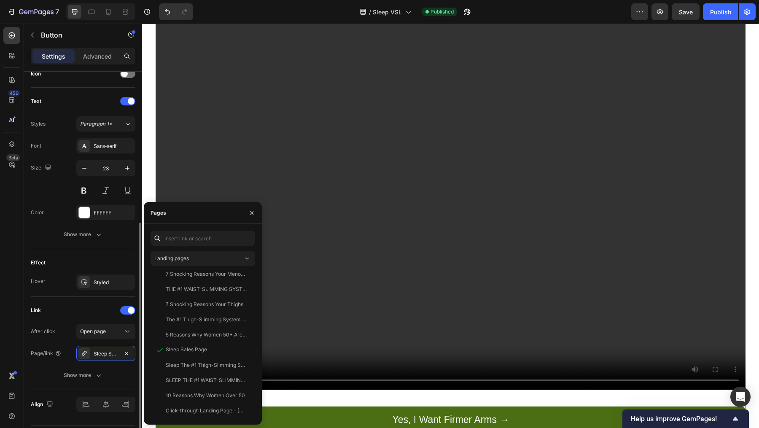
click at [76, 305] on div "Link" at bounding box center [83, 310] width 105 height 13
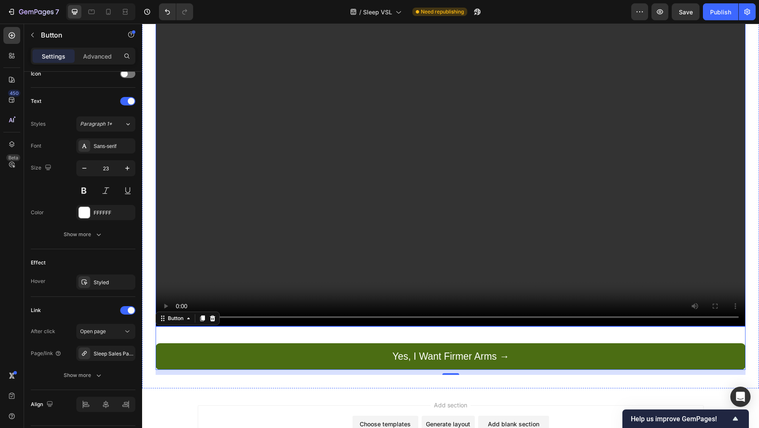
scroll to position [240, 0]
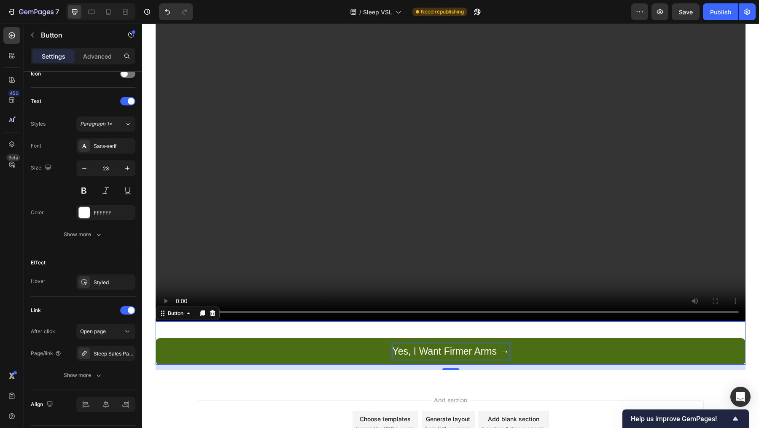
click at [432, 350] on p "Yes, I Want Firmer Arms →" at bounding box center [451, 351] width 117 height 15
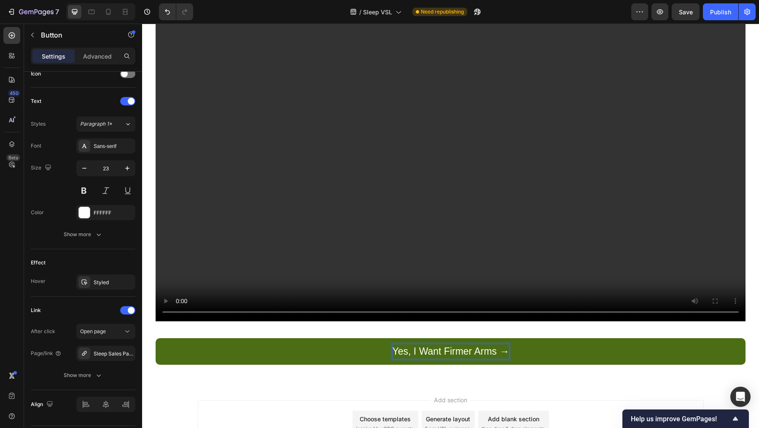
click at [434, 348] on p "Yes, I Want Firmer Arms →" at bounding box center [451, 351] width 117 height 15
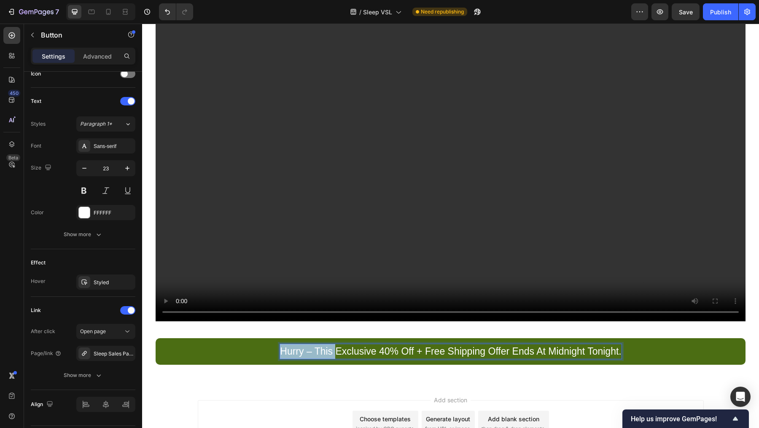
drag, startPoint x: 332, startPoint y: 346, endPoint x: 273, endPoint y: 344, distance: 58.2
click at [273, 344] on link "Hurry – This Exclusive 40% Off + Free Shipping Offer Ends At Midnight Tonight." at bounding box center [451, 351] width 590 height 27
click at [371, 345] on p "Exclusive 40% Off + Free Shipping Offer Ends At Midnight Tonight." at bounding box center [451, 351] width 286 height 15
click at [359, 348] on p "Exclusive 40% Off + Free Shipping Offer Ends At Midnight Tonight." at bounding box center [451, 351] width 286 height 15
click at [359, 347] on p "Exclusive 40% Off + Free Shipping Offer Ends At Midnight Tonight." at bounding box center [451, 351] width 286 height 15
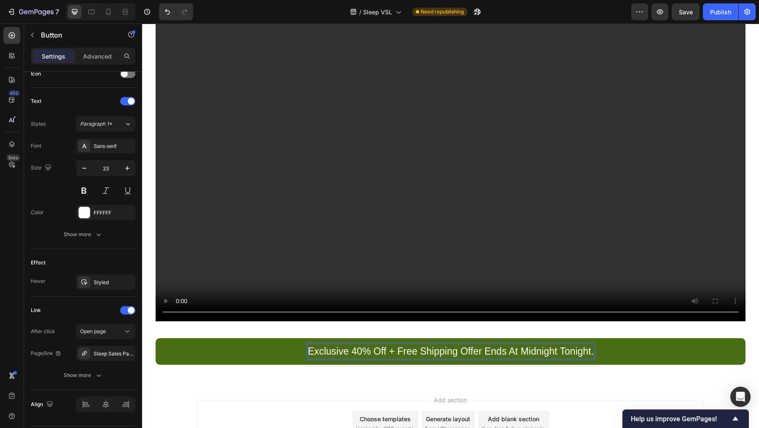
drag, startPoint x: 310, startPoint y: 347, endPoint x: 366, endPoint y: 345, distance: 55.7
click at [310, 347] on p "Exclusive 40% Off + Free Shipping Offer Ends At Midnight Tonight." at bounding box center [451, 351] width 286 height 15
click at [358, 346] on p "Exclusive 40% Off + Free Shipping Offer Ends At Midnight Tonight." at bounding box center [451, 351] width 286 height 15
click at [404, 345] on p "Exclusive 35% Off + Free Shipping Offer Ends At Midnight Tonight." at bounding box center [451, 351] width 286 height 15
drag, startPoint x: 386, startPoint y: 347, endPoint x: 482, endPoint y: 342, distance: 95.5
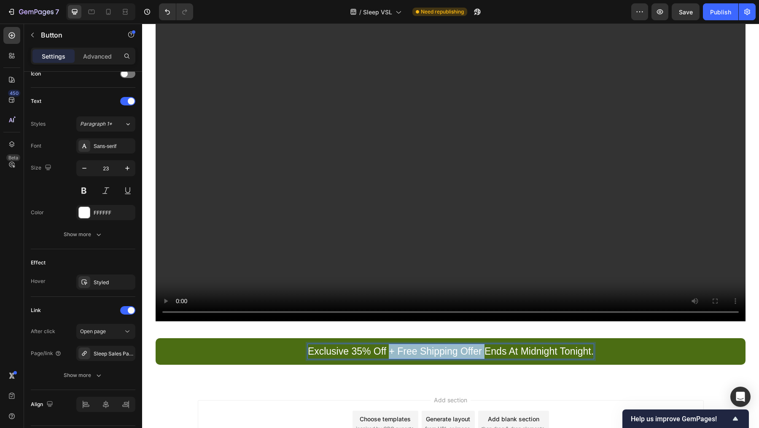
click at [482, 344] on p "Exclusive 35% Off + Free Shipping Offer Ends At Midnight Tonight." at bounding box center [451, 351] width 286 height 15
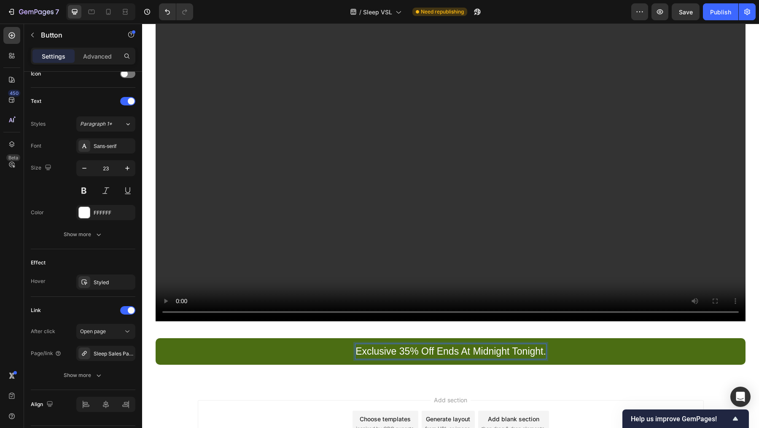
click at [526, 344] on p "Exclusive 35% Off Ends At Midnight Tonight." at bounding box center [451, 351] width 191 height 15
drag, startPoint x: 510, startPoint y: 346, endPoint x: 544, endPoint y: 345, distance: 34.6
click at [544, 345] on link "Exclusive 35% Off Ends At Midnight Tonight." at bounding box center [451, 351] width 590 height 27
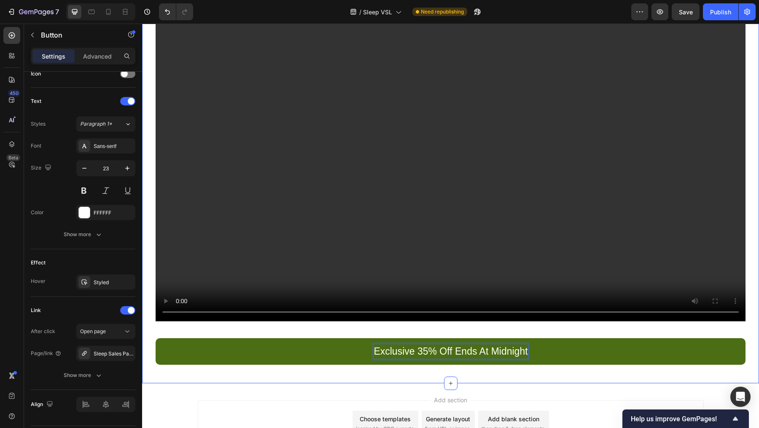
click at [345, 364] on div "Watch This Short Video Of A 58 Year Old Woman Who Proved Sleeping Can Shrink Fl…" at bounding box center [450, 91] width 617 height 583
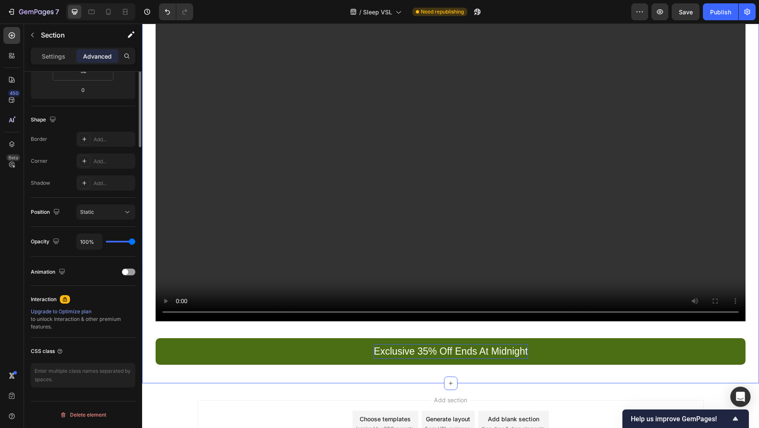
scroll to position [0, 0]
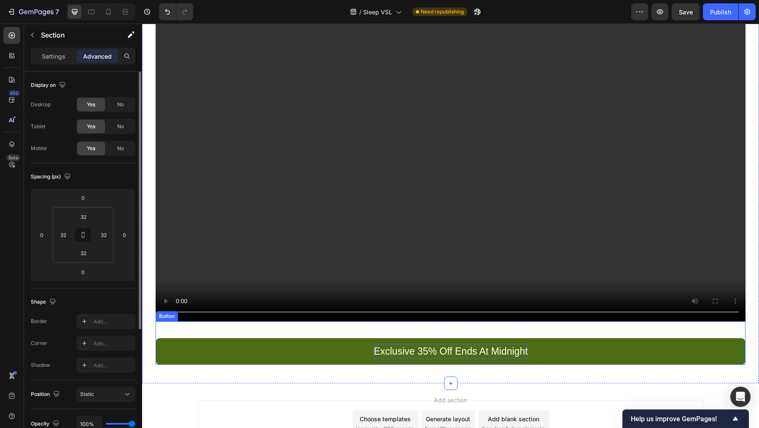
click at [405, 345] on p "Exclusive 35% Off Ends At Midnight" at bounding box center [451, 351] width 154 height 15
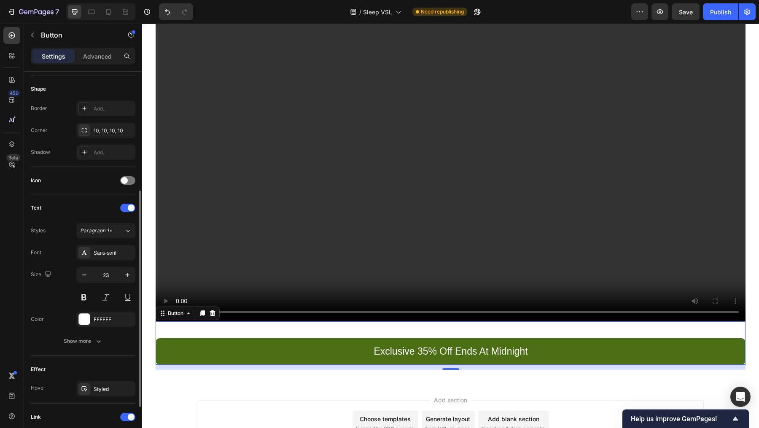
scroll to position [177, 0]
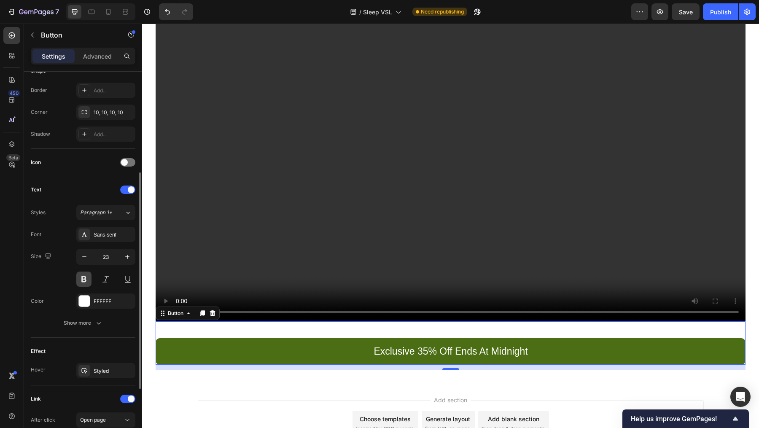
click at [86, 275] on button at bounding box center [83, 279] width 15 height 15
click at [106, 13] on icon at bounding box center [108, 12] width 5 height 6
type input "18"
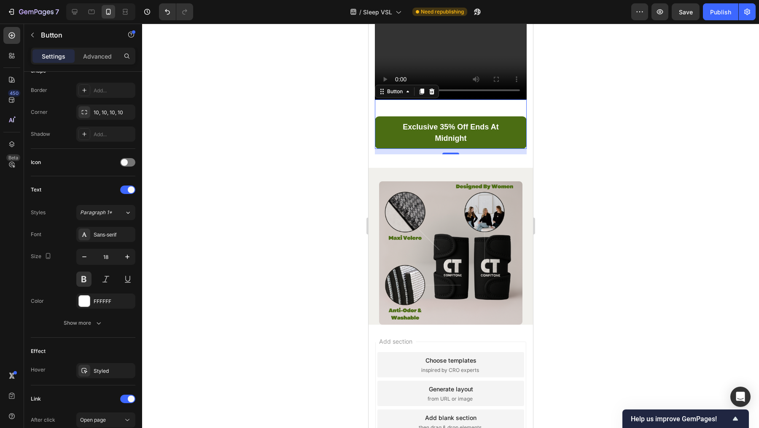
click at [592, 284] on div at bounding box center [450, 226] width 617 height 404
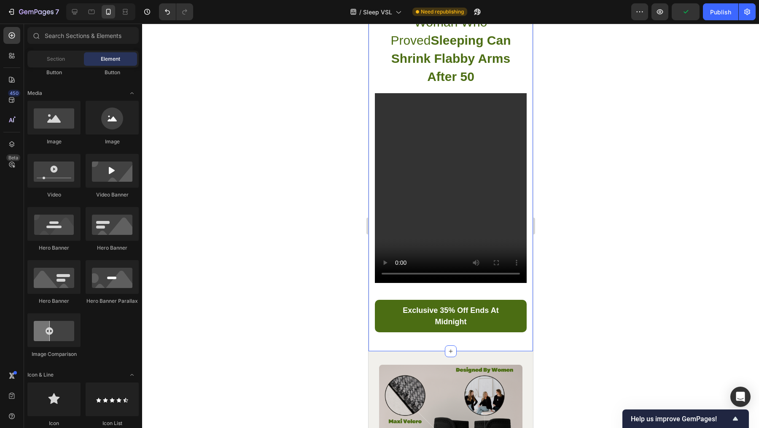
scroll to position [96, 0]
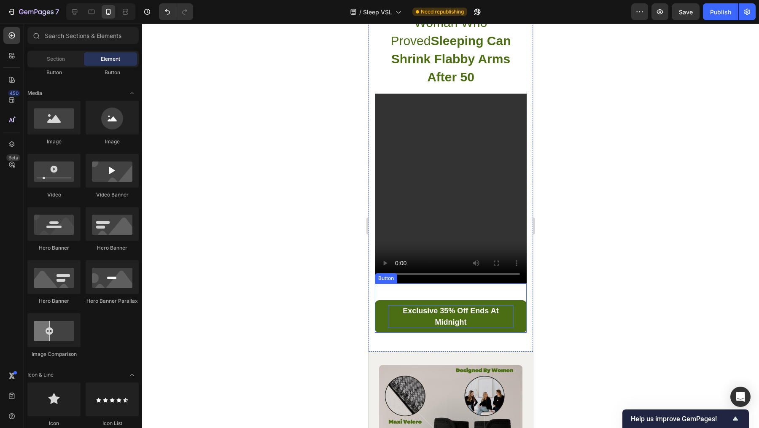
click at [461, 305] on p "Exclusive 35% Off Ends At Midnight" at bounding box center [451, 316] width 126 height 23
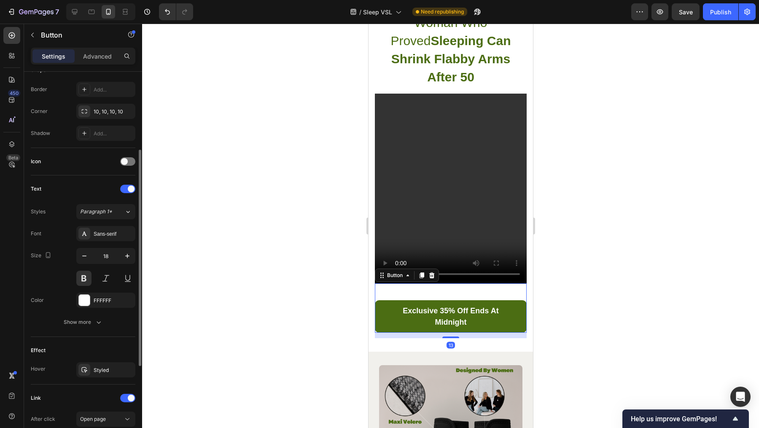
scroll to position [183, 0]
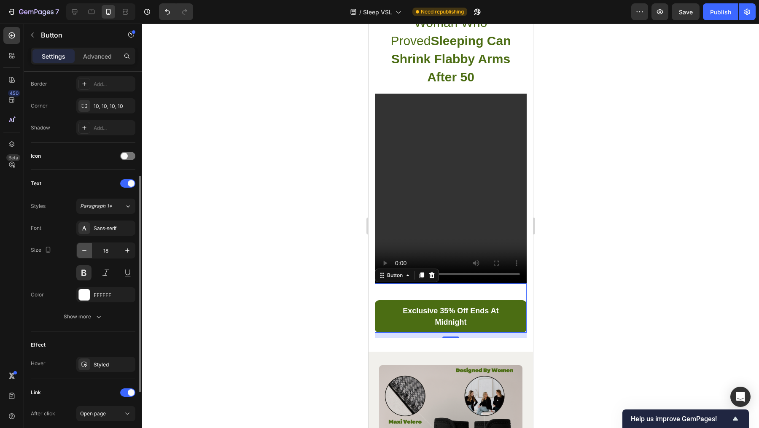
click at [85, 250] on icon "button" at bounding box center [84, 250] width 4 height 1
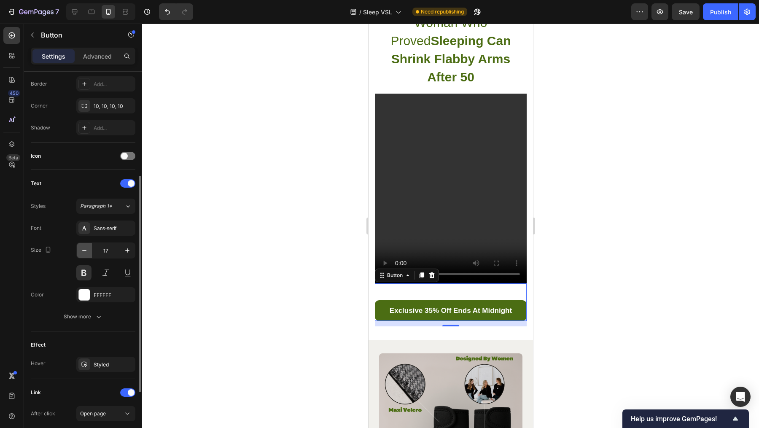
click at [85, 250] on icon "button" at bounding box center [84, 250] width 4 height 1
type input "16"
click at [612, 304] on div at bounding box center [450, 226] width 617 height 404
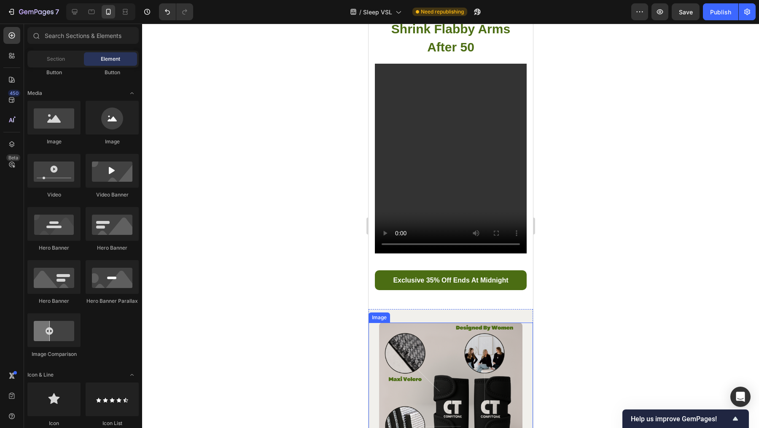
scroll to position [128, 0]
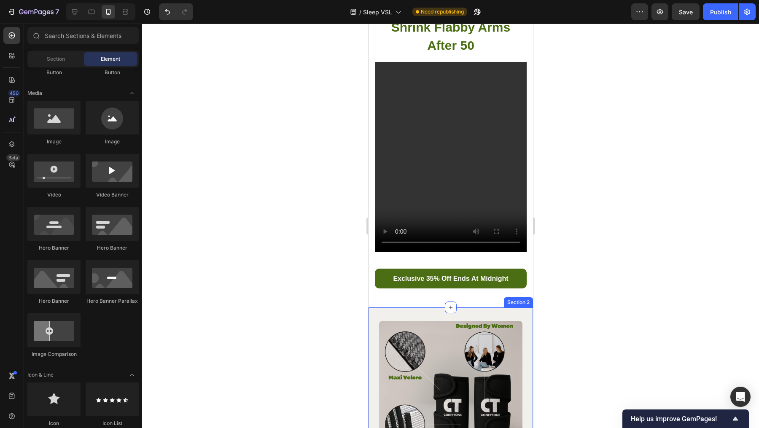
click at [480, 307] on div "Image Section 2" at bounding box center [450, 385] width 164 height 157
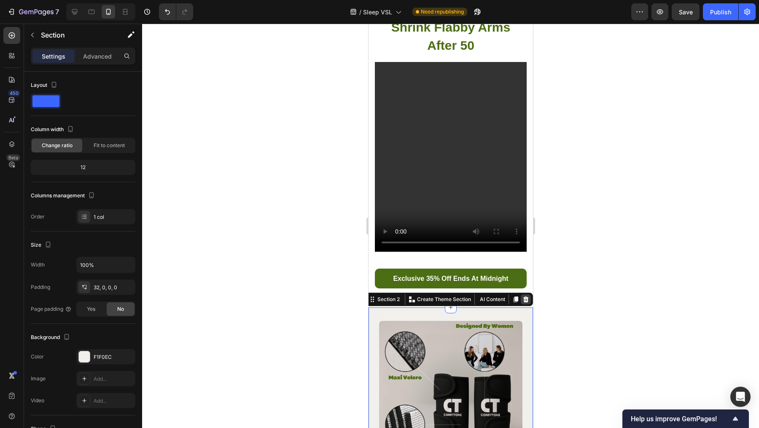
click at [522, 296] on icon at bounding box center [525, 299] width 7 height 7
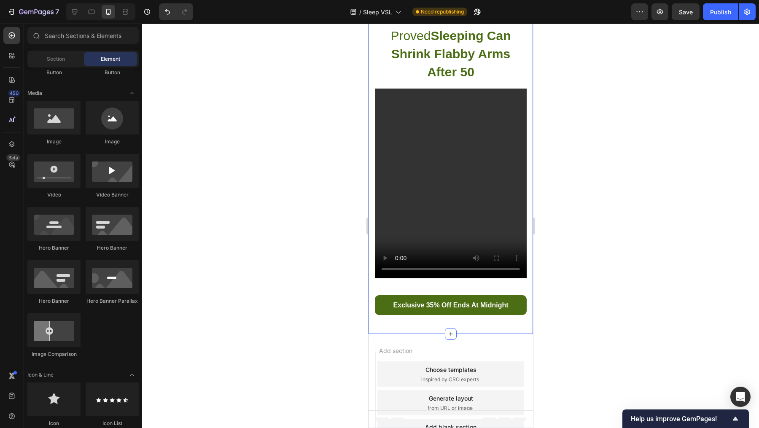
click at [468, 276] on div "Watch This Short Video Of A 58 Year Old Woman Who Proved Sleeping Can Shrink Fl…" at bounding box center [450, 137] width 164 height 394
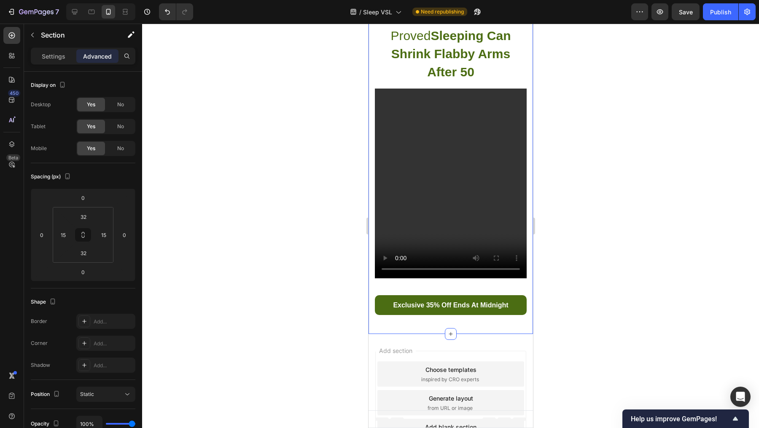
click at [472, 334] on div "Add section Choose templates inspired by CRO experts Generate layout from URL o…" at bounding box center [450, 404] width 164 height 141
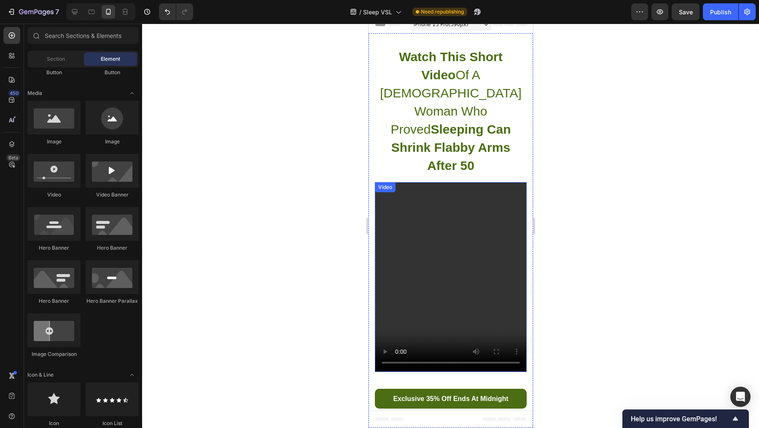
scroll to position [0, 0]
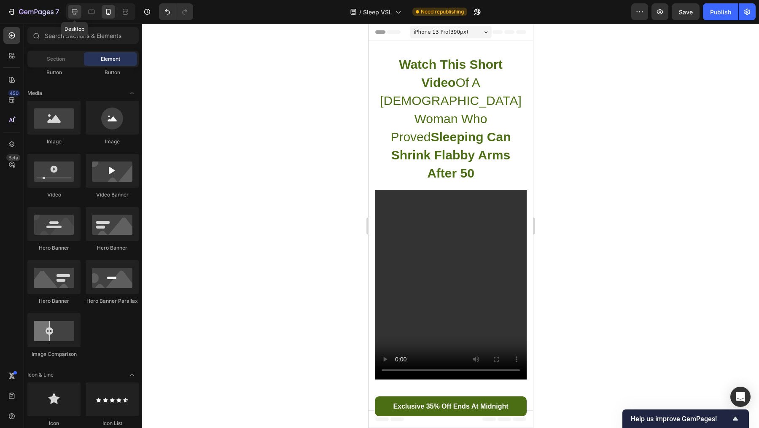
click at [73, 9] on icon at bounding box center [74, 11] width 5 height 5
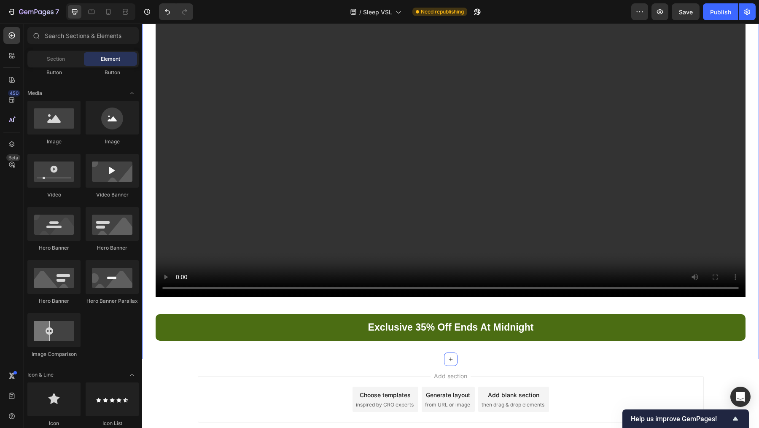
scroll to position [275, 0]
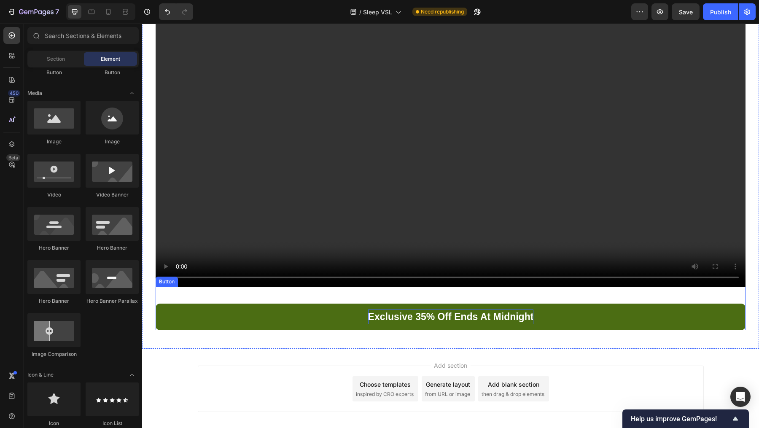
click at [368, 310] on p "Exclusive 35% Off Ends At Midnight" at bounding box center [451, 317] width 166 height 15
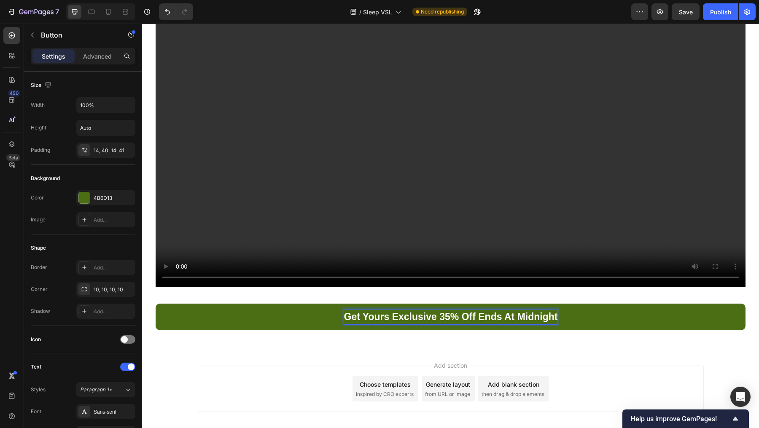
click at [518, 313] on p "Get Yours Exclusive 35% Off Ends At Midnight" at bounding box center [451, 317] width 214 height 15
click at [475, 311] on p "Get Yours Exclusive 35% Off Ends At Midnight" at bounding box center [451, 317] width 214 height 15
click at [606, 366] on div "Add section Choose templates inspired by CRO experts Generate layout from URL o…" at bounding box center [451, 389] width 506 height 46
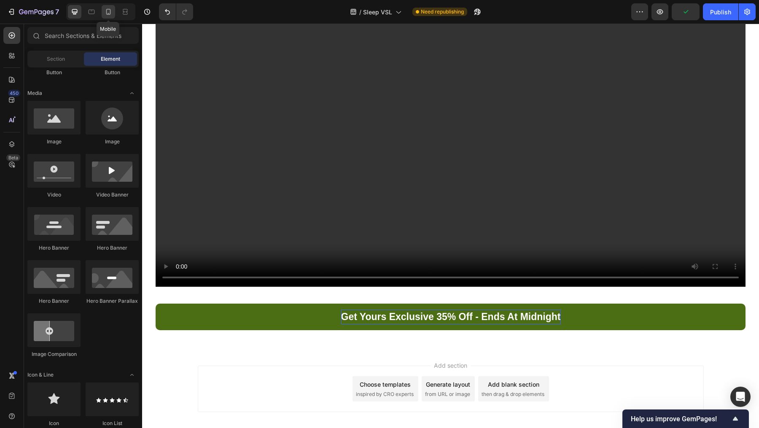
click at [110, 13] on icon at bounding box center [108, 12] width 5 height 6
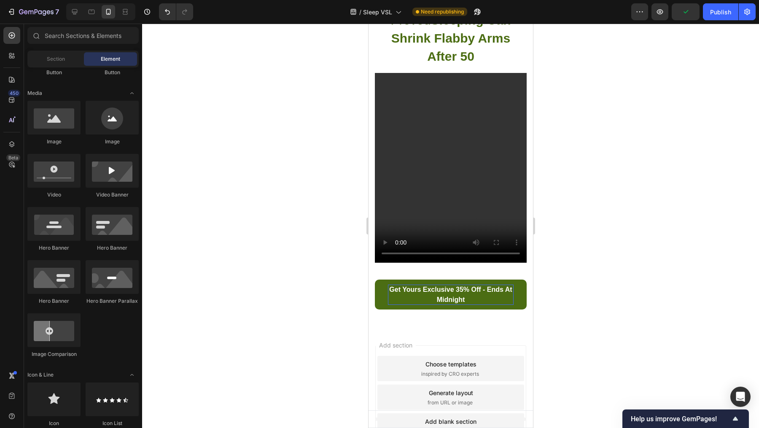
scroll to position [111, 0]
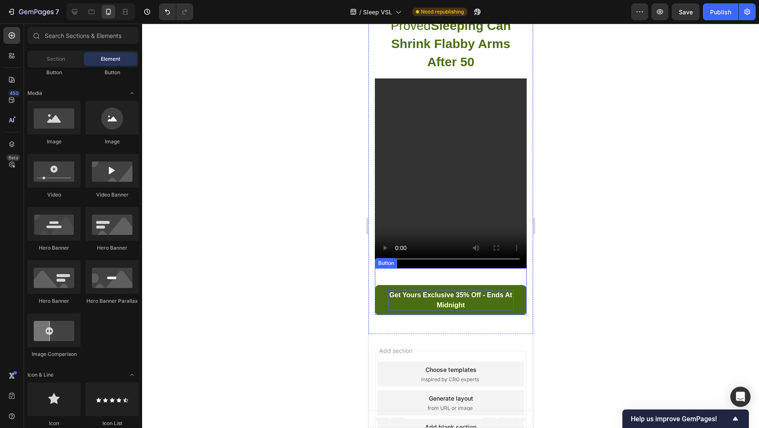
click at [487, 290] on p "Get Yours Exclusive 35% Off - Ends At Midnight" at bounding box center [451, 300] width 126 height 20
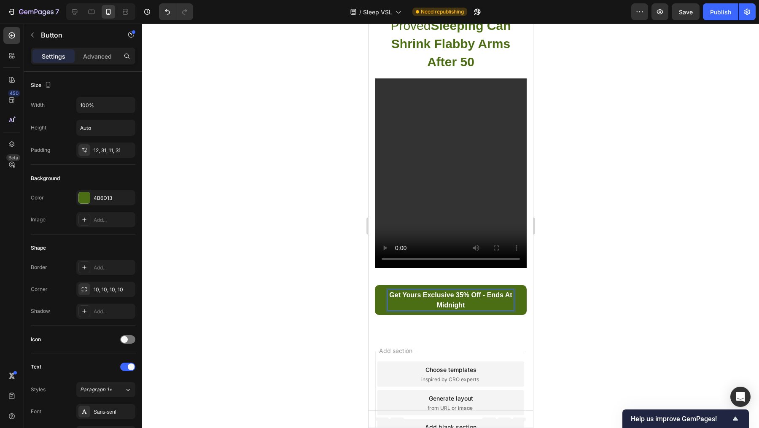
click at [656, 332] on div at bounding box center [450, 226] width 617 height 404
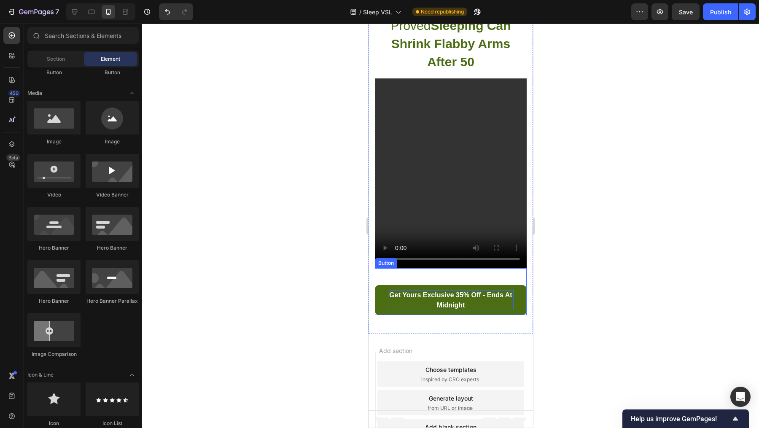
click at [476, 290] on p "Get Yours Exclusive 35% Off - Ends At Midnight" at bounding box center [451, 300] width 126 height 20
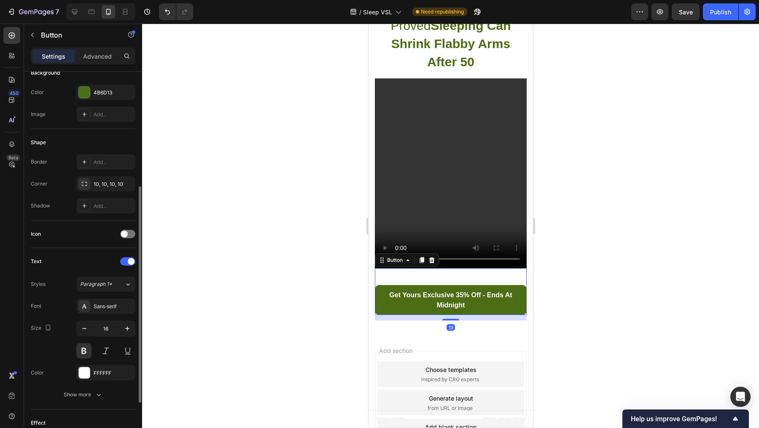
scroll to position [140, 0]
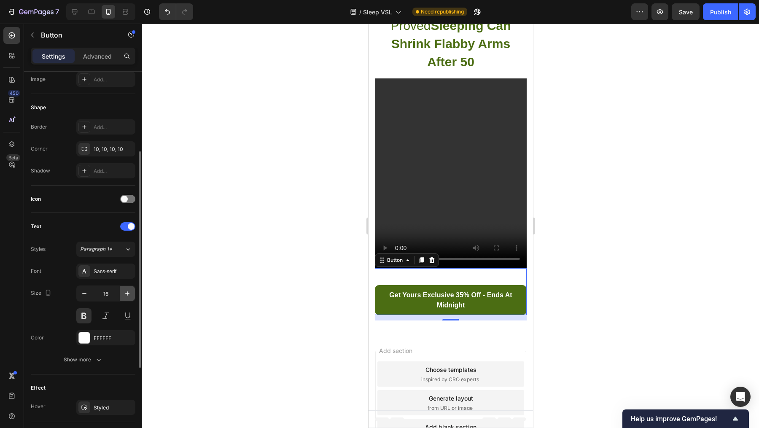
click at [129, 289] on icon "button" at bounding box center [127, 293] width 8 height 8
type input "17"
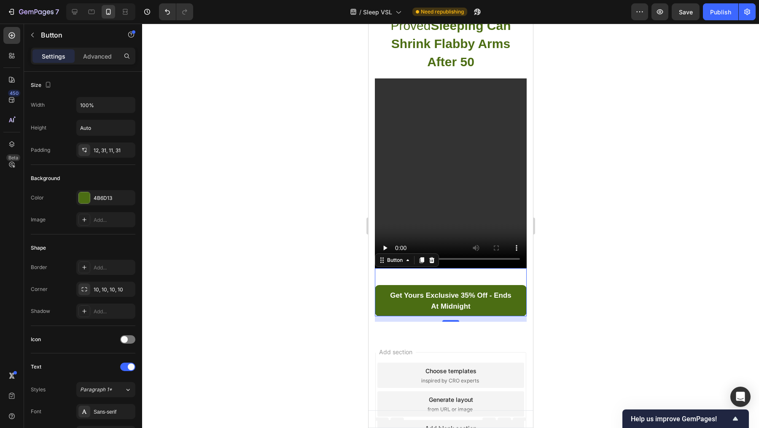
scroll to position [140, 0]
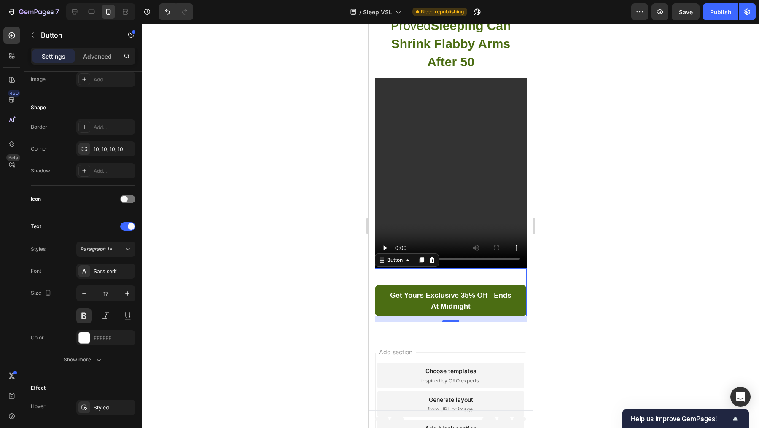
click at [618, 210] on div at bounding box center [450, 226] width 617 height 404
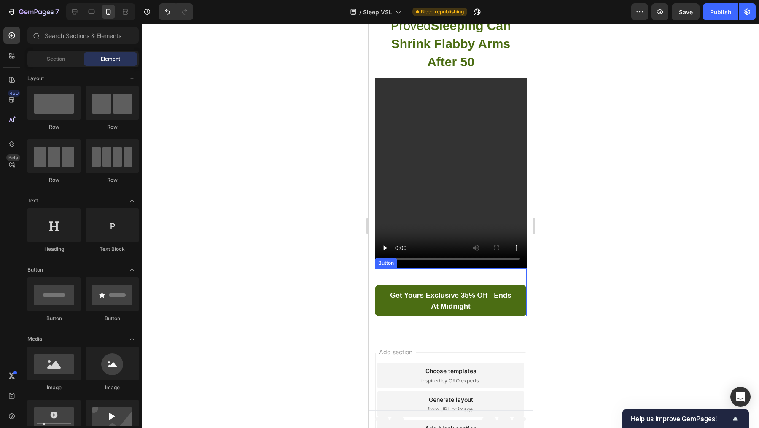
scroll to position [97, 0]
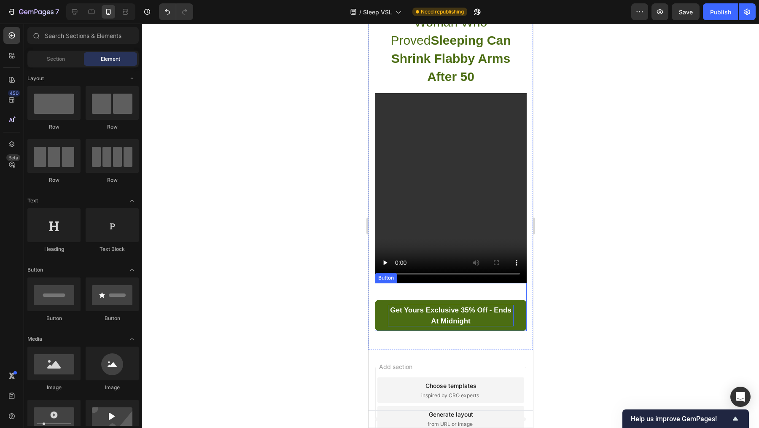
click at [440, 305] on p "Get Yours Exclusive 35% Off - Ends At Midnight" at bounding box center [451, 316] width 126 height 22
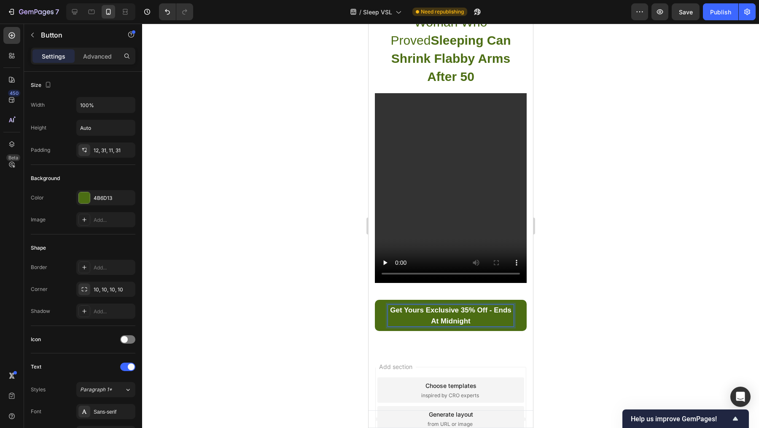
click at [429, 305] on p "Get Yours Exclusive 35% Off - Ends At Midnight" at bounding box center [451, 316] width 126 height 22
click at [630, 313] on div at bounding box center [450, 226] width 617 height 404
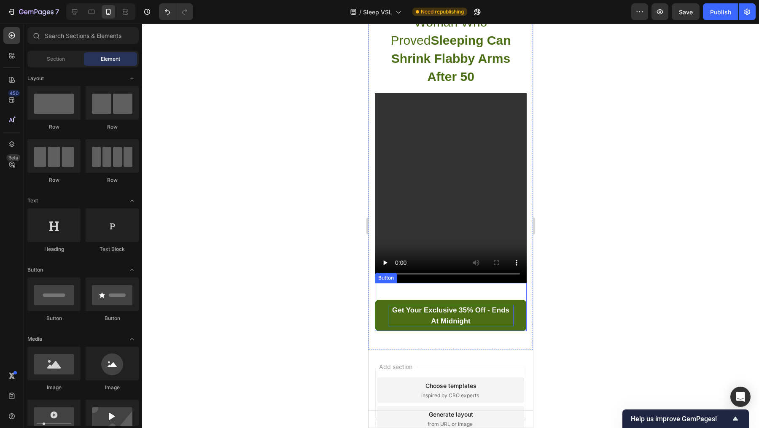
click at [485, 305] on p "Get Your Exclusive 35% Off - Ends At Midnight" at bounding box center [451, 316] width 126 height 22
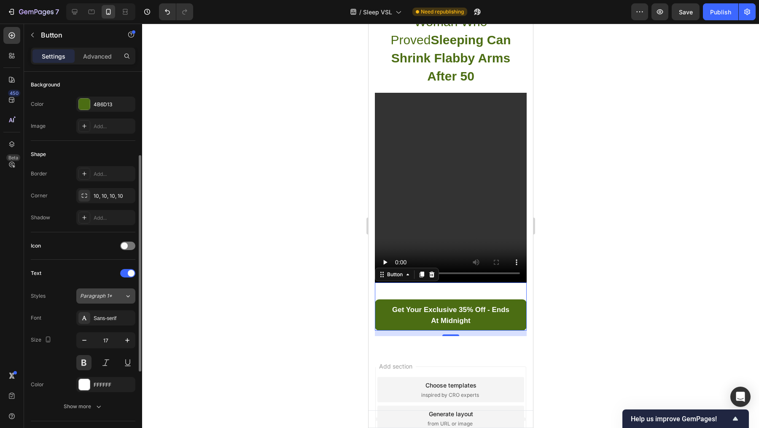
scroll to position [113, 0]
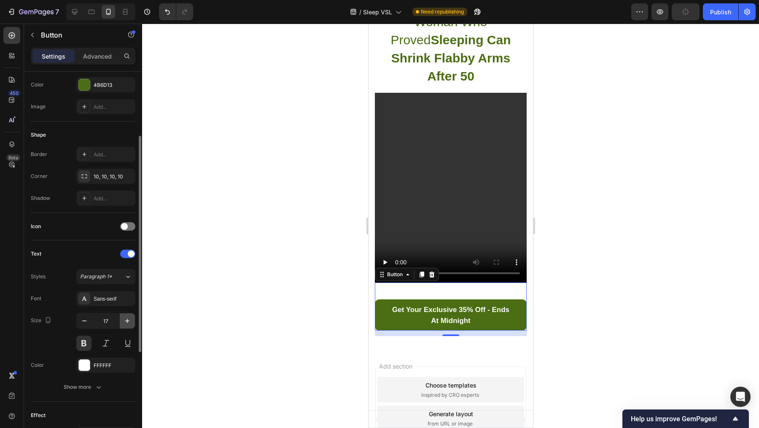
click at [127, 317] on icon "button" at bounding box center [127, 321] width 8 height 8
type input "18"
click at [321, 263] on div at bounding box center [450, 226] width 617 height 404
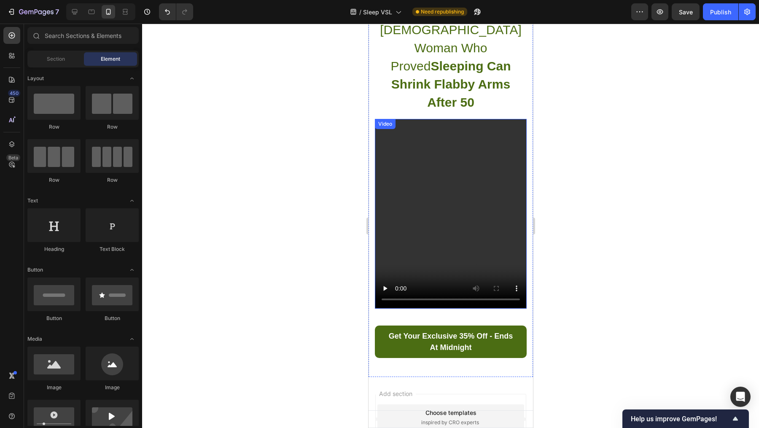
scroll to position [69, 0]
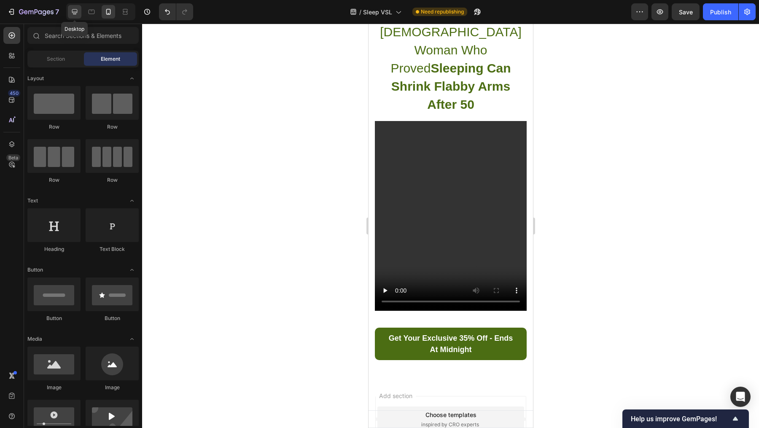
click at [77, 13] on icon at bounding box center [74, 12] width 8 height 8
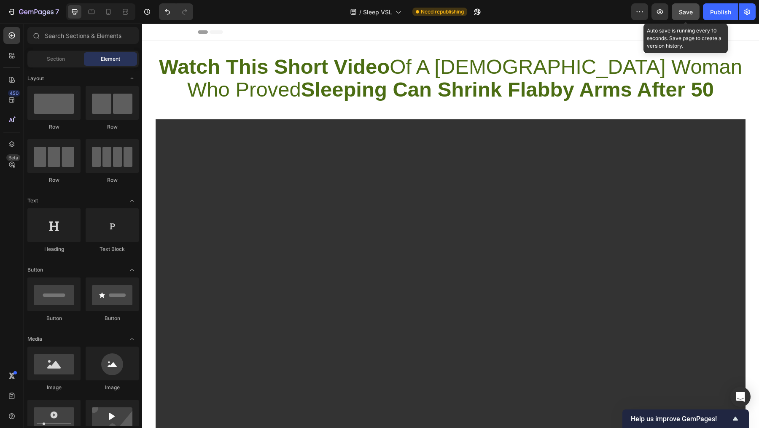
click at [682, 14] on span "Save" at bounding box center [686, 11] width 14 height 7
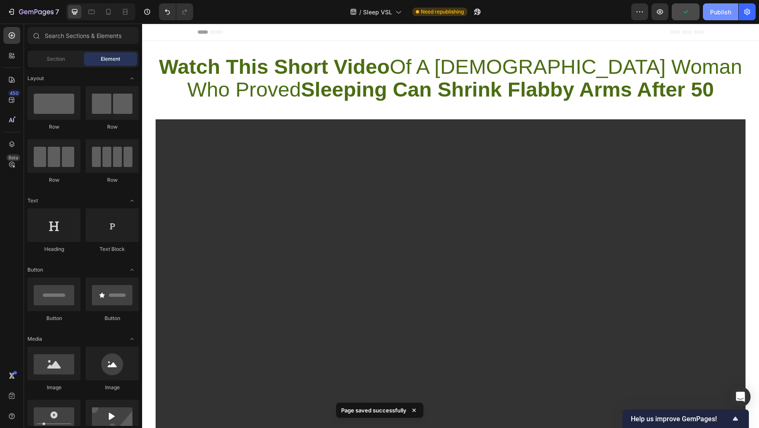
click at [714, 11] on div "Publish" at bounding box center [720, 12] width 21 height 9
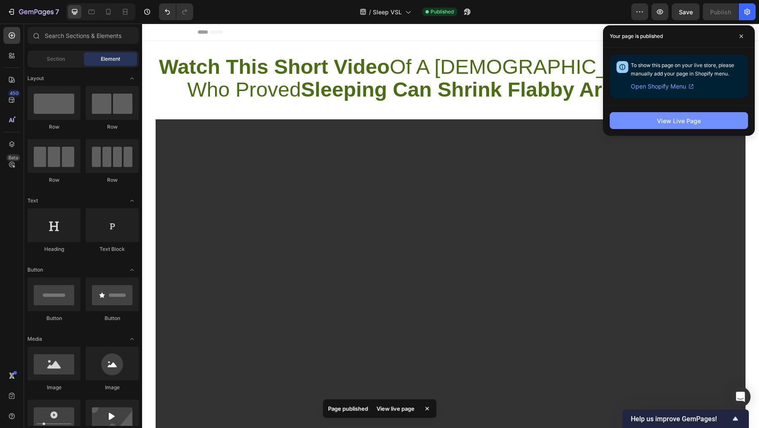
click at [683, 122] on div "View Live Page" at bounding box center [679, 120] width 44 height 9
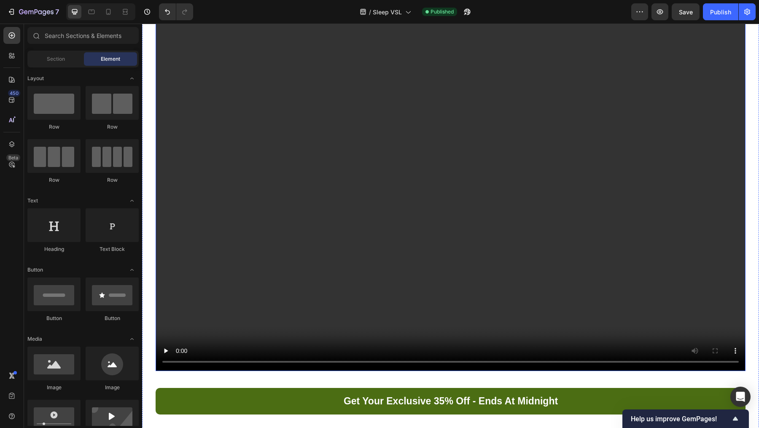
scroll to position [290, 0]
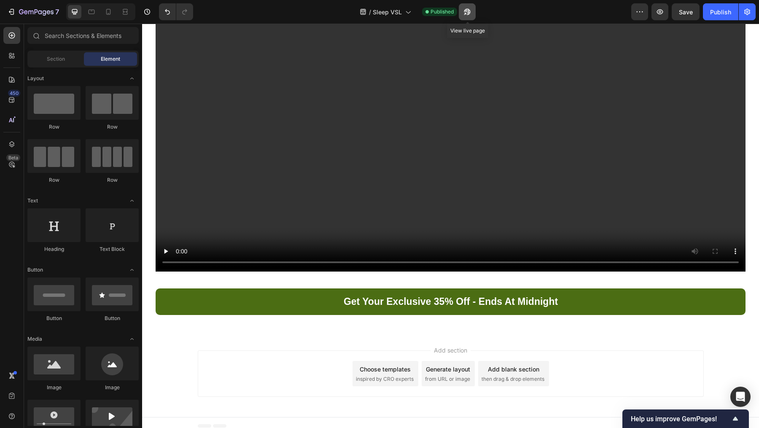
click at [464, 14] on icon "button" at bounding box center [467, 12] width 8 height 8
